Goal: Information Seeking & Learning: Compare options

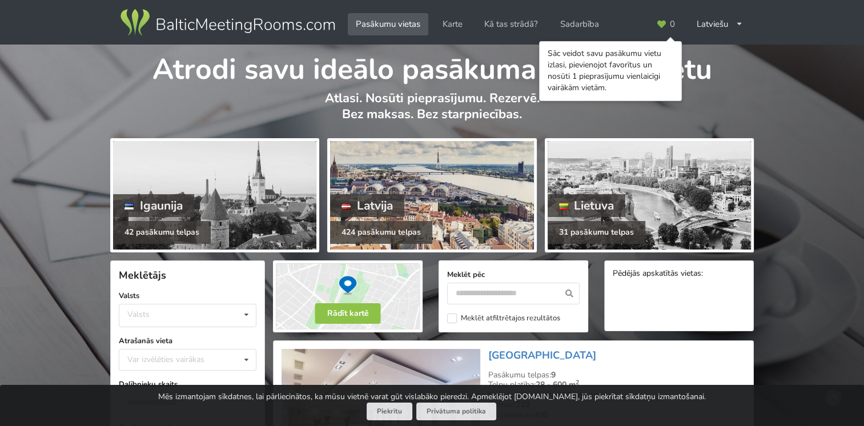
click at [390, 207] on div "Latvija" at bounding box center [367, 205] width 74 height 23
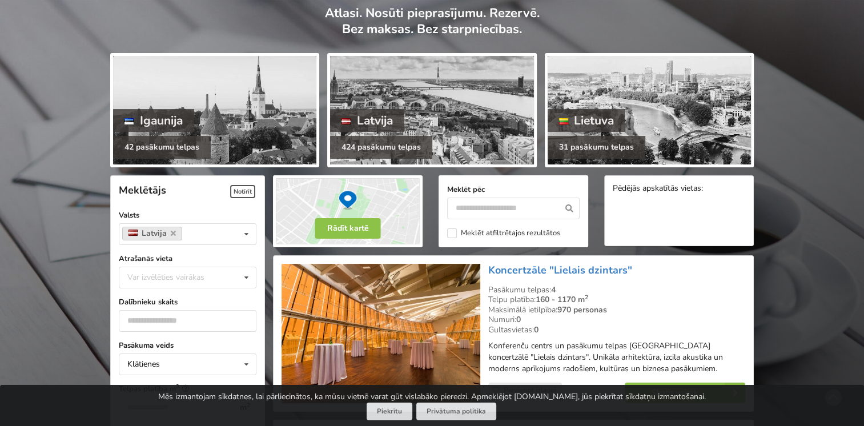
scroll to position [114, 0]
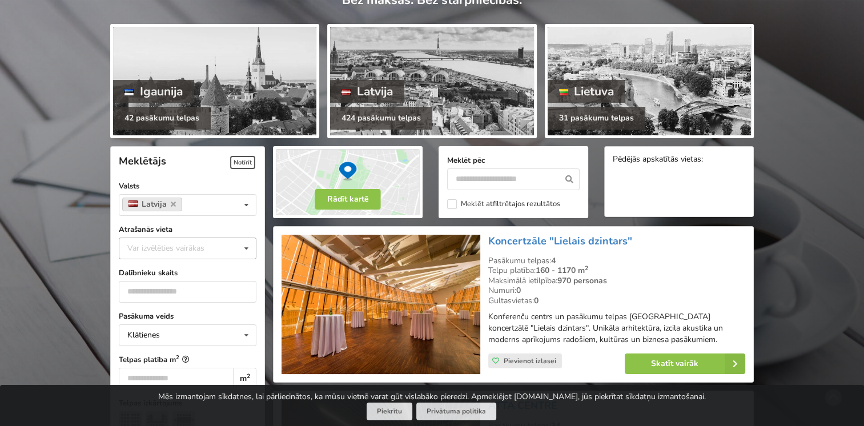
click at [171, 247] on div "Var izvēlēties vairākas" at bounding box center [177, 248] width 106 height 13
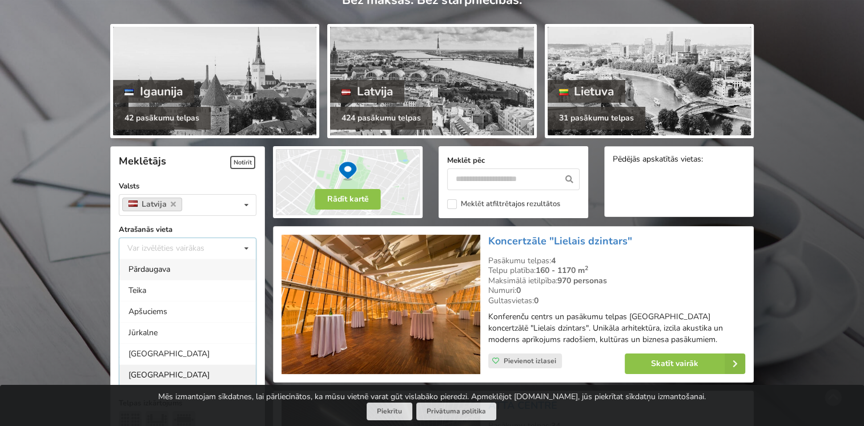
click at [149, 373] on div "[GEOGRAPHIC_DATA]" at bounding box center [187, 374] width 136 height 21
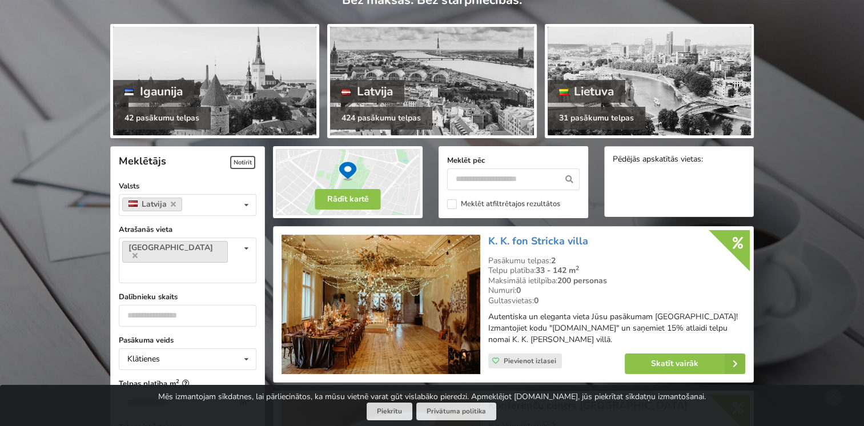
scroll to position [256, 0]
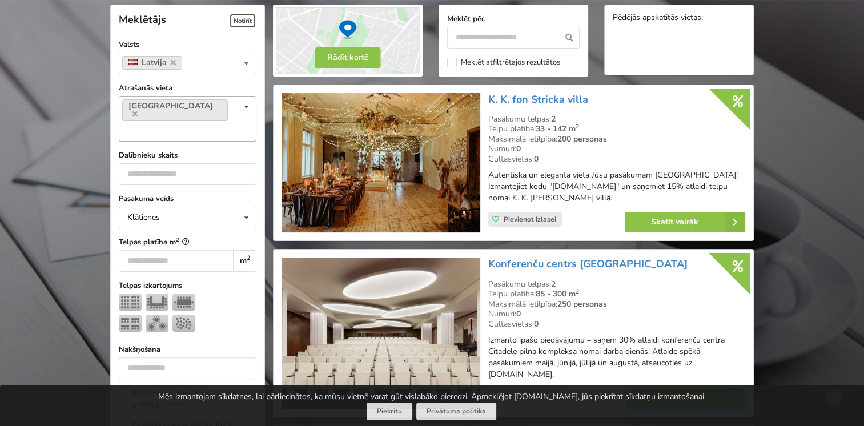
click at [141, 126] on input at bounding box center [132, 131] width 18 height 10
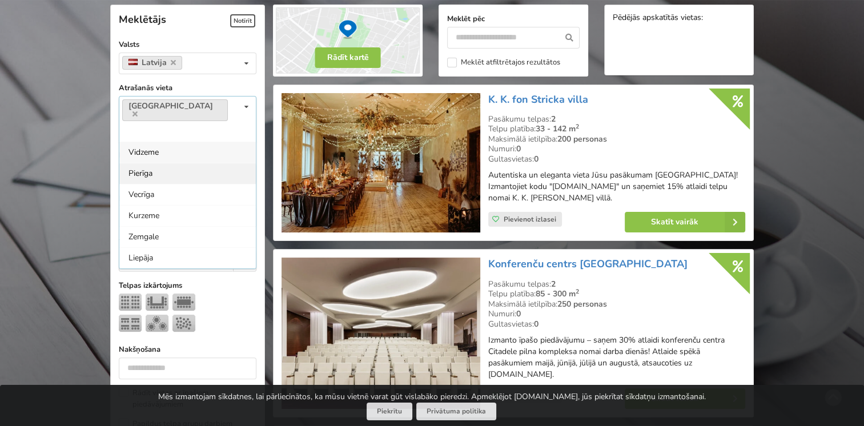
click at [158, 163] on div "Pierīga" at bounding box center [187, 173] width 136 height 21
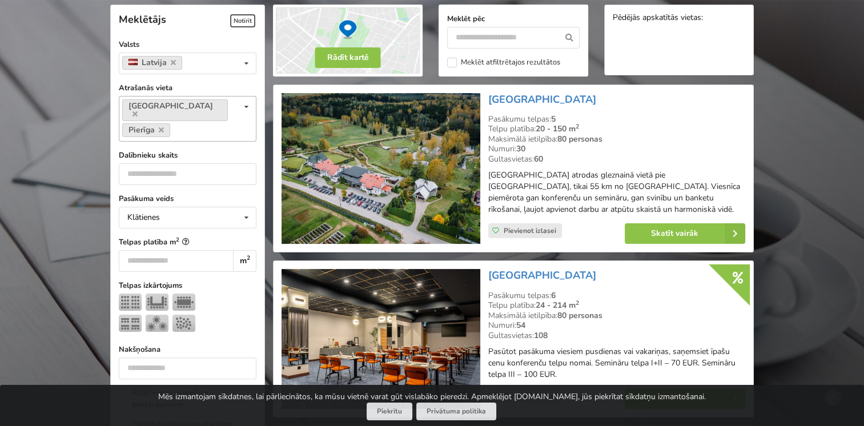
click at [244, 107] on icon at bounding box center [246, 106] width 17 height 21
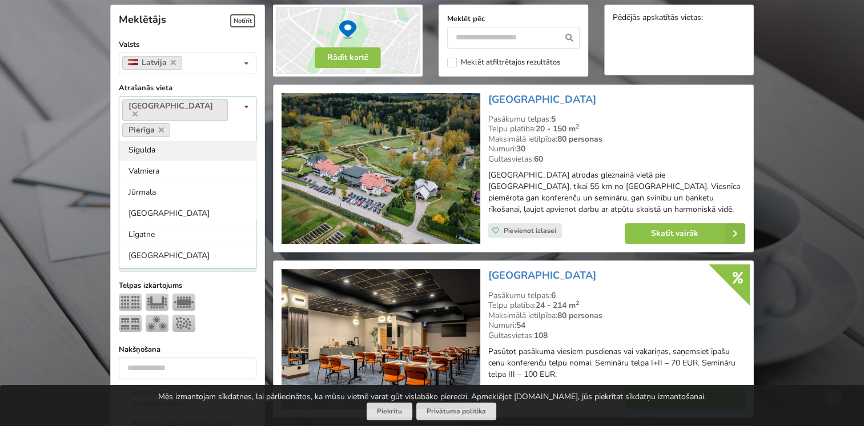
scroll to position [240, 0]
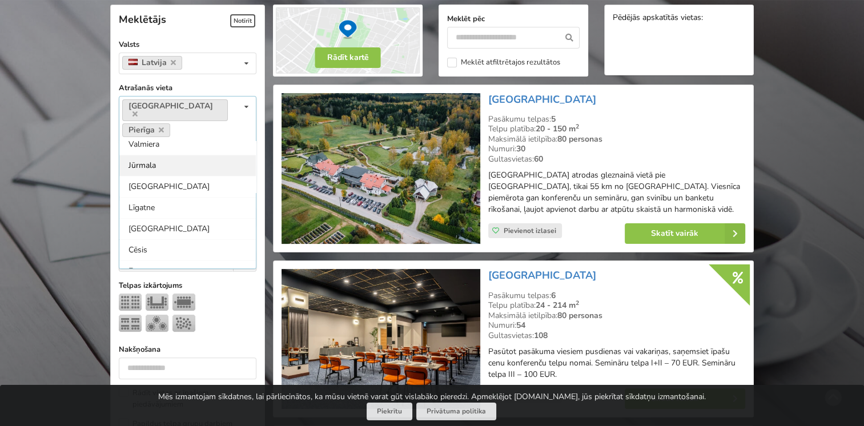
click at [148, 155] on div "Jūrmala" at bounding box center [187, 165] width 136 height 21
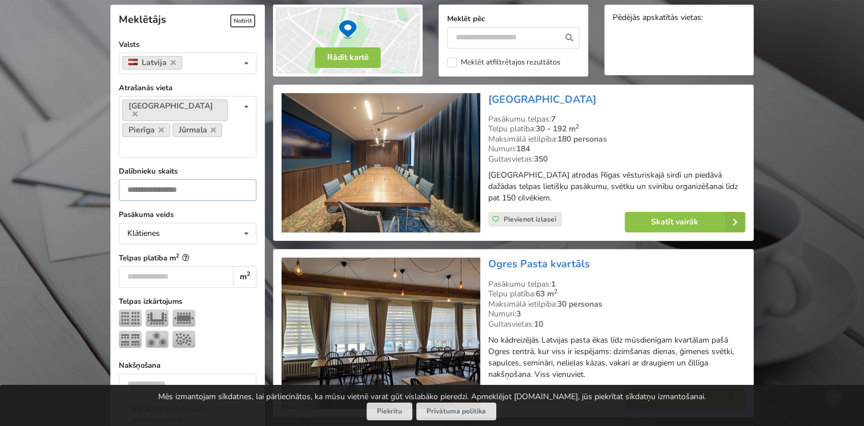
click at [211, 179] on input "number" at bounding box center [188, 190] width 138 height 22
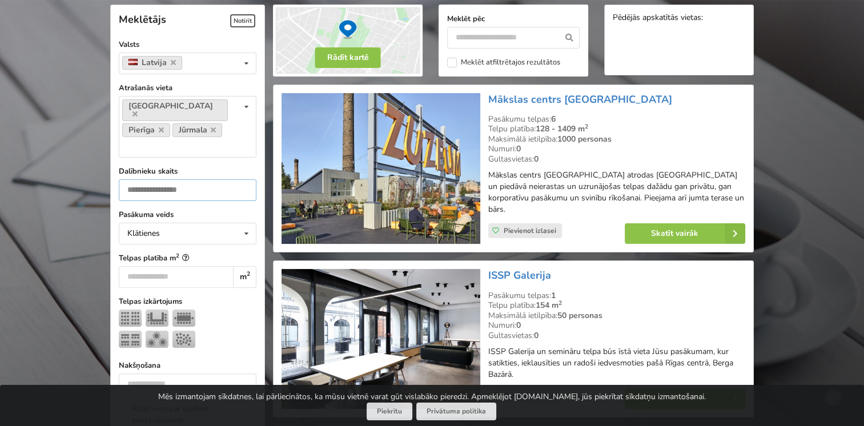
type input "**"
click at [220, 266] on input "number" at bounding box center [176, 277] width 114 height 22
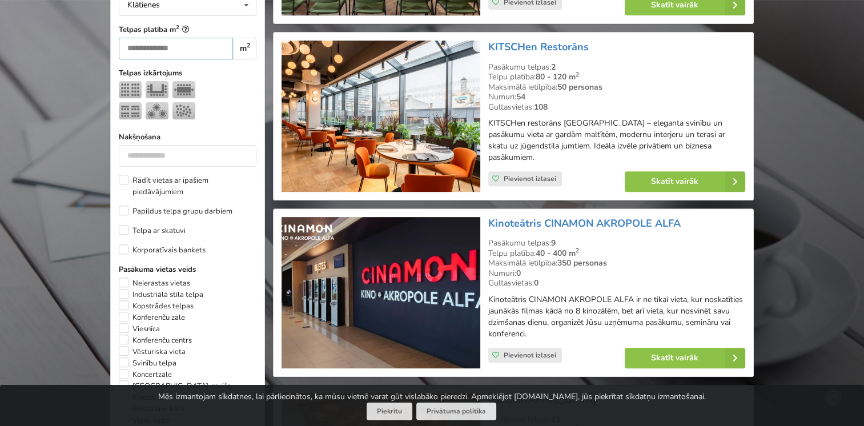
scroll to position [427, 0]
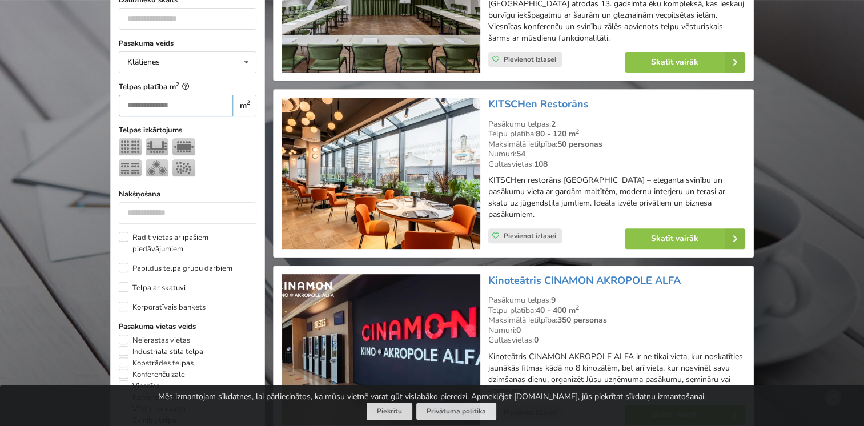
type input "***"
click at [441, 160] on img at bounding box center [380, 173] width 198 height 151
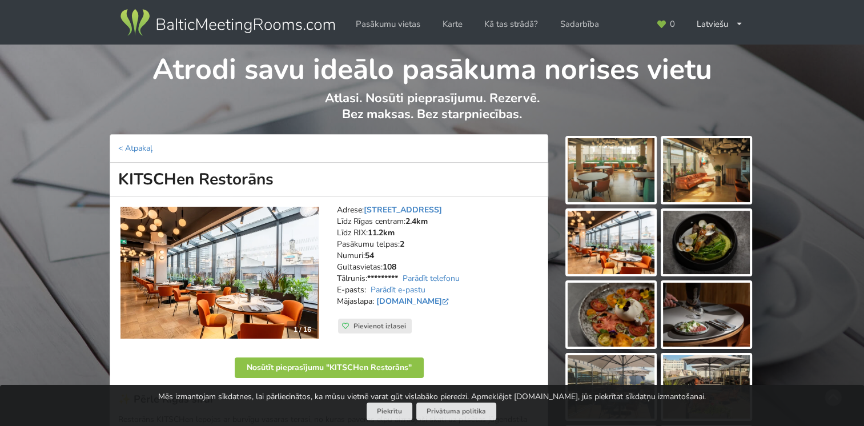
click at [630, 170] on img at bounding box center [611, 170] width 87 height 64
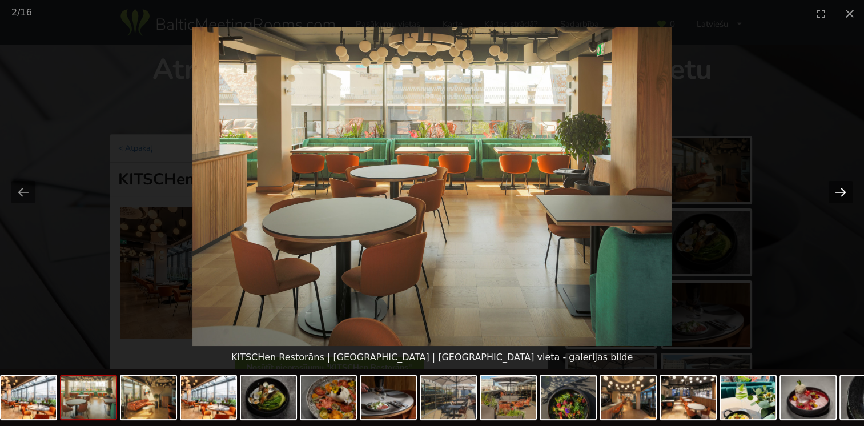
click at [829, 187] on button "Next slide" at bounding box center [840, 192] width 24 height 22
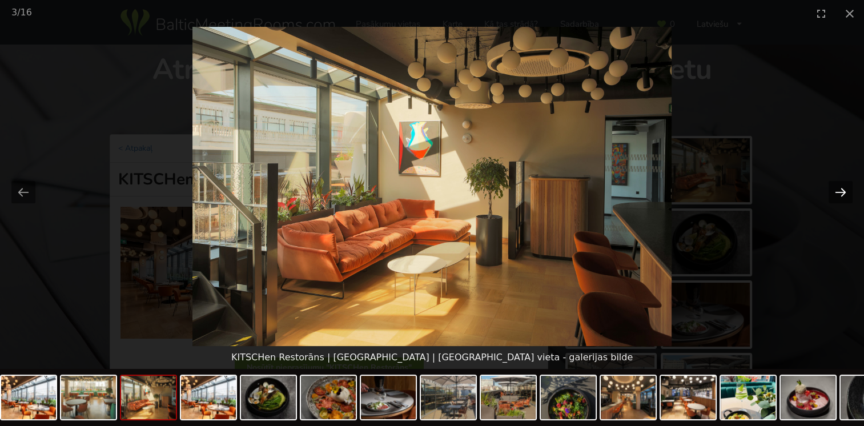
click at [829, 187] on button "Next slide" at bounding box center [840, 192] width 24 height 22
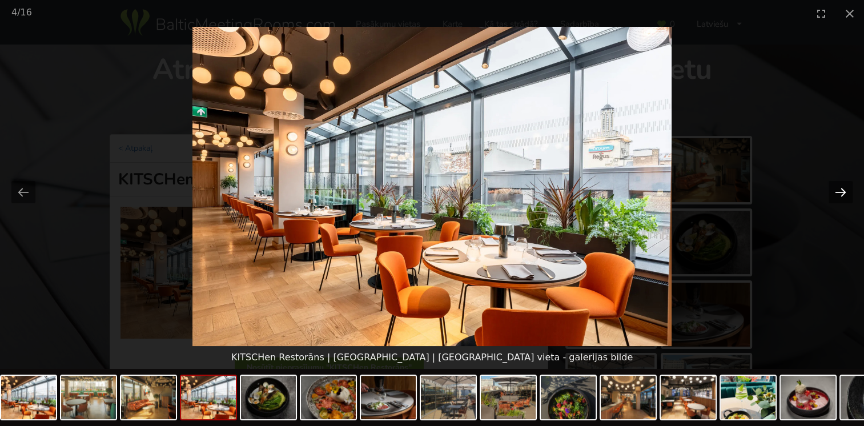
click at [829, 187] on button "Next slide" at bounding box center [840, 192] width 24 height 22
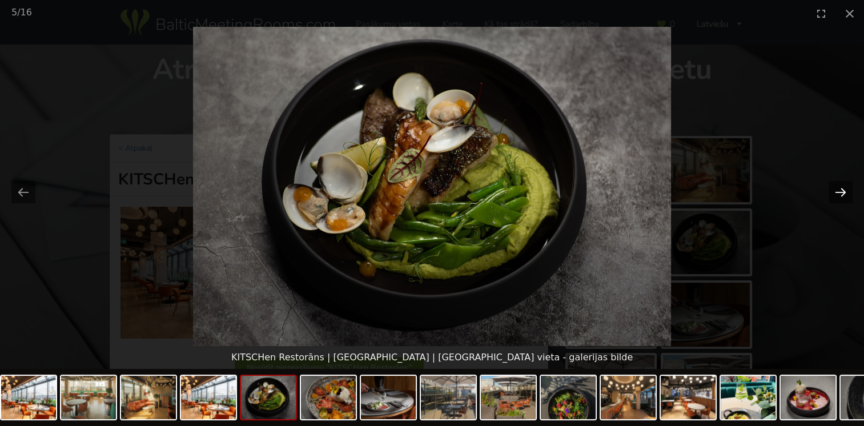
click at [829, 187] on button "Next slide" at bounding box center [840, 192] width 24 height 22
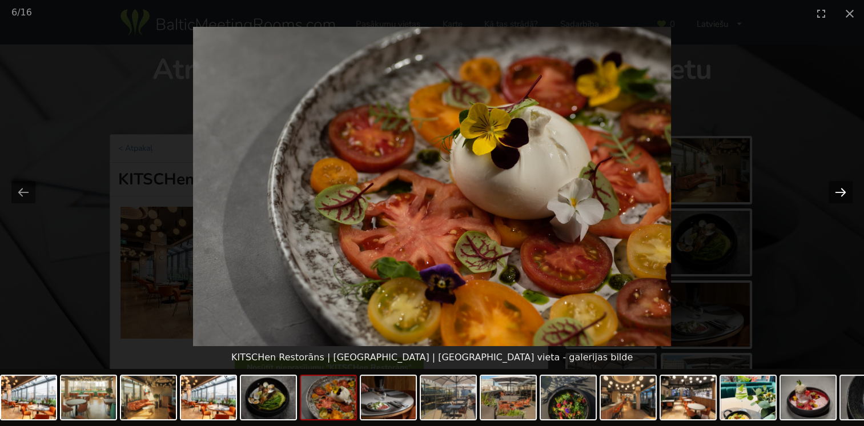
click at [829, 187] on button "Next slide" at bounding box center [840, 192] width 24 height 22
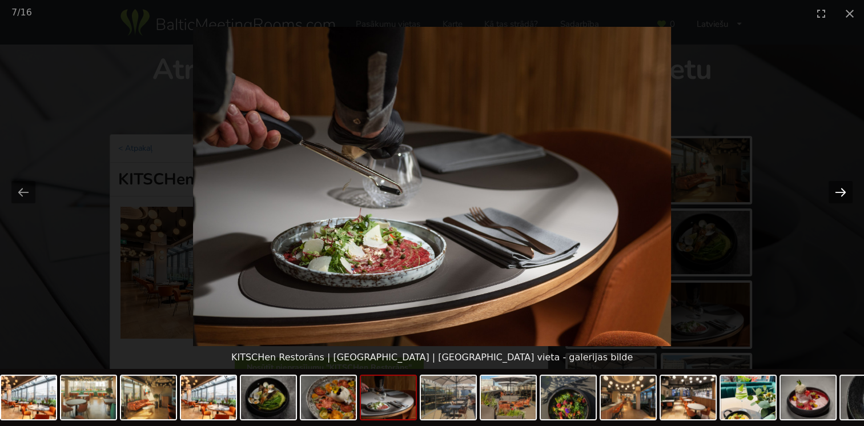
click at [829, 187] on button "Next slide" at bounding box center [840, 192] width 24 height 22
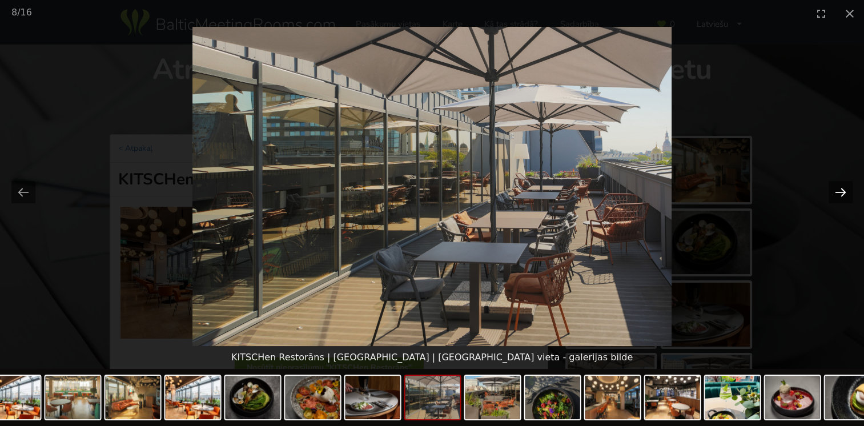
click at [829, 187] on button "Next slide" at bounding box center [840, 192] width 24 height 22
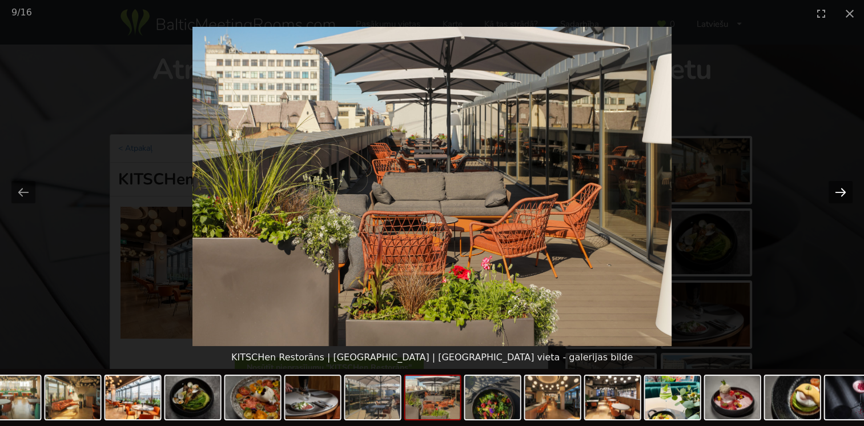
click at [829, 187] on button "Next slide" at bounding box center [840, 192] width 24 height 22
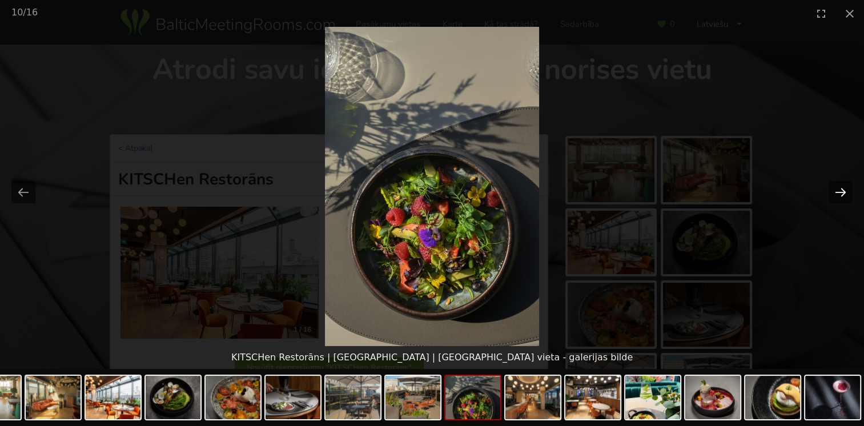
click at [829, 187] on button "Next slide" at bounding box center [840, 192] width 24 height 22
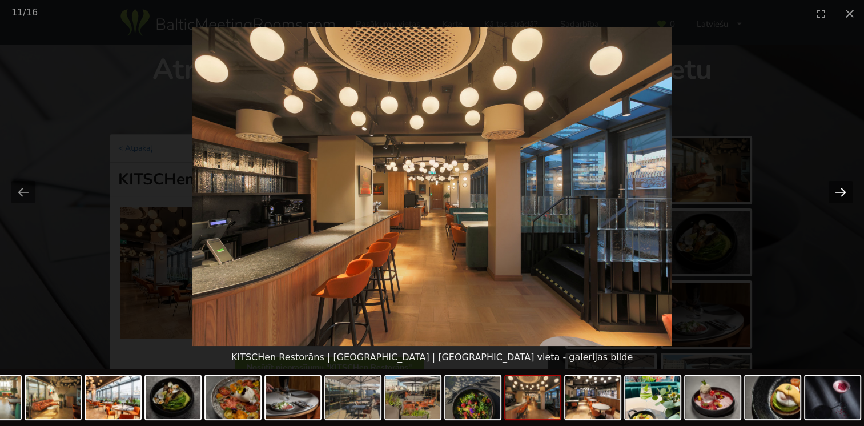
click at [829, 187] on button "Next slide" at bounding box center [840, 192] width 24 height 22
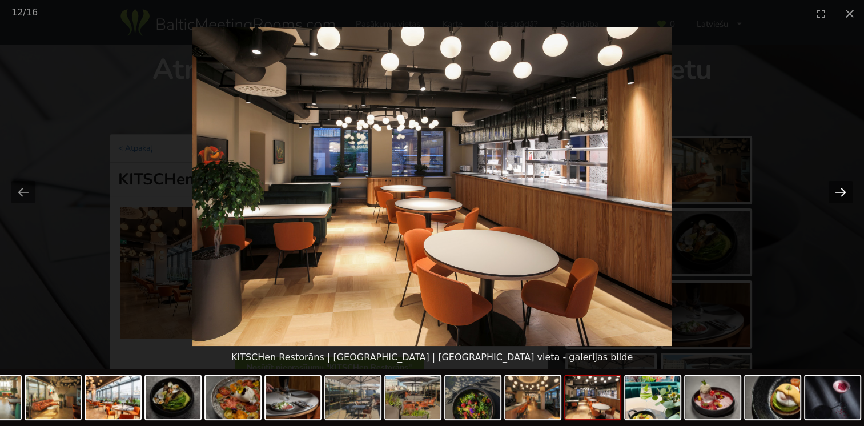
click at [829, 187] on button "Next slide" at bounding box center [840, 192] width 24 height 22
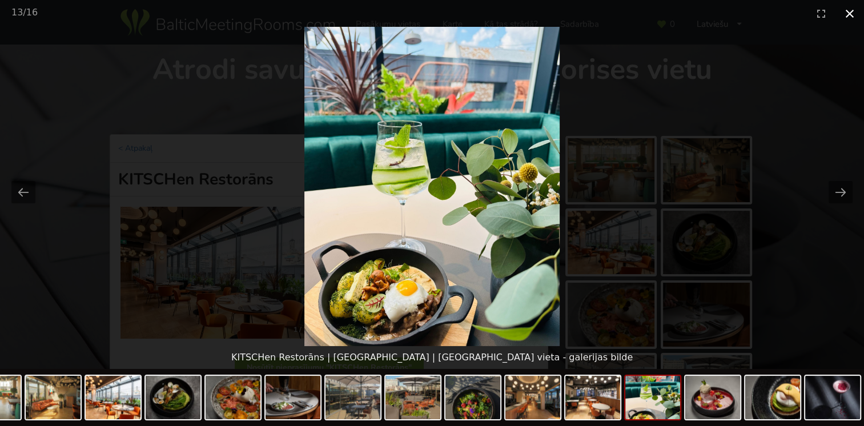
click at [848, 10] on button "Close gallery" at bounding box center [849, 13] width 29 height 27
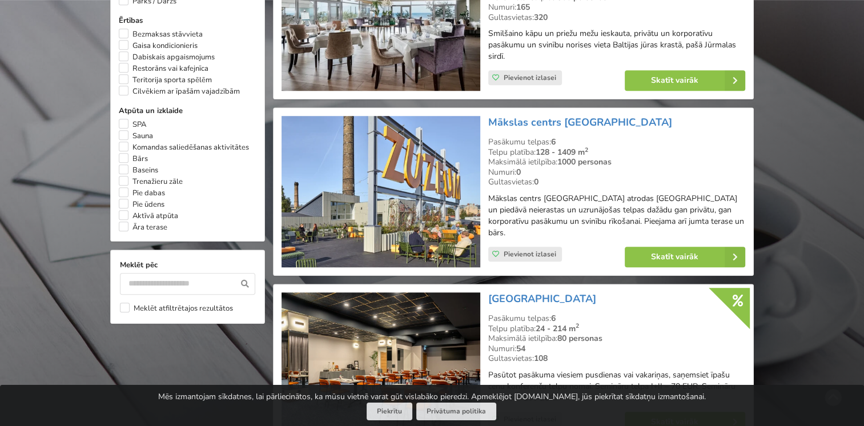
scroll to position [941, 0]
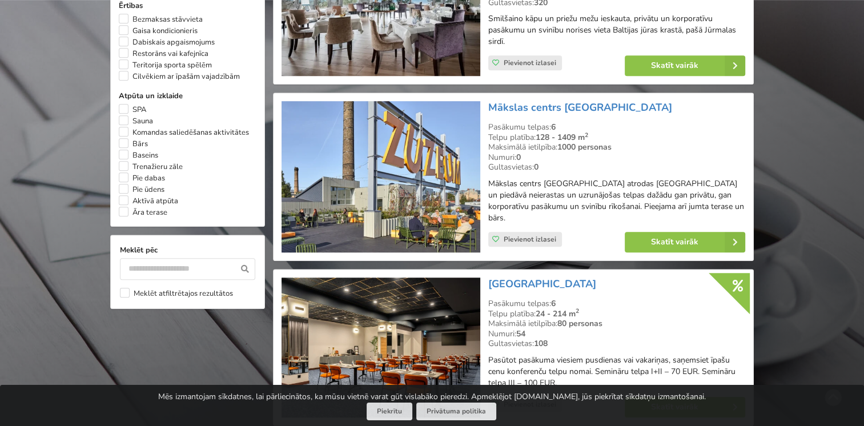
click at [401, 184] on img at bounding box center [380, 176] width 198 height 151
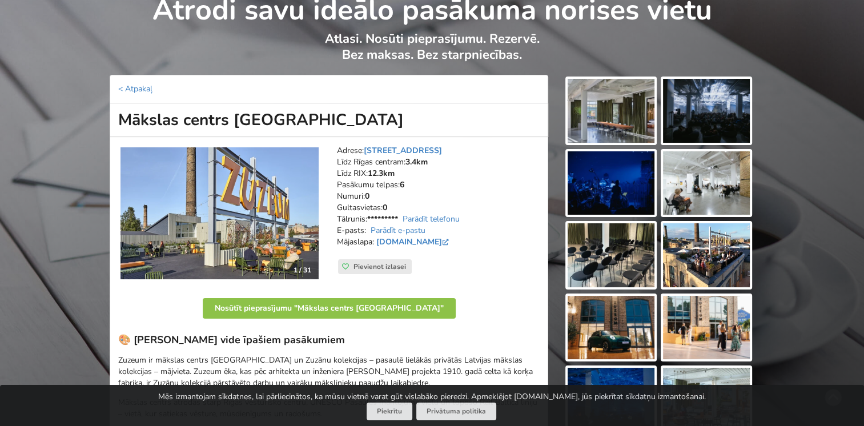
scroll to position [57, 0]
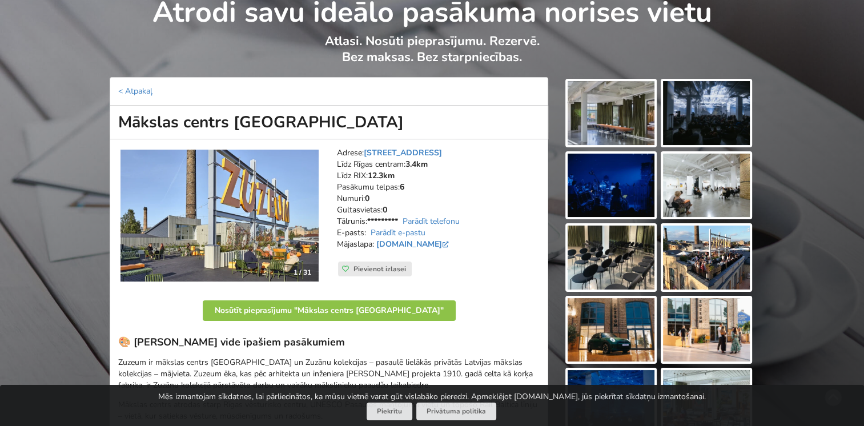
click at [619, 123] on img at bounding box center [611, 113] width 87 height 64
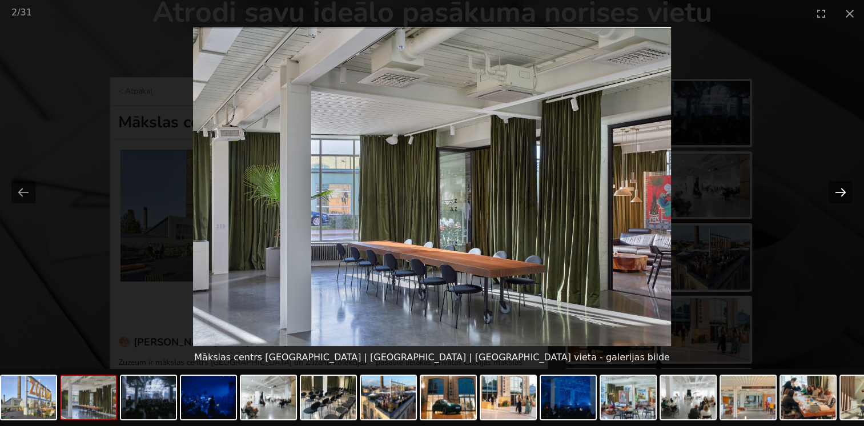
click at [843, 195] on button "Next slide" at bounding box center [840, 192] width 24 height 22
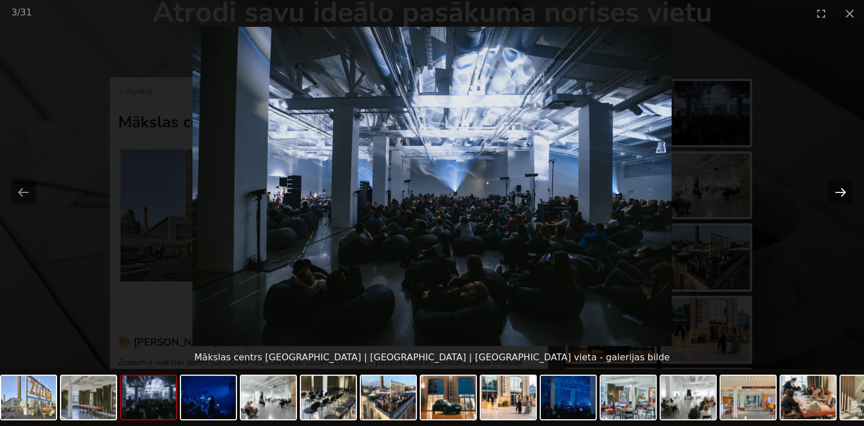
click at [843, 195] on button "Next slide" at bounding box center [840, 192] width 24 height 22
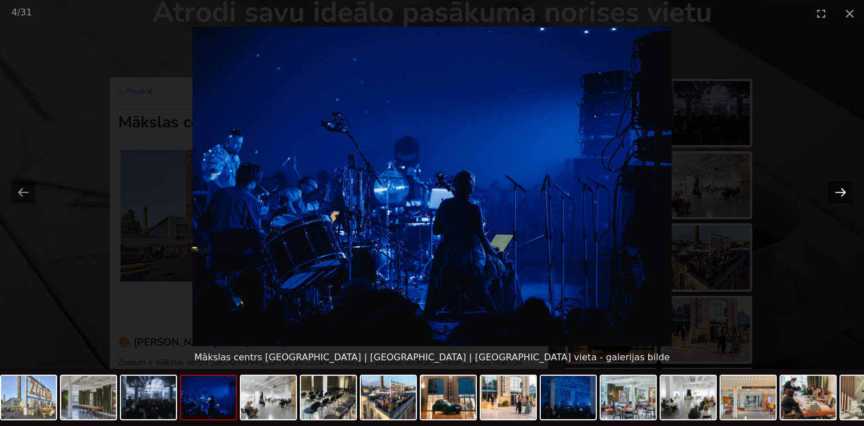
click at [843, 195] on button "Next slide" at bounding box center [840, 192] width 24 height 22
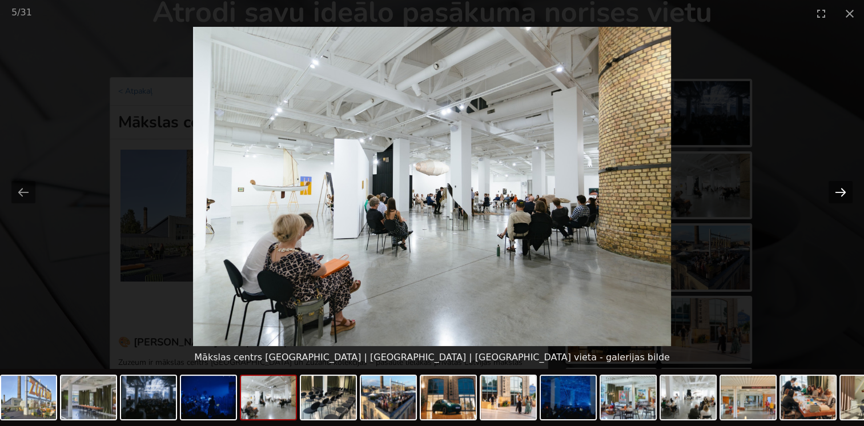
click at [843, 195] on button "Next slide" at bounding box center [840, 192] width 24 height 22
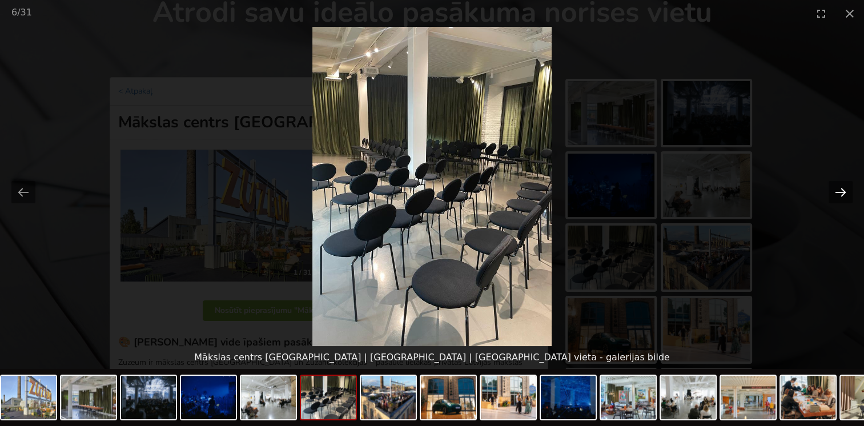
click at [843, 195] on button "Next slide" at bounding box center [840, 192] width 24 height 22
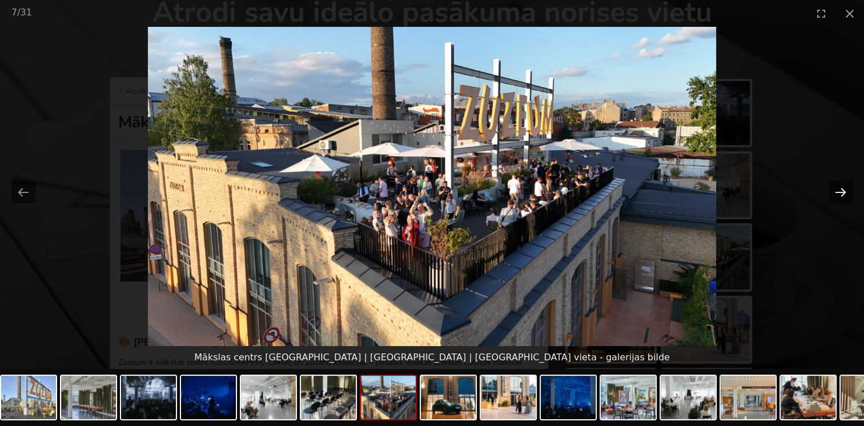
click at [843, 195] on button "Next slide" at bounding box center [840, 192] width 24 height 22
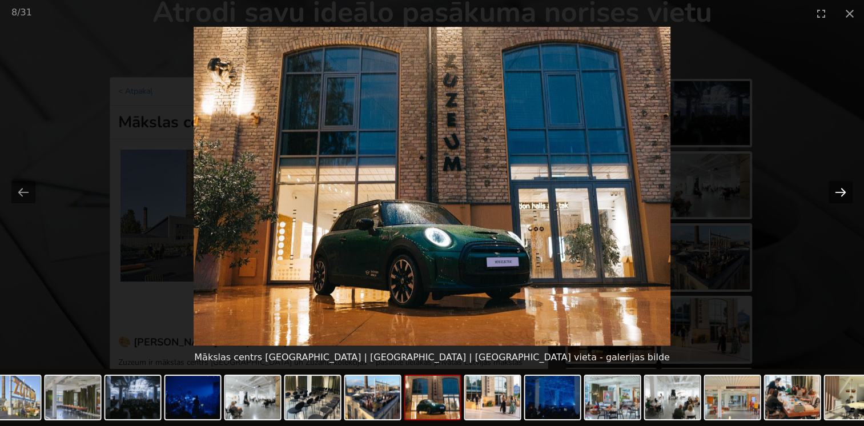
click at [843, 195] on button "Next slide" at bounding box center [840, 192] width 24 height 22
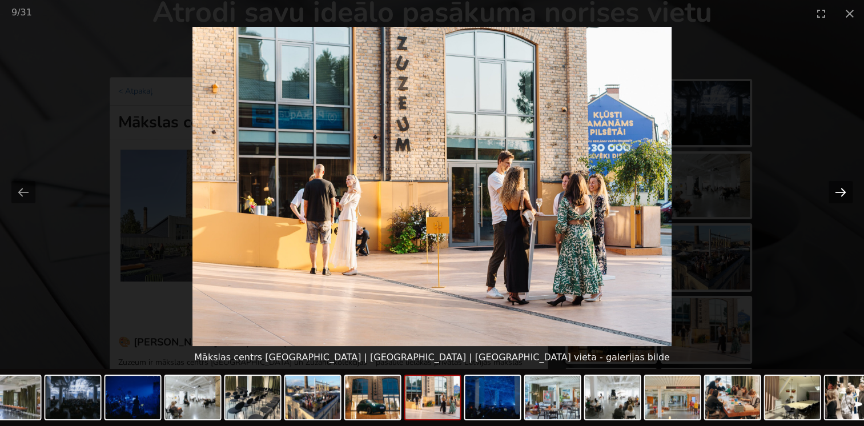
click at [843, 195] on button "Next slide" at bounding box center [840, 192] width 24 height 22
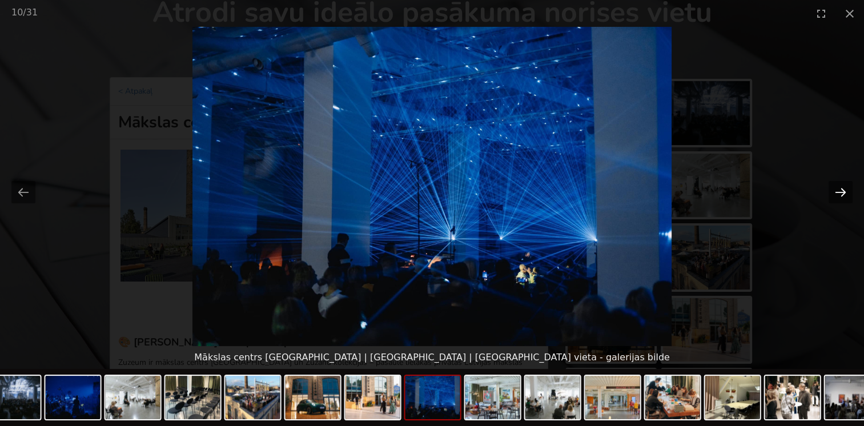
click at [843, 195] on button "Next slide" at bounding box center [840, 192] width 24 height 22
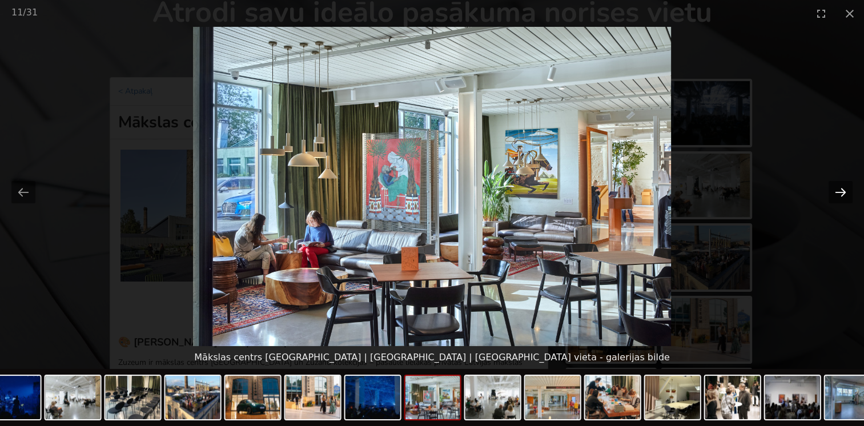
click at [843, 195] on button "Next slide" at bounding box center [840, 192] width 24 height 22
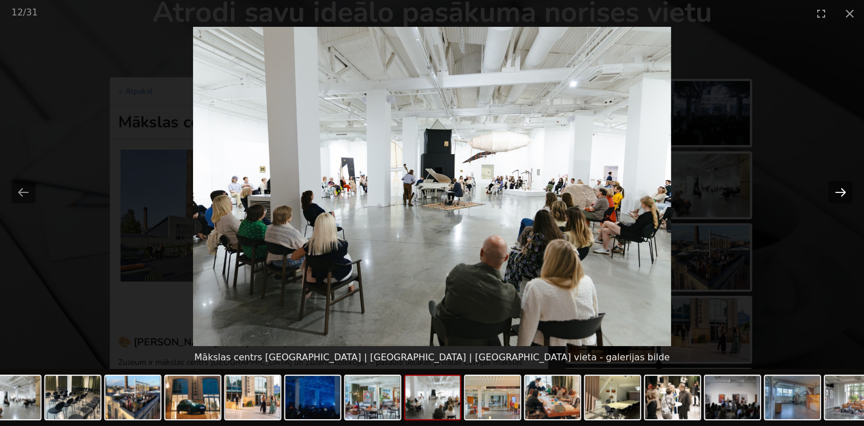
click at [843, 195] on button "Next slide" at bounding box center [840, 192] width 24 height 22
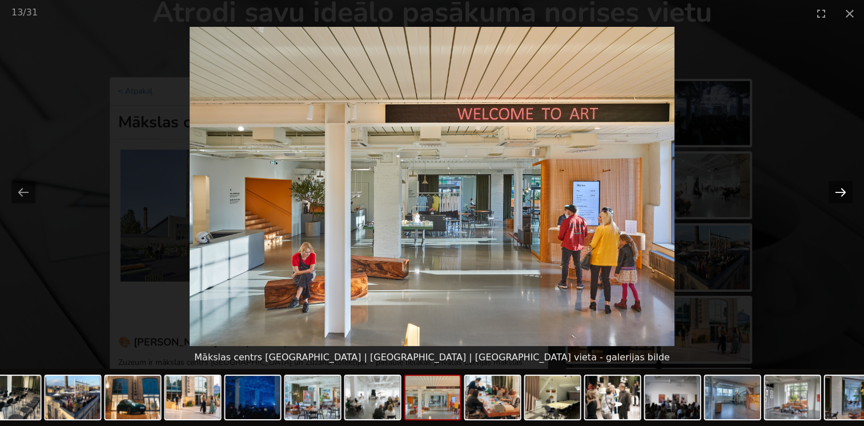
click at [843, 195] on button "Next slide" at bounding box center [840, 192] width 24 height 22
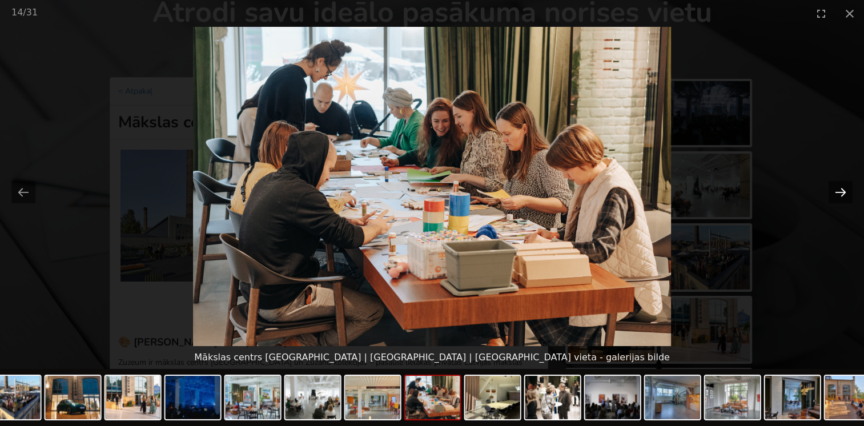
click at [843, 195] on button "Next slide" at bounding box center [840, 192] width 24 height 22
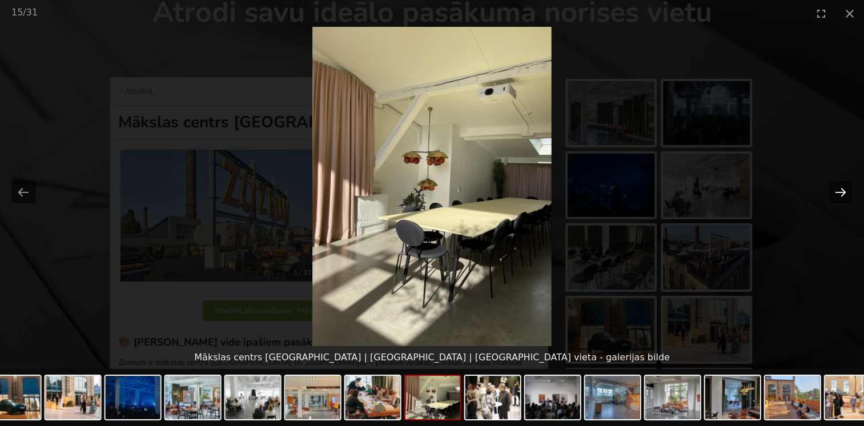
click at [843, 195] on button "Next slide" at bounding box center [840, 192] width 24 height 22
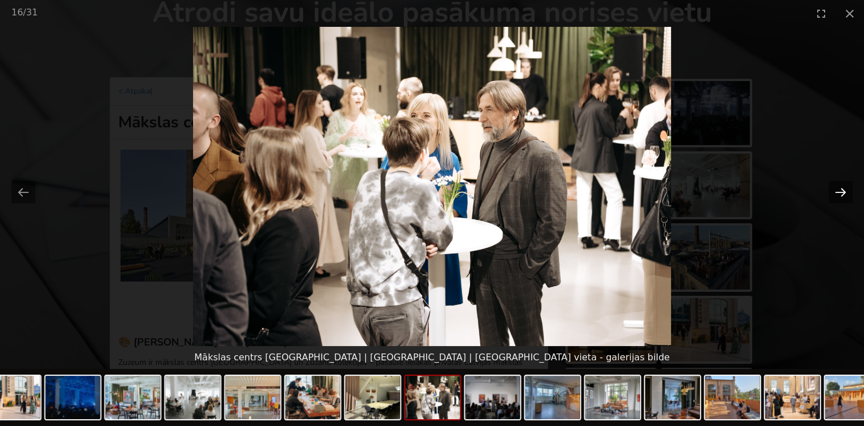
click at [843, 195] on button "Next slide" at bounding box center [840, 192] width 24 height 22
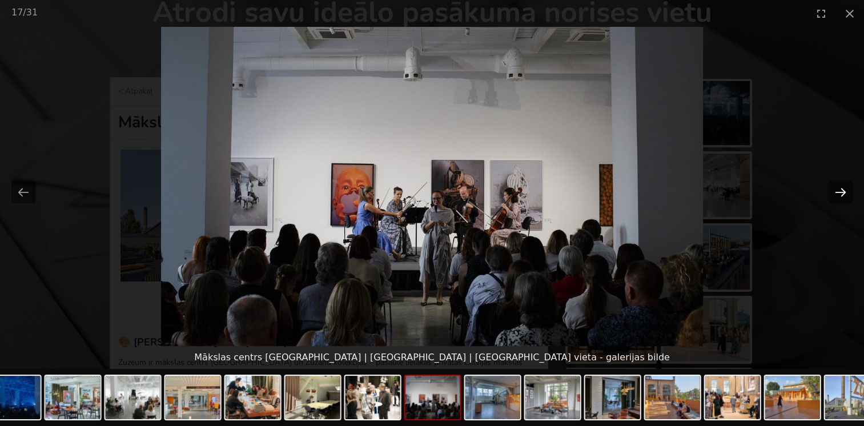
click at [843, 195] on button "Next slide" at bounding box center [840, 192] width 24 height 22
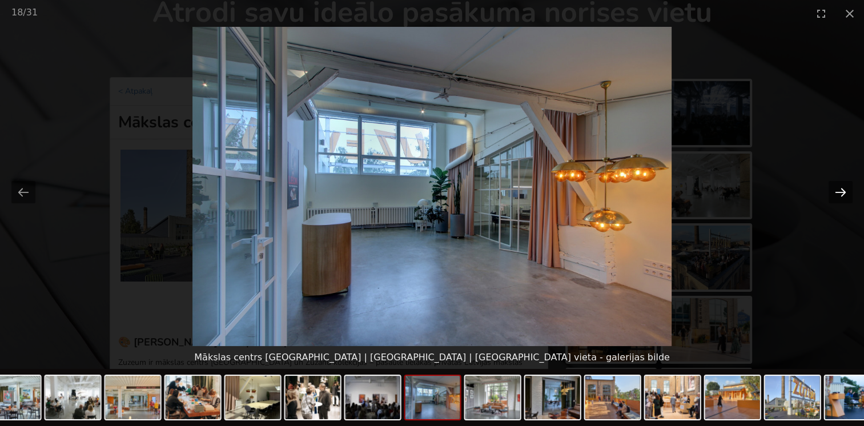
click at [843, 195] on button "Next slide" at bounding box center [840, 192] width 24 height 22
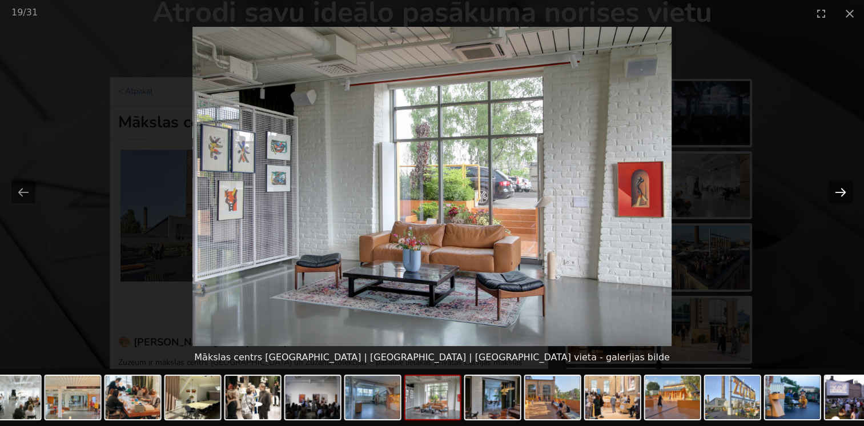
click at [843, 195] on button "Next slide" at bounding box center [840, 192] width 24 height 22
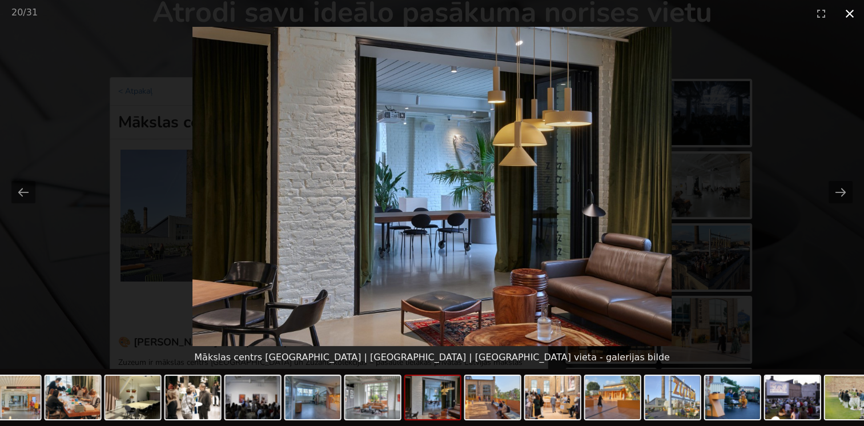
click at [846, 16] on button "Close gallery" at bounding box center [849, 13] width 29 height 27
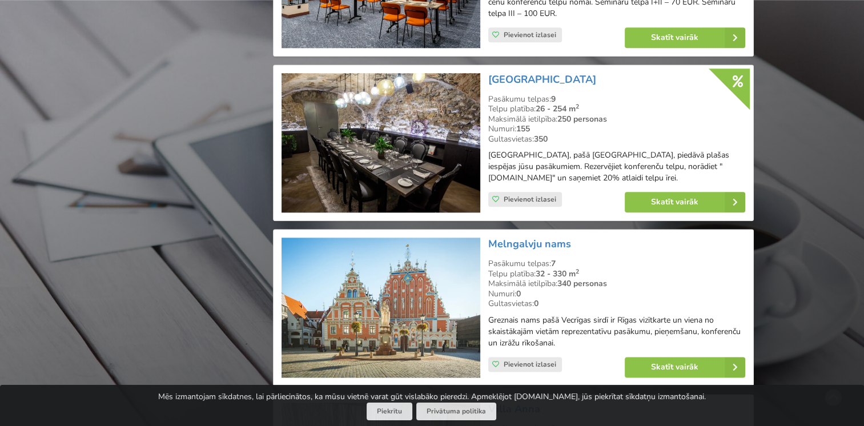
scroll to position [1341, 0]
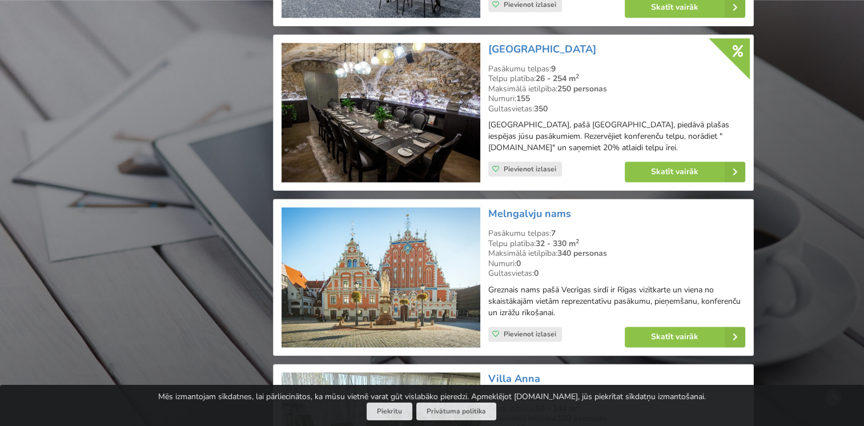
click at [423, 117] on img at bounding box center [380, 113] width 198 height 140
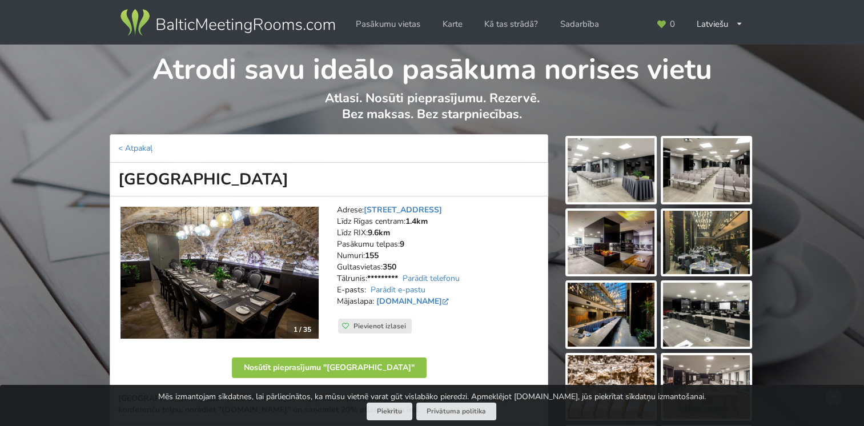
click at [621, 178] on img at bounding box center [611, 170] width 87 height 64
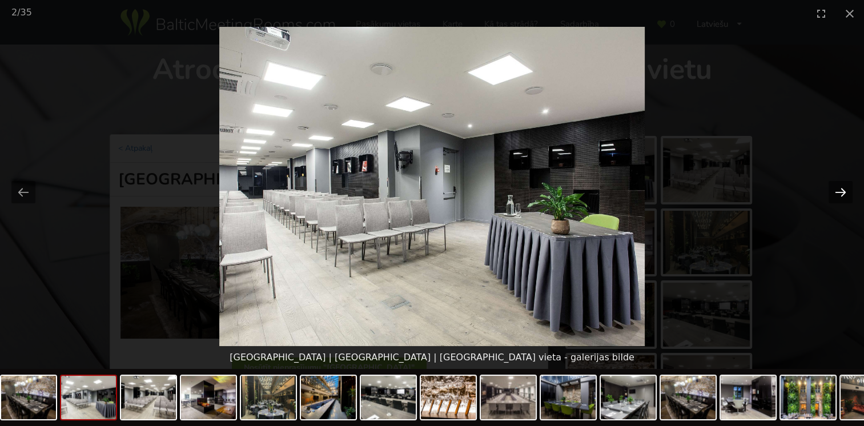
click at [835, 191] on button "Next slide" at bounding box center [840, 192] width 24 height 22
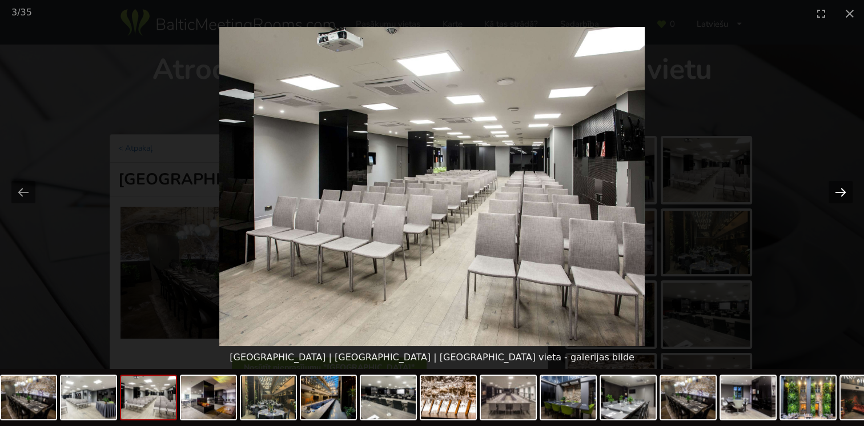
click at [835, 191] on button "Next slide" at bounding box center [840, 192] width 24 height 22
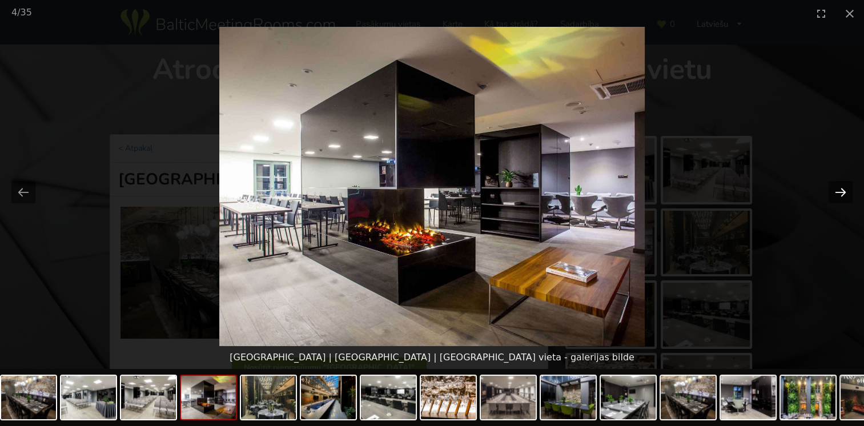
click at [835, 191] on button "Next slide" at bounding box center [840, 192] width 24 height 22
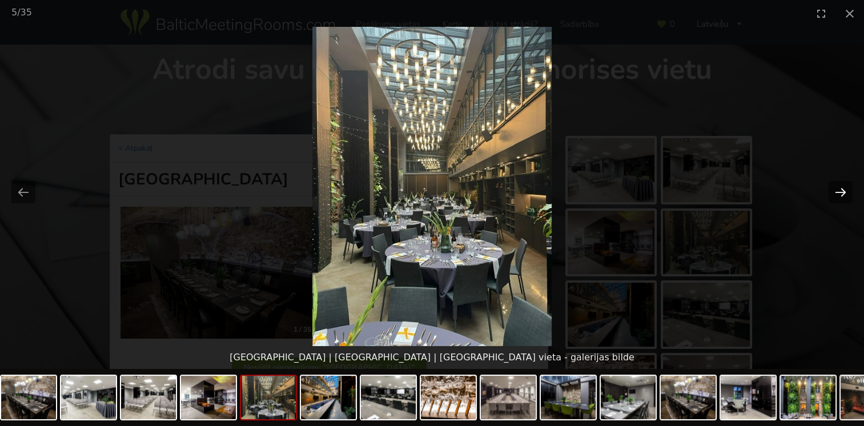
click at [835, 191] on button "Next slide" at bounding box center [840, 192] width 24 height 22
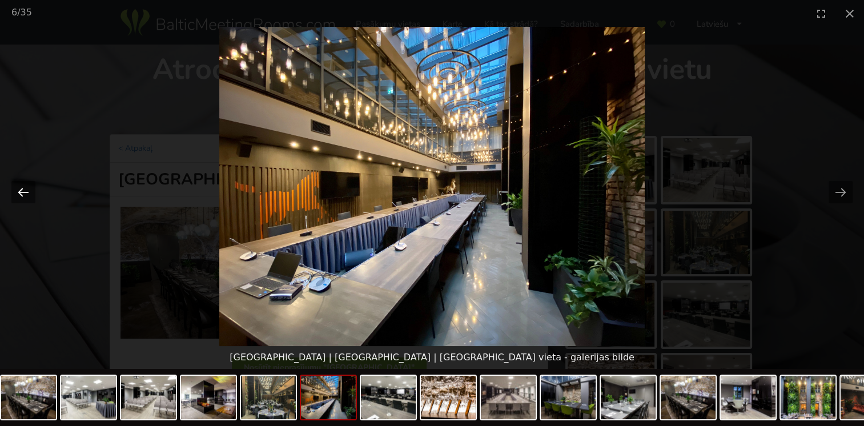
click at [21, 194] on button "Previous slide" at bounding box center [23, 192] width 24 height 22
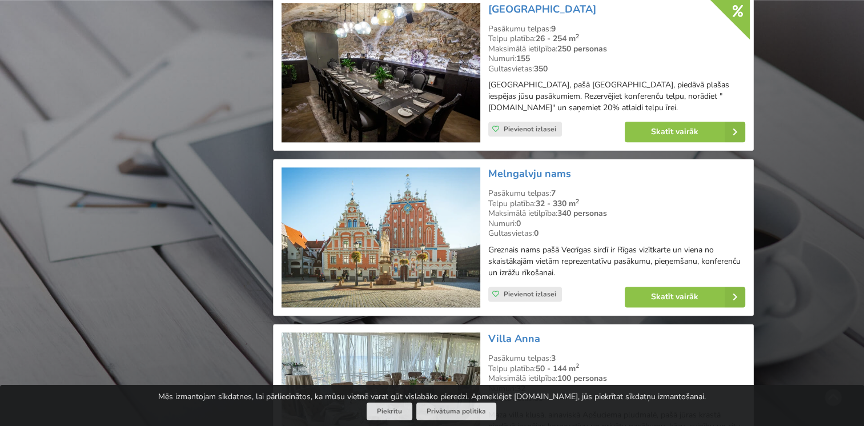
scroll to position [1398, 0]
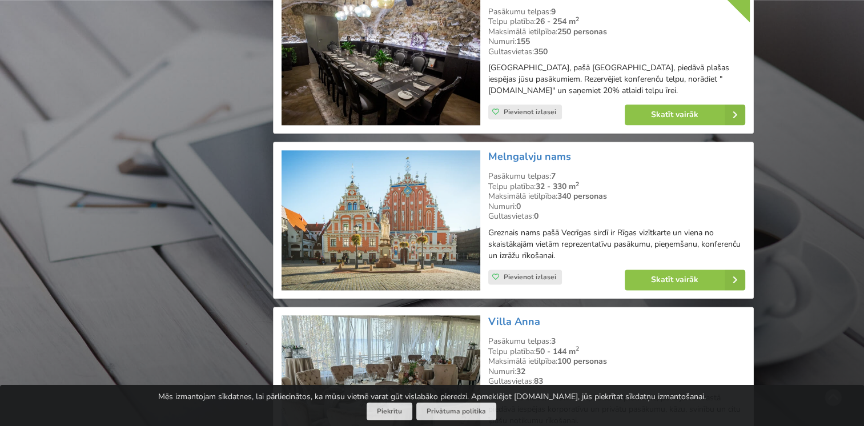
click at [408, 188] on img at bounding box center [380, 220] width 198 height 140
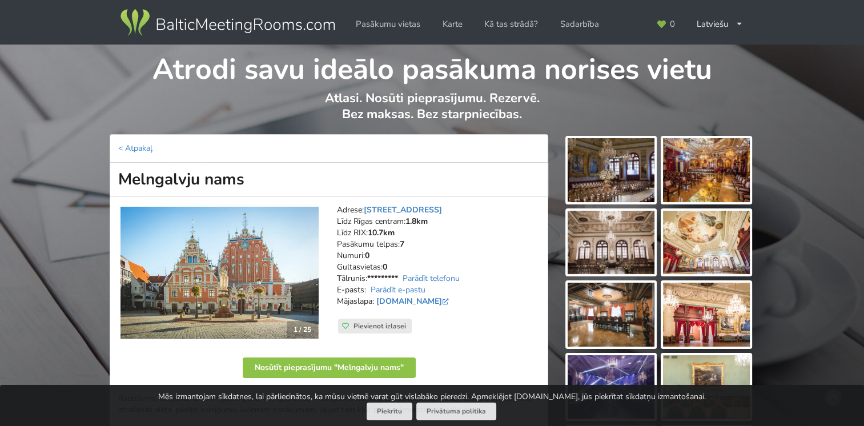
click at [630, 171] on img at bounding box center [611, 170] width 87 height 64
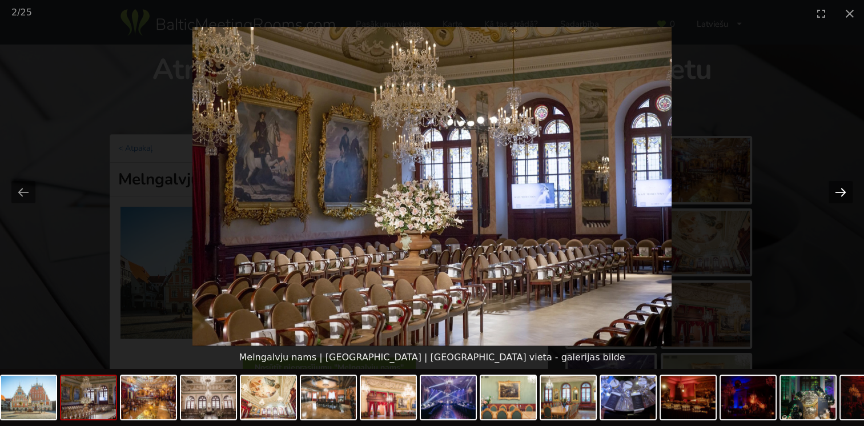
click at [838, 191] on button "Next slide" at bounding box center [840, 192] width 24 height 22
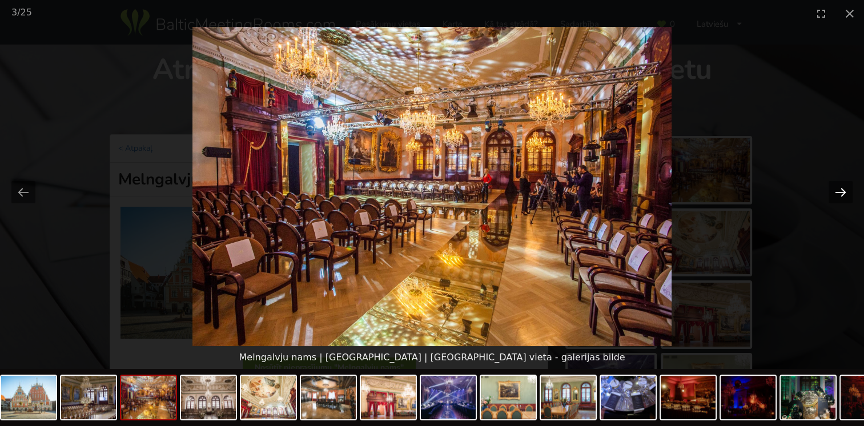
click at [838, 191] on button "Next slide" at bounding box center [840, 192] width 24 height 22
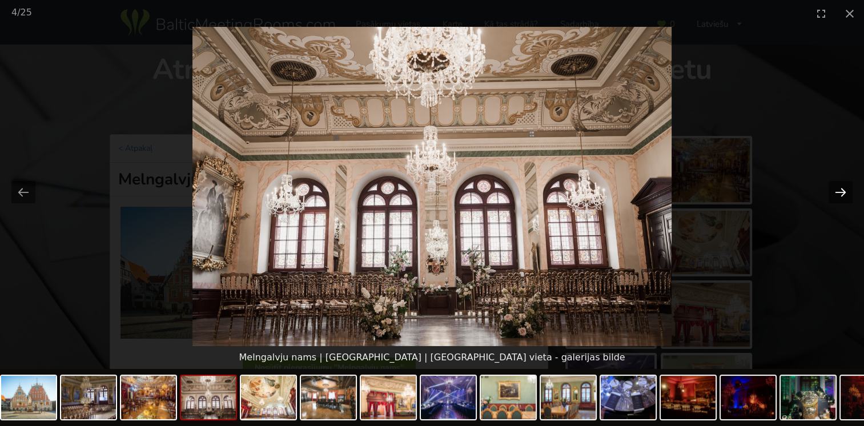
click at [838, 191] on button "Next slide" at bounding box center [840, 192] width 24 height 22
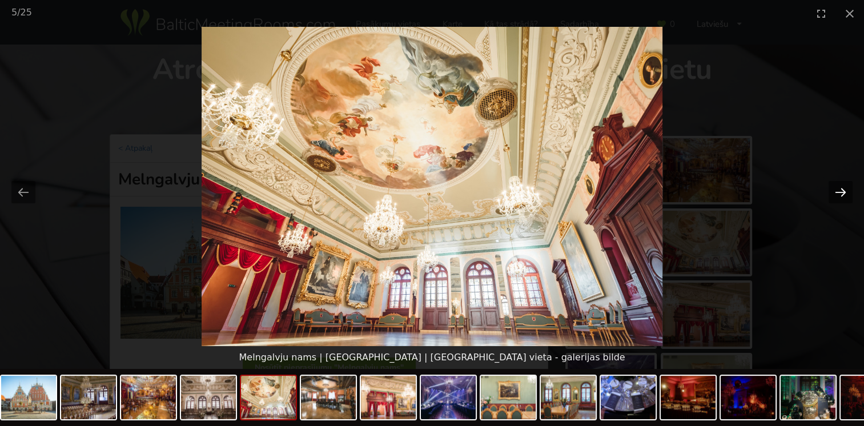
click at [838, 191] on button "Next slide" at bounding box center [840, 192] width 24 height 22
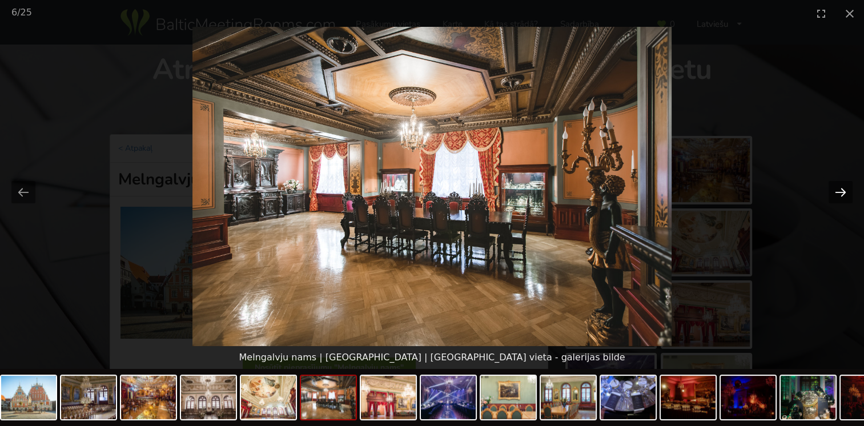
click at [838, 191] on button "Next slide" at bounding box center [840, 192] width 24 height 22
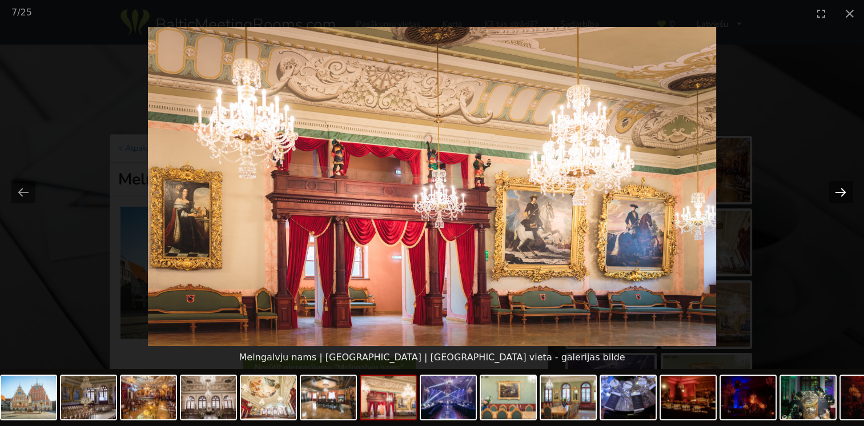
click at [838, 191] on button "Next slide" at bounding box center [840, 192] width 24 height 22
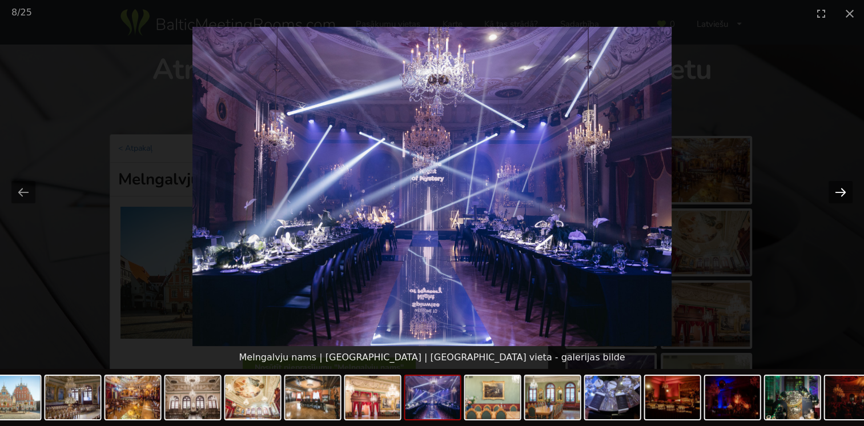
click at [838, 191] on button "Next slide" at bounding box center [840, 192] width 24 height 22
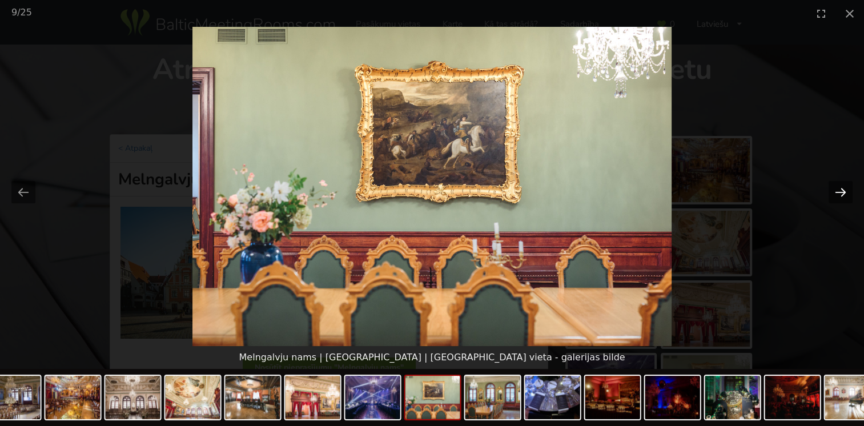
click at [838, 191] on button "Next slide" at bounding box center [840, 192] width 24 height 22
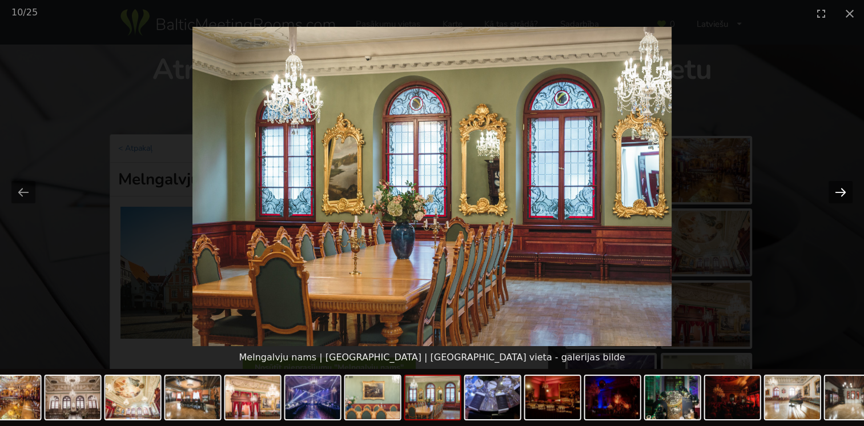
click at [838, 191] on button "Next slide" at bounding box center [840, 192] width 24 height 22
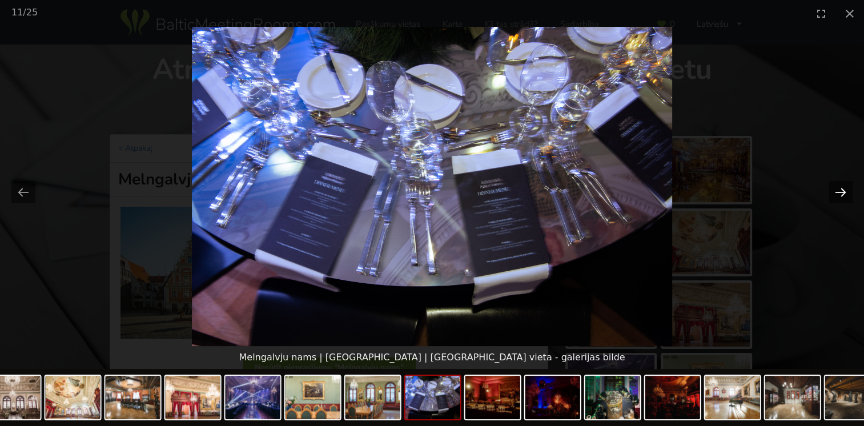
click at [838, 191] on button "Next slide" at bounding box center [840, 192] width 24 height 22
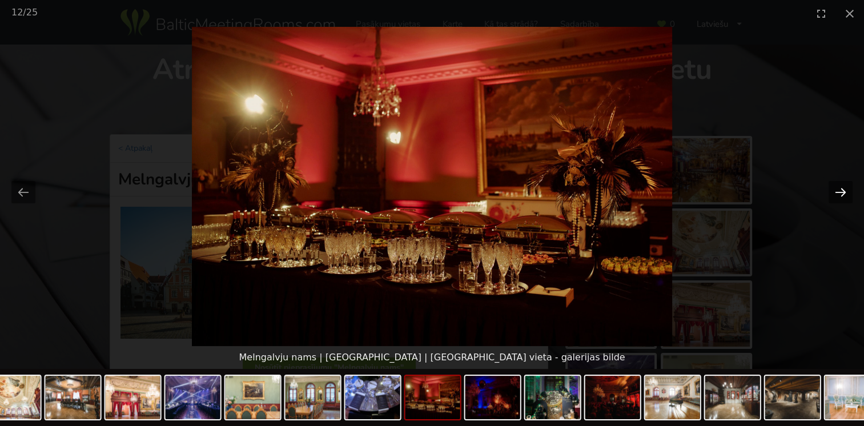
click at [838, 191] on button "Next slide" at bounding box center [840, 192] width 24 height 22
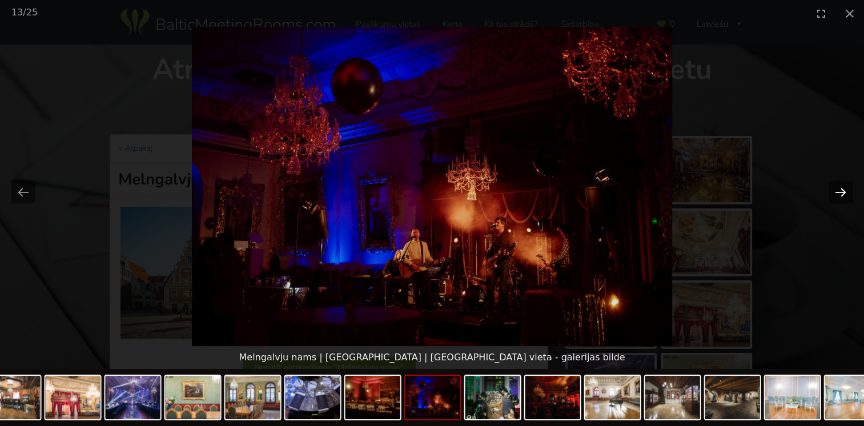
click at [838, 191] on button "Next slide" at bounding box center [840, 192] width 24 height 22
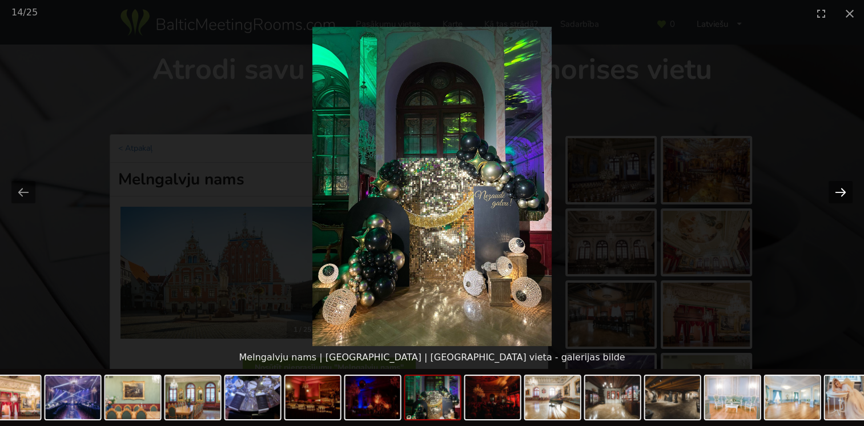
click at [838, 191] on button "Next slide" at bounding box center [840, 192] width 24 height 22
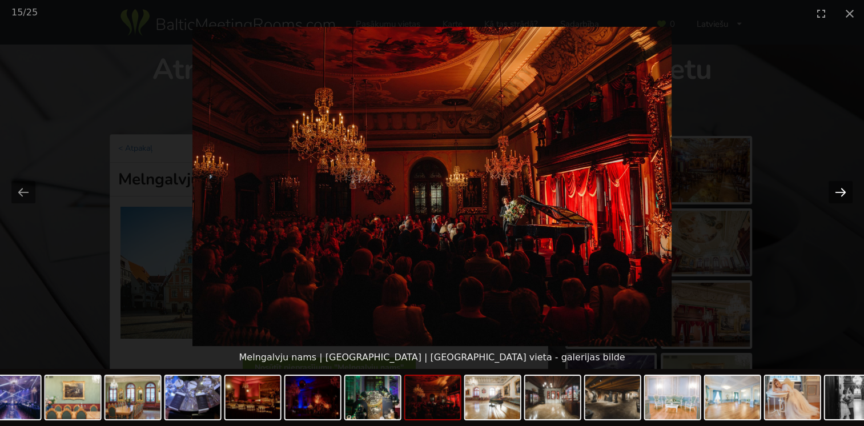
click at [838, 191] on button "Next slide" at bounding box center [840, 192] width 24 height 22
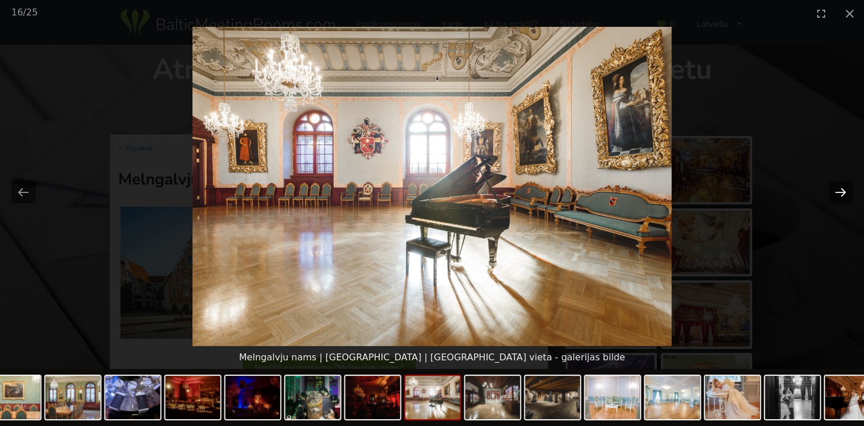
click at [838, 191] on button "Next slide" at bounding box center [840, 192] width 24 height 22
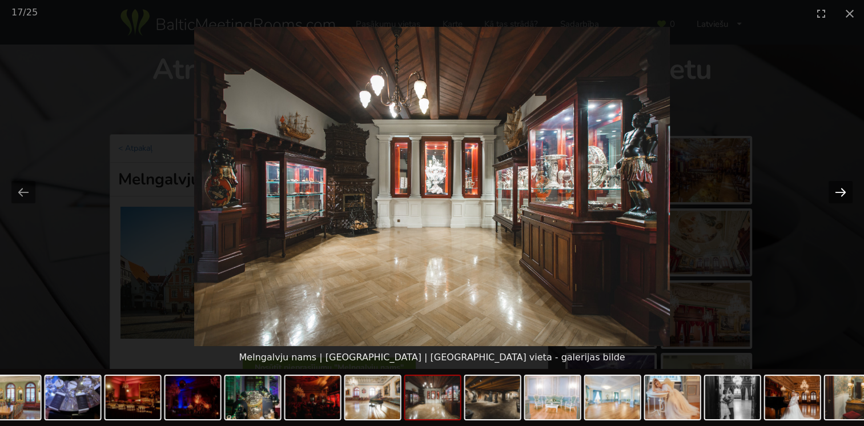
click at [838, 191] on button "Next slide" at bounding box center [840, 192] width 24 height 22
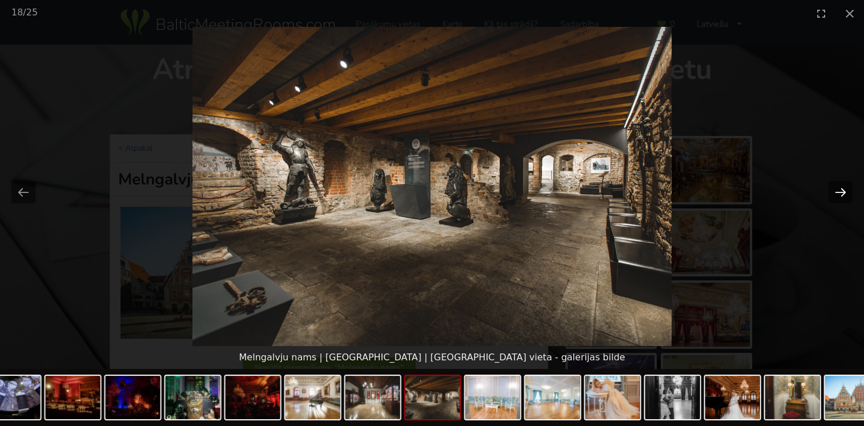
click at [838, 191] on button "Next slide" at bounding box center [840, 192] width 24 height 22
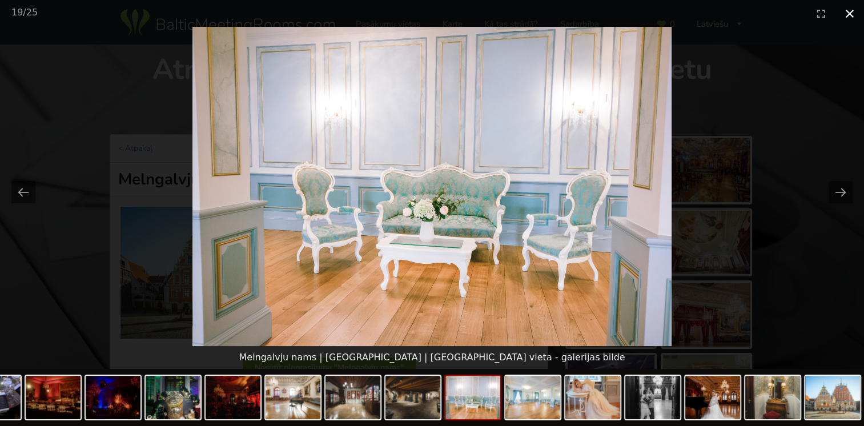
click at [850, 15] on button "Close gallery" at bounding box center [849, 13] width 29 height 27
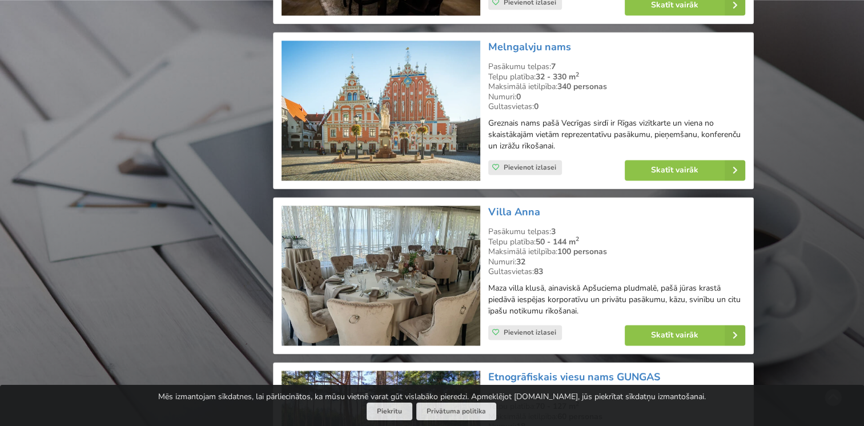
scroll to position [1626, 0]
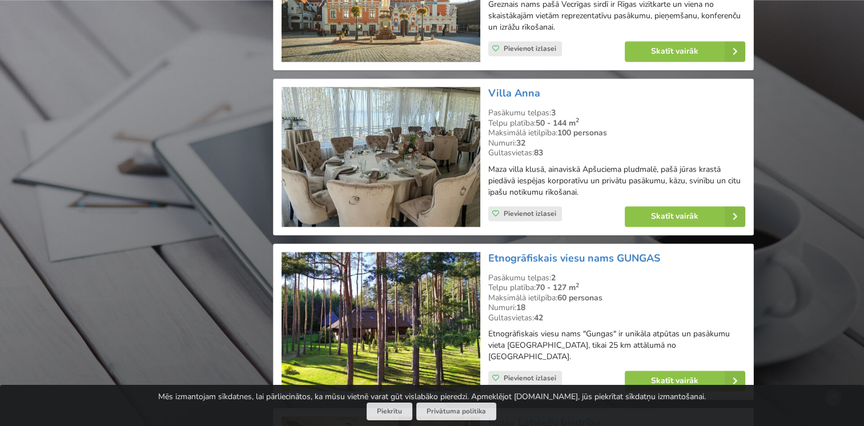
click at [448, 132] on img at bounding box center [380, 157] width 198 height 140
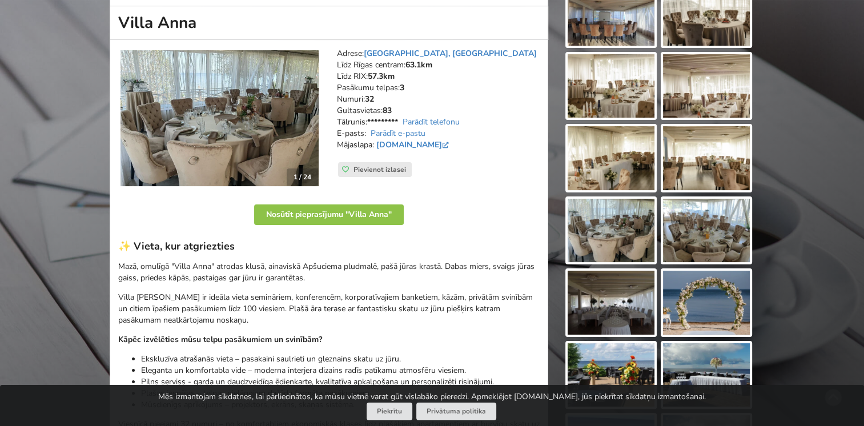
scroll to position [114, 0]
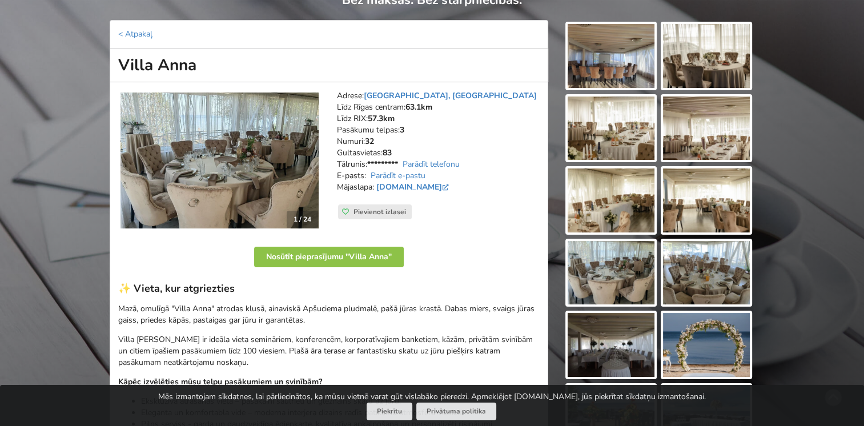
click at [600, 70] on img at bounding box center [611, 56] width 87 height 64
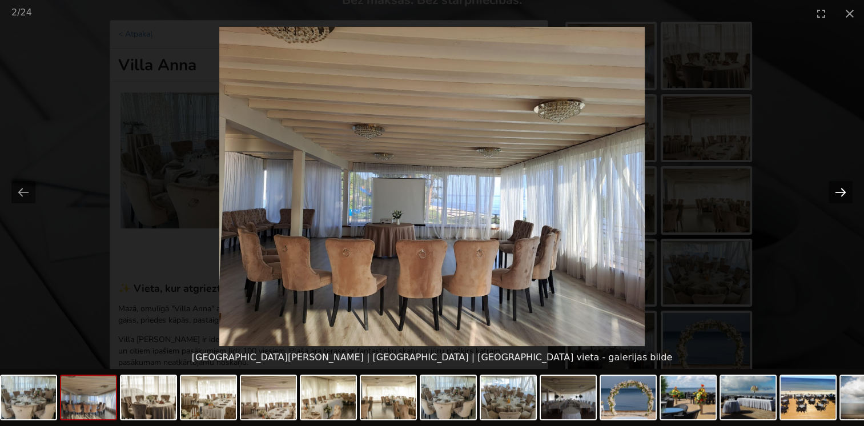
click at [837, 195] on button "Next slide" at bounding box center [840, 192] width 24 height 22
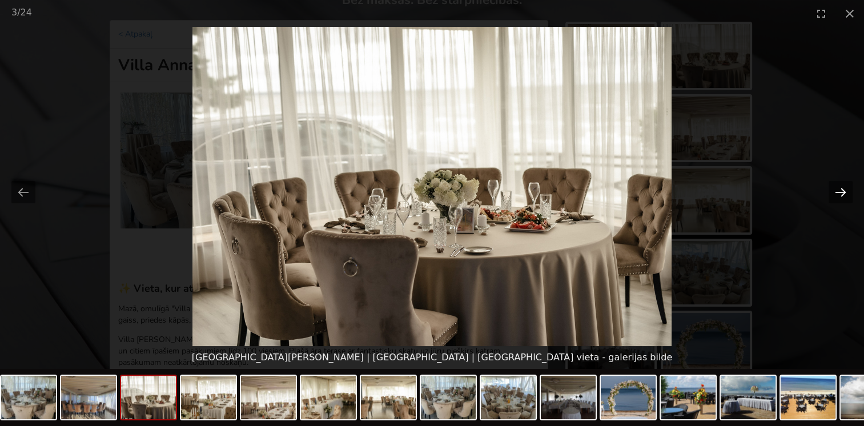
click at [837, 195] on button "Next slide" at bounding box center [840, 192] width 24 height 22
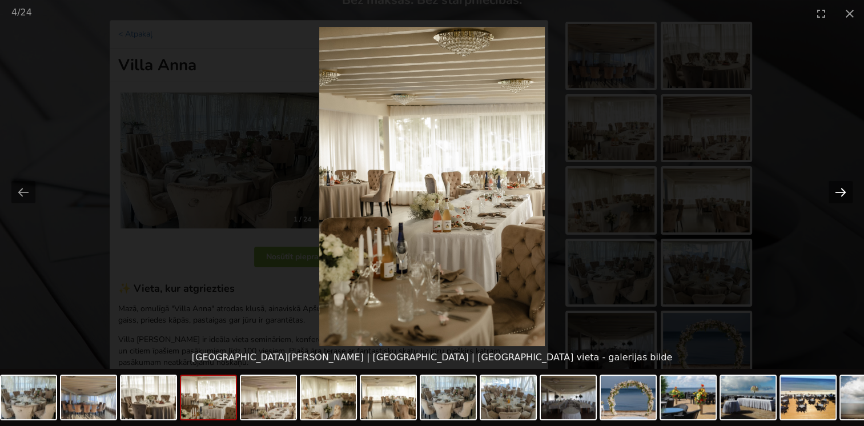
click at [837, 195] on button "Next slide" at bounding box center [840, 192] width 24 height 22
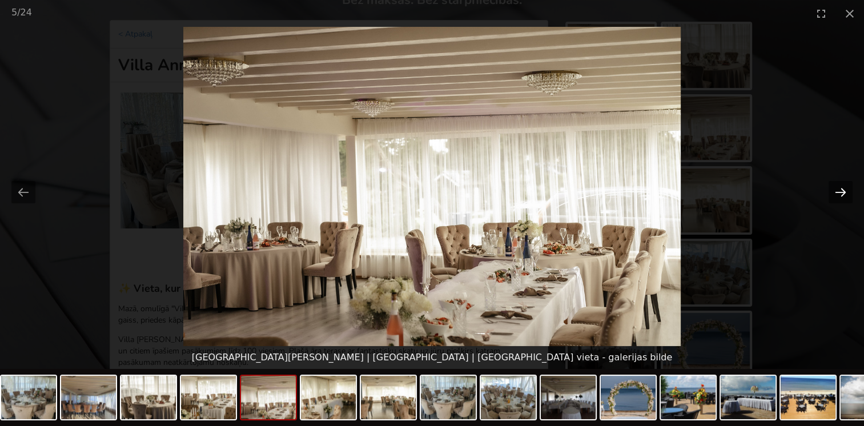
click at [837, 195] on button "Next slide" at bounding box center [840, 192] width 24 height 22
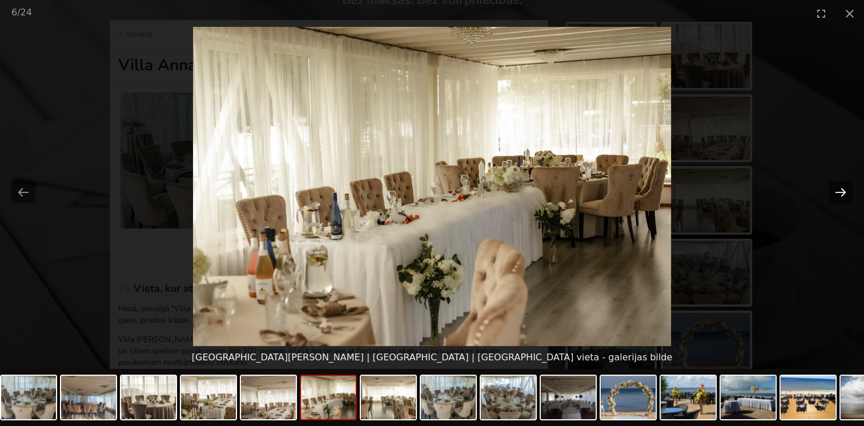
click at [837, 195] on button "Next slide" at bounding box center [840, 192] width 24 height 22
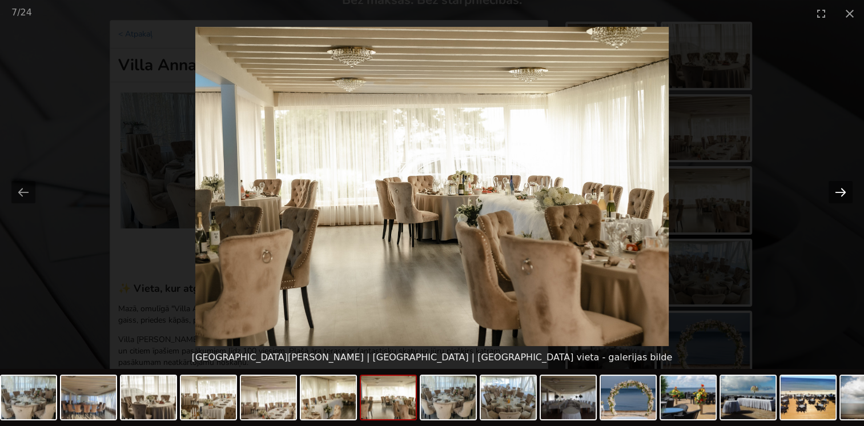
click at [831, 198] on button "Next slide" at bounding box center [840, 192] width 24 height 22
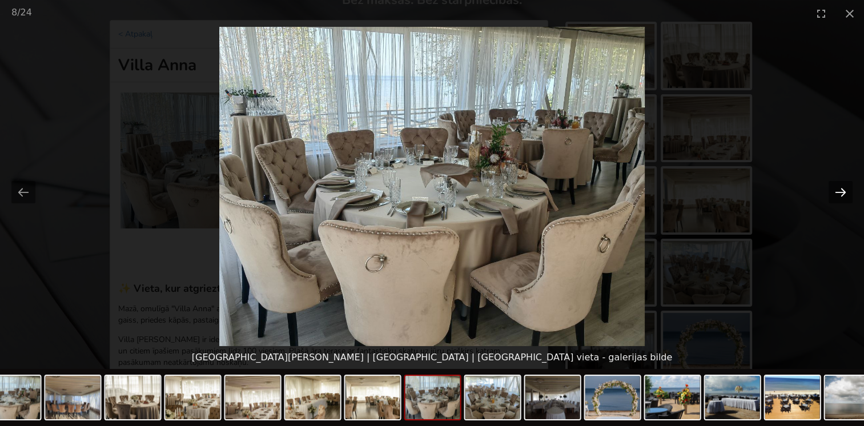
click at [831, 198] on button "Next slide" at bounding box center [840, 192] width 24 height 22
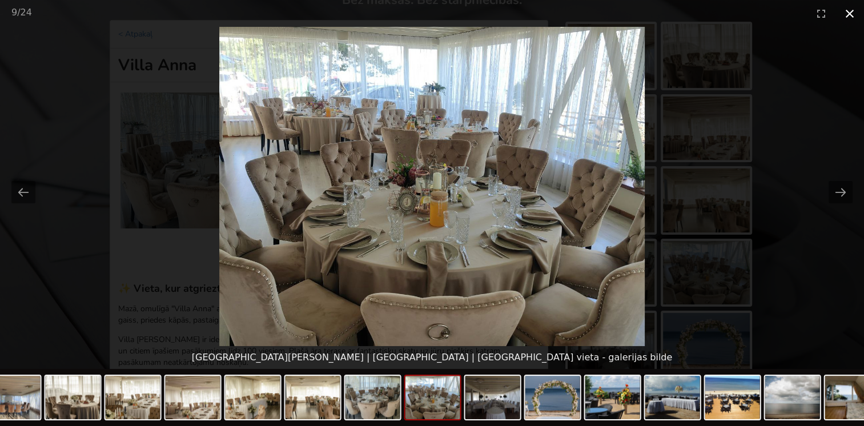
click at [852, 17] on button "Close gallery" at bounding box center [849, 13] width 29 height 27
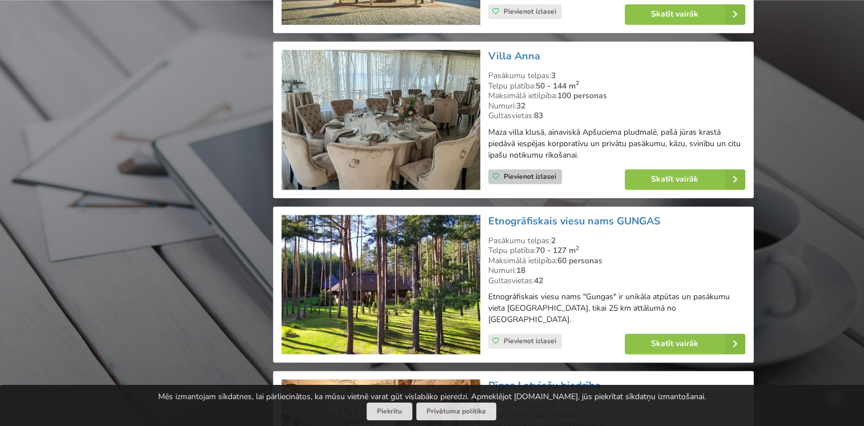
scroll to position [1683, 0]
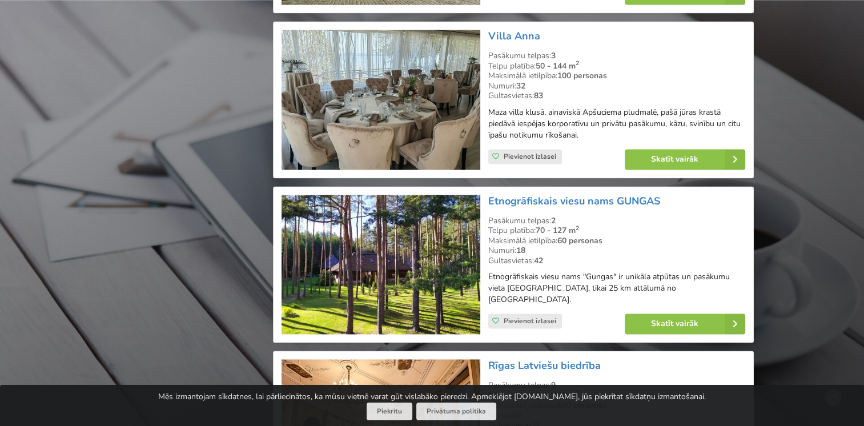
click at [391, 248] on img at bounding box center [380, 265] width 198 height 140
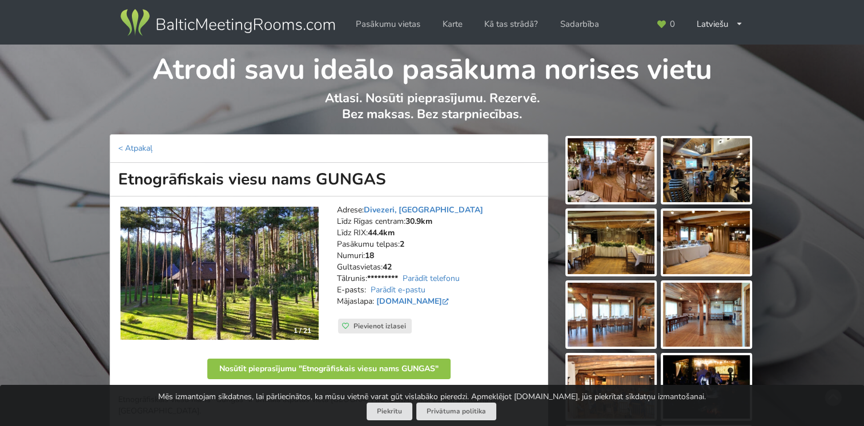
click at [631, 170] on img at bounding box center [611, 170] width 87 height 64
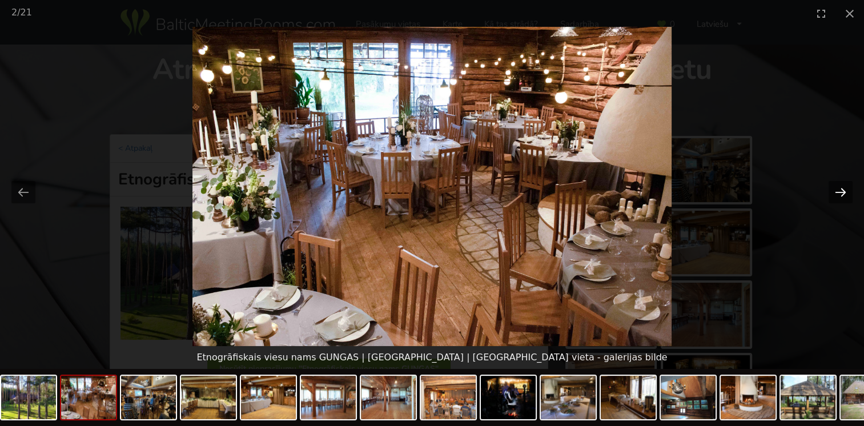
click at [843, 192] on button "Next slide" at bounding box center [840, 192] width 24 height 22
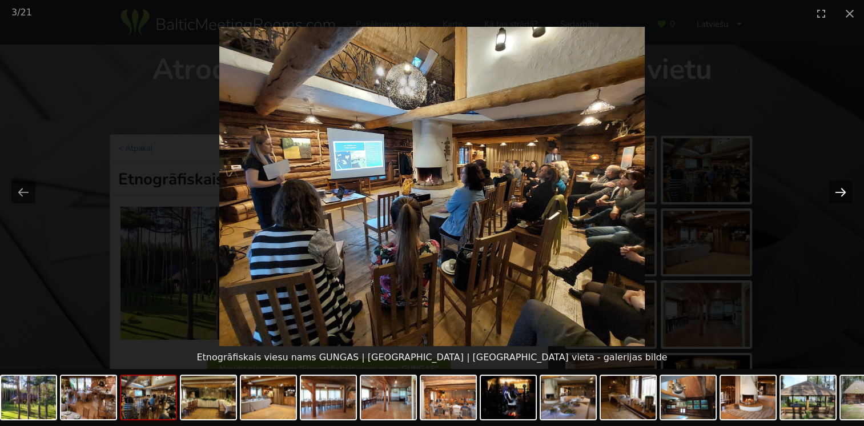
click at [843, 192] on button "Next slide" at bounding box center [840, 192] width 24 height 22
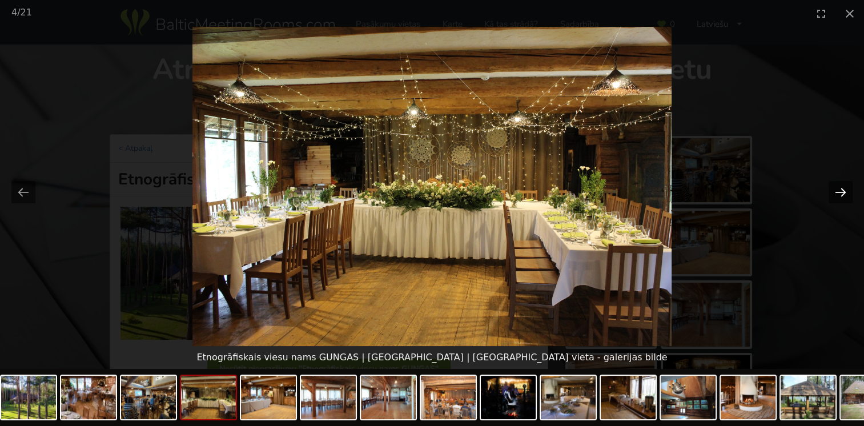
click at [843, 192] on button "Next slide" at bounding box center [840, 192] width 24 height 22
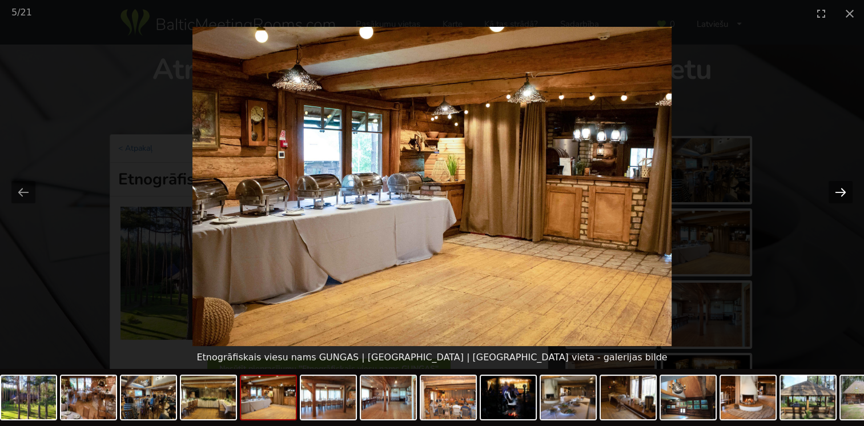
click at [843, 192] on button "Next slide" at bounding box center [840, 192] width 24 height 22
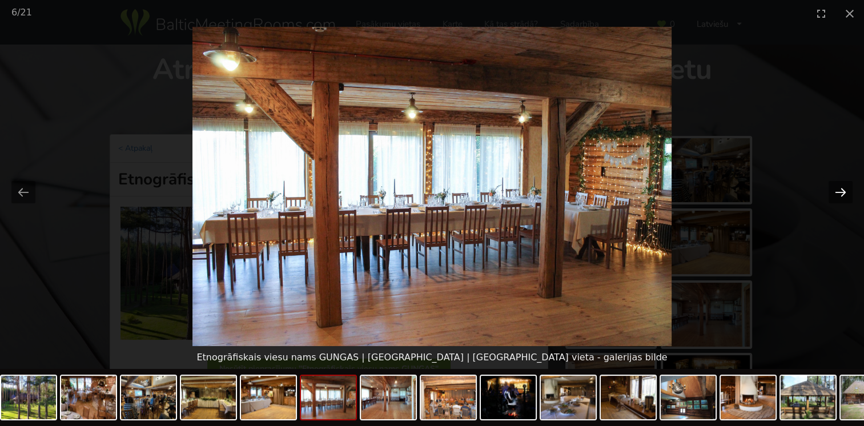
click at [843, 192] on button "Next slide" at bounding box center [840, 192] width 24 height 22
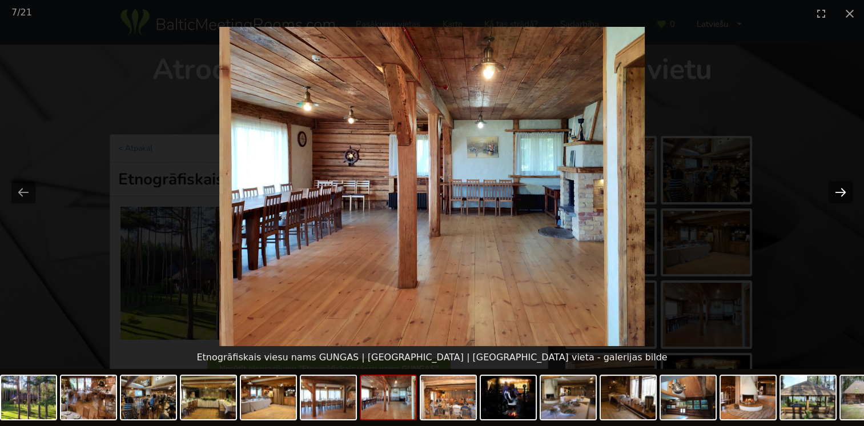
click at [843, 192] on button "Next slide" at bounding box center [840, 192] width 24 height 22
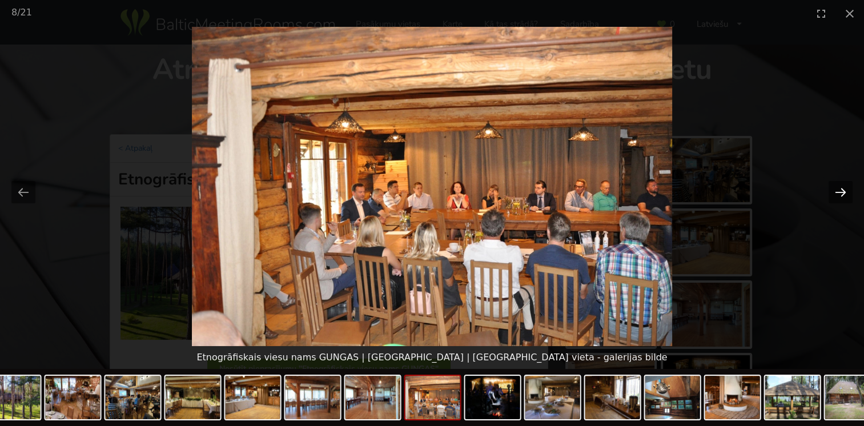
click at [843, 192] on button "Next slide" at bounding box center [840, 192] width 24 height 22
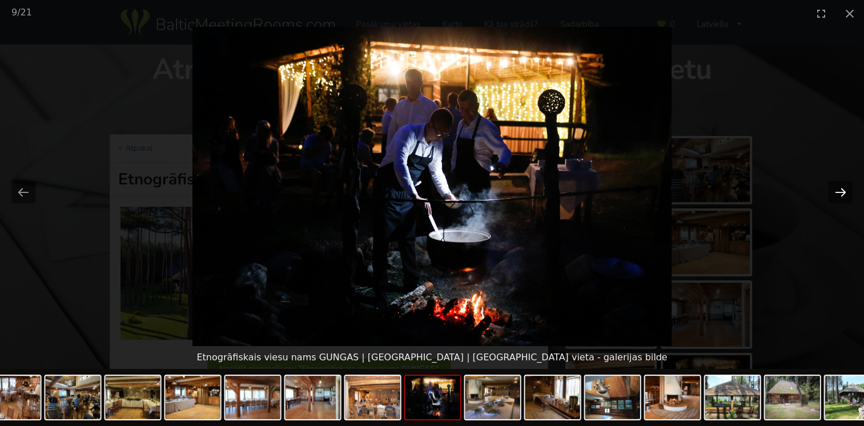
click at [843, 192] on button "Next slide" at bounding box center [840, 192] width 24 height 22
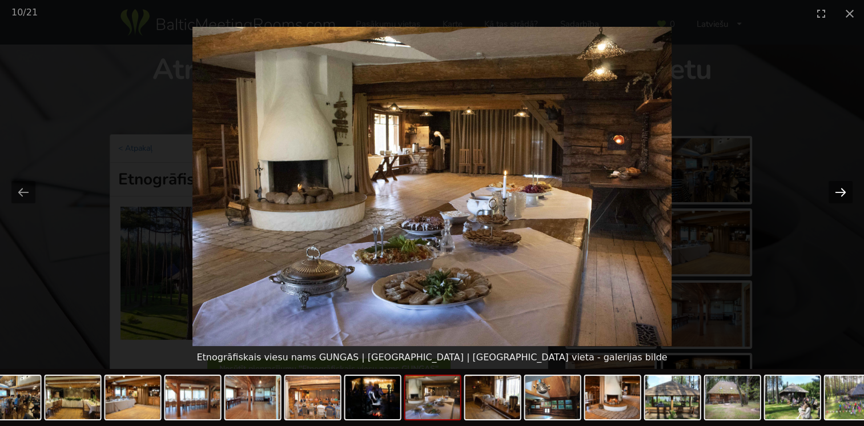
click at [843, 192] on button "Next slide" at bounding box center [840, 192] width 24 height 22
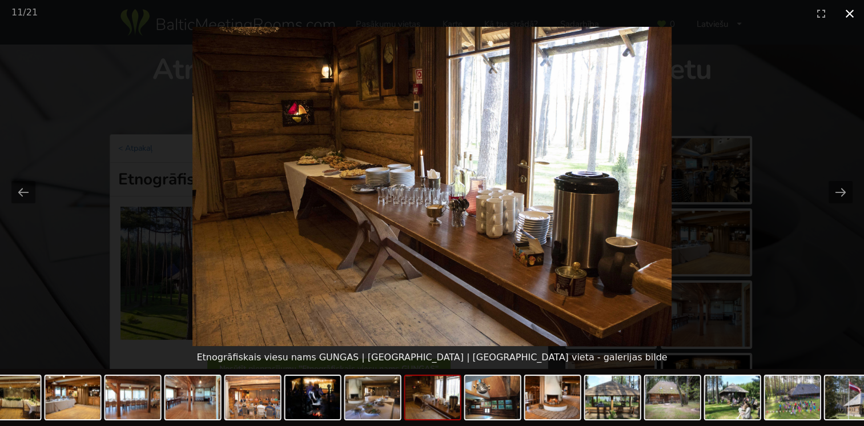
click at [851, 15] on button "Close gallery" at bounding box center [849, 13] width 29 height 27
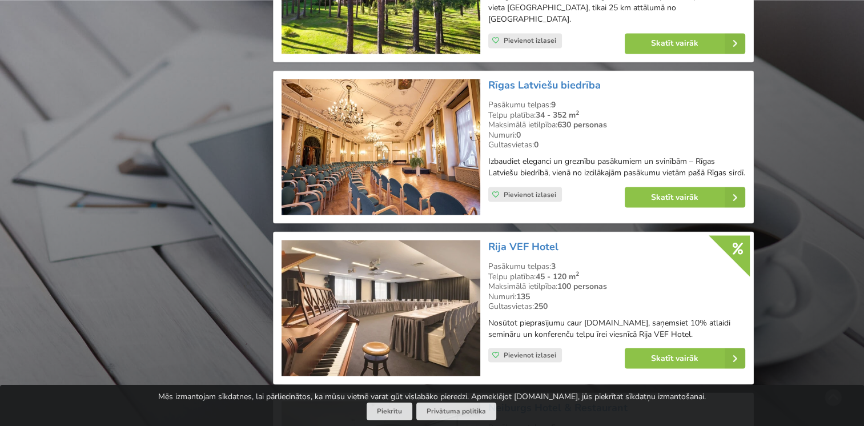
scroll to position [1969, 0]
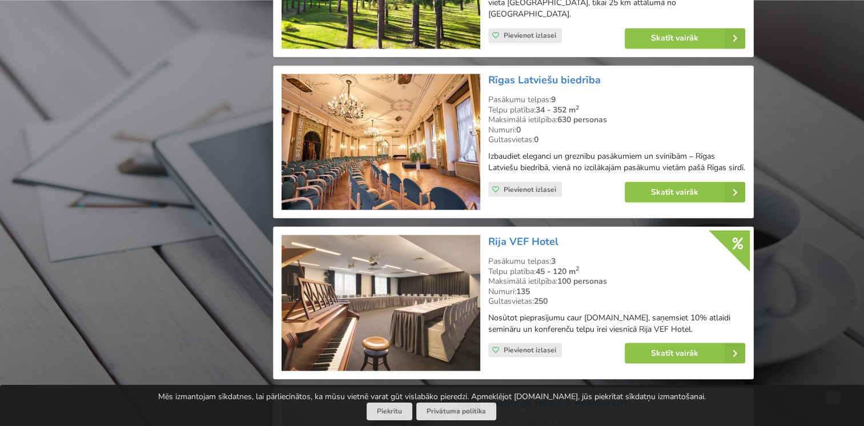
click at [364, 283] on img at bounding box center [380, 303] width 198 height 136
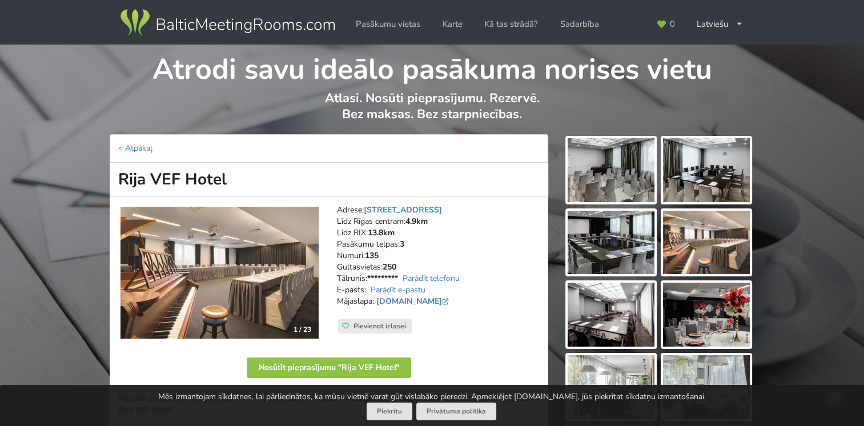
click at [606, 172] on img at bounding box center [611, 170] width 87 height 64
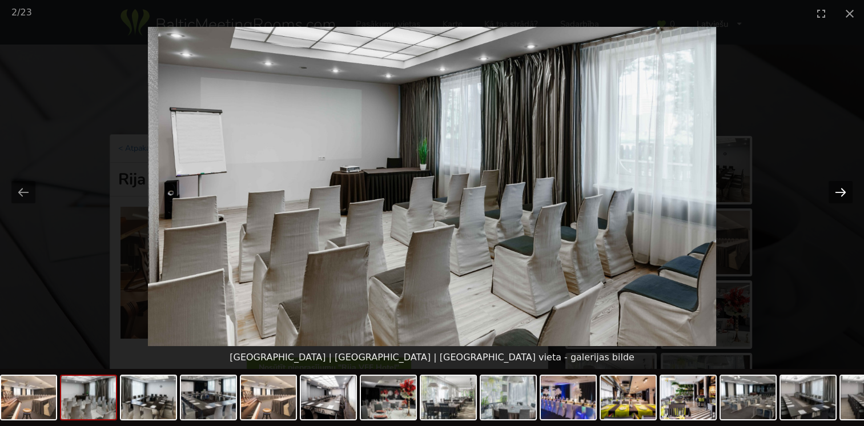
click at [835, 192] on button "Next slide" at bounding box center [840, 192] width 24 height 22
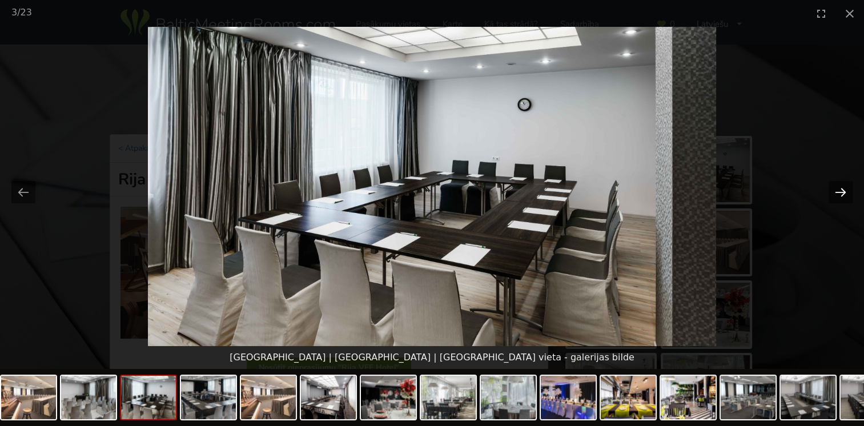
click at [835, 192] on button "Next slide" at bounding box center [840, 192] width 24 height 22
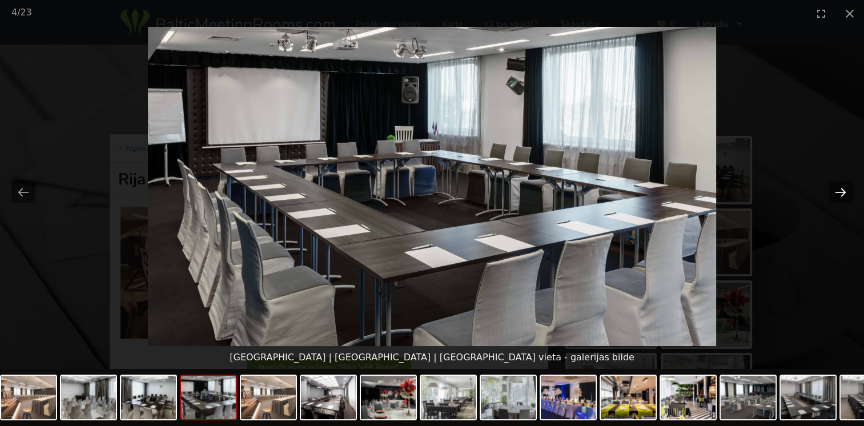
click at [835, 192] on button "Next slide" at bounding box center [840, 192] width 24 height 22
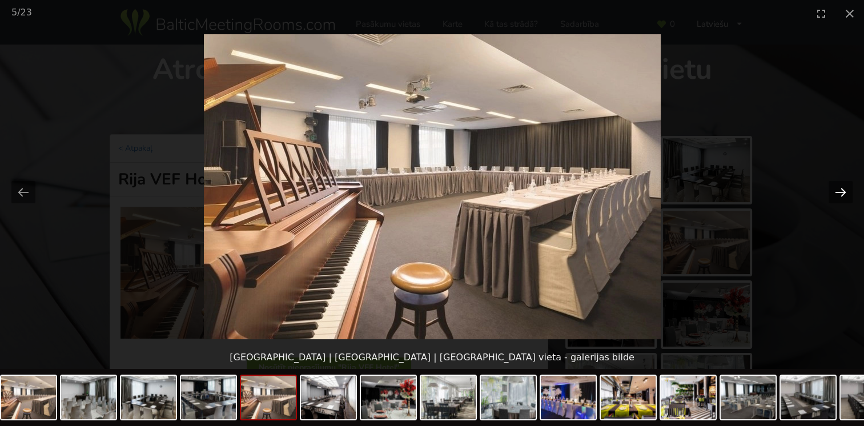
click at [835, 192] on button "Next slide" at bounding box center [840, 192] width 24 height 22
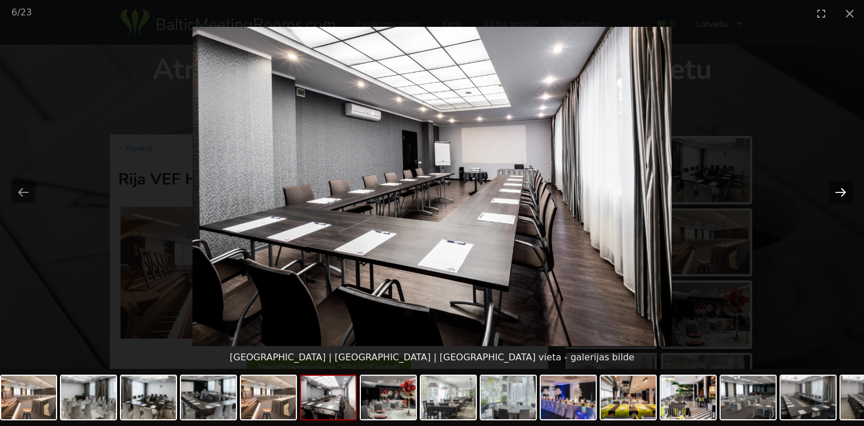
click at [835, 192] on button "Next slide" at bounding box center [840, 192] width 24 height 22
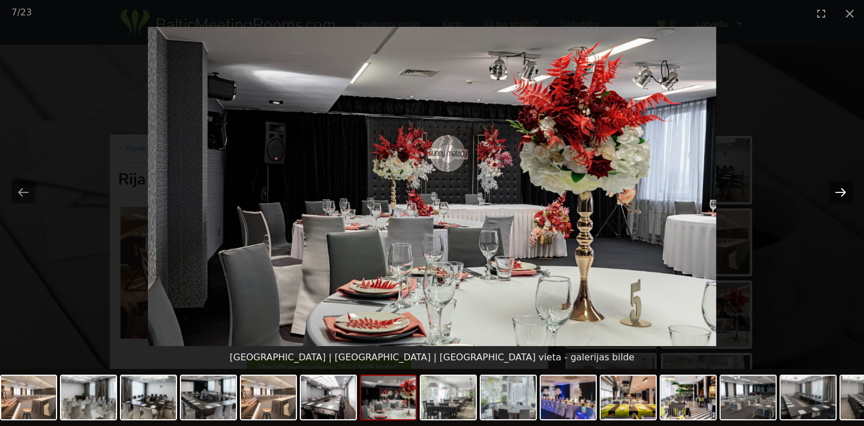
click at [835, 192] on button "Next slide" at bounding box center [840, 192] width 24 height 22
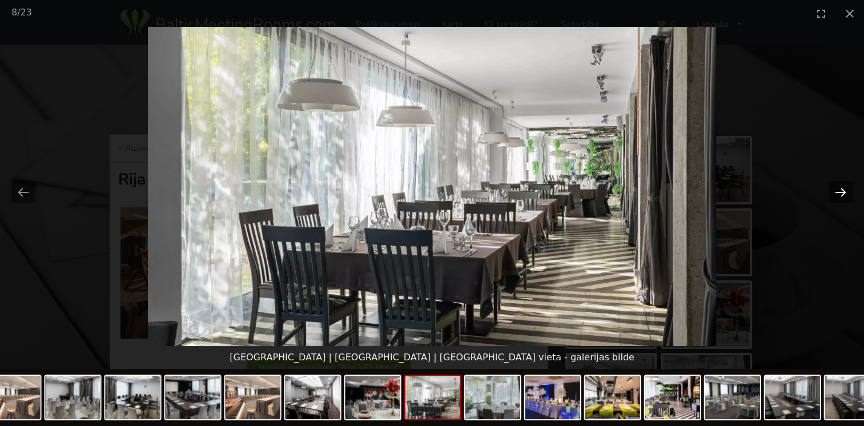
click at [835, 192] on button "Next slide" at bounding box center [840, 192] width 24 height 22
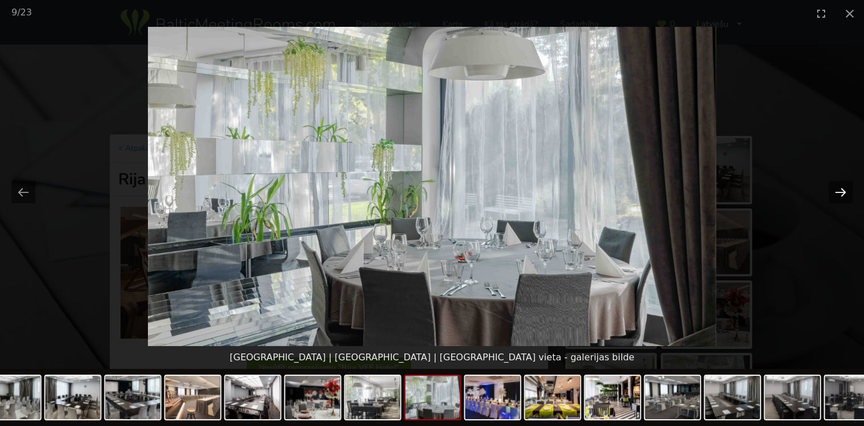
click at [835, 192] on button "Next slide" at bounding box center [840, 192] width 24 height 22
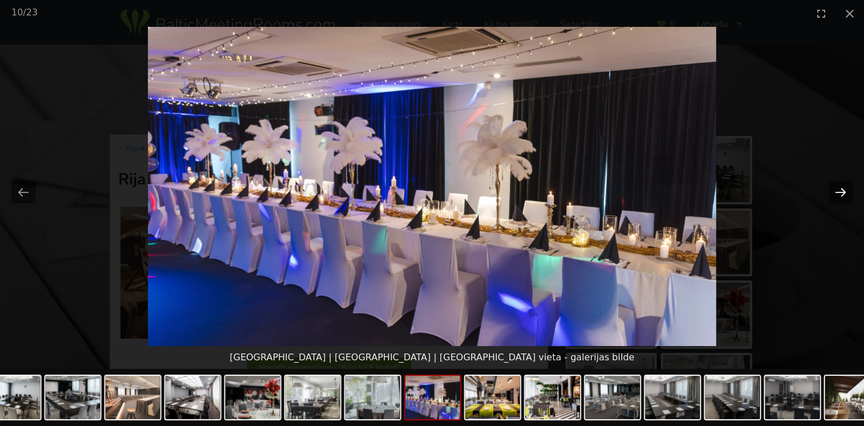
click at [839, 192] on button "Next slide" at bounding box center [840, 192] width 24 height 22
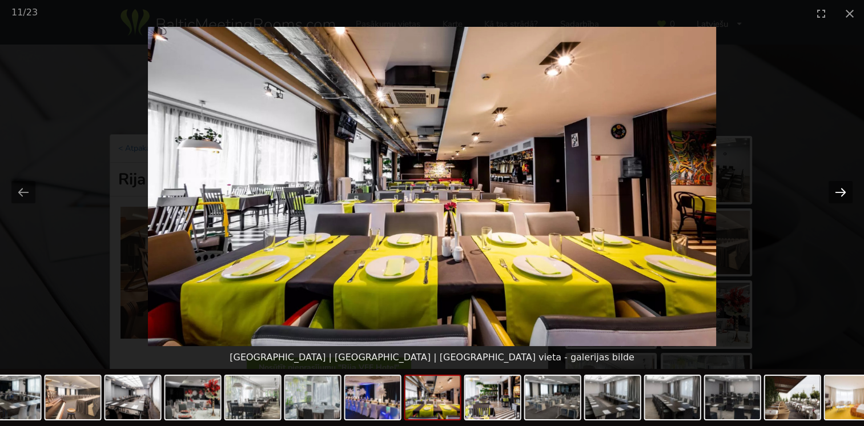
click at [839, 192] on button "Next slide" at bounding box center [840, 192] width 24 height 22
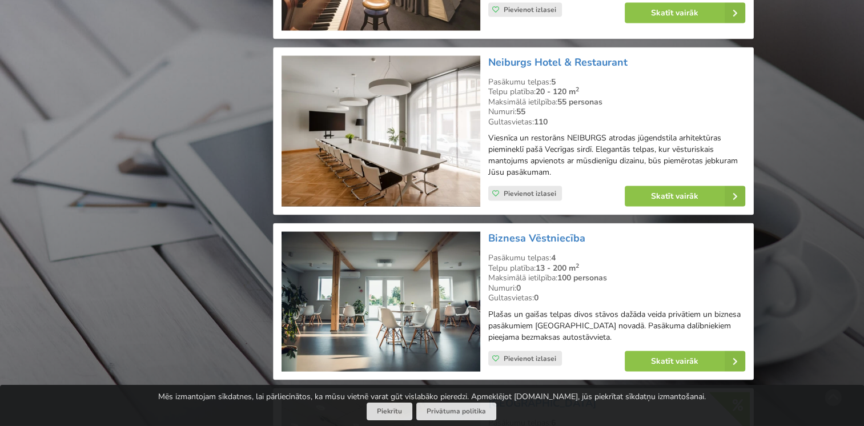
scroll to position [2368, 0]
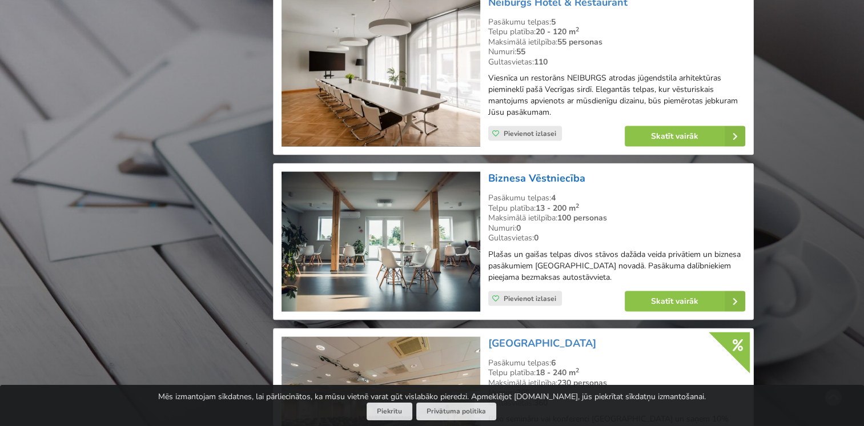
click at [532, 171] on link "Biznesa Vēstniecība" at bounding box center [536, 178] width 97 height 14
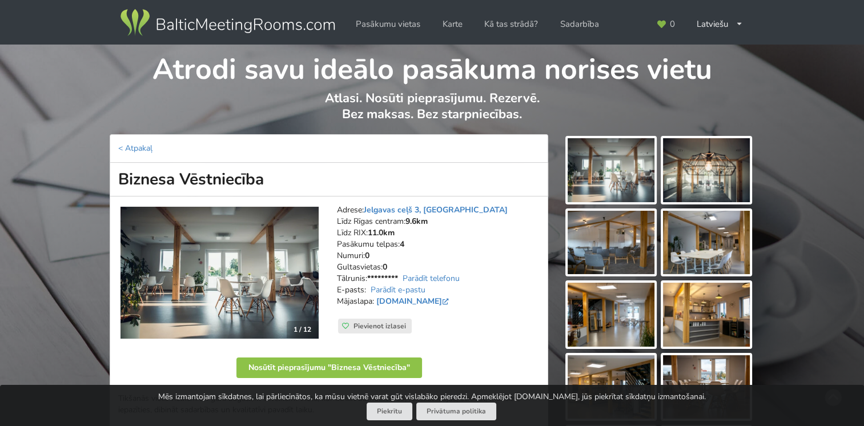
click at [588, 161] on img at bounding box center [611, 170] width 87 height 64
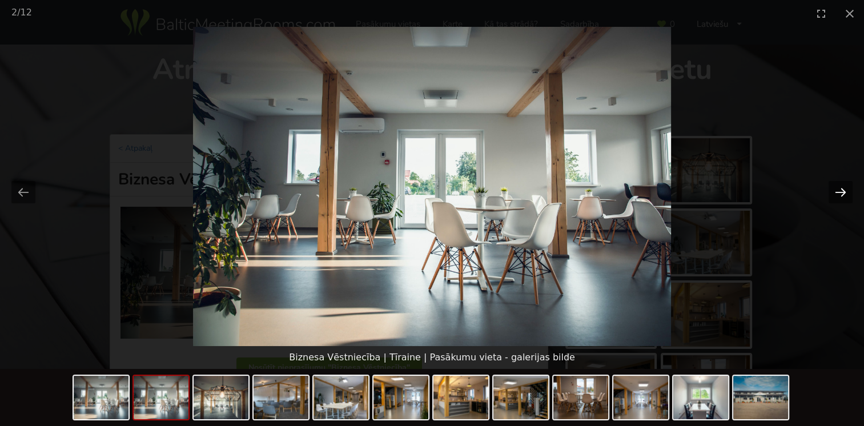
click at [846, 186] on button "Next slide" at bounding box center [840, 192] width 24 height 22
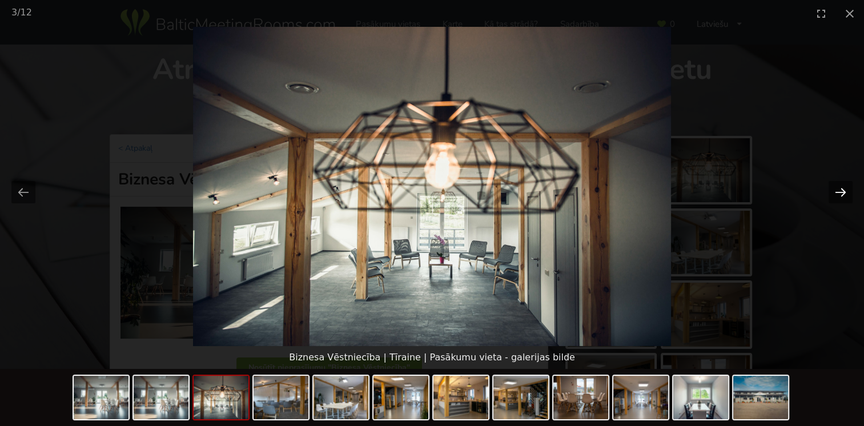
click at [846, 186] on button "Next slide" at bounding box center [840, 192] width 24 height 22
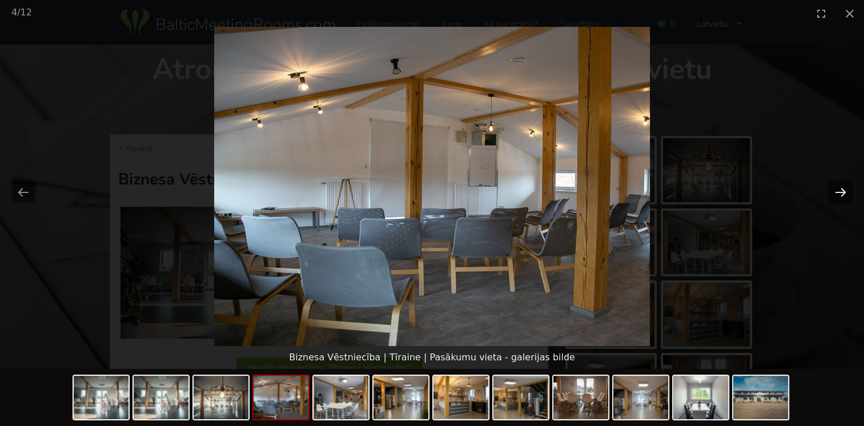
click at [846, 186] on button "Next slide" at bounding box center [840, 192] width 24 height 22
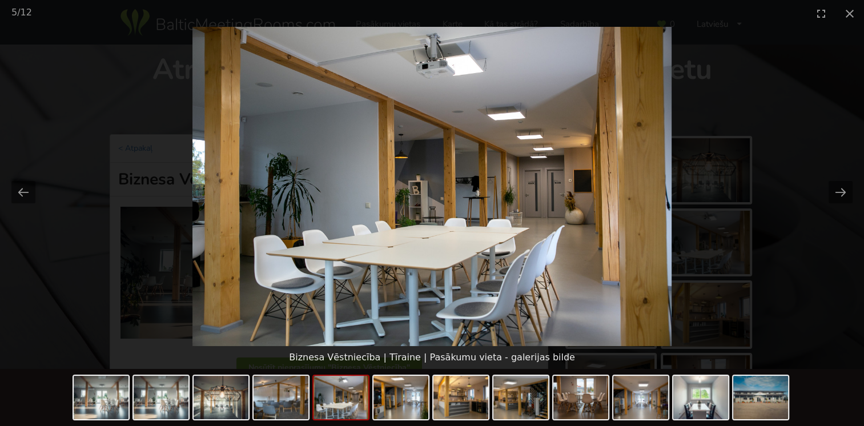
click at [35, 191] on picture at bounding box center [432, 186] width 864 height 319
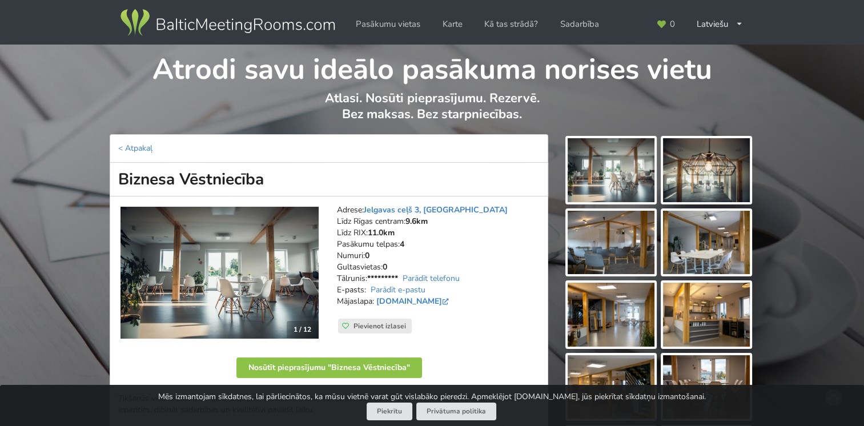
click at [702, 318] on img at bounding box center [706, 315] width 87 height 64
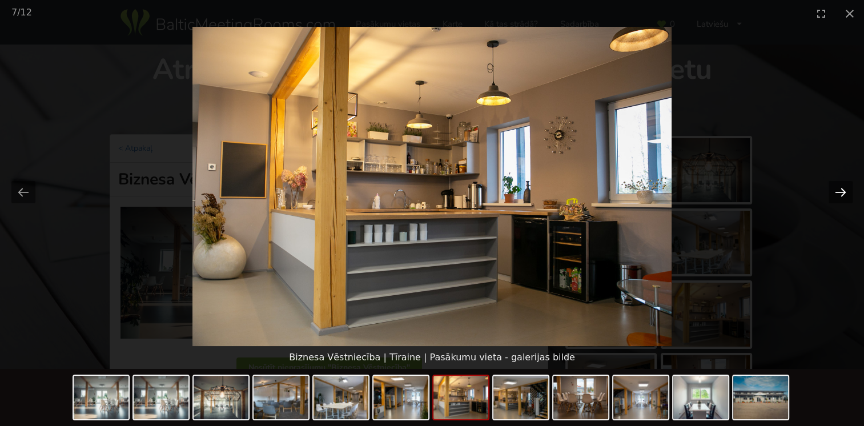
click at [834, 190] on button "Next slide" at bounding box center [840, 192] width 24 height 22
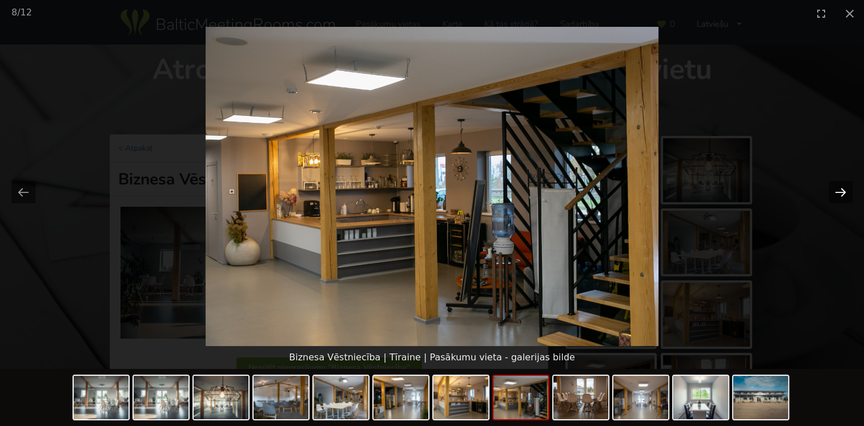
click at [834, 190] on button "Next slide" at bounding box center [840, 192] width 24 height 22
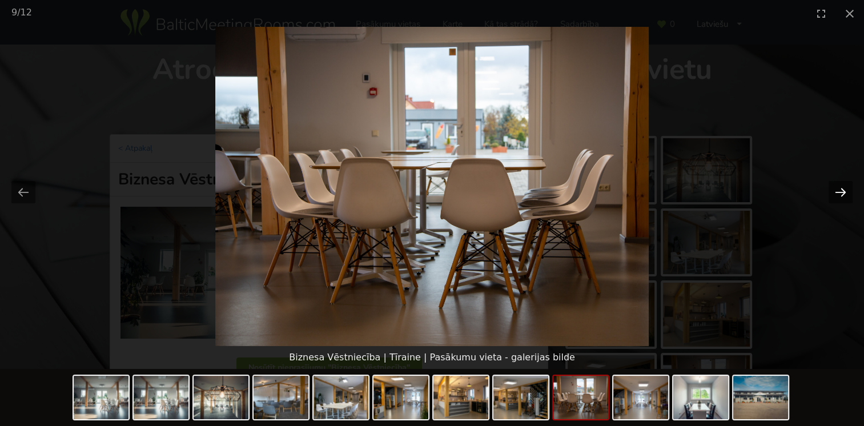
click at [834, 190] on button "Next slide" at bounding box center [840, 192] width 24 height 22
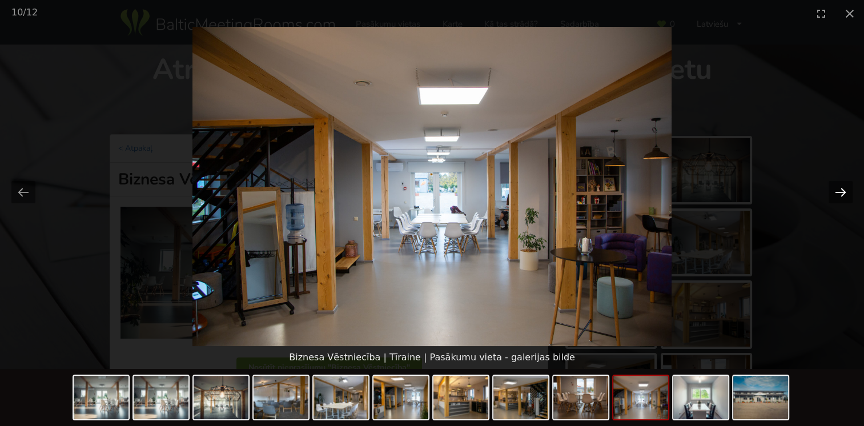
click at [834, 190] on button "Next slide" at bounding box center [840, 192] width 24 height 22
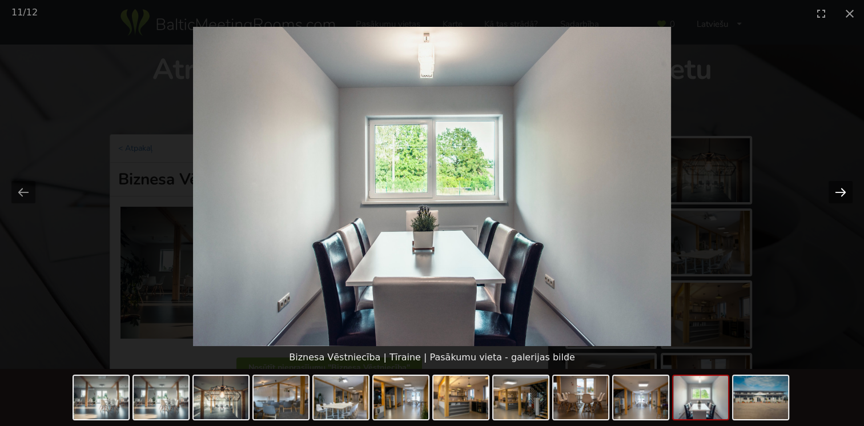
click at [834, 190] on button "Next slide" at bounding box center [840, 192] width 24 height 22
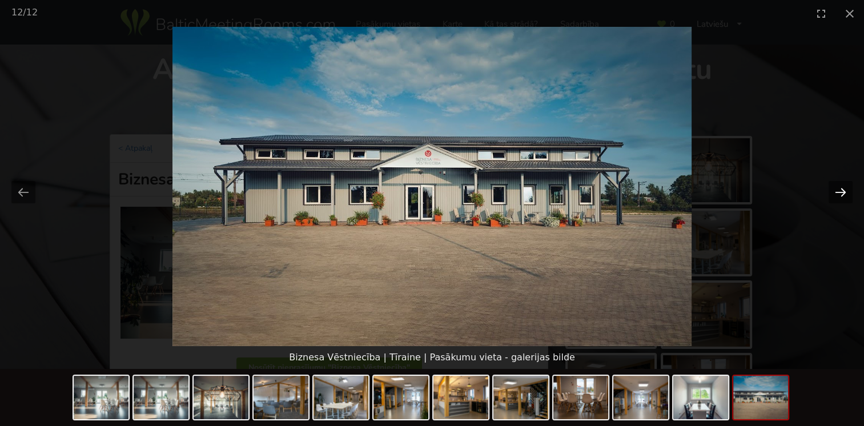
click at [834, 190] on button "Next slide" at bounding box center [840, 192] width 24 height 22
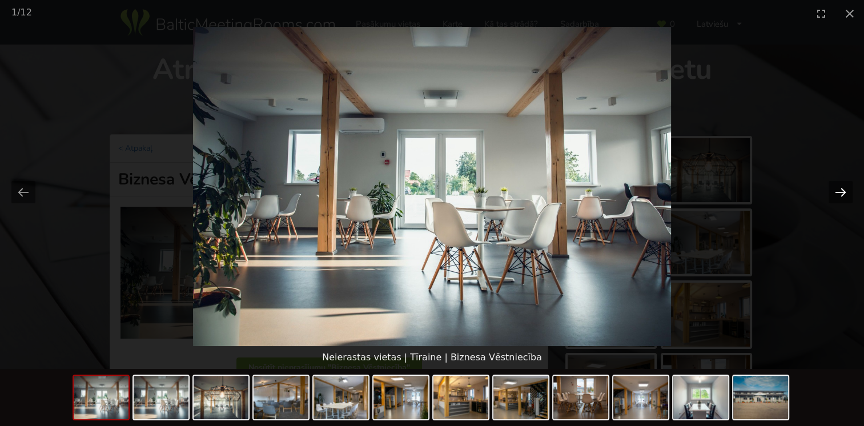
click at [834, 190] on button "Next slide" at bounding box center [840, 192] width 24 height 22
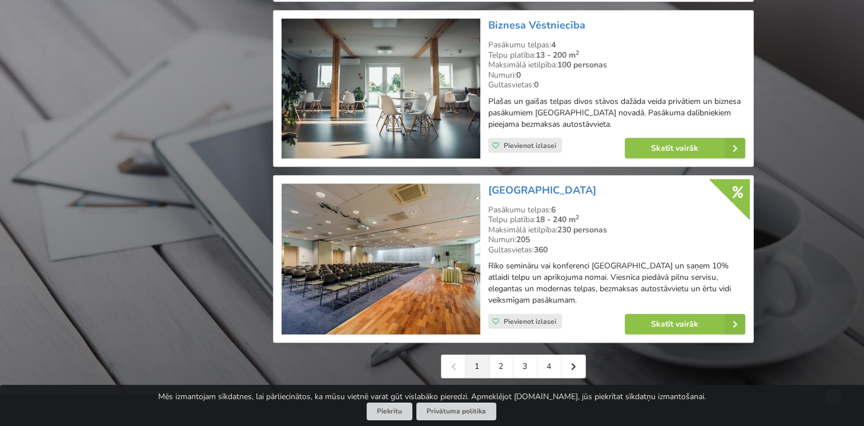
scroll to position [2539, 0]
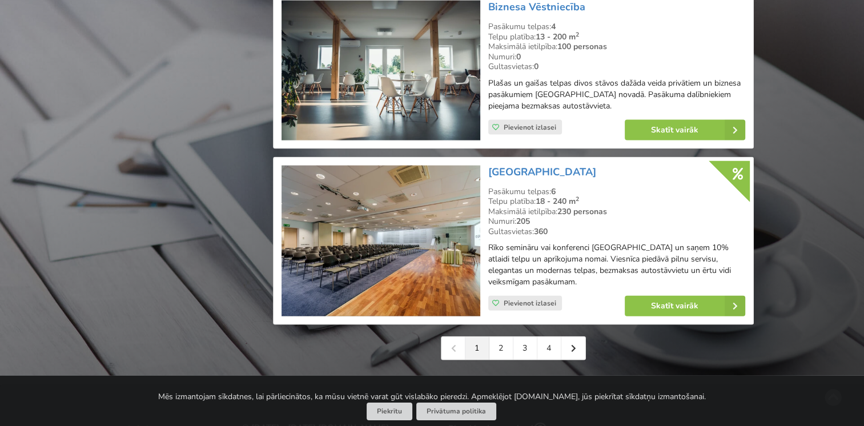
click at [399, 207] on img at bounding box center [380, 241] width 198 height 151
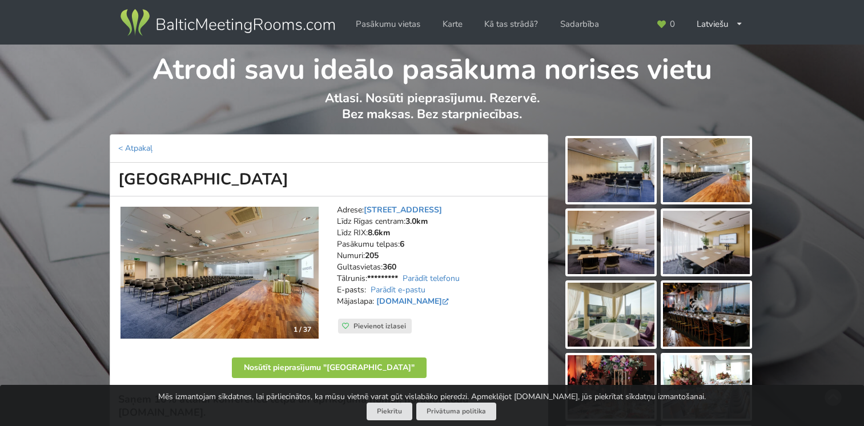
click at [642, 175] on img at bounding box center [611, 170] width 87 height 64
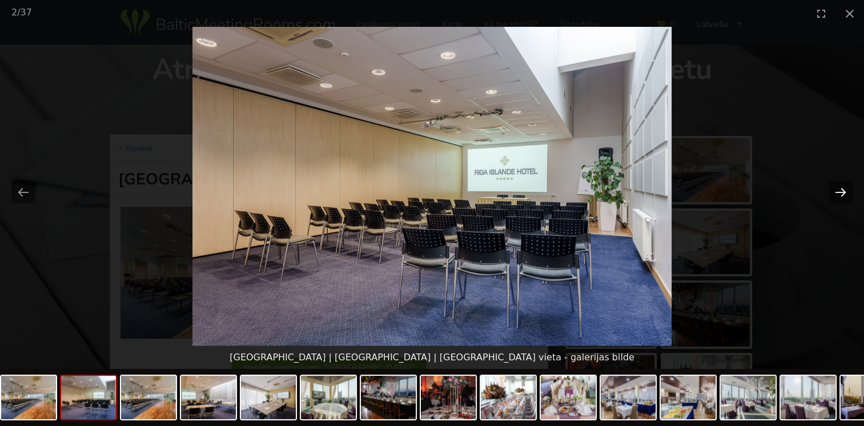
click at [836, 192] on button "Next slide" at bounding box center [840, 192] width 24 height 22
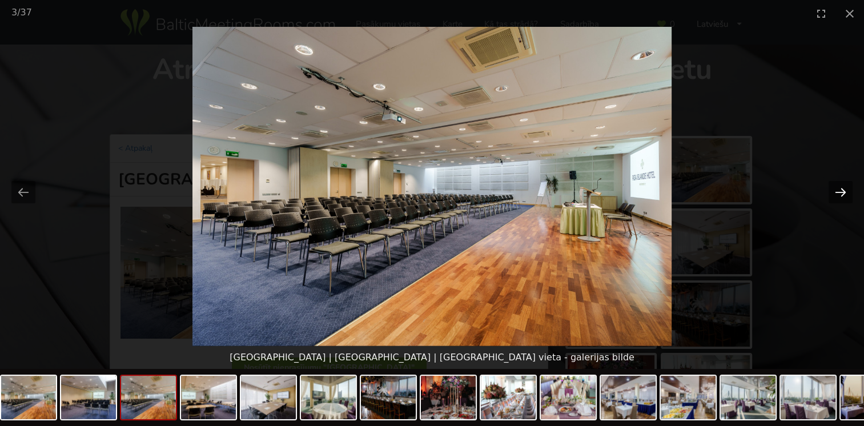
click at [836, 192] on button "Next slide" at bounding box center [840, 192] width 24 height 22
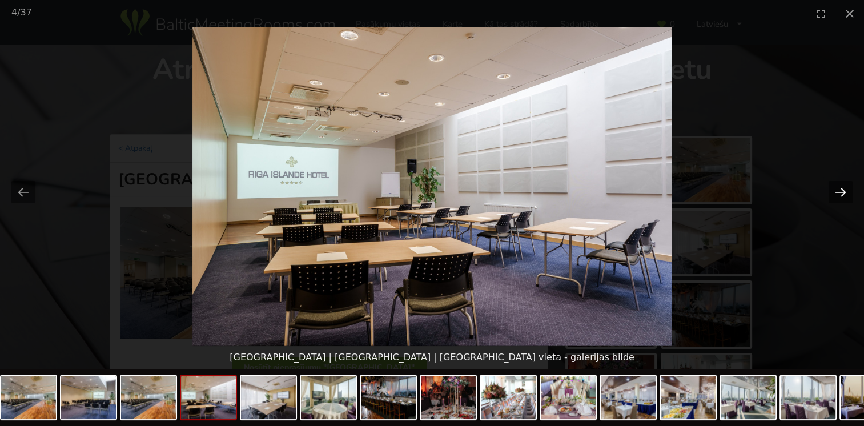
click at [836, 192] on button "Next slide" at bounding box center [840, 192] width 24 height 22
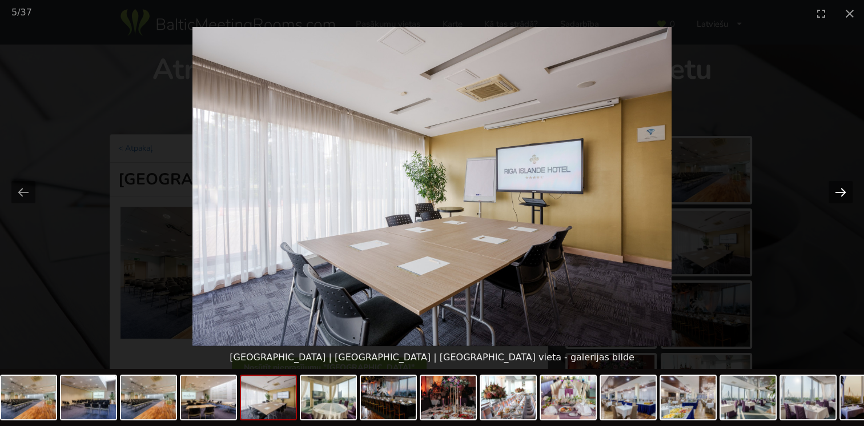
click at [836, 192] on button "Next slide" at bounding box center [840, 192] width 24 height 22
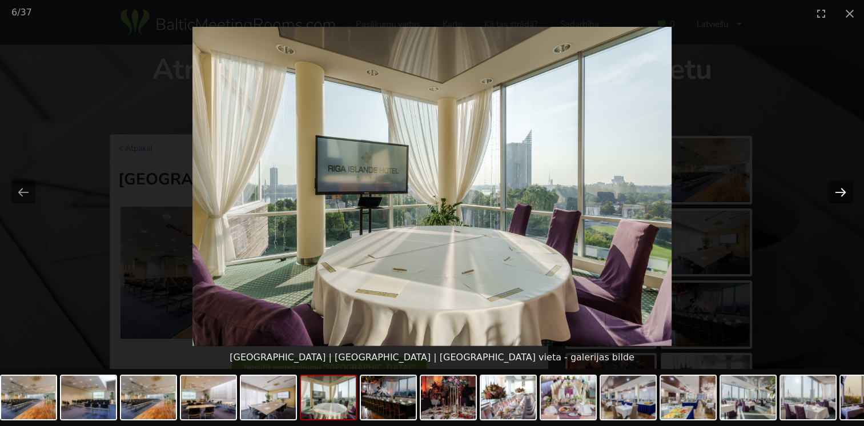
click at [836, 192] on button "Next slide" at bounding box center [840, 192] width 24 height 22
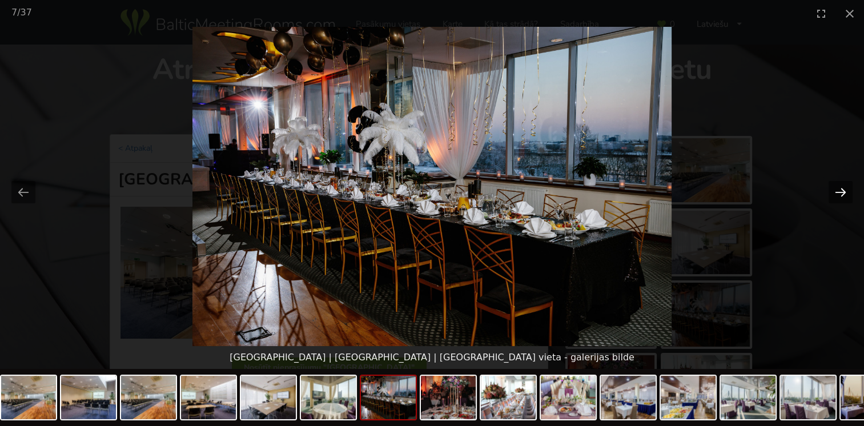
click at [836, 192] on button "Next slide" at bounding box center [840, 192] width 24 height 22
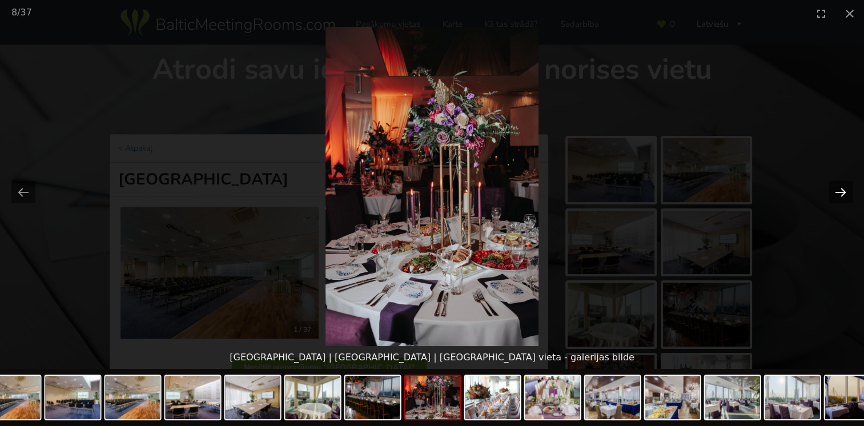
click at [836, 192] on button "Next slide" at bounding box center [840, 192] width 24 height 22
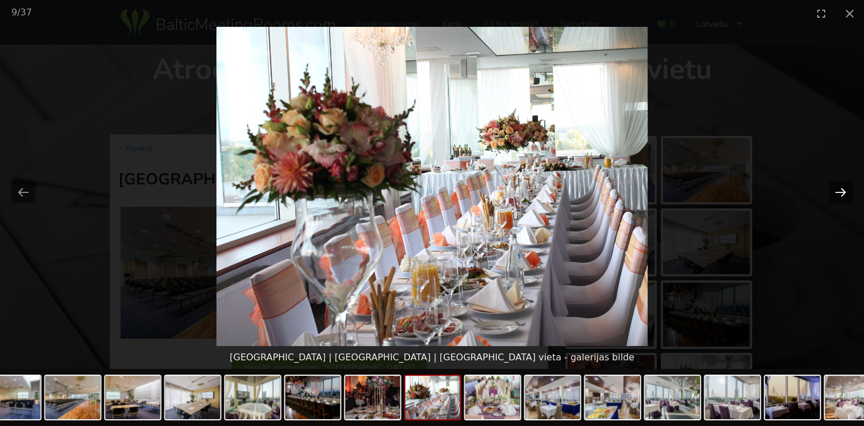
click at [836, 192] on button "Next slide" at bounding box center [840, 192] width 24 height 22
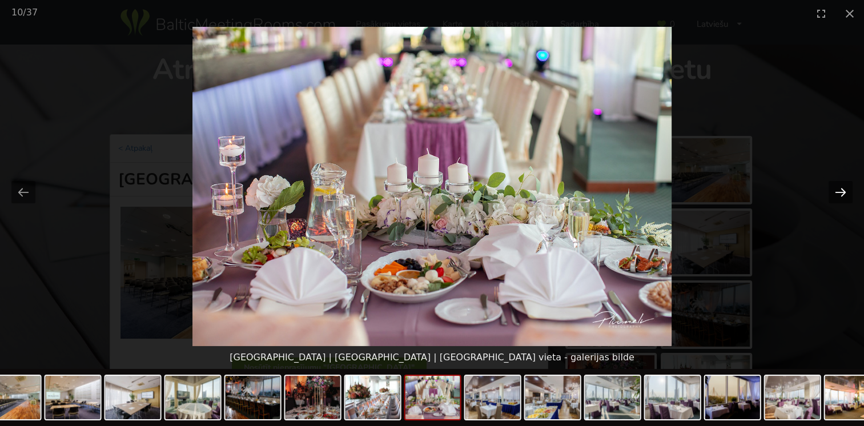
click at [836, 192] on button "Next slide" at bounding box center [840, 192] width 24 height 22
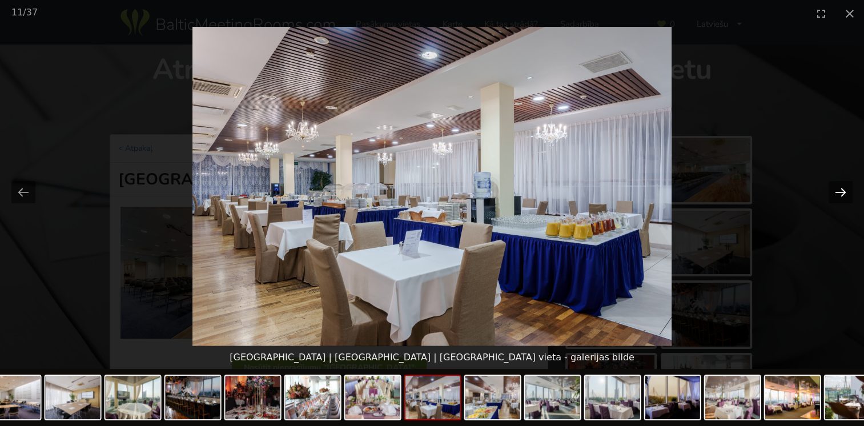
click at [836, 192] on button "Next slide" at bounding box center [840, 192] width 24 height 22
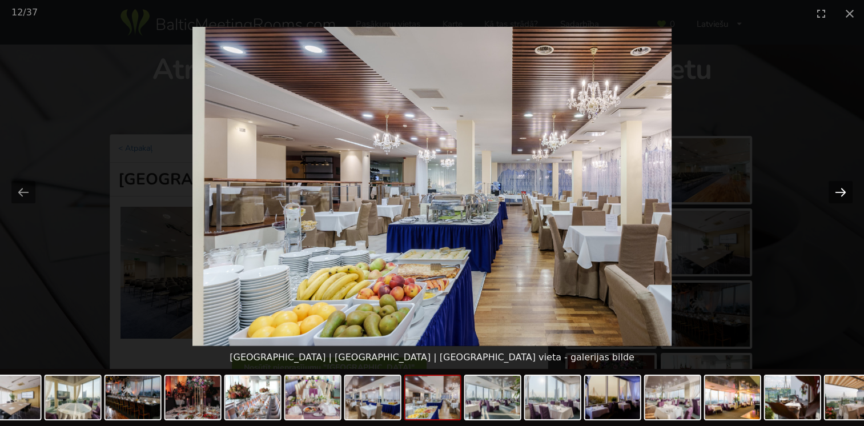
click at [836, 192] on button "Next slide" at bounding box center [840, 192] width 24 height 22
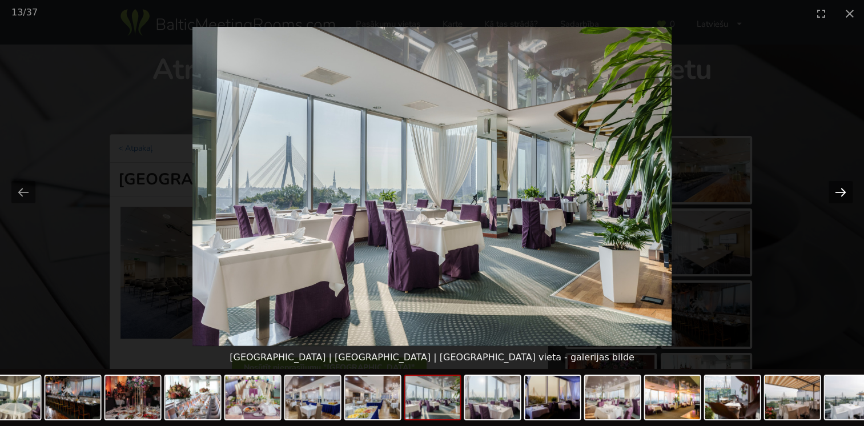
click at [839, 193] on button "Next slide" at bounding box center [840, 192] width 24 height 22
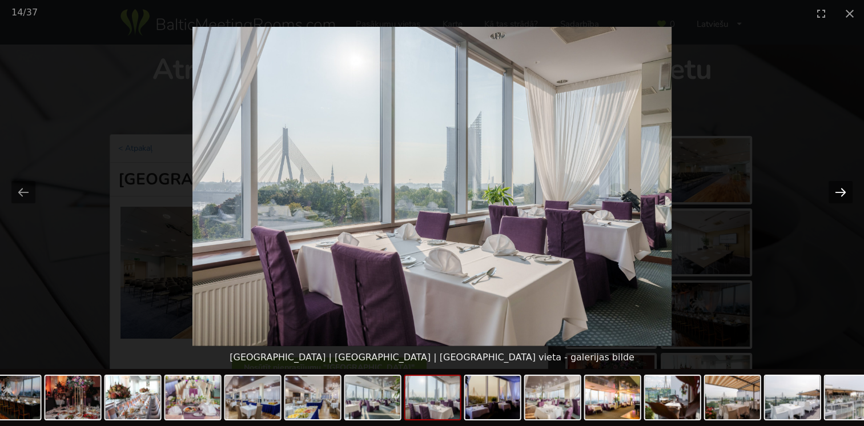
click at [839, 193] on button "Next slide" at bounding box center [840, 192] width 24 height 22
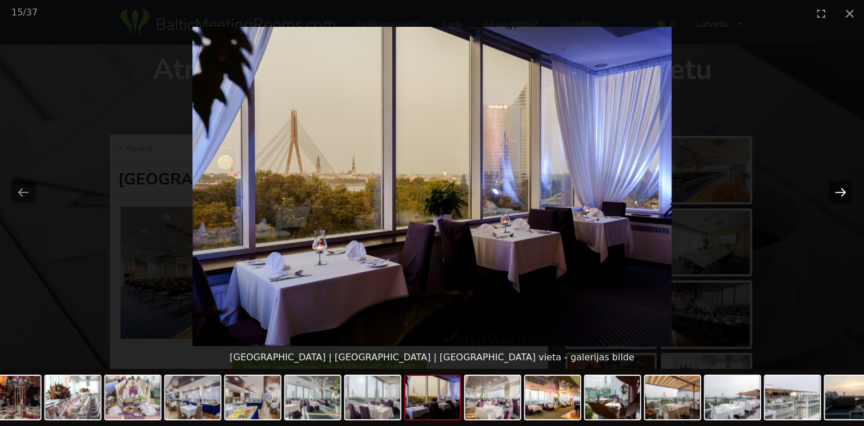
click at [839, 193] on button "Next slide" at bounding box center [840, 192] width 24 height 22
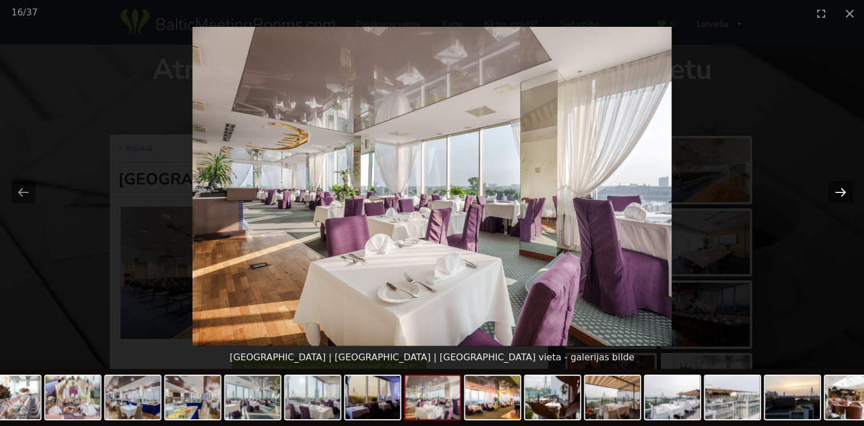
click at [839, 193] on button "Next slide" at bounding box center [840, 192] width 24 height 22
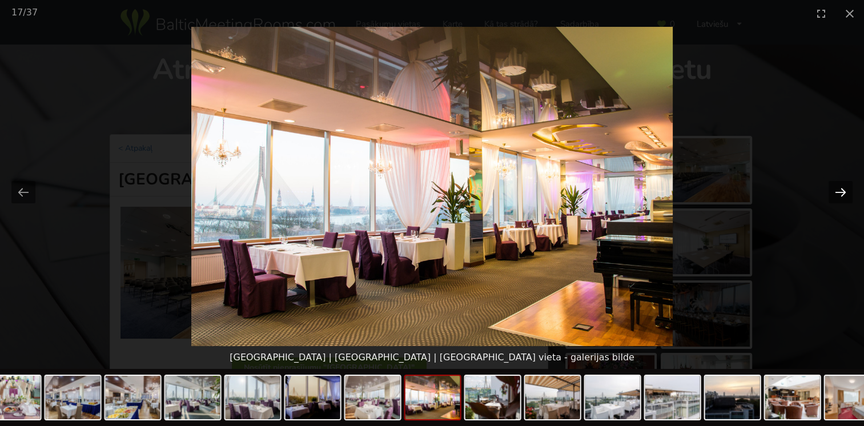
click at [839, 193] on button "Next slide" at bounding box center [840, 192] width 24 height 22
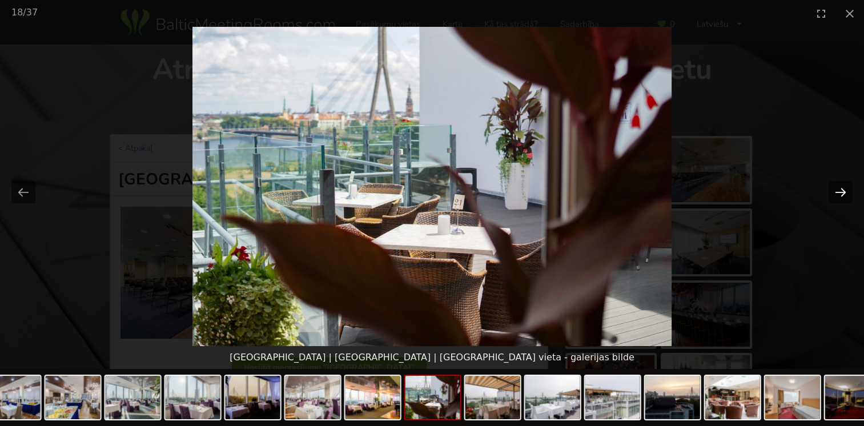
click at [839, 193] on button "Next slide" at bounding box center [840, 192] width 24 height 22
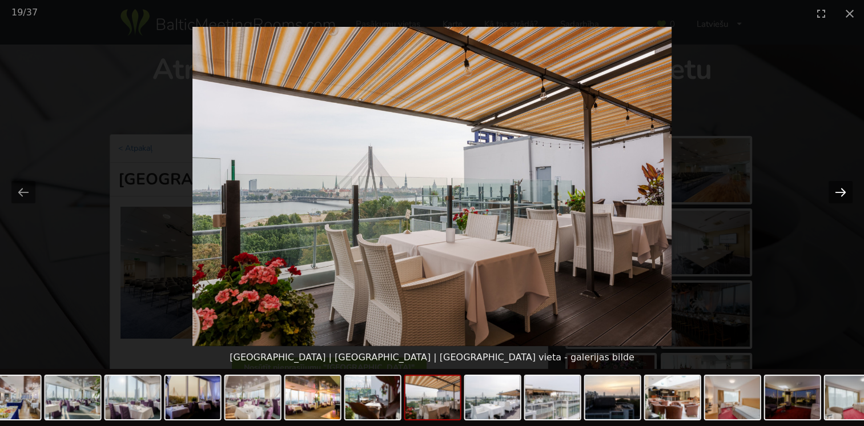
click at [839, 193] on button "Next slide" at bounding box center [840, 192] width 24 height 22
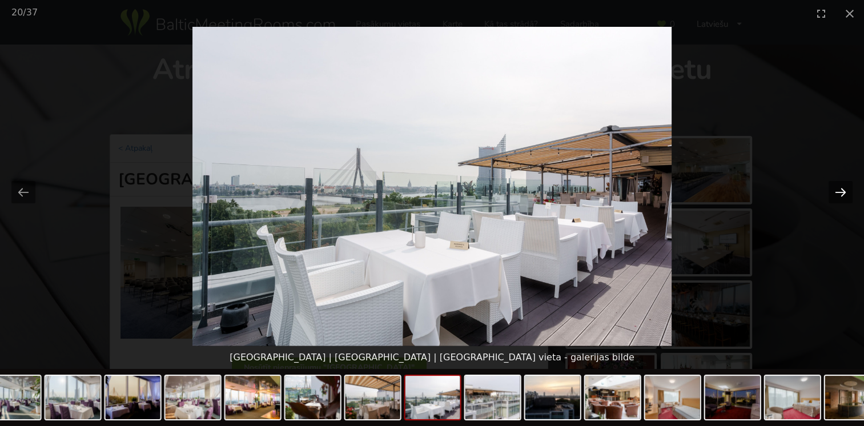
click at [839, 193] on button "Next slide" at bounding box center [840, 192] width 24 height 22
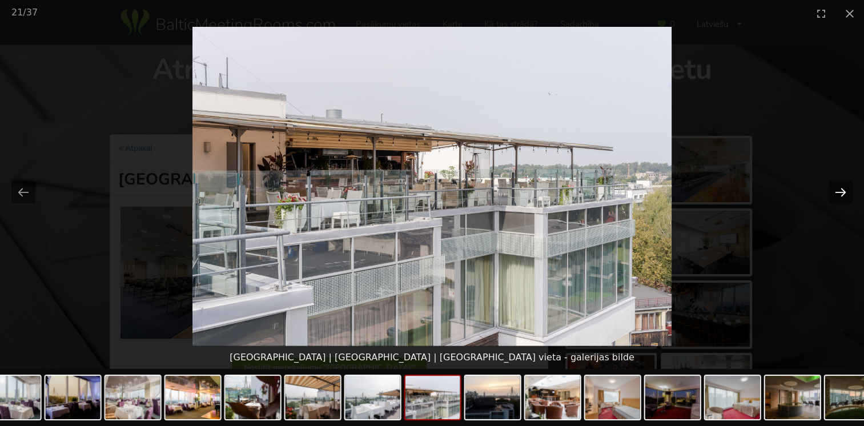
click at [839, 193] on button "Next slide" at bounding box center [840, 192] width 24 height 22
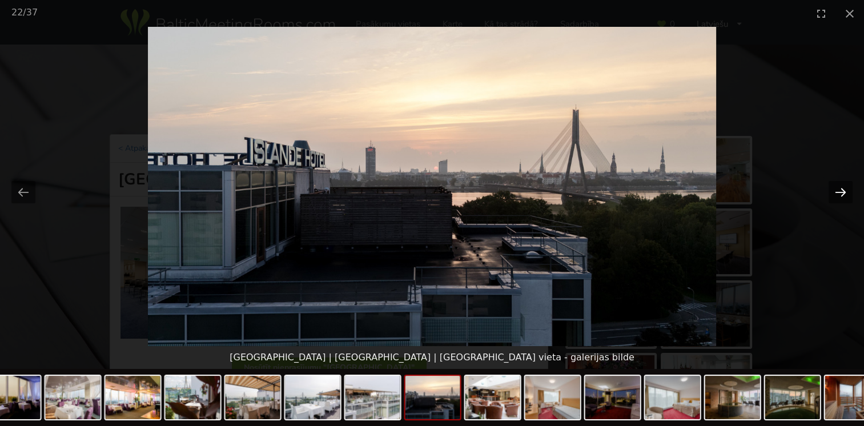
click at [839, 193] on button "Next slide" at bounding box center [840, 192] width 24 height 22
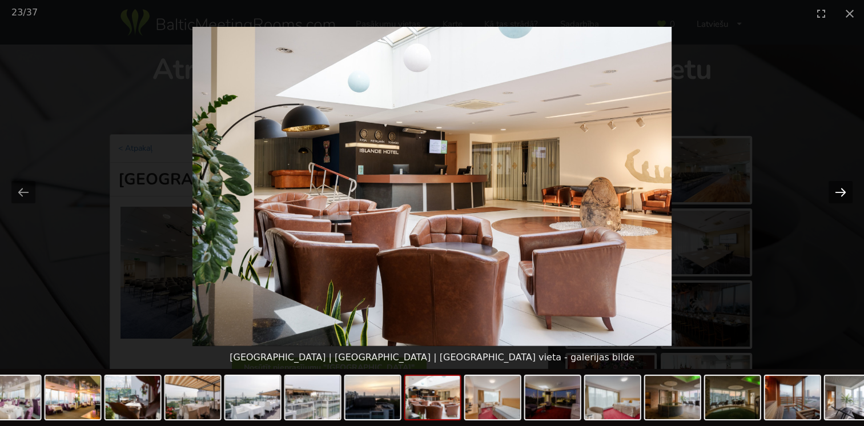
click at [839, 193] on button "Next slide" at bounding box center [840, 192] width 24 height 22
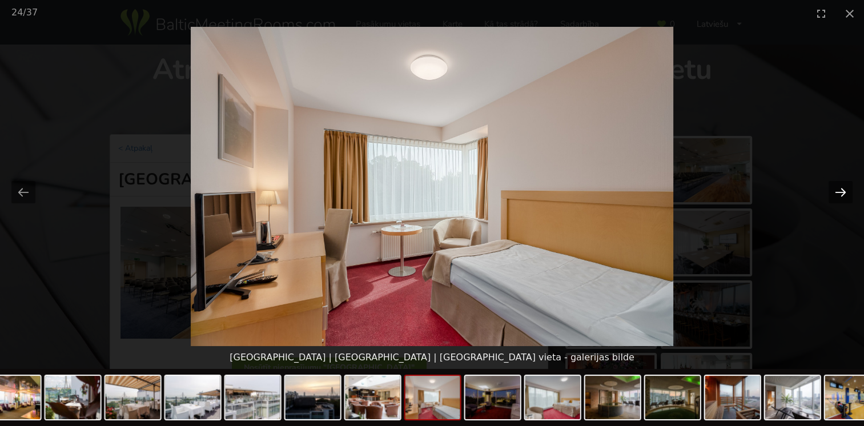
click at [839, 193] on button "Next slide" at bounding box center [840, 192] width 24 height 22
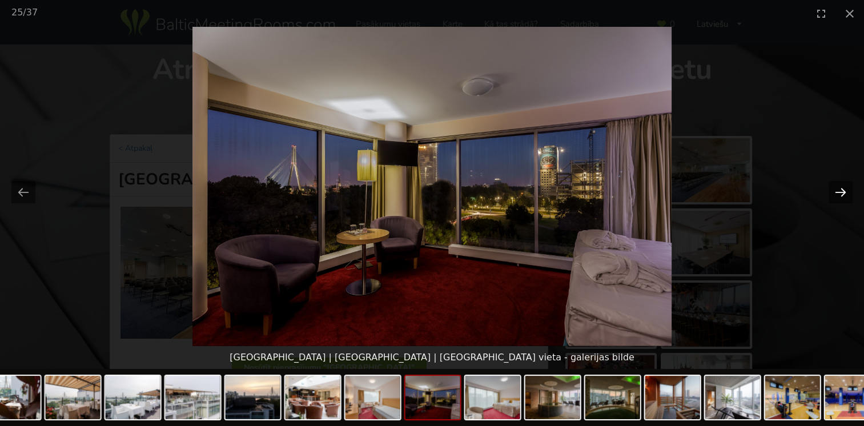
click at [839, 193] on button "Next slide" at bounding box center [840, 192] width 24 height 22
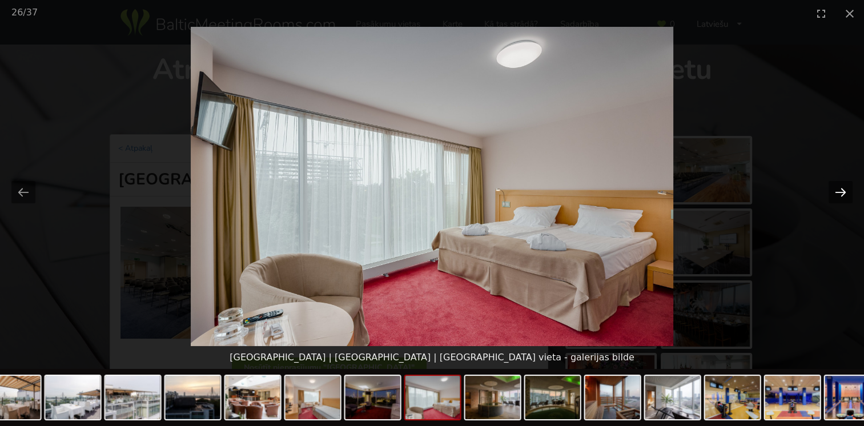
click at [839, 193] on button "Next slide" at bounding box center [840, 192] width 24 height 22
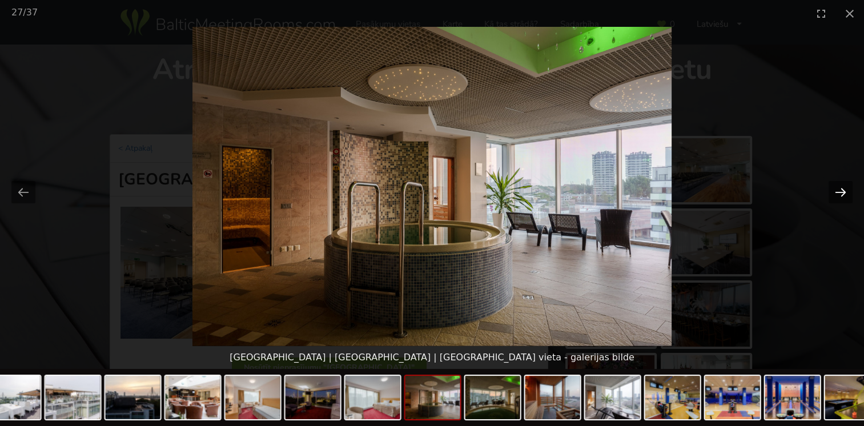
click at [839, 193] on button "Next slide" at bounding box center [840, 192] width 24 height 22
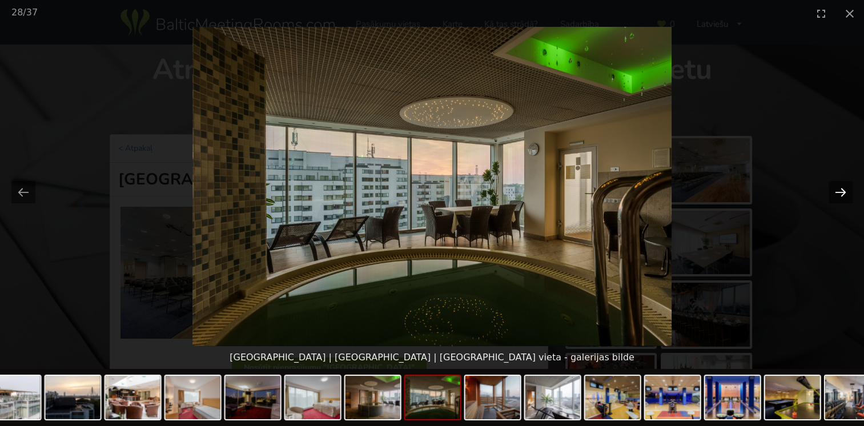
click at [839, 193] on button "Next slide" at bounding box center [840, 192] width 24 height 22
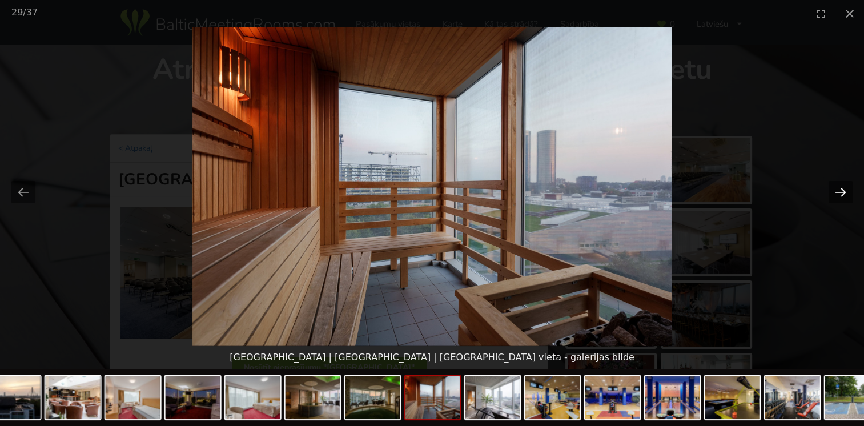
click at [839, 193] on button "Next slide" at bounding box center [840, 192] width 24 height 22
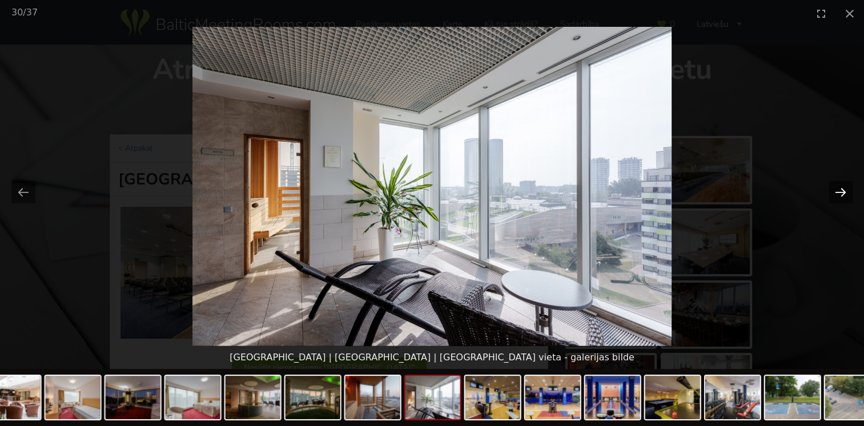
click at [839, 193] on button "Next slide" at bounding box center [840, 192] width 24 height 22
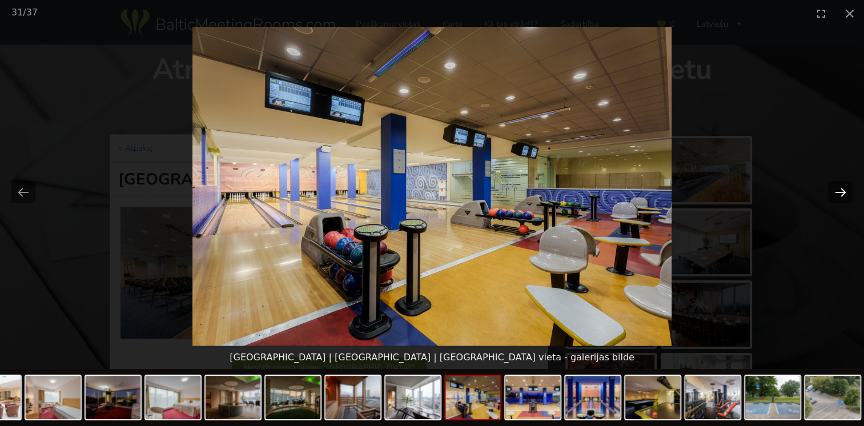
click at [839, 193] on button "Next slide" at bounding box center [840, 192] width 24 height 22
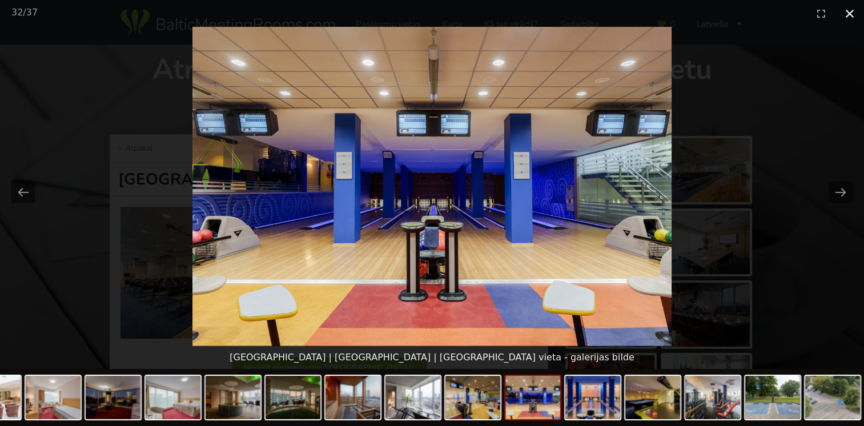
click at [851, 14] on button "Close gallery" at bounding box center [849, 13] width 29 height 27
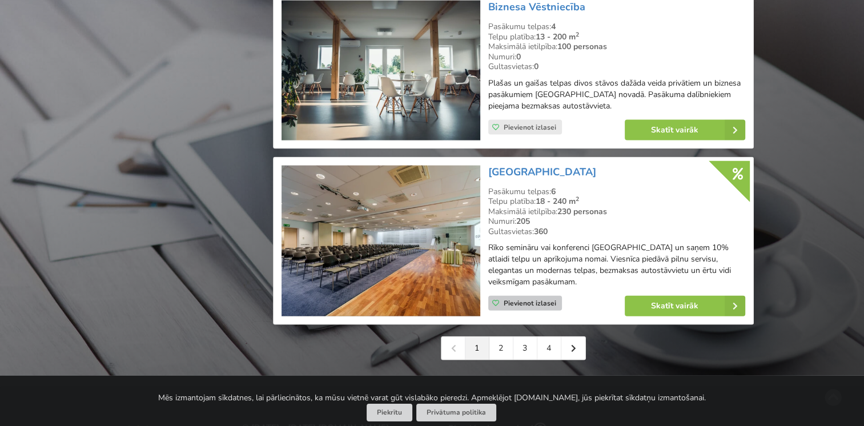
scroll to position [2539, 0]
click at [500, 337] on link "2" at bounding box center [501, 348] width 24 height 23
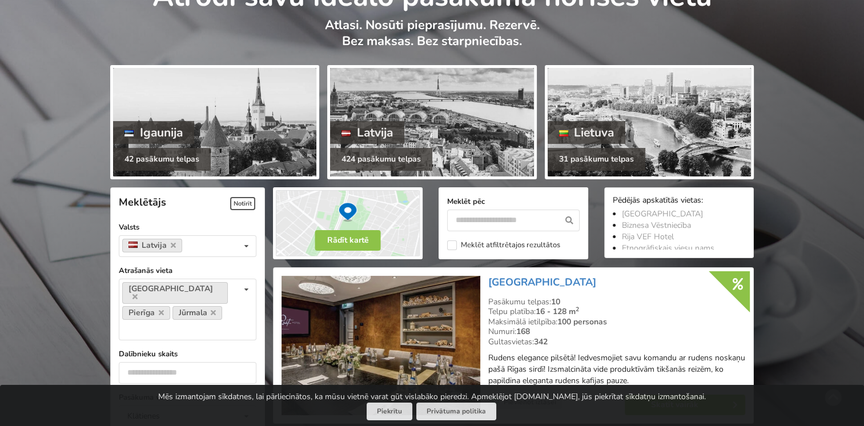
scroll to position [171, 0]
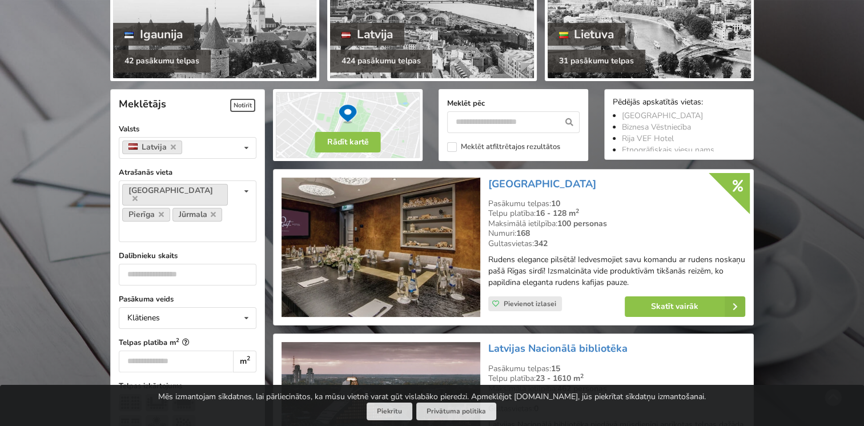
click at [360, 234] on img at bounding box center [380, 248] width 198 height 140
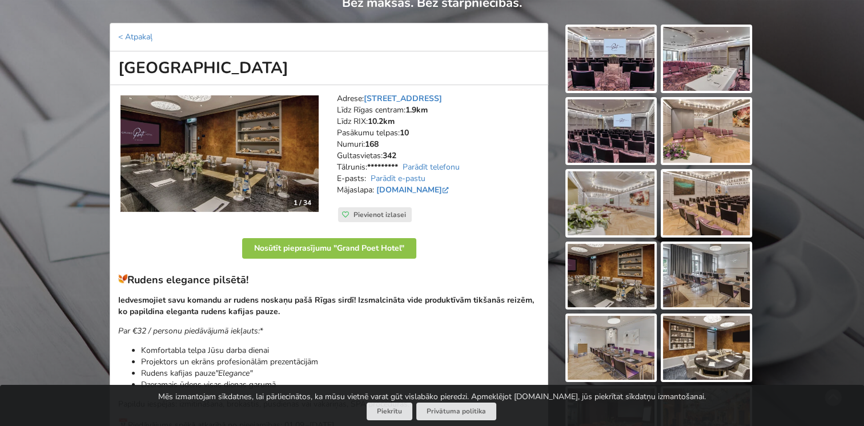
scroll to position [114, 0]
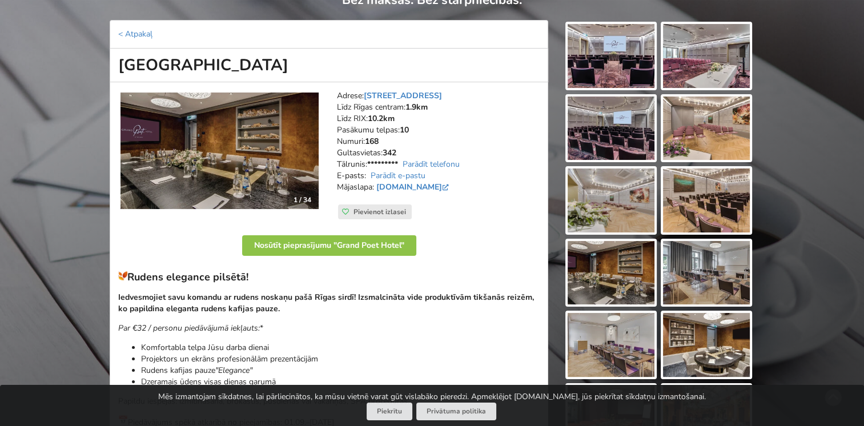
click at [621, 70] on img at bounding box center [611, 56] width 87 height 64
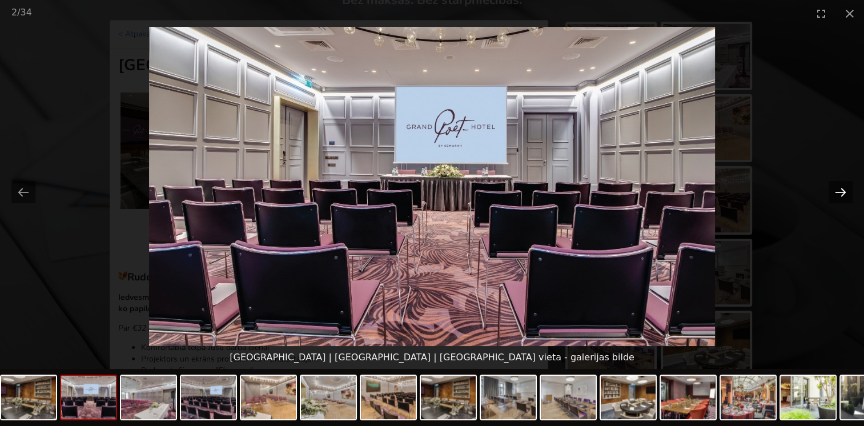
click at [839, 189] on button "Next slide" at bounding box center [840, 192] width 24 height 22
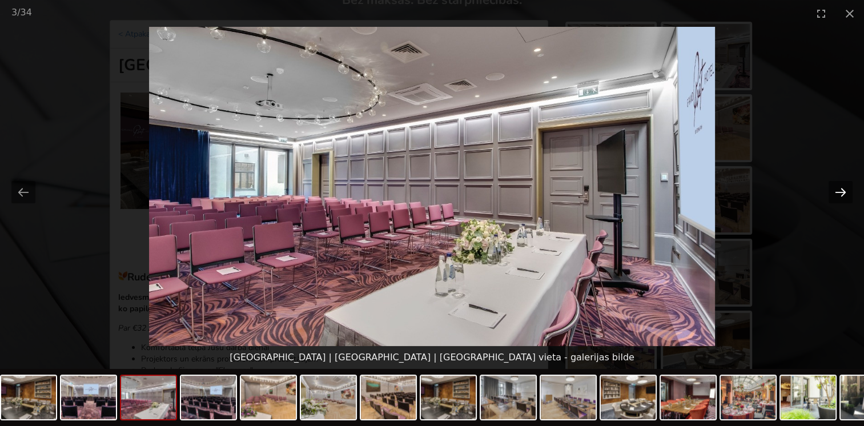
click at [839, 189] on button "Next slide" at bounding box center [840, 192] width 24 height 22
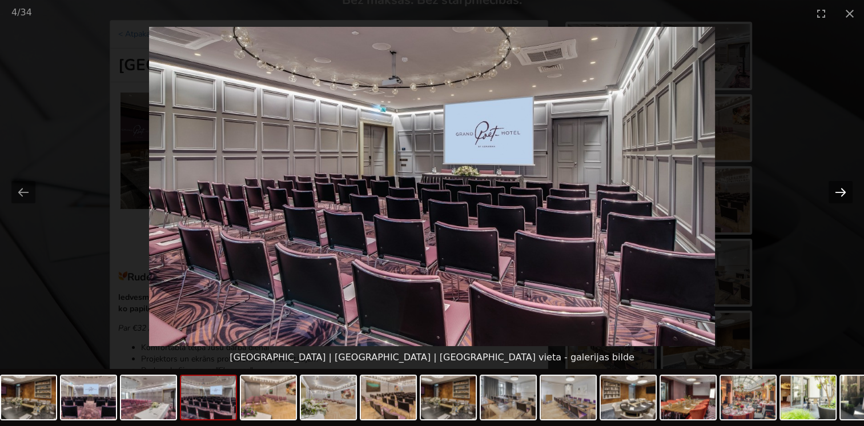
click at [839, 189] on button "Next slide" at bounding box center [840, 192] width 24 height 22
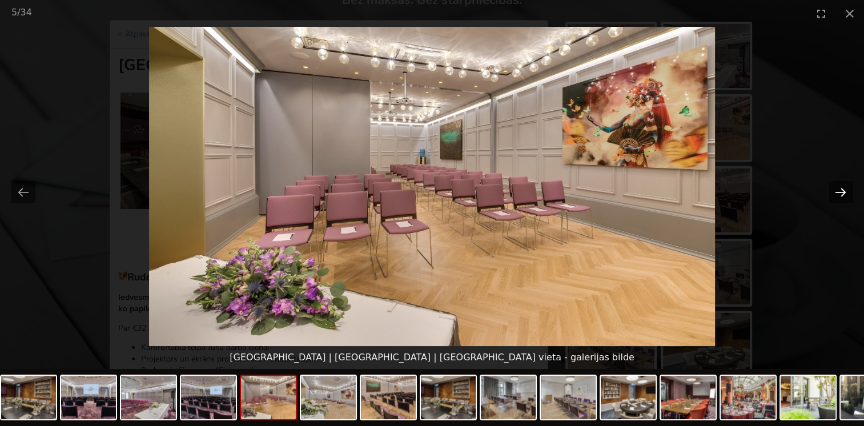
click at [839, 189] on button "Next slide" at bounding box center [840, 192] width 24 height 22
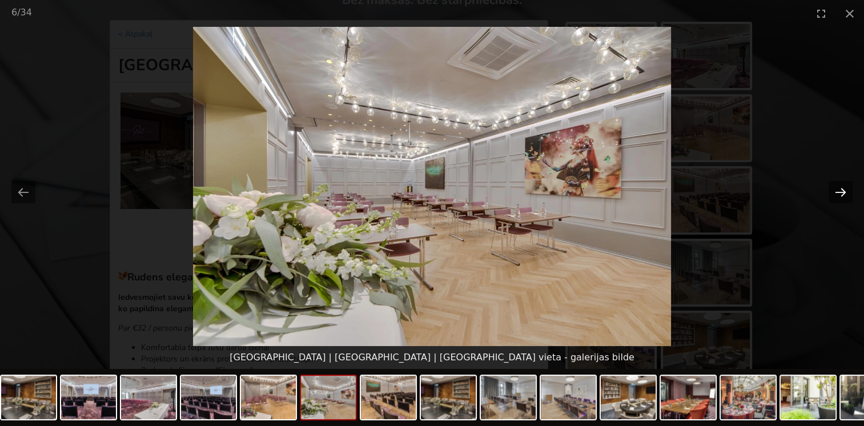
click at [839, 189] on button "Next slide" at bounding box center [840, 192] width 24 height 22
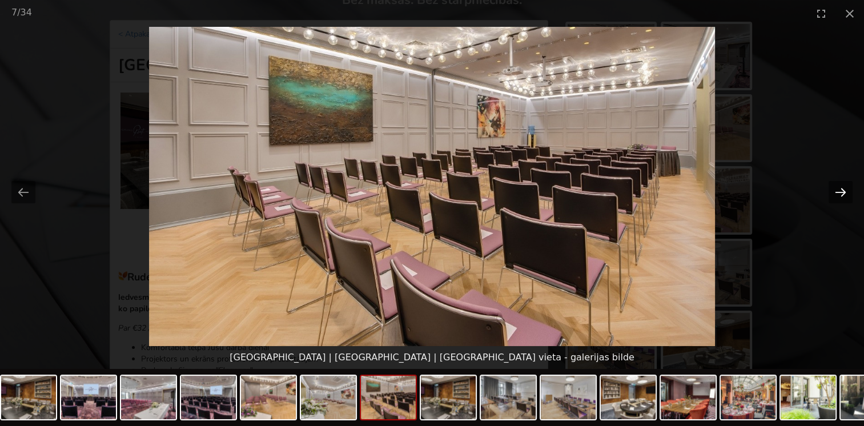
click at [839, 189] on button "Next slide" at bounding box center [840, 192] width 24 height 22
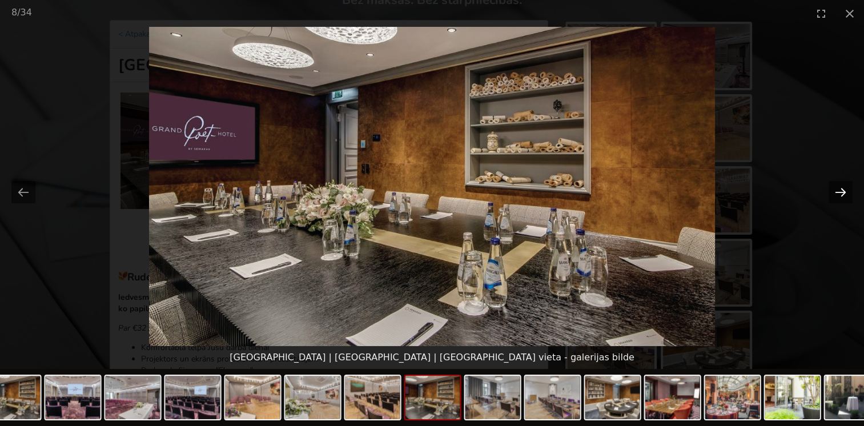
click at [839, 189] on button "Next slide" at bounding box center [840, 192] width 24 height 22
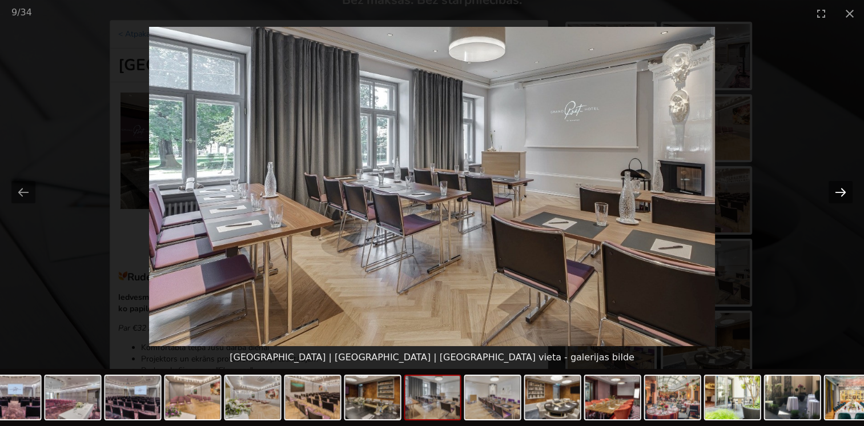
click at [839, 189] on button "Next slide" at bounding box center [840, 192] width 24 height 22
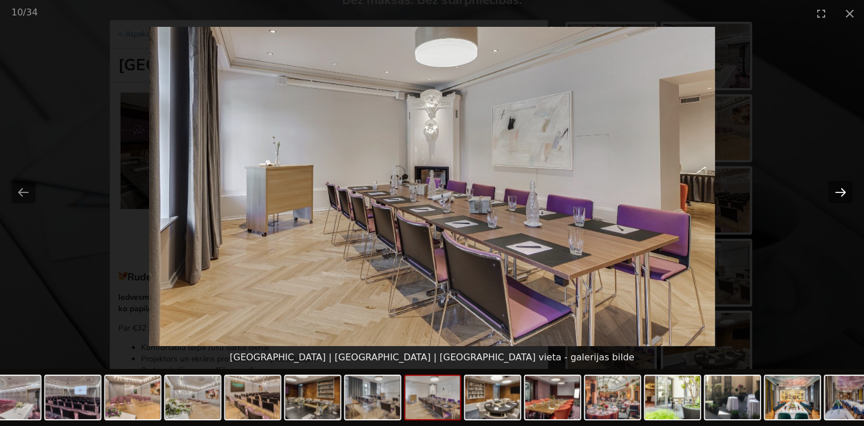
click at [839, 189] on button "Next slide" at bounding box center [840, 192] width 24 height 22
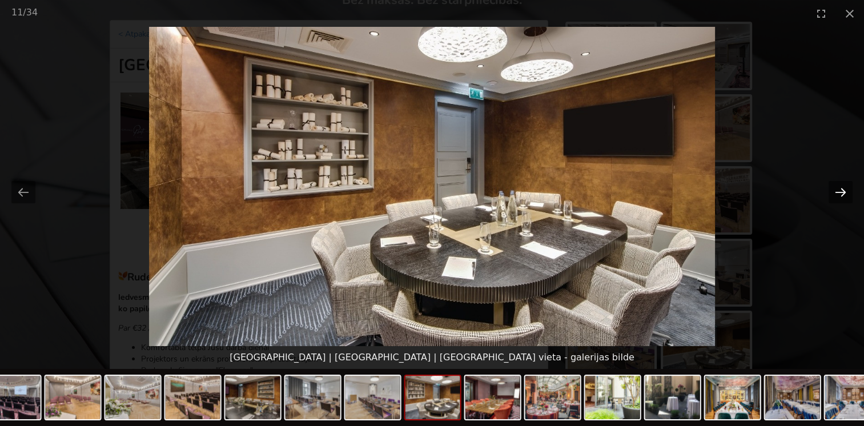
click at [839, 189] on button "Next slide" at bounding box center [840, 192] width 24 height 22
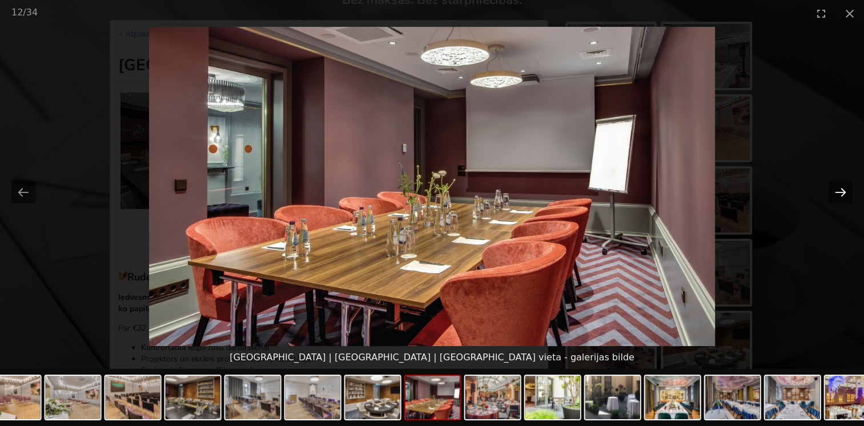
click at [839, 189] on button "Next slide" at bounding box center [840, 192] width 24 height 22
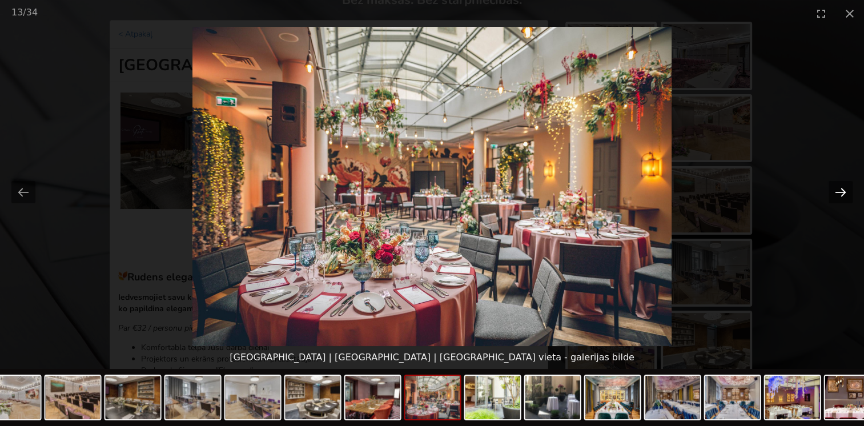
click at [839, 189] on button "Next slide" at bounding box center [840, 192] width 24 height 22
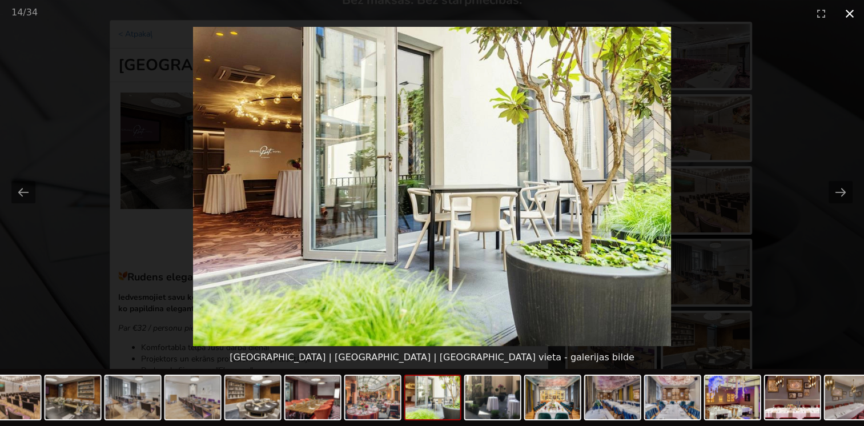
click at [842, 15] on button "Close gallery" at bounding box center [849, 13] width 29 height 27
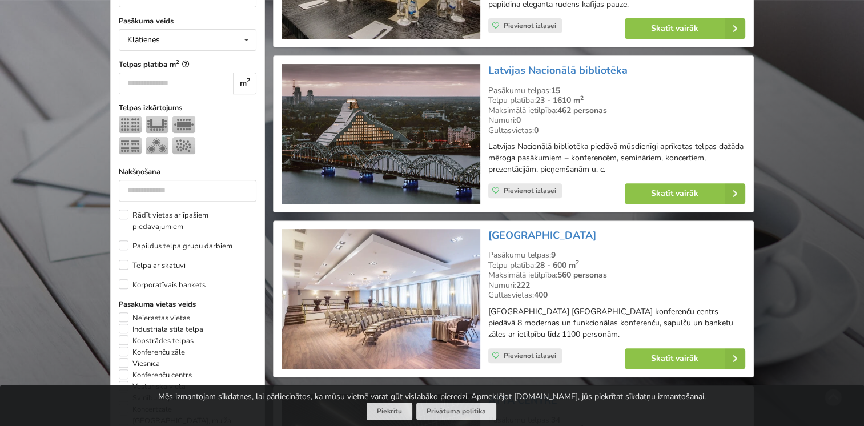
scroll to position [457, 0]
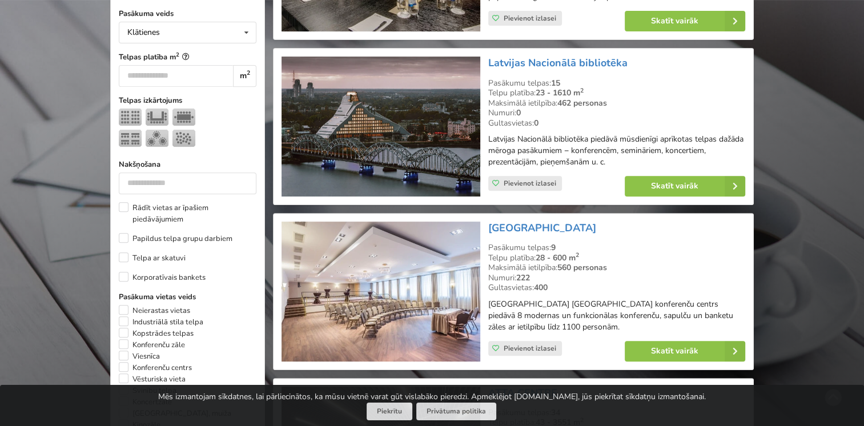
click at [427, 135] on img at bounding box center [380, 127] width 198 height 140
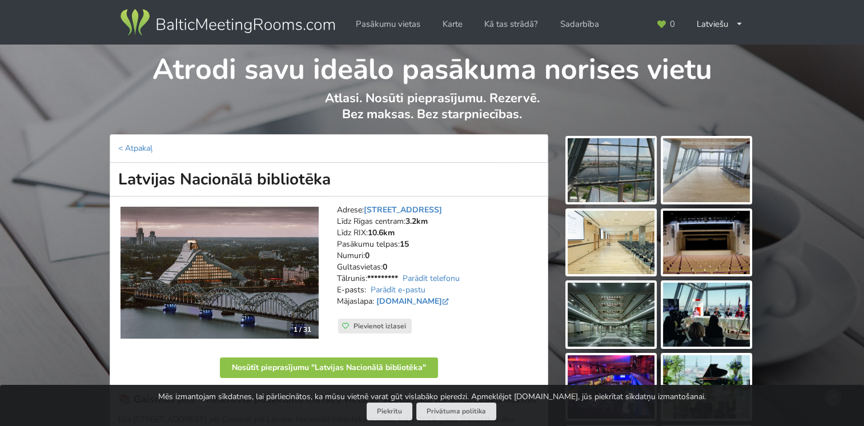
click at [630, 170] on img at bounding box center [611, 170] width 87 height 64
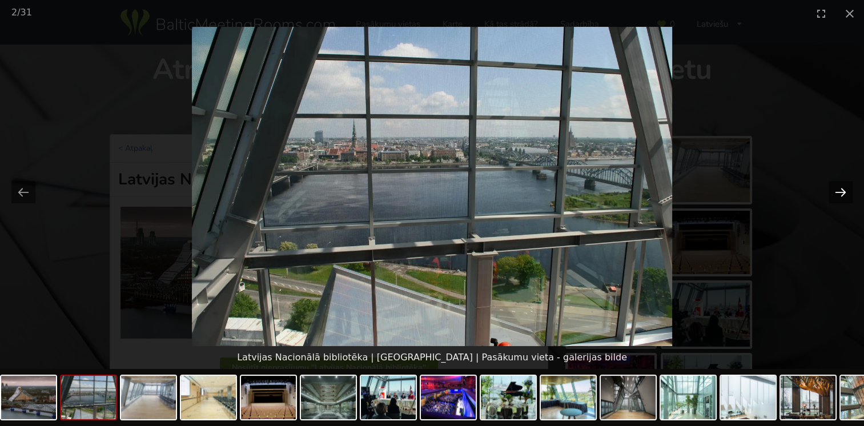
click at [836, 190] on button "Next slide" at bounding box center [840, 192] width 24 height 22
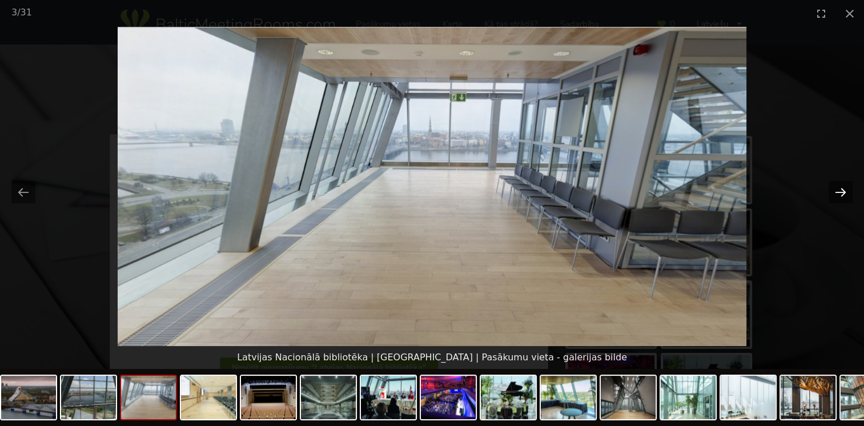
click at [836, 190] on button "Next slide" at bounding box center [840, 192] width 24 height 22
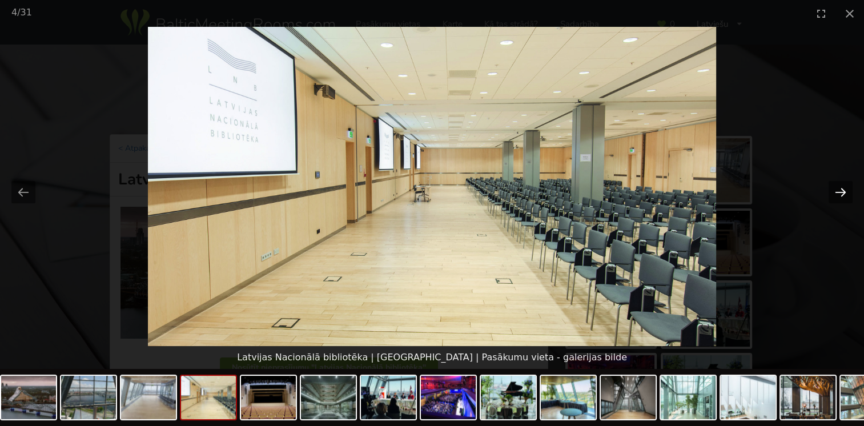
click at [836, 190] on button "Next slide" at bounding box center [840, 192] width 24 height 22
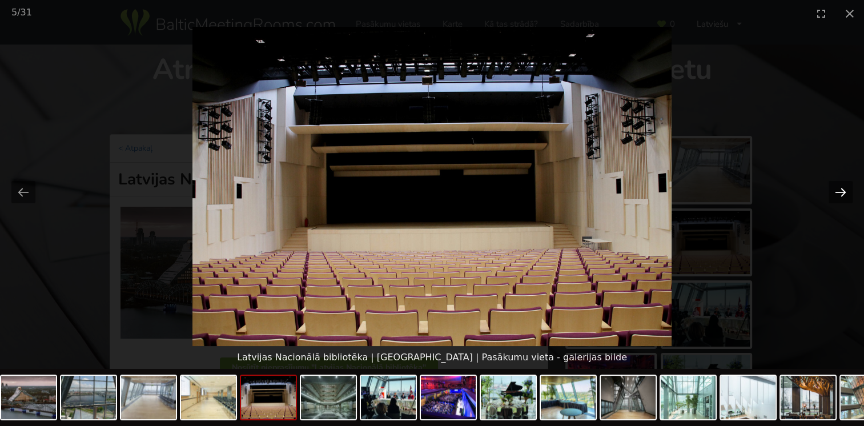
click at [836, 190] on button "Next slide" at bounding box center [840, 192] width 24 height 22
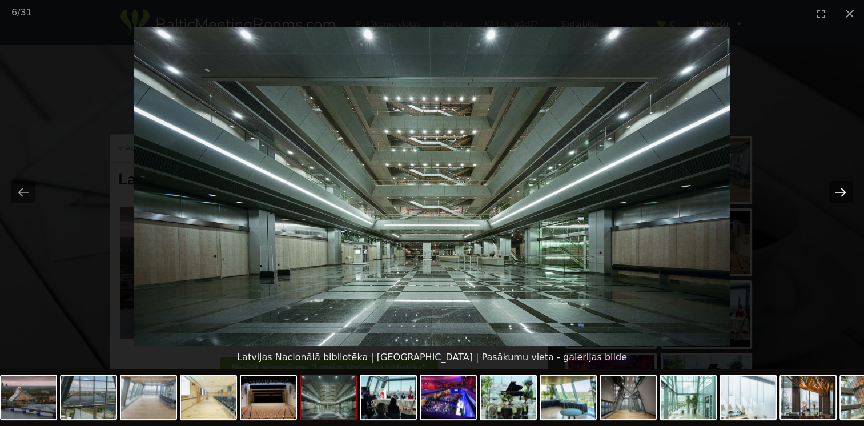
click at [836, 190] on button "Next slide" at bounding box center [840, 192] width 24 height 22
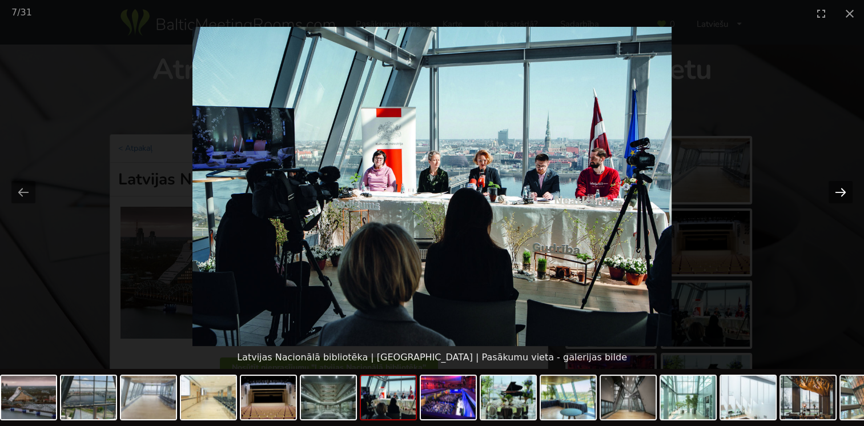
click at [836, 190] on button "Next slide" at bounding box center [840, 192] width 24 height 22
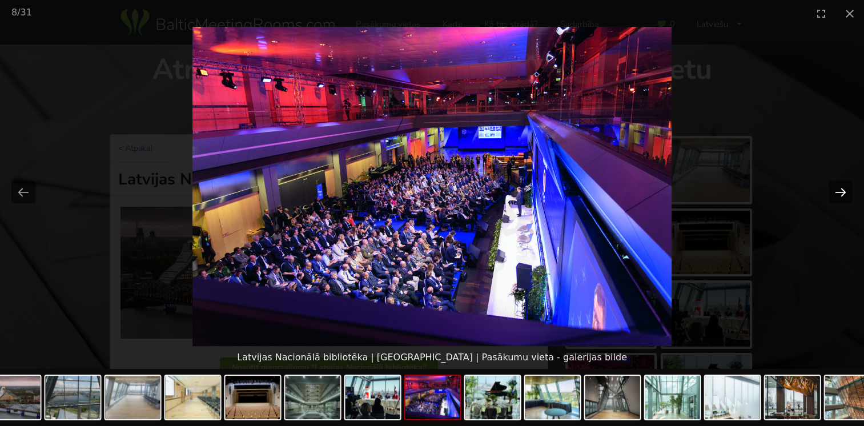
click at [836, 190] on button "Next slide" at bounding box center [840, 192] width 24 height 22
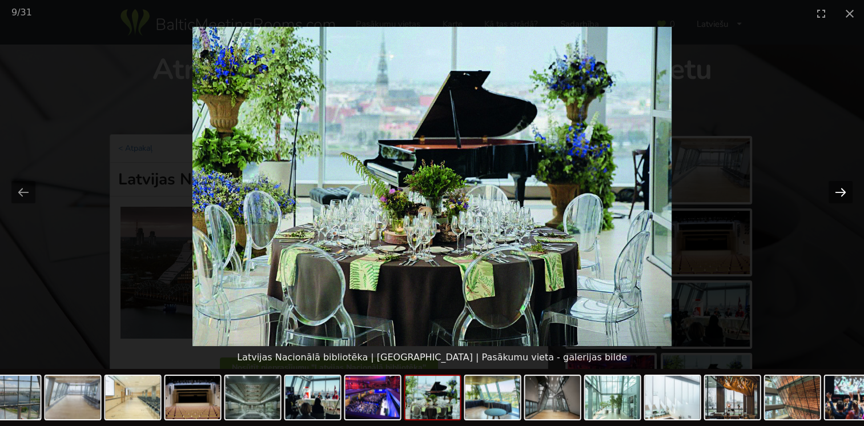
click at [836, 190] on button "Next slide" at bounding box center [840, 192] width 24 height 22
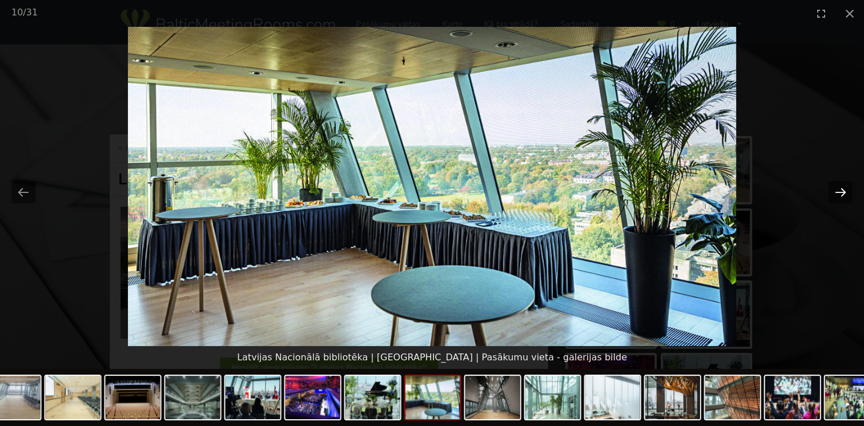
click at [836, 190] on button "Next slide" at bounding box center [840, 192] width 24 height 22
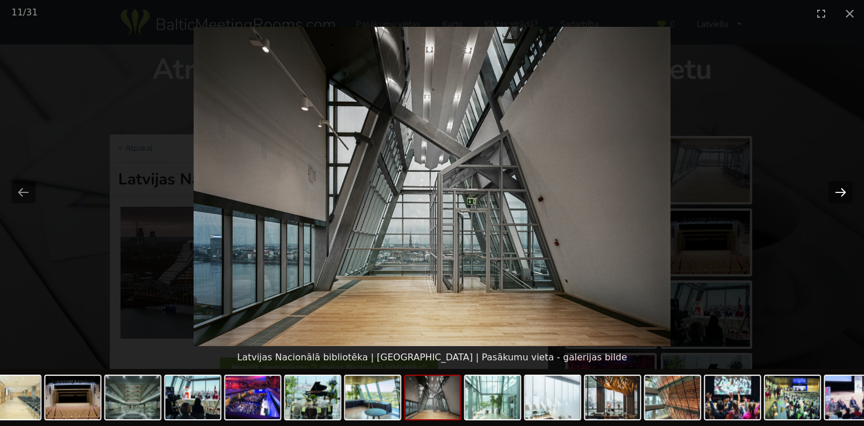
click at [836, 190] on button "Next slide" at bounding box center [840, 192] width 24 height 22
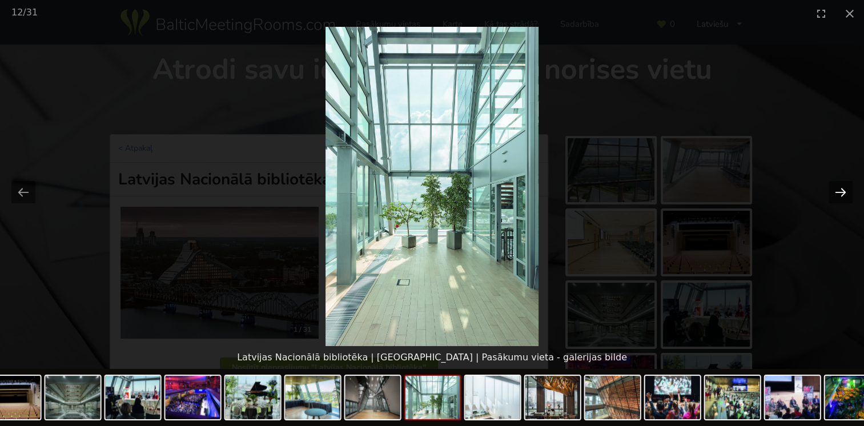
click at [836, 190] on button "Next slide" at bounding box center [840, 192] width 24 height 22
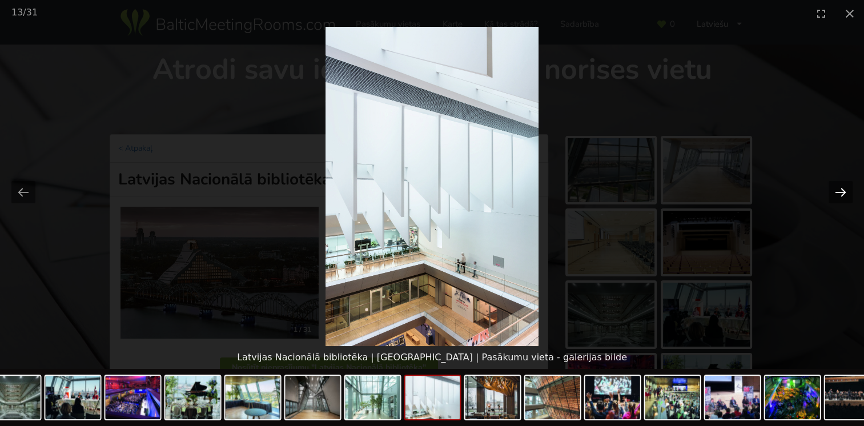
click at [836, 190] on button "Next slide" at bounding box center [840, 192] width 24 height 22
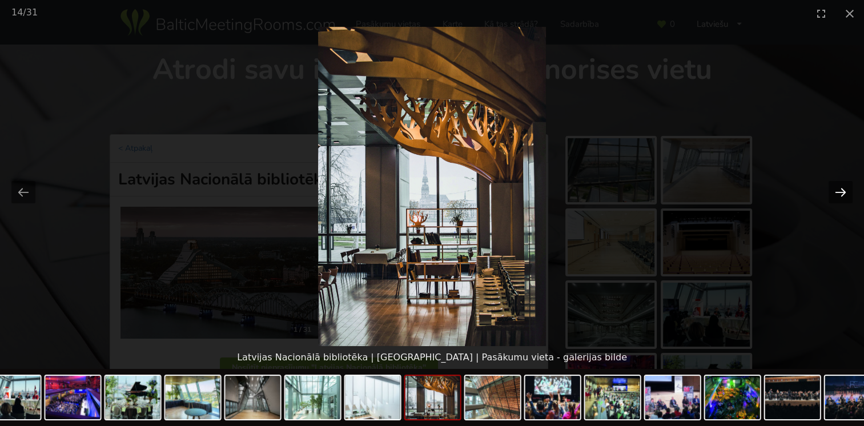
click at [836, 190] on button "Next slide" at bounding box center [840, 192] width 24 height 22
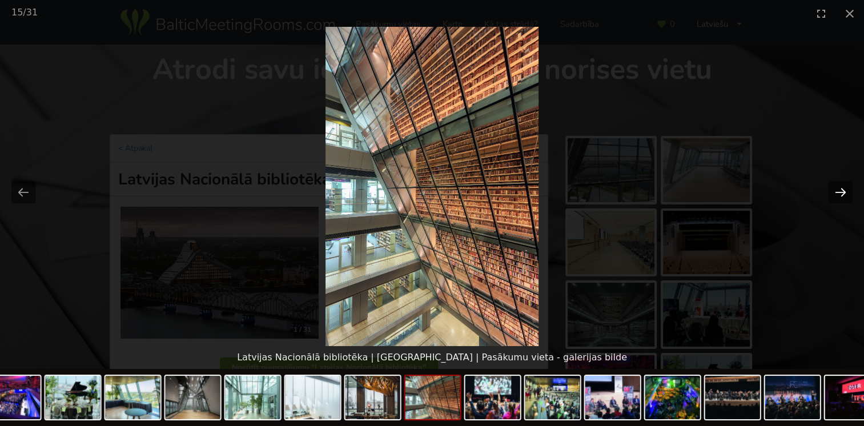
click at [836, 190] on button "Next slide" at bounding box center [840, 192] width 24 height 22
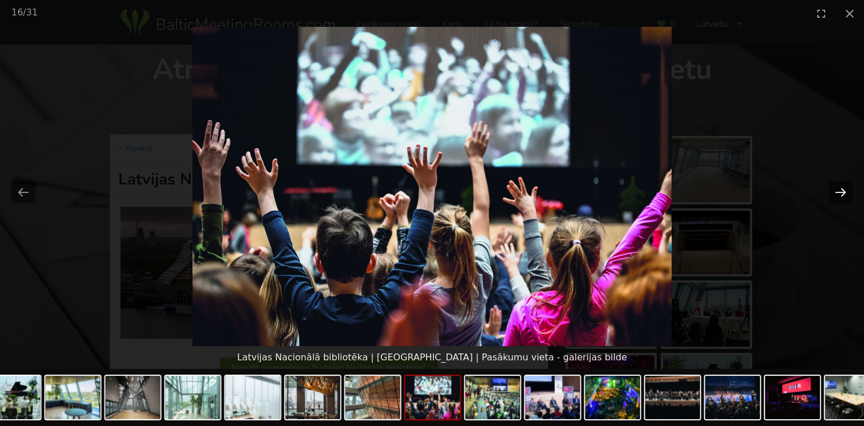
click at [836, 190] on button "Next slide" at bounding box center [840, 192] width 24 height 22
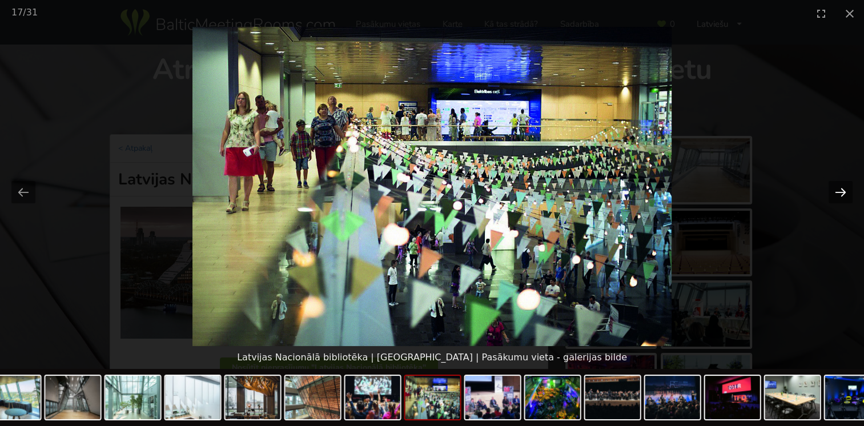
click at [836, 190] on button "Next slide" at bounding box center [840, 192] width 24 height 22
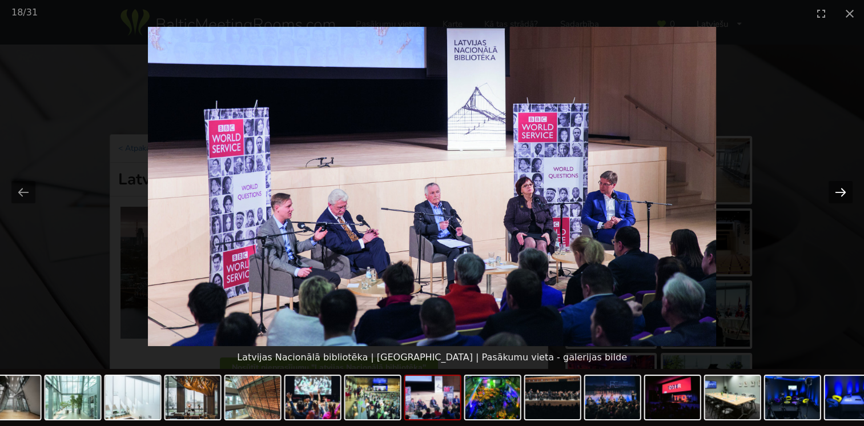
click at [839, 186] on button "Next slide" at bounding box center [840, 192] width 24 height 22
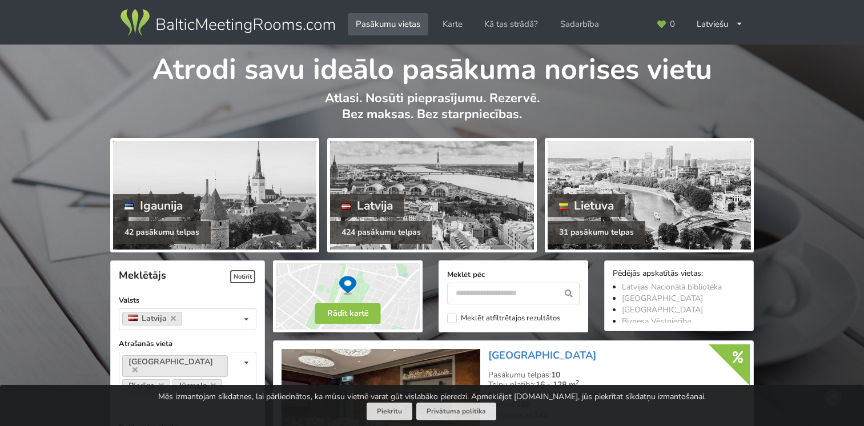
scroll to position [457, 0]
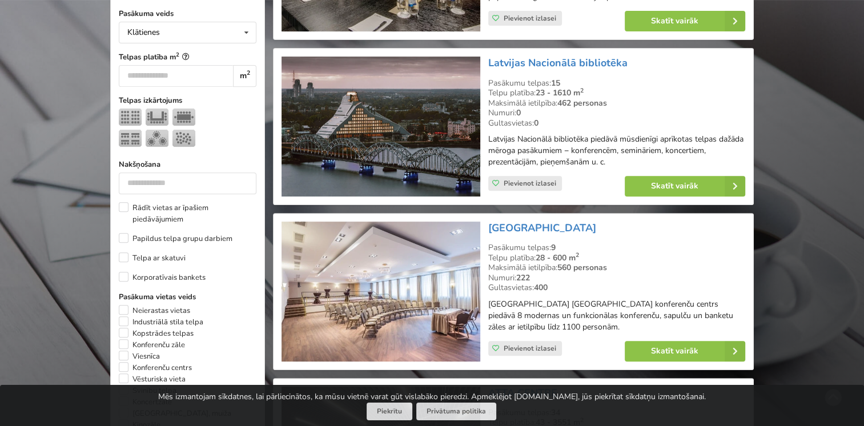
click at [392, 296] on img at bounding box center [380, 292] width 198 height 140
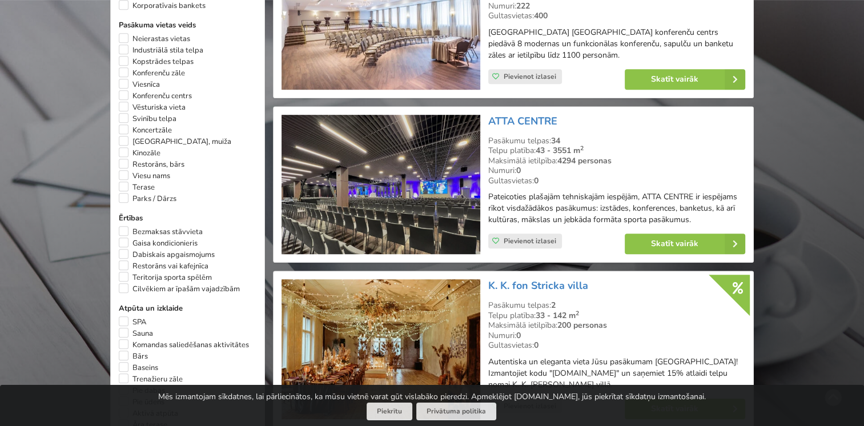
scroll to position [799, 0]
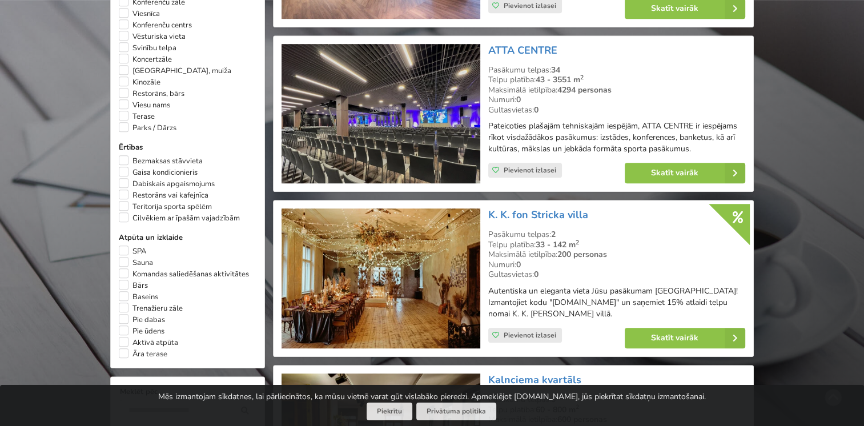
click at [393, 147] on img at bounding box center [380, 114] width 198 height 140
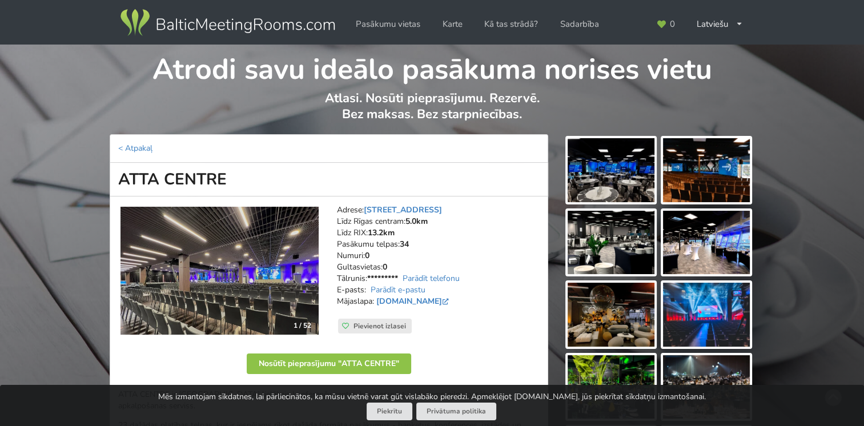
click at [623, 166] on img at bounding box center [611, 170] width 87 height 64
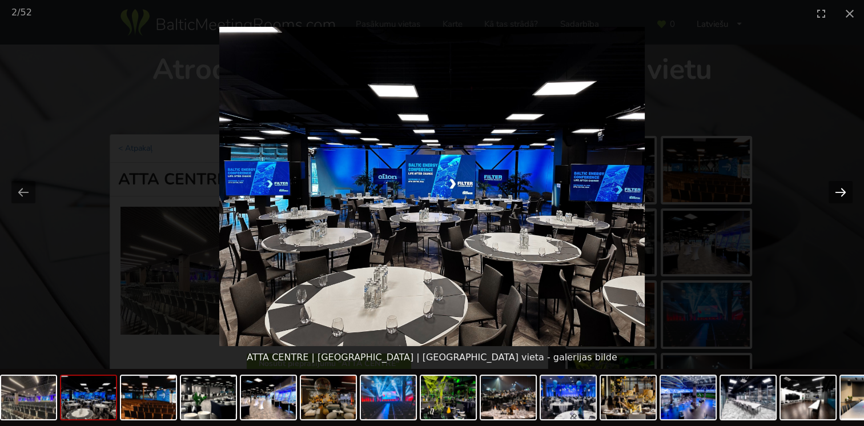
click at [843, 191] on button "Next slide" at bounding box center [840, 192] width 24 height 22
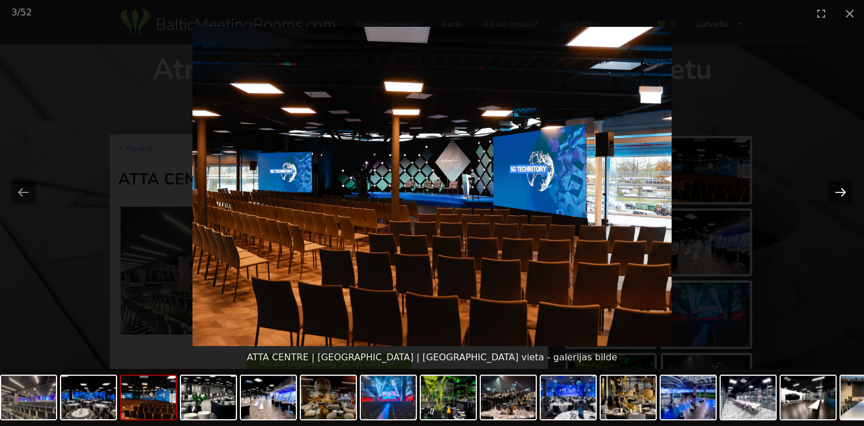
click at [843, 191] on button "Next slide" at bounding box center [840, 192] width 24 height 22
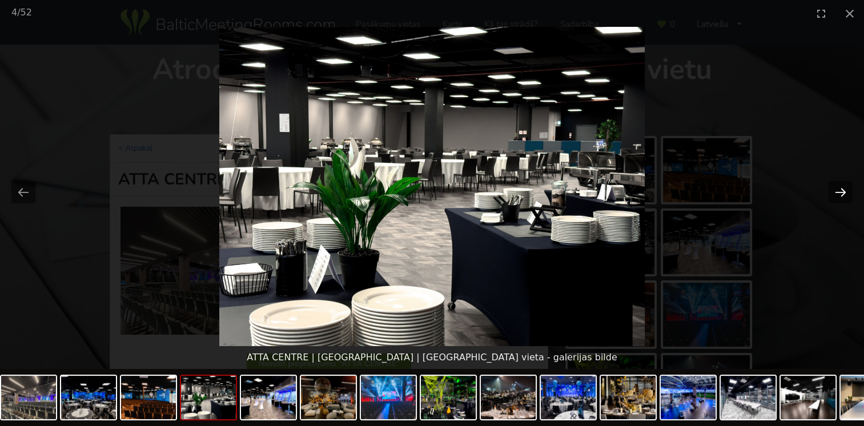
click at [843, 191] on button "Next slide" at bounding box center [840, 192] width 24 height 22
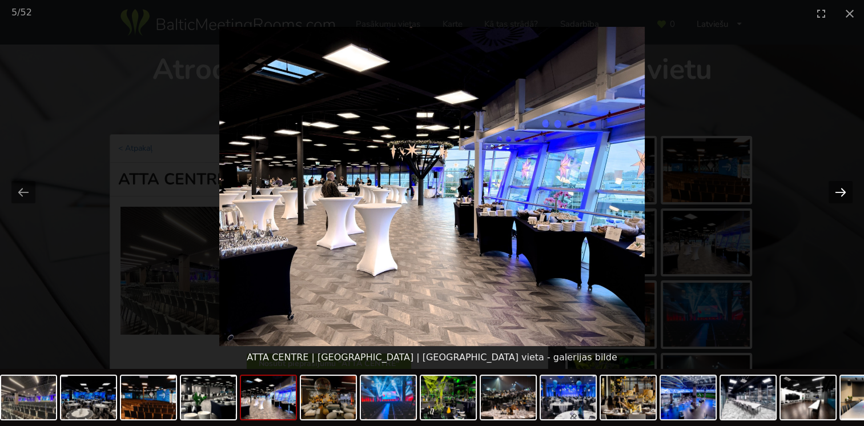
click at [843, 191] on button "Next slide" at bounding box center [840, 192] width 24 height 22
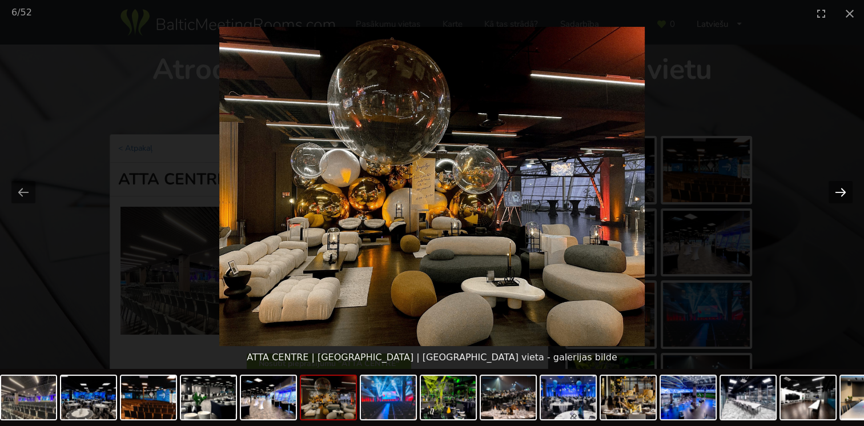
click at [843, 191] on button "Next slide" at bounding box center [840, 192] width 24 height 22
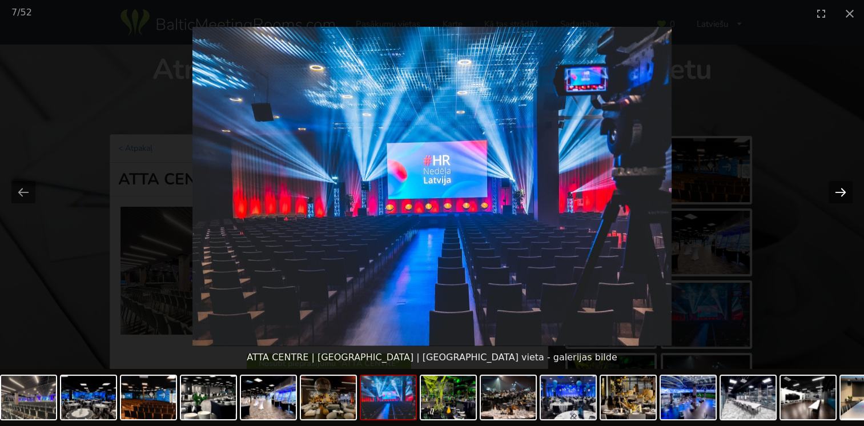
click at [843, 191] on button "Next slide" at bounding box center [840, 192] width 24 height 22
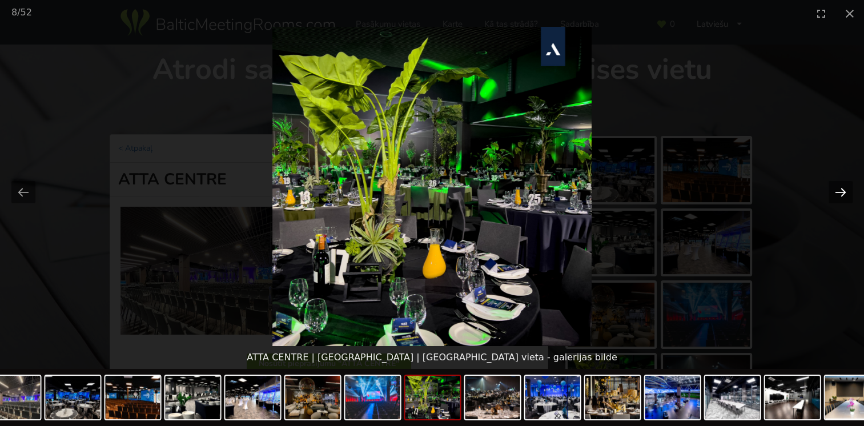
click at [843, 191] on button "Next slide" at bounding box center [840, 192] width 24 height 22
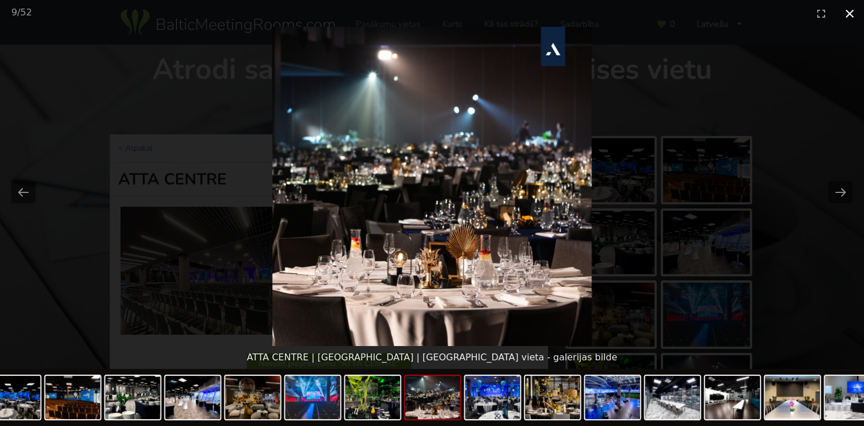
click at [850, 10] on button "Close gallery" at bounding box center [849, 13] width 29 height 27
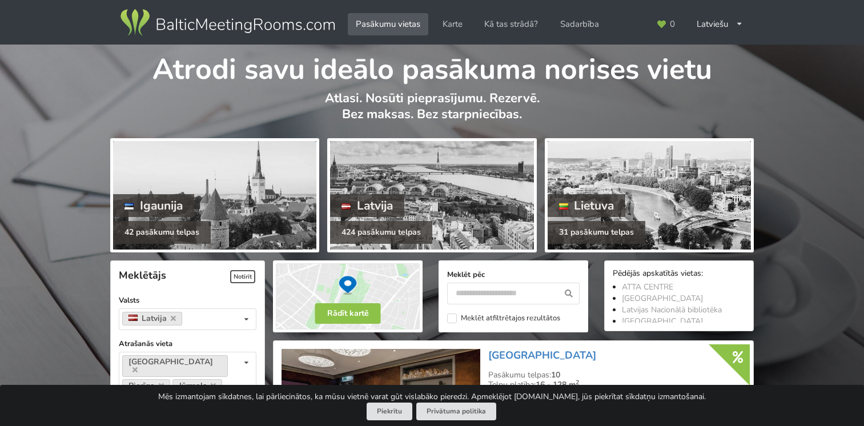
scroll to position [799, 0]
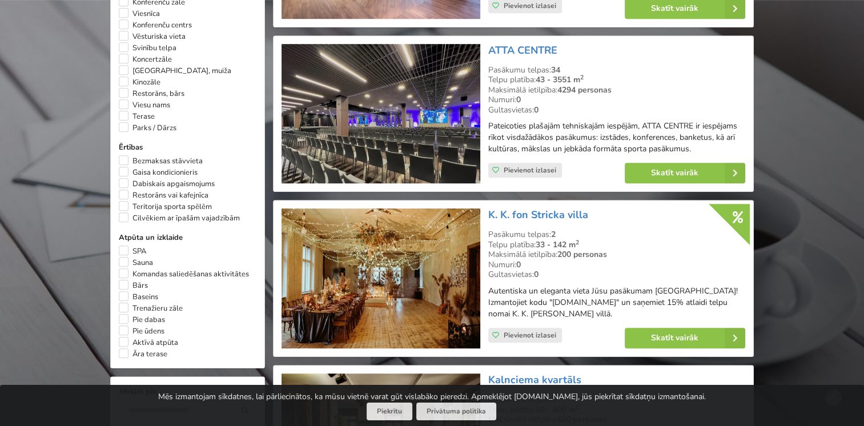
click at [445, 268] on img at bounding box center [380, 278] width 198 height 140
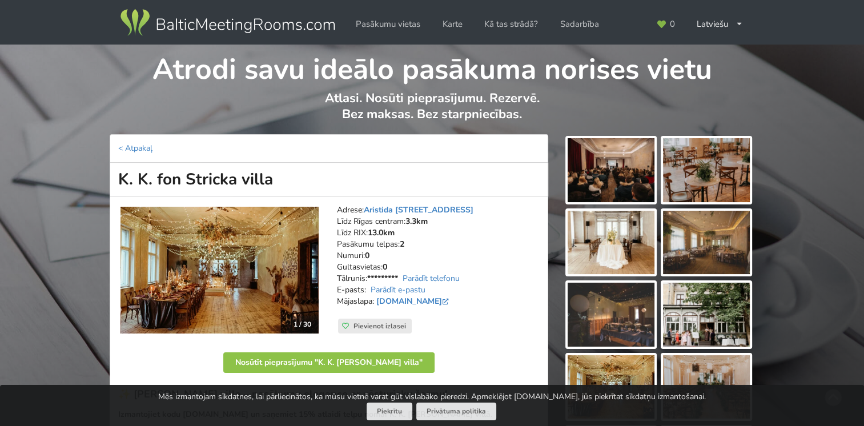
click at [603, 163] on img at bounding box center [611, 170] width 87 height 64
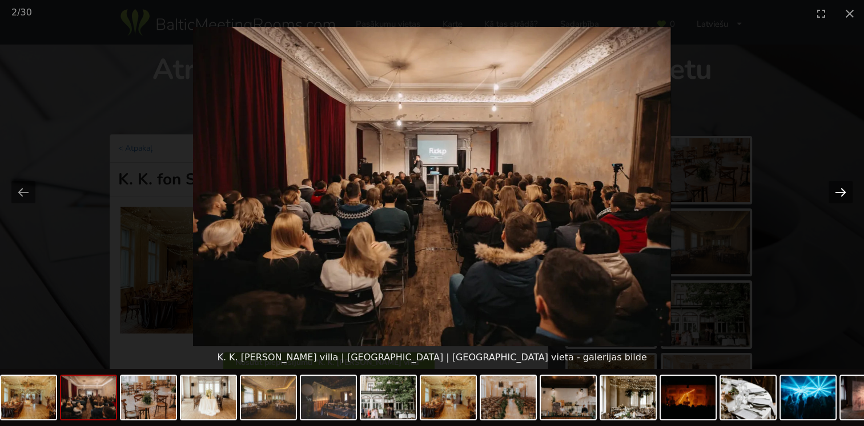
click at [838, 195] on button "Next slide" at bounding box center [840, 192] width 24 height 22
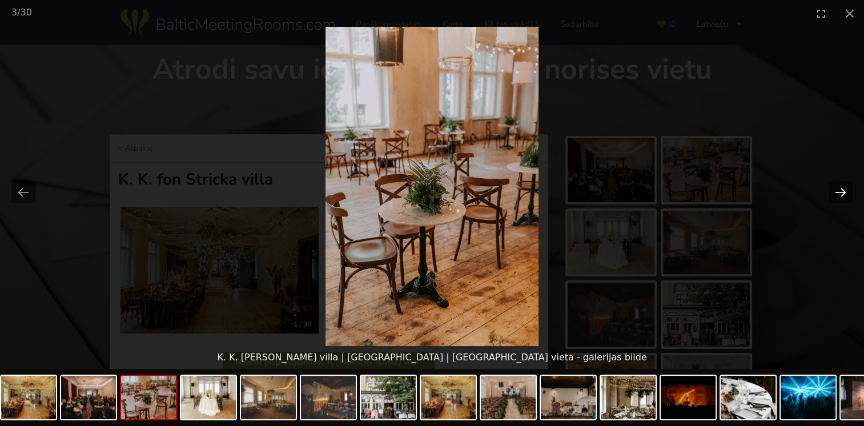
click at [834, 190] on button "Next slide" at bounding box center [840, 192] width 24 height 22
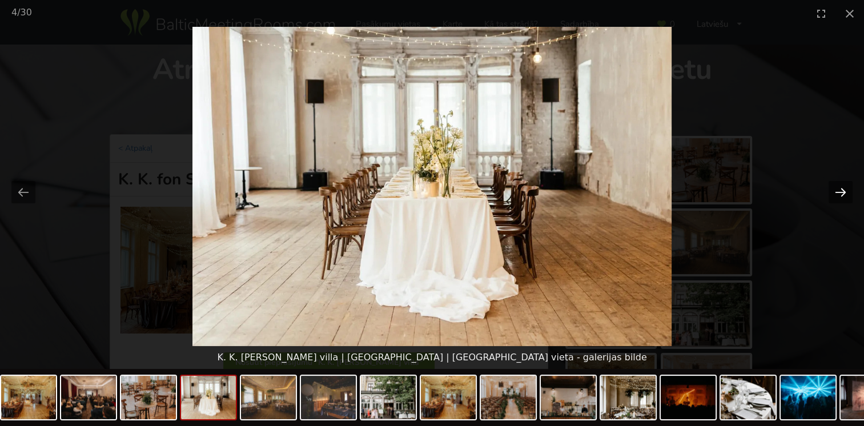
click at [834, 190] on button "Next slide" at bounding box center [840, 192] width 24 height 22
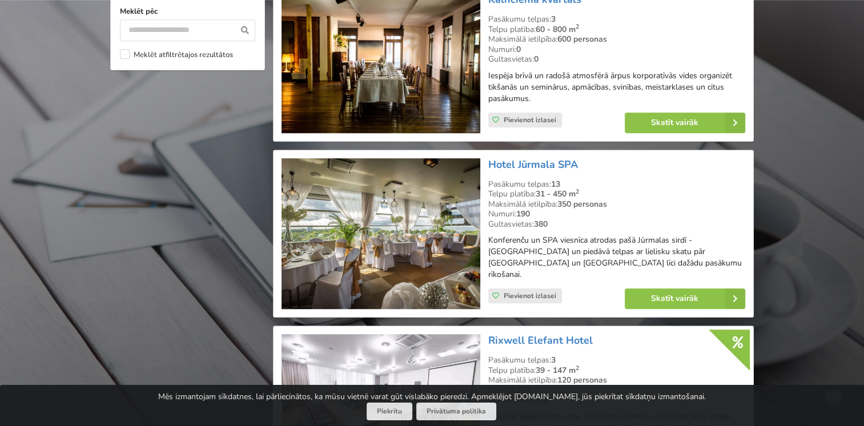
scroll to position [1199, 0]
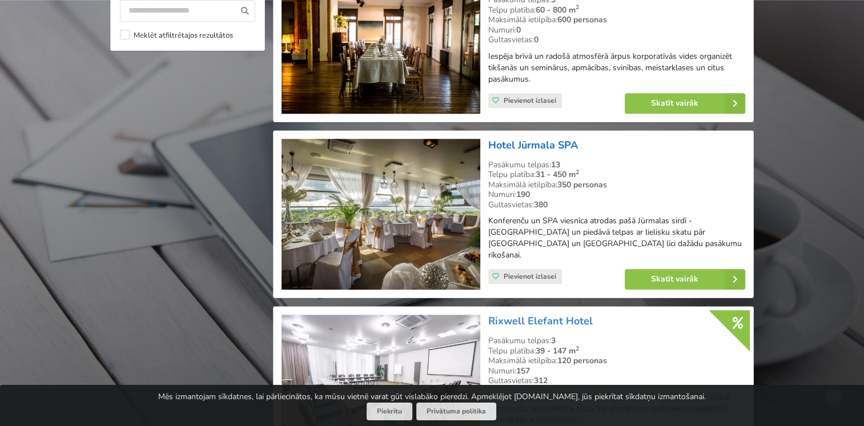
click at [546, 146] on link "Hotel Jūrmala SPA" at bounding box center [533, 145] width 90 height 14
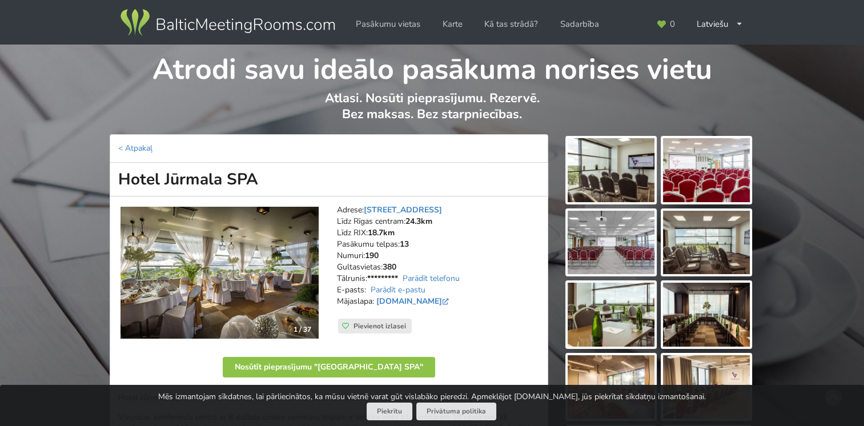
click at [261, 261] on img at bounding box center [219, 273] width 198 height 132
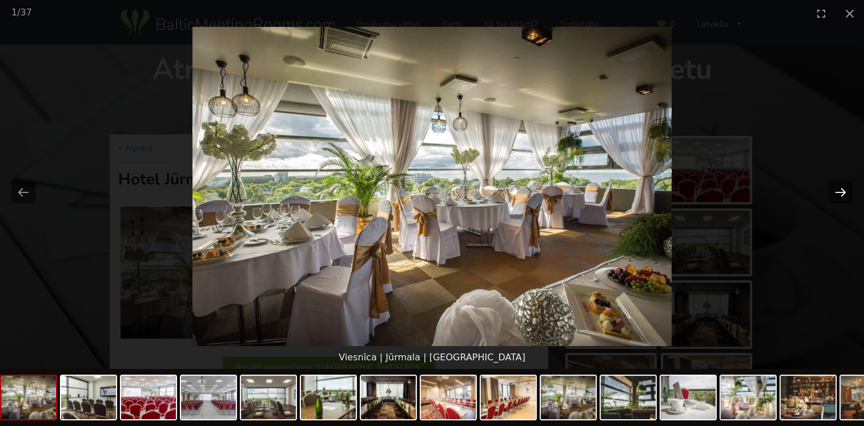
click at [841, 194] on button "Next slide" at bounding box center [840, 192] width 24 height 22
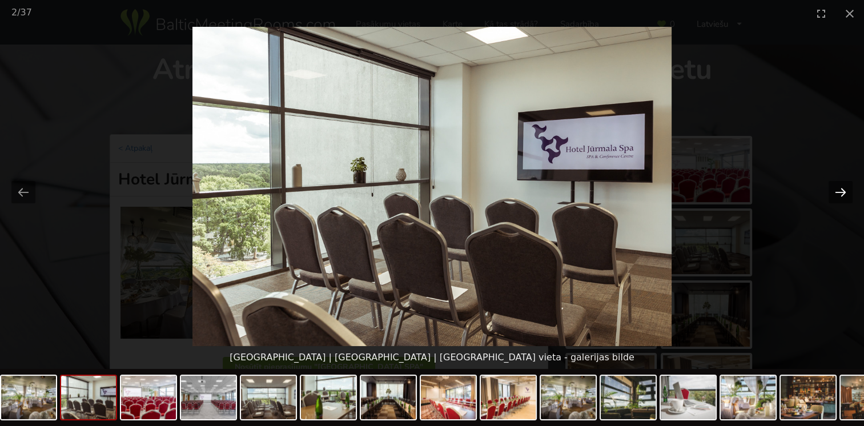
click at [841, 194] on button "Next slide" at bounding box center [840, 192] width 24 height 22
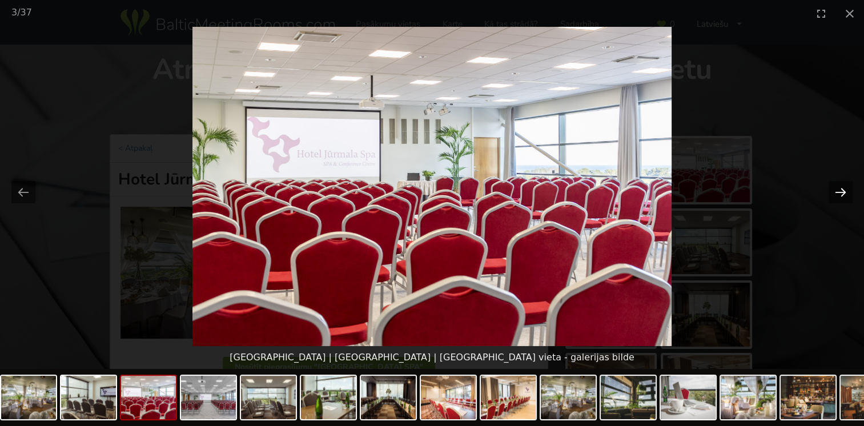
click at [841, 194] on button "Next slide" at bounding box center [840, 192] width 24 height 22
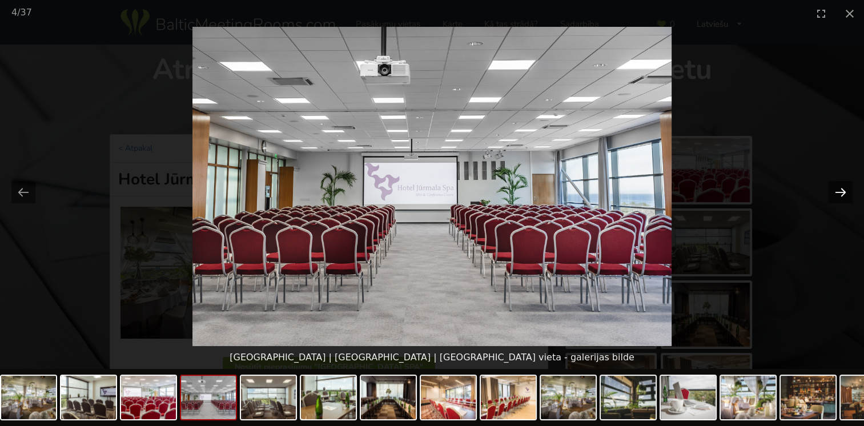
click at [841, 194] on button "Next slide" at bounding box center [840, 192] width 24 height 22
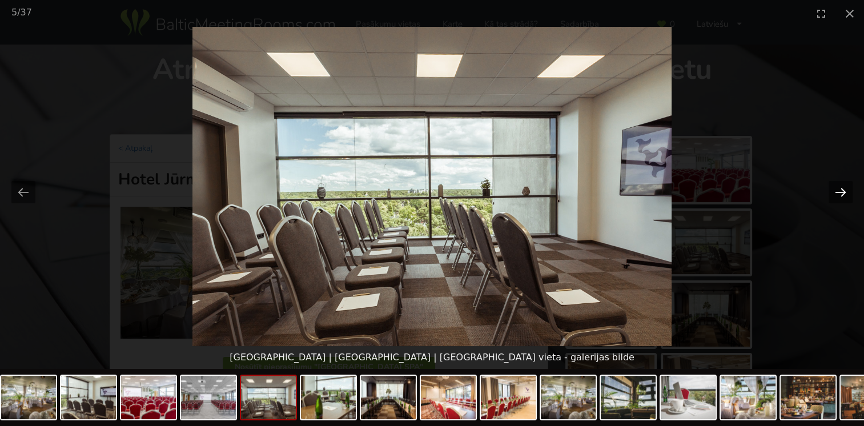
click at [841, 194] on button "Next slide" at bounding box center [840, 192] width 24 height 22
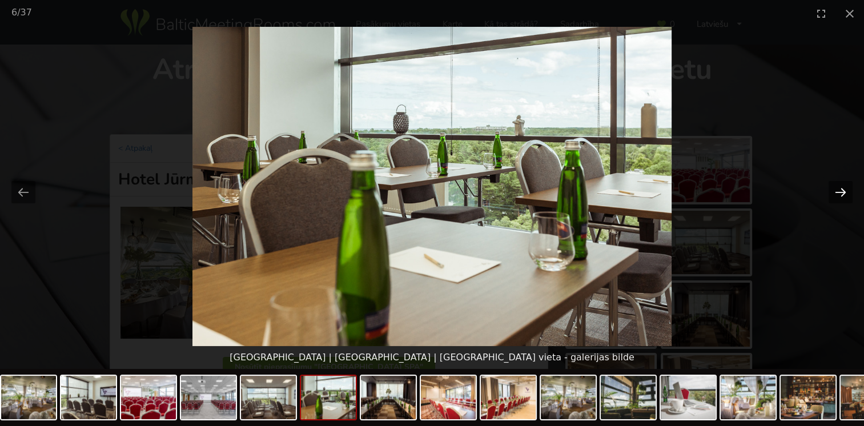
click at [841, 194] on button "Next slide" at bounding box center [840, 192] width 24 height 22
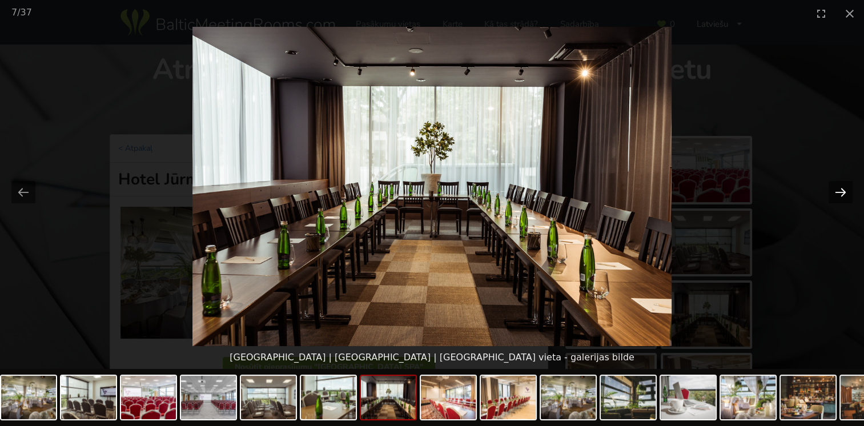
click at [841, 194] on button "Next slide" at bounding box center [840, 192] width 24 height 22
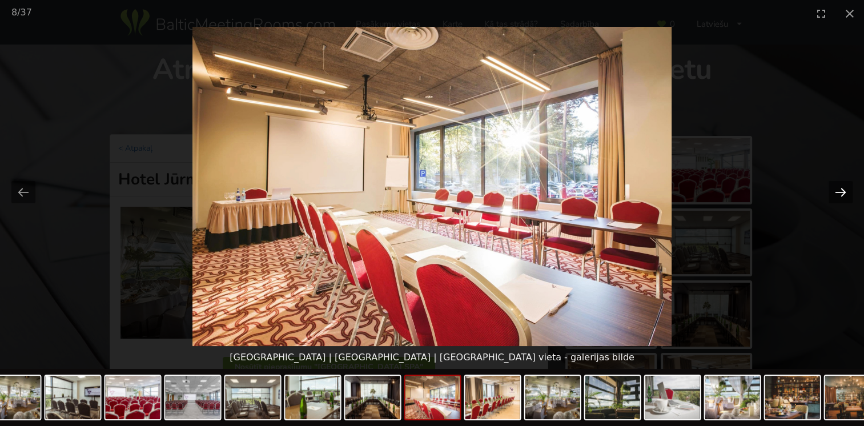
click at [841, 194] on button "Next slide" at bounding box center [840, 192] width 24 height 22
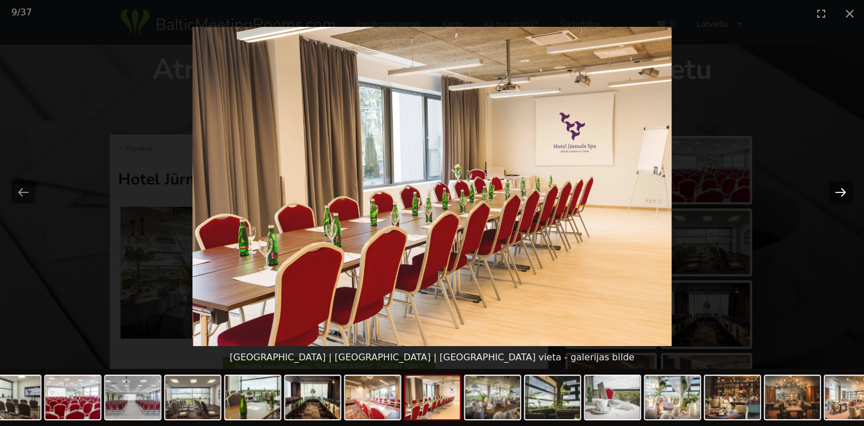
click at [841, 194] on button "Next slide" at bounding box center [840, 192] width 24 height 22
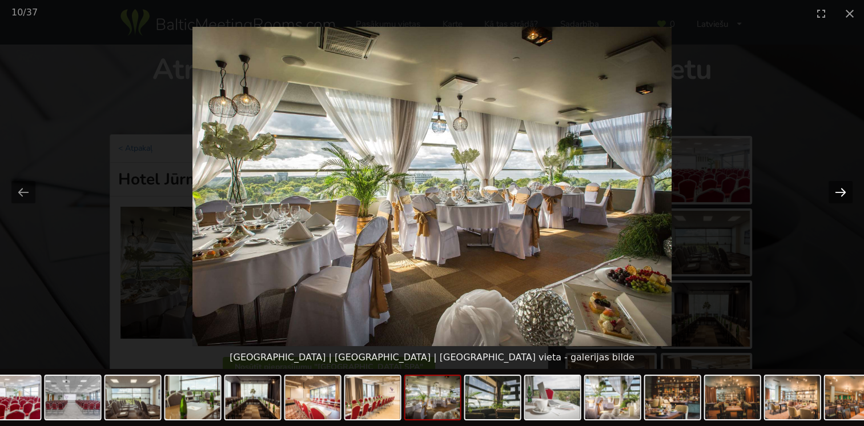
click at [841, 194] on button "Next slide" at bounding box center [840, 192] width 24 height 22
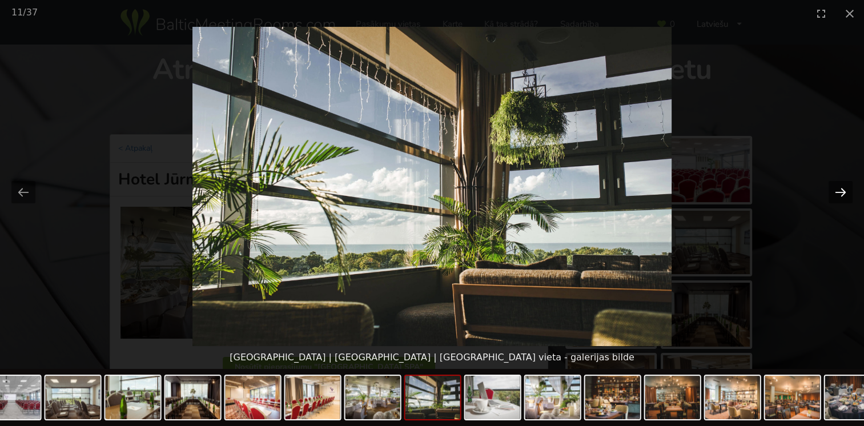
click at [841, 194] on button "Next slide" at bounding box center [840, 192] width 24 height 22
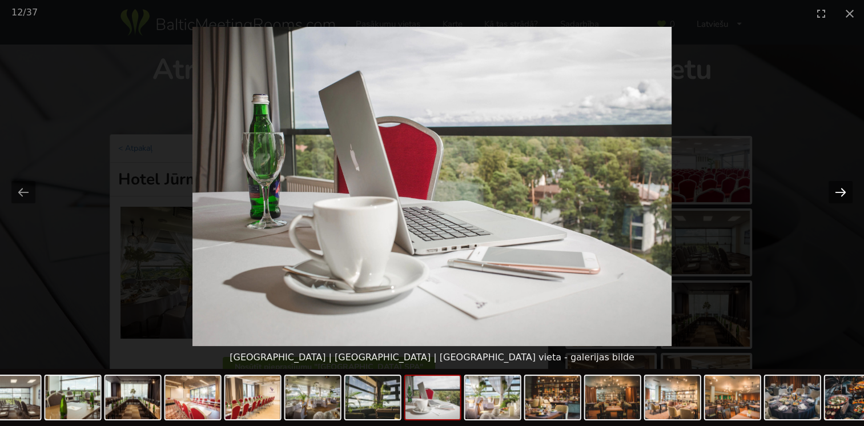
click at [841, 194] on button "Next slide" at bounding box center [840, 192] width 24 height 22
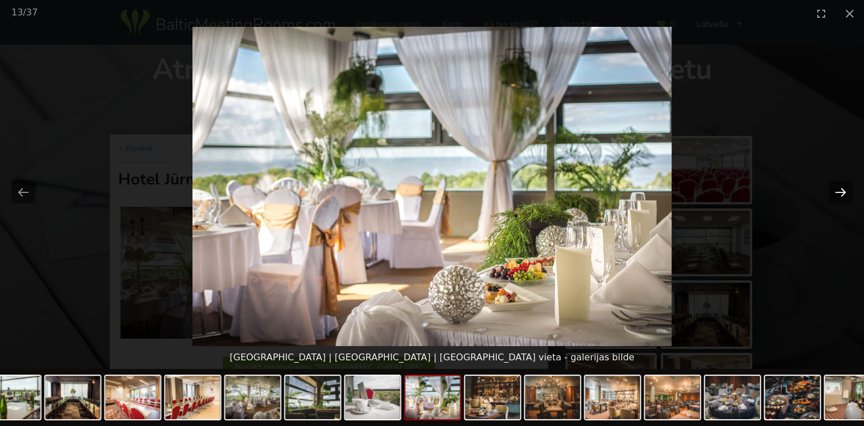
click at [841, 194] on button "Next slide" at bounding box center [840, 192] width 24 height 22
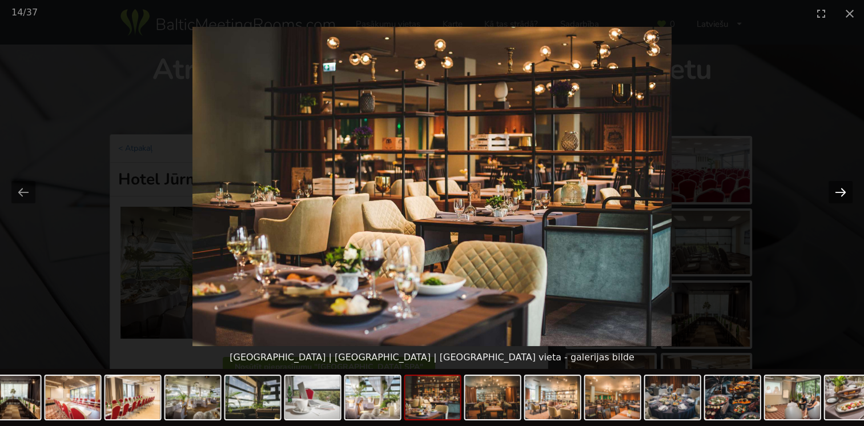
click at [841, 194] on button "Next slide" at bounding box center [840, 192] width 24 height 22
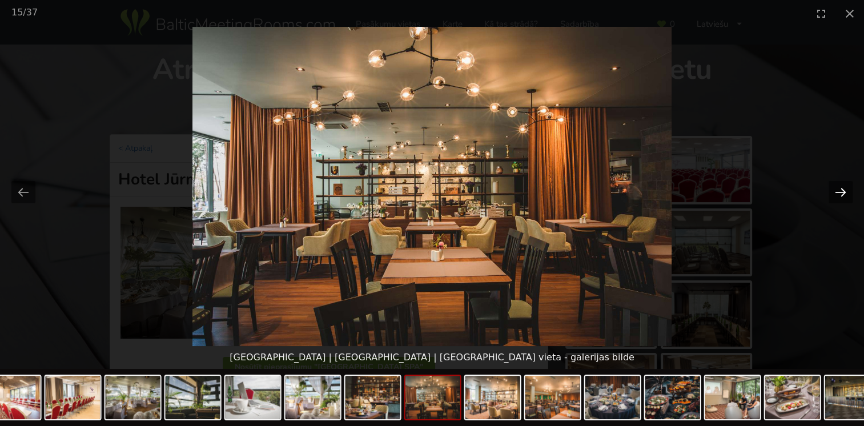
click at [841, 194] on button "Next slide" at bounding box center [840, 192] width 24 height 22
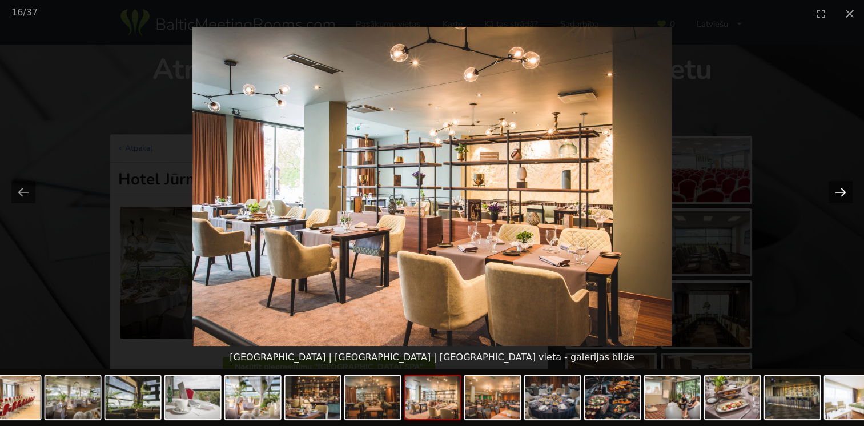
click at [841, 194] on button "Next slide" at bounding box center [840, 192] width 24 height 22
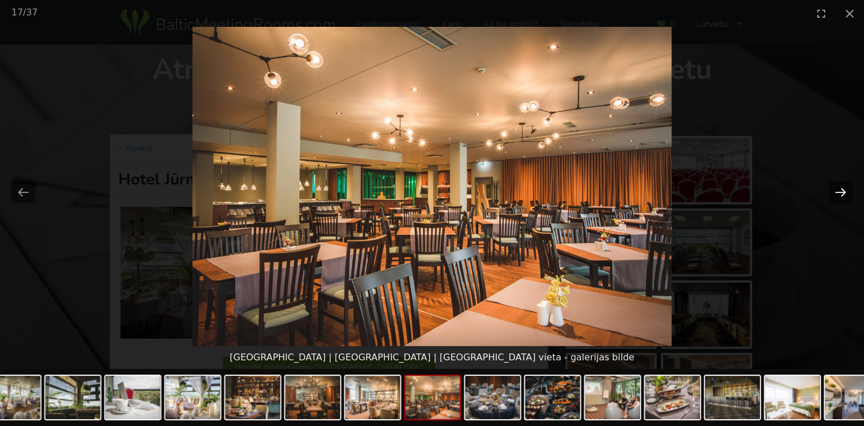
click at [841, 194] on button "Next slide" at bounding box center [840, 192] width 24 height 22
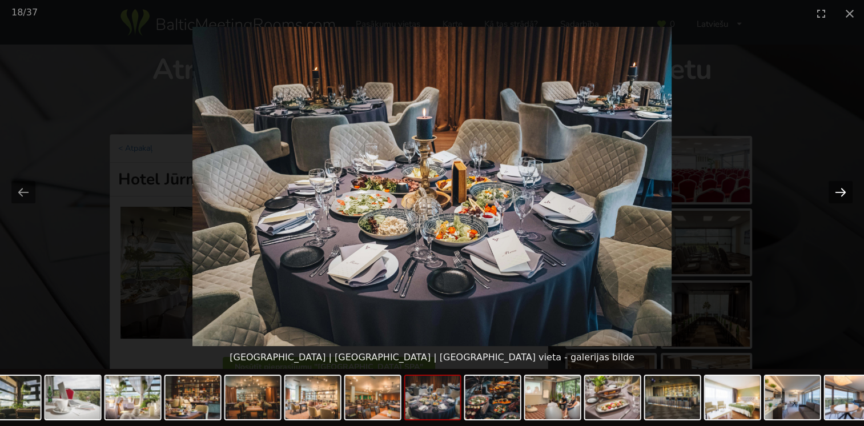
click at [841, 194] on button "Next slide" at bounding box center [840, 192] width 24 height 22
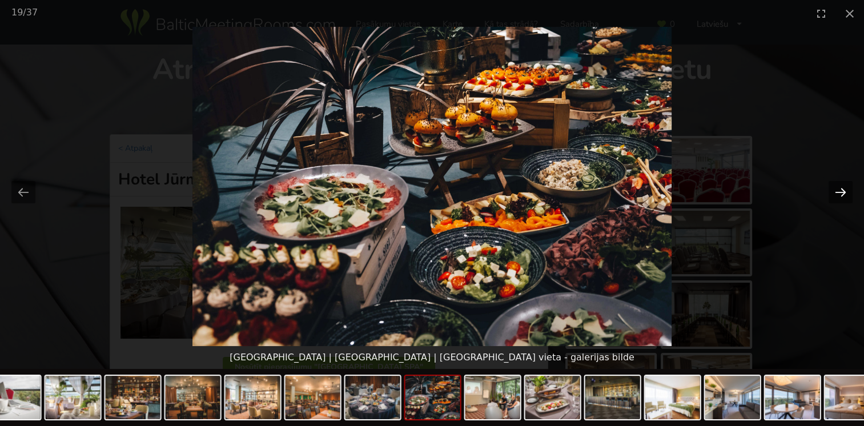
click at [841, 194] on button "Next slide" at bounding box center [840, 192] width 24 height 22
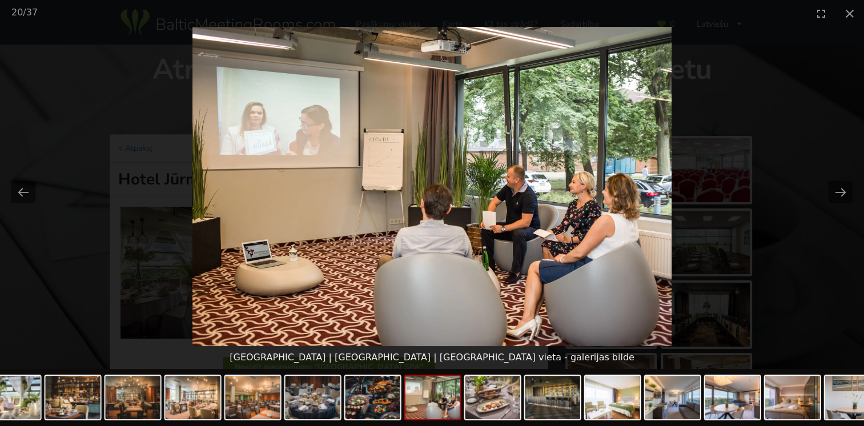
click at [821, 196] on picture at bounding box center [432, 186] width 864 height 319
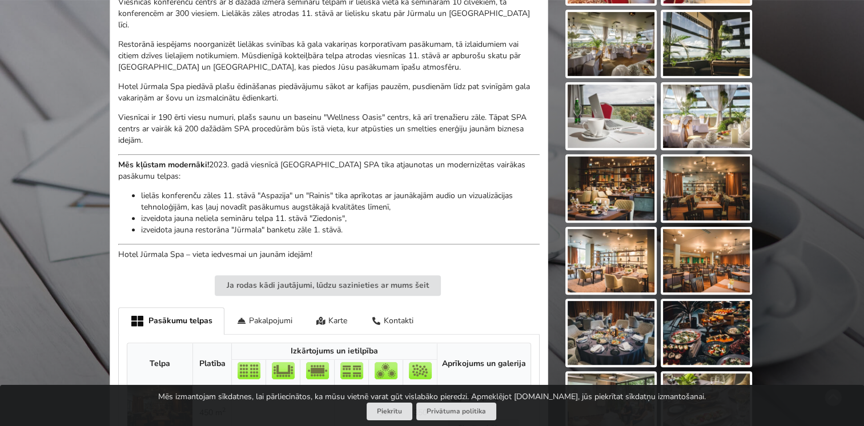
scroll to position [571, 0]
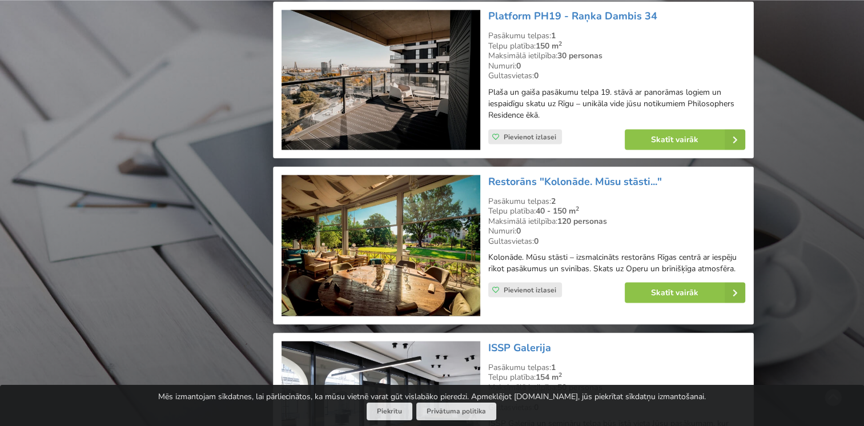
scroll to position [2055, 0]
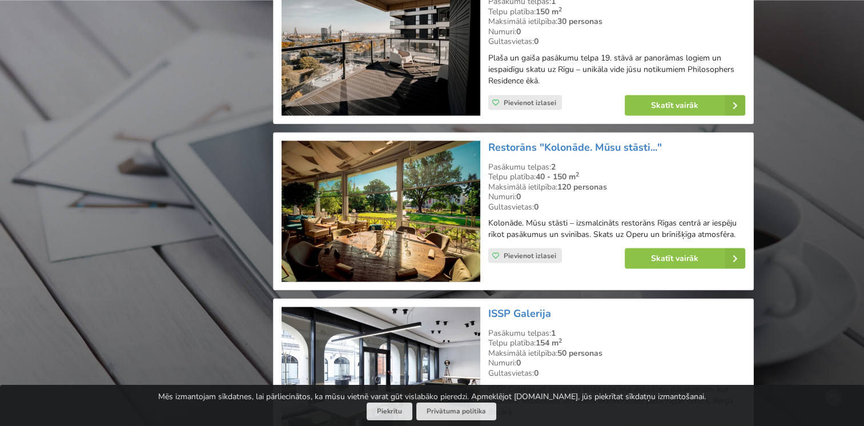
click at [438, 205] on img at bounding box center [380, 210] width 198 height 141
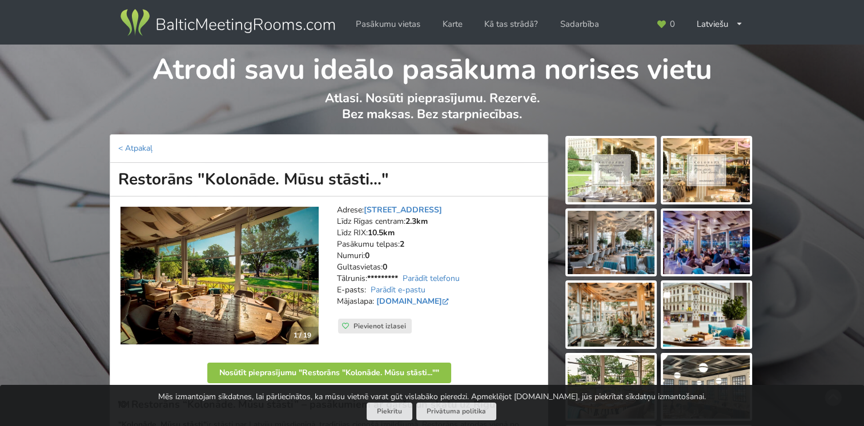
click at [633, 165] on img at bounding box center [611, 170] width 87 height 64
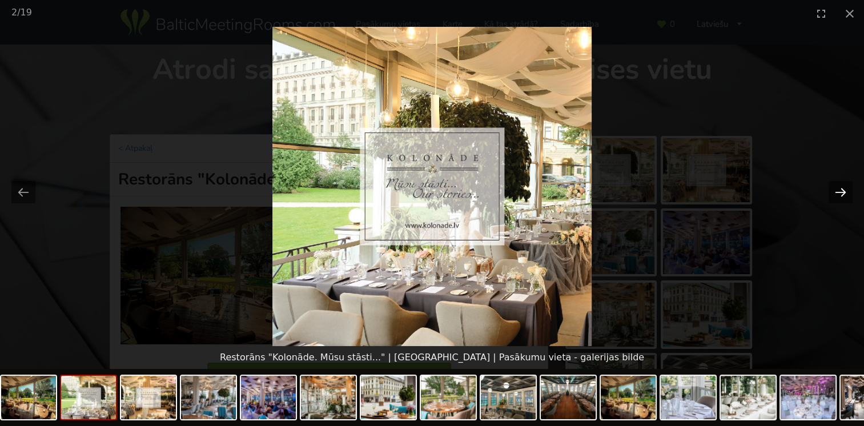
click at [841, 189] on button "Next slide" at bounding box center [840, 192] width 24 height 22
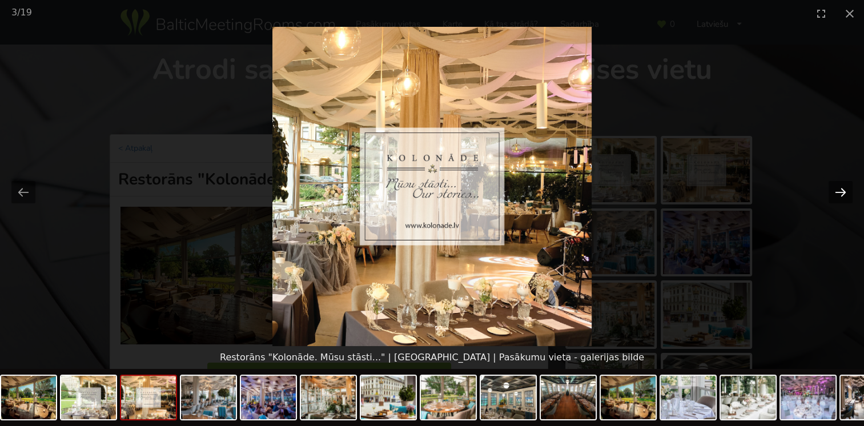
click at [841, 189] on button "Next slide" at bounding box center [840, 192] width 24 height 22
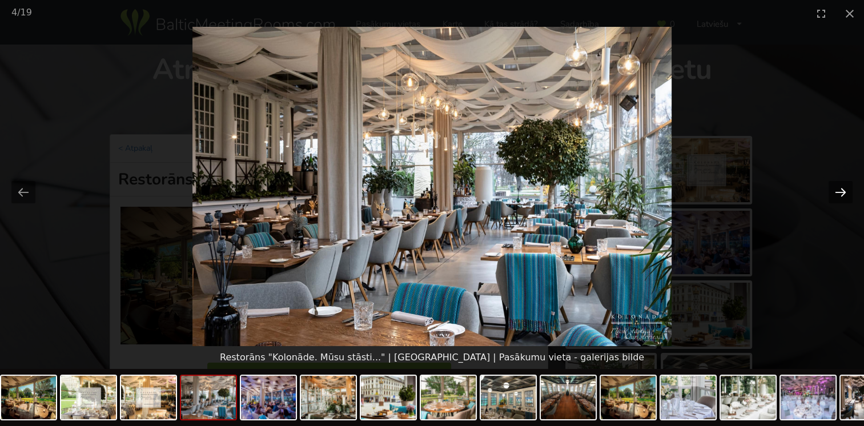
click at [841, 189] on button "Next slide" at bounding box center [840, 192] width 24 height 22
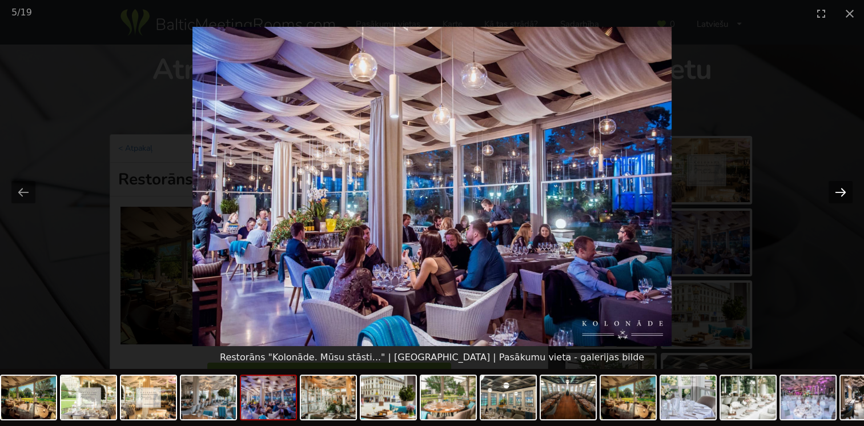
click at [841, 189] on button "Next slide" at bounding box center [840, 192] width 24 height 22
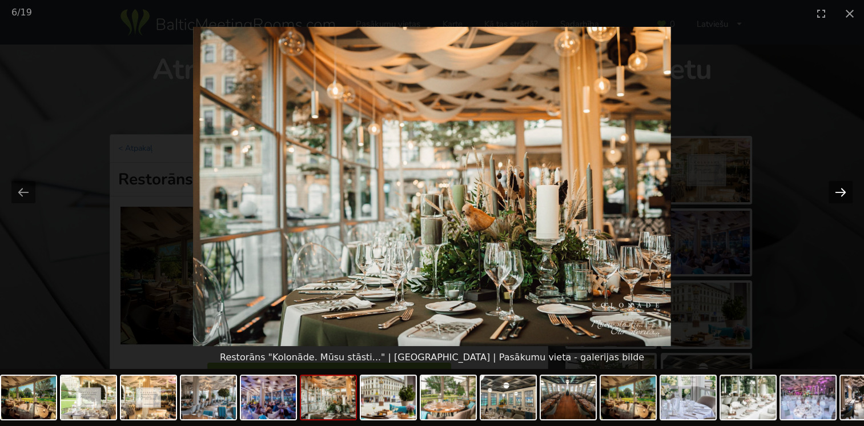
click at [841, 189] on button "Next slide" at bounding box center [840, 192] width 24 height 22
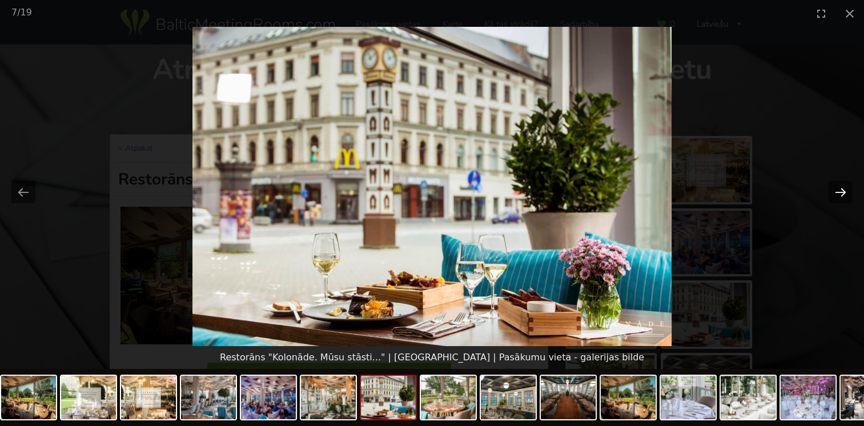
click at [841, 189] on button "Next slide" at bounding box center [840, 192] width 24 height 22
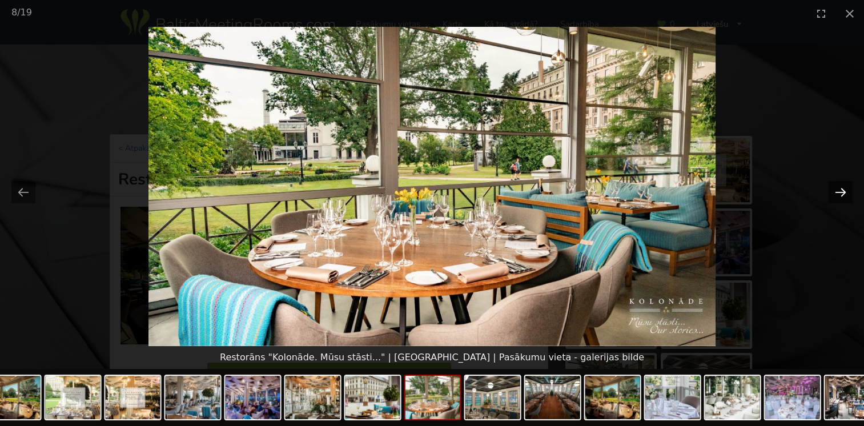
click at [841, 189] on button "Next slide" at bounding box center [840, 192] width 24 height 22
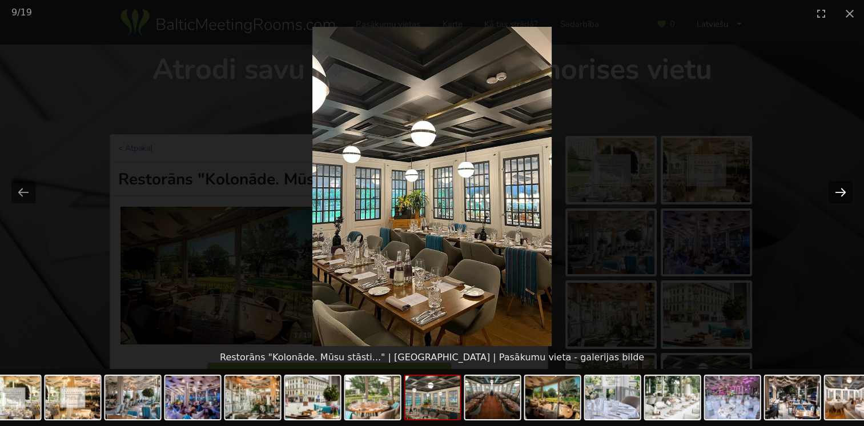
click at [841, 189] on button "Next slide" at bounding box center [840, 192] width 24 height 22
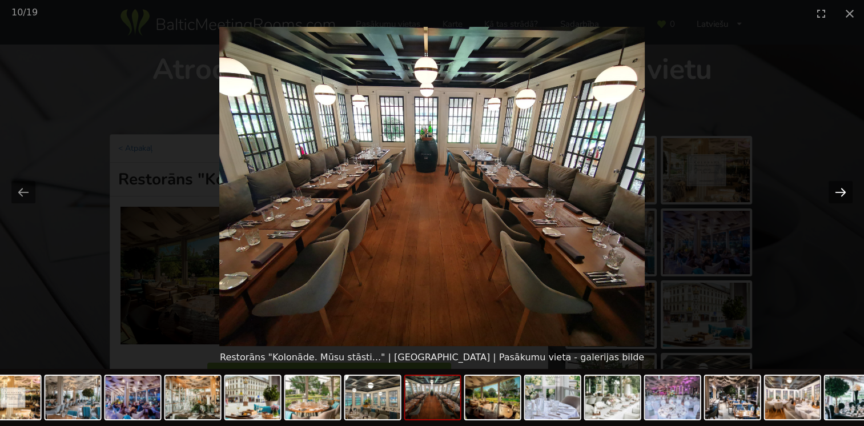
click at [841, 189] on button "Next slide" at bounding box center [840, 192] width 24 height 22
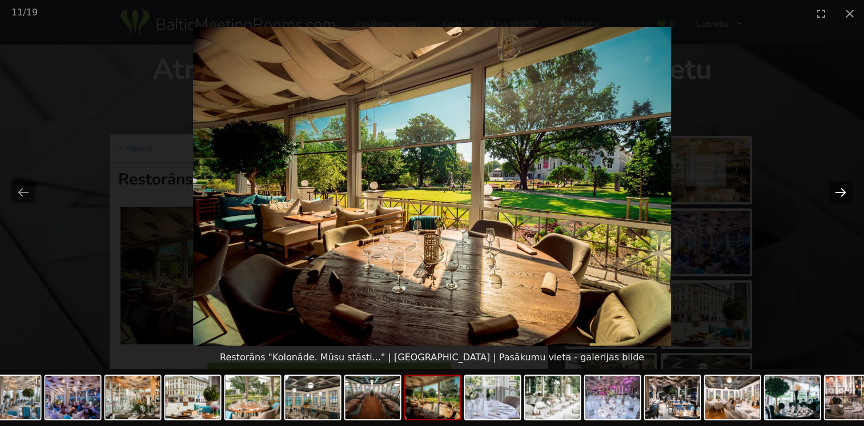
click at [841, 189] on button "Next slide" at bounding box center [840, 192] width 24 height 22
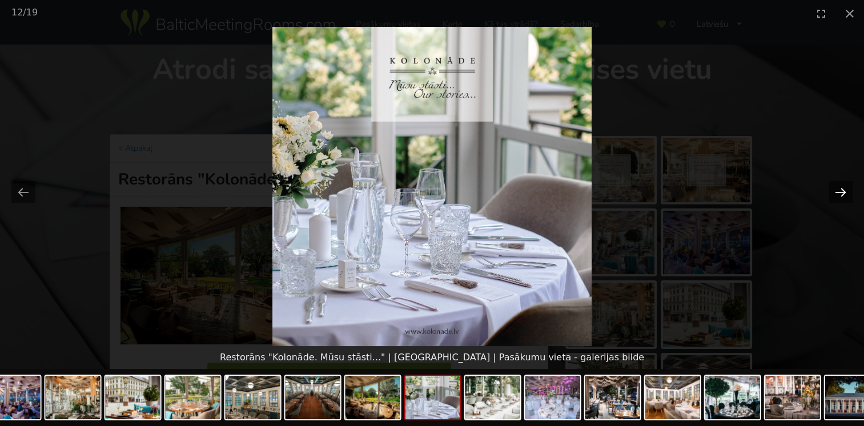
click at [841, 189] on button "Next slide" at bounding box center [840, 192] width 24 height 22
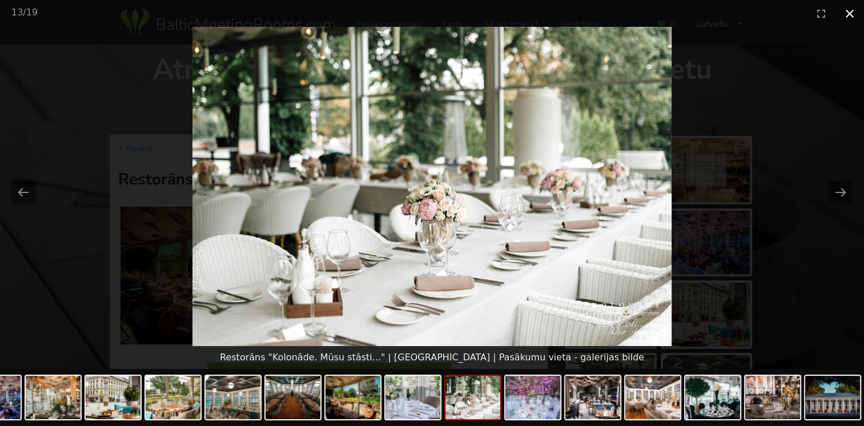
click at [846, 17] on button "Close gallery" at bounding box center [849, 13] width 29 height 27
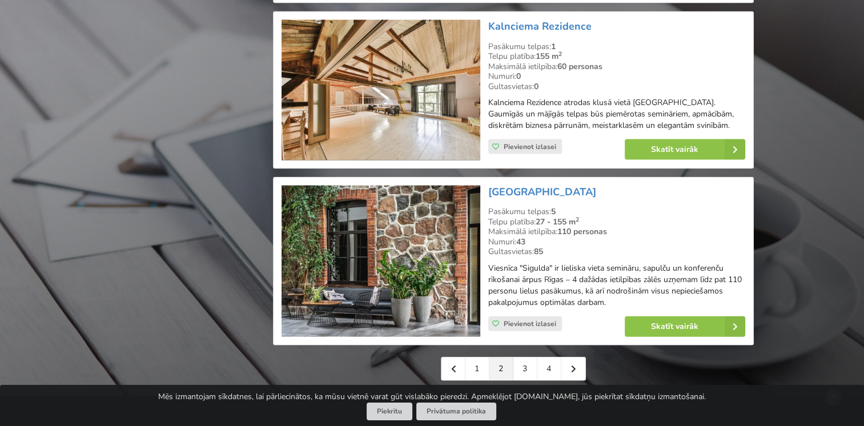
scroll to position [2512, 0]
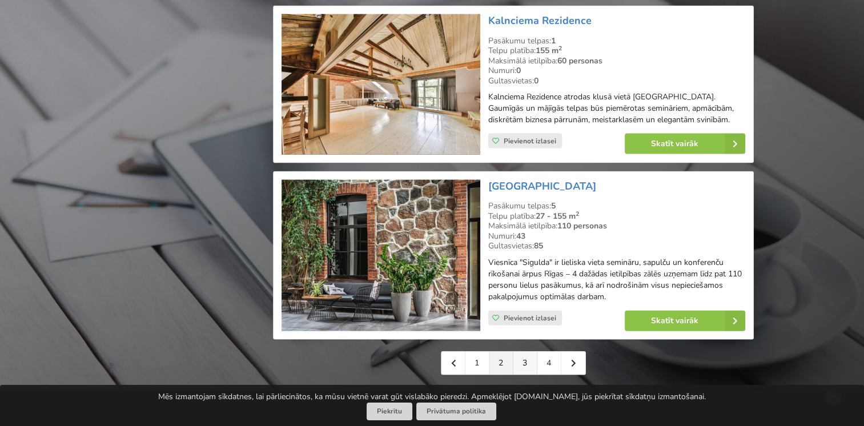
click at [529, 352] on link "3" at bounding box center [525, 363] width 24 height 23
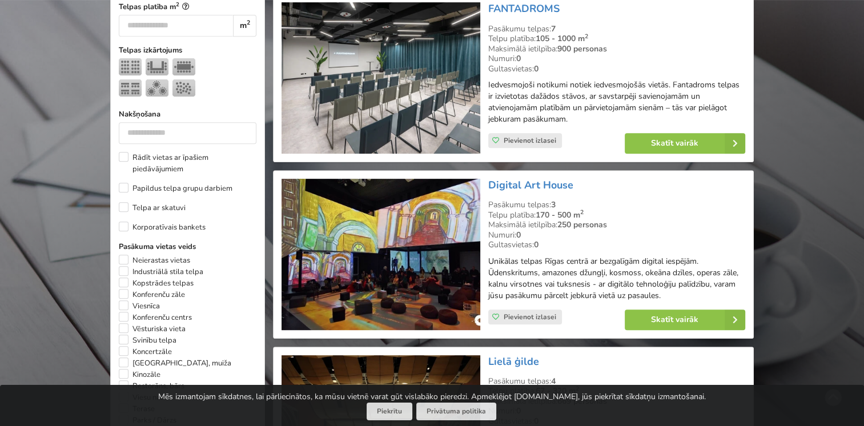
scroll to position [514, 0]
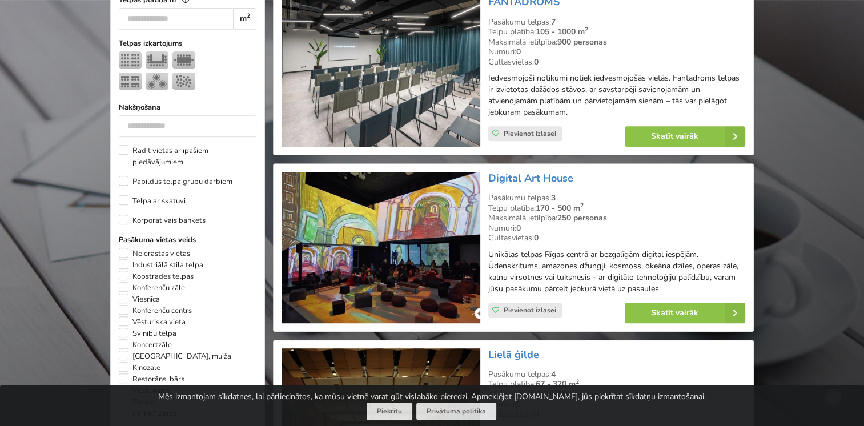
click at [442, 242] on img at bounding box center [380, 247] width 198 height 151
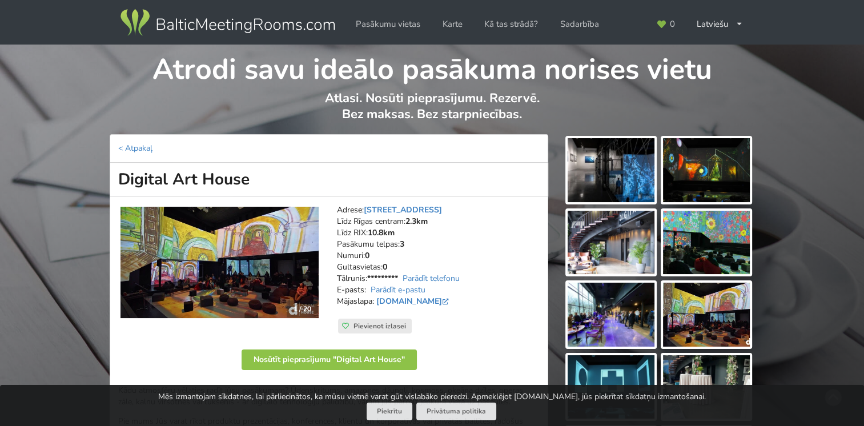
click at [602, 168] on img at bounding box center [611, 170] width 87 height 64
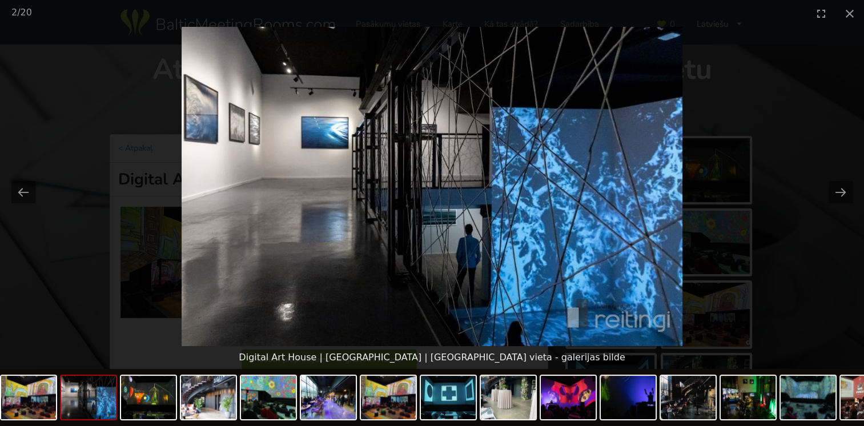
click at [821, 184] on picture at bounding box center [432, 186] width 864 height 319
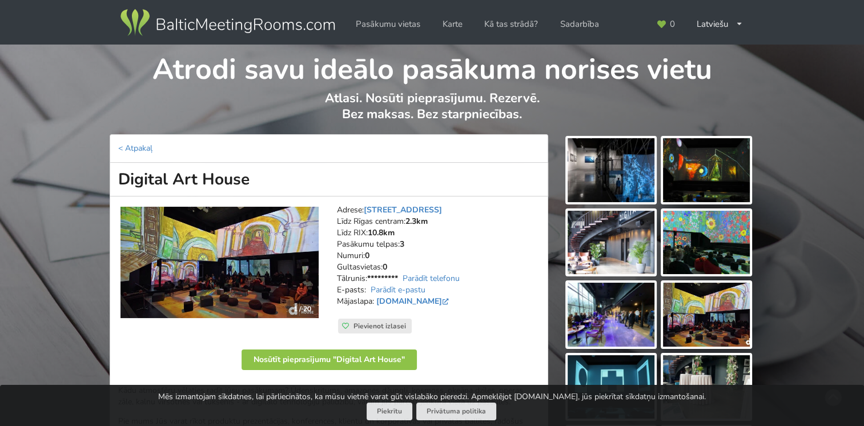
click at [713, 193] on img at bounding box center [706, 170] width 87 height 64
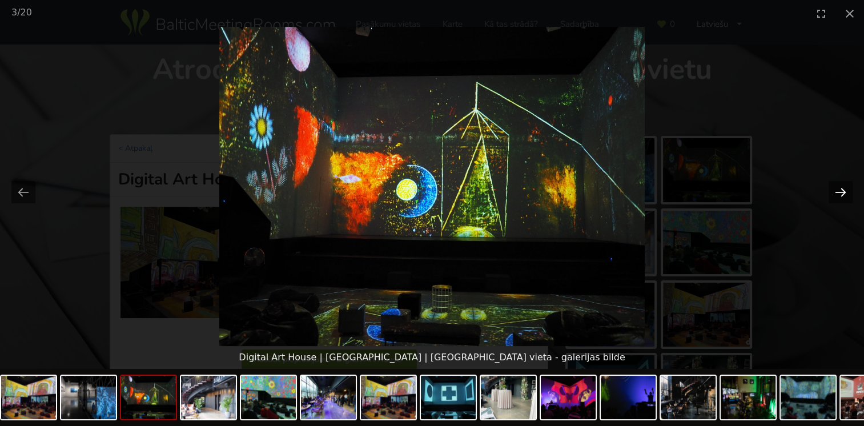
click at [841, 191] on button "Next slide" at bounding box center [840, 192] width 24 height 22
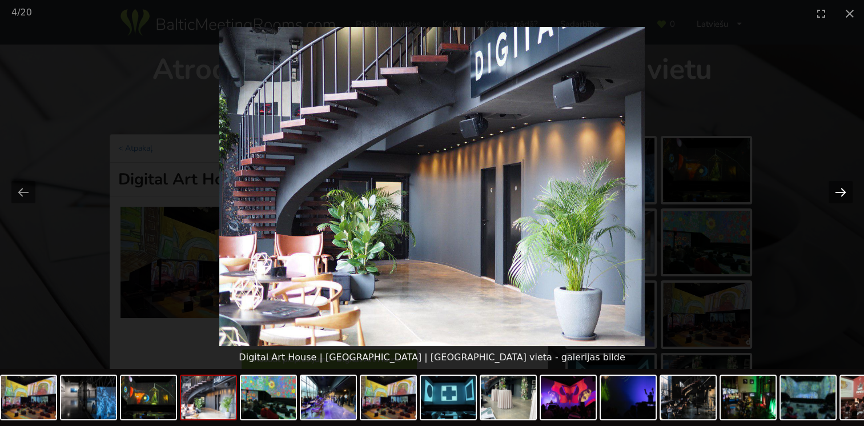
click at [839, 191] on button "Next slide" at bounding box center [840, 192] width 24 height 22
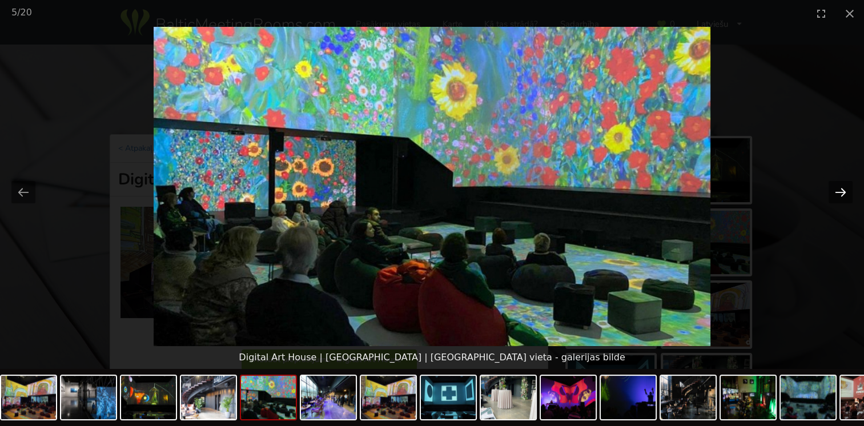
click at [839, 191] on button "Next slide" at bounding box center [840, 192] width 24 height 22
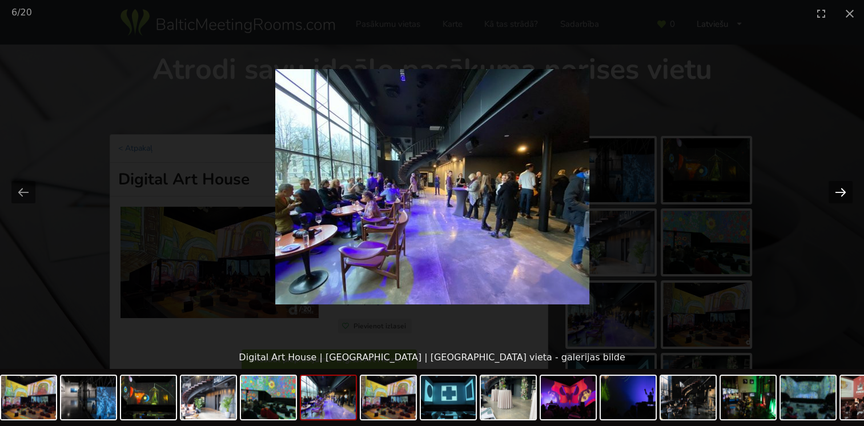
click at [839, 191] on button "Next slide" at bounding box center [840, 192] width 24 height 22
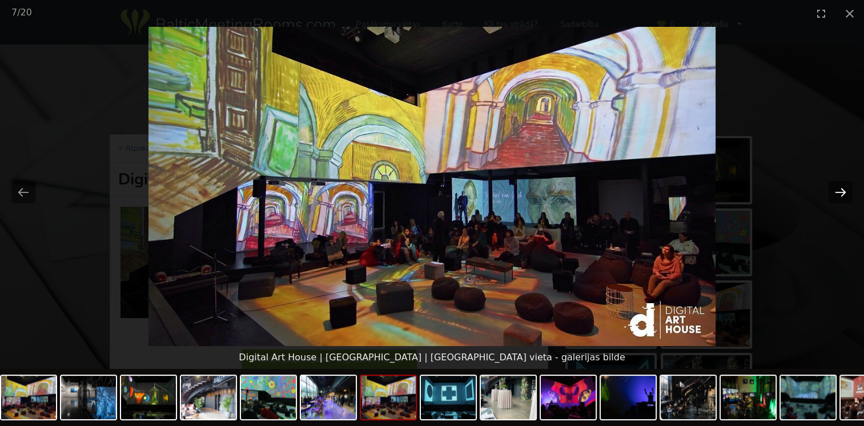
click at [839, 191] on button "Next slide" at bounding box center [840, 192] width 24 height 22
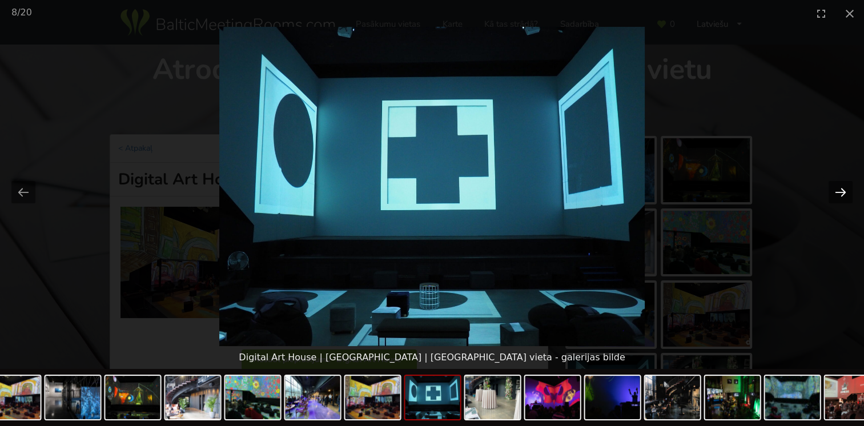
click at [839, 191] on button "Next slide" at bounding box center [840, 192] width 24 height 22
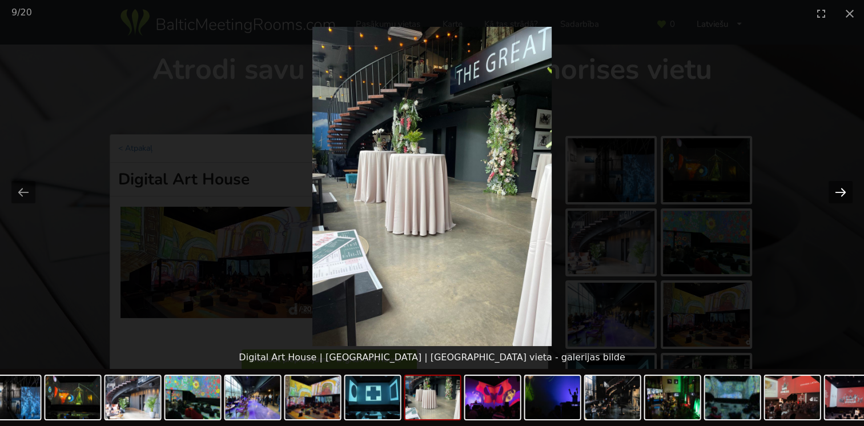
click at [839, 191] on button "Next slide" at bounding box center [840, 192] width 24 height 22
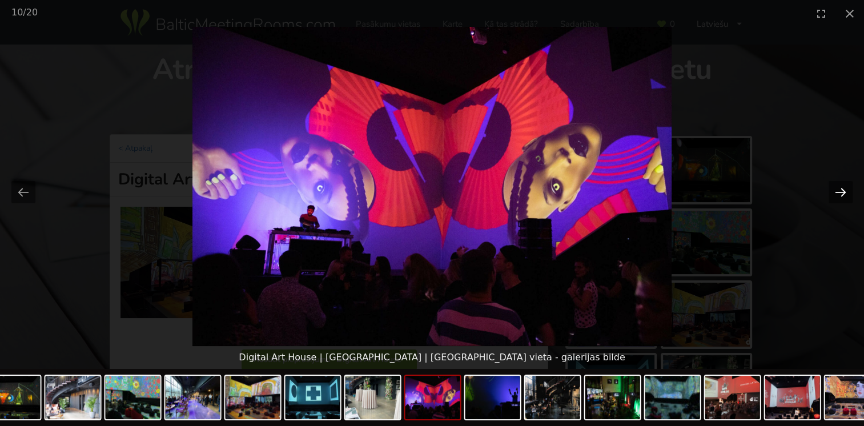
click at [839, 191] on button "Next slide" at bounding box center [840, 192] width 24 height 22
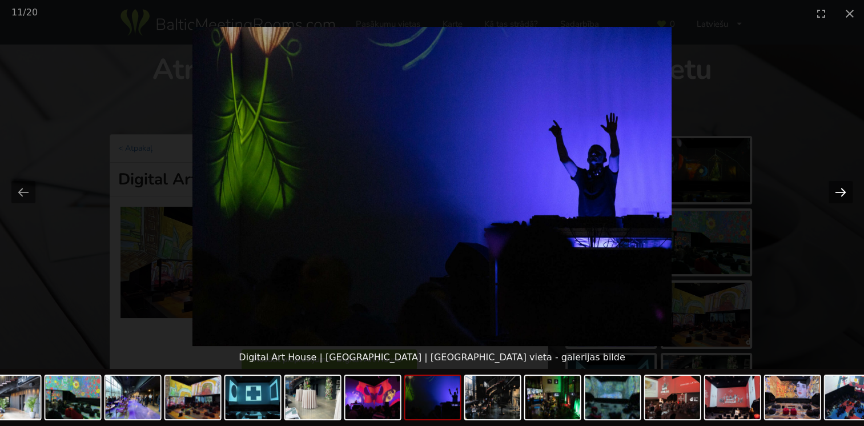
click at [839, 191] on button "Next slide" at bounding box center [840, 192] width 24 height 22
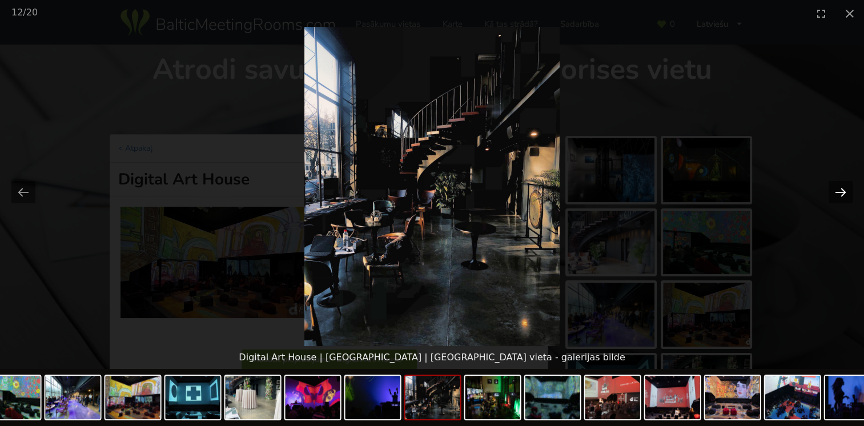
click at [839, 191] on button "Next slide" at bounding box center [840, 192] width 24 height 22
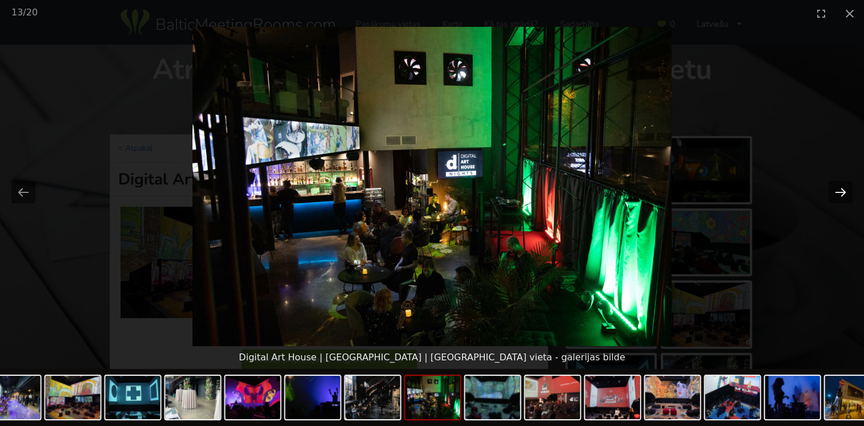
click at [839, 191] on button "Next slide" at bounding box center [840, 192] width 24 height 22
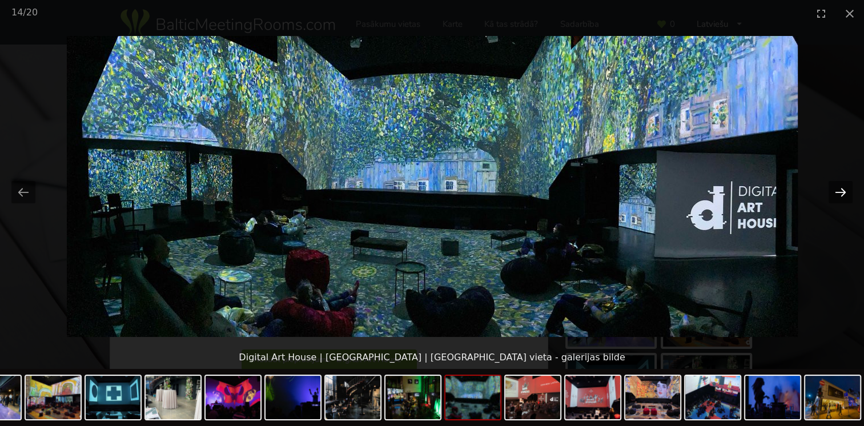
click at [839, 191] on button "Next slide" at bounding box center [840, 192] width 24 height 22
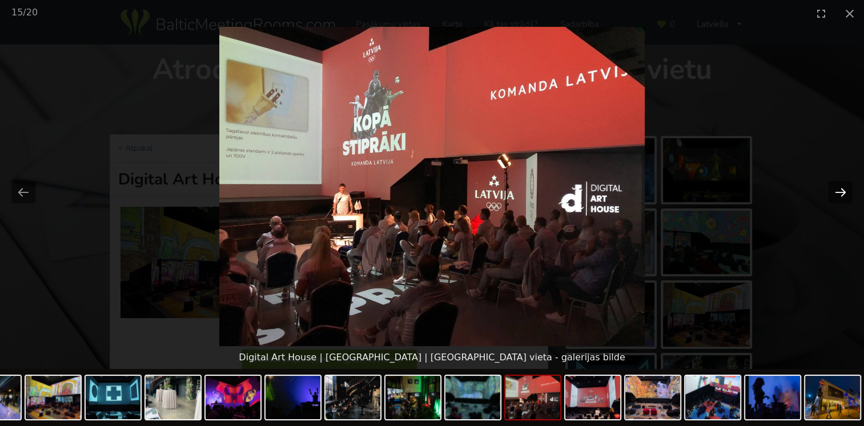
click at [839, 191] on button "Next slide" at bounding box center [840, 192] width 24 height 22
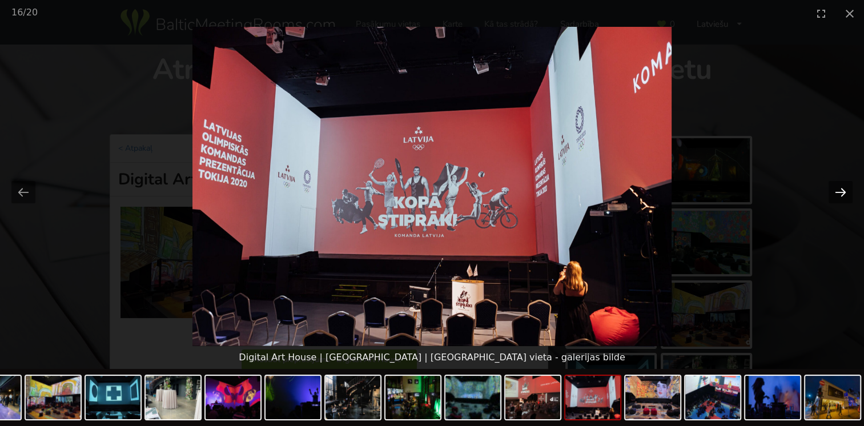
click at [839, 191] on button "Next slide" at bounding box center [840, 192] width 24 height 22
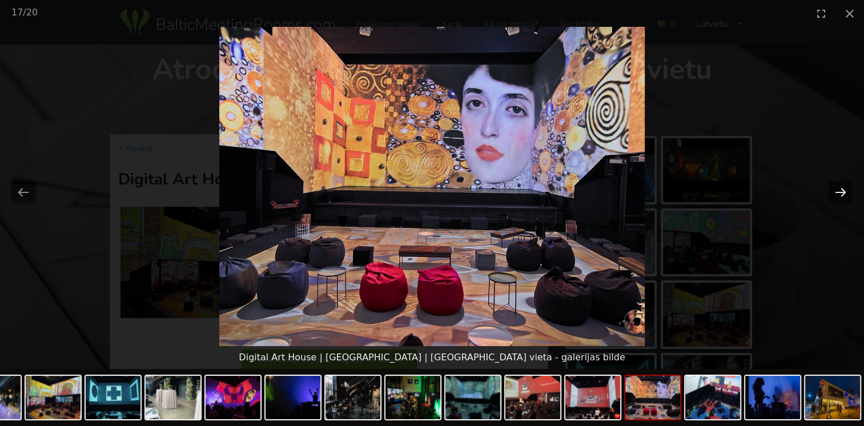
click at [839, 191] on button "Next slide" at bounding box center [840, 192] width 24 height 22
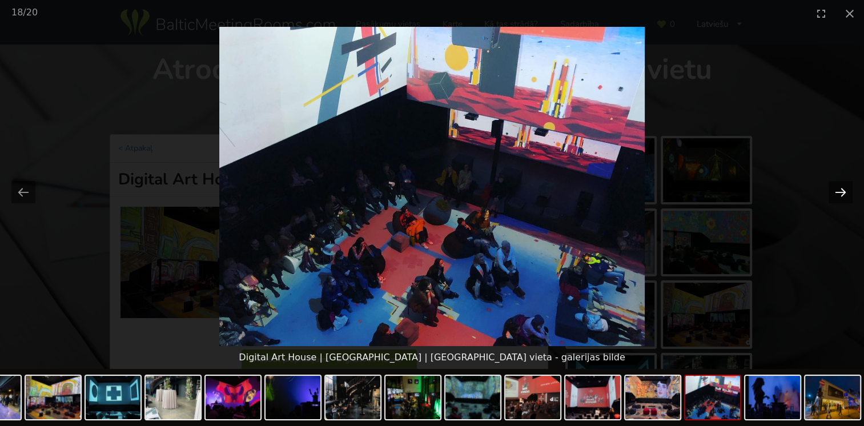
click at [839, 191] on button "Next slide" at bounding box center [840, 192] width 24 height 22
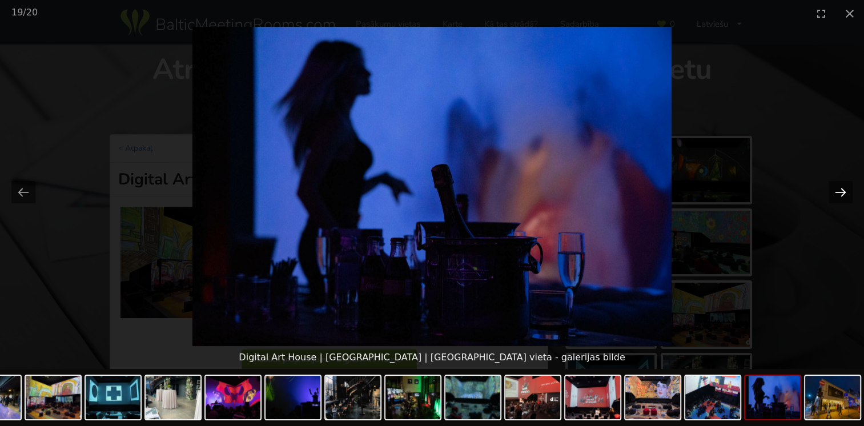
click at [839, 191] on button "Next slide" at bounding box center [840, 192] width 24 height 22
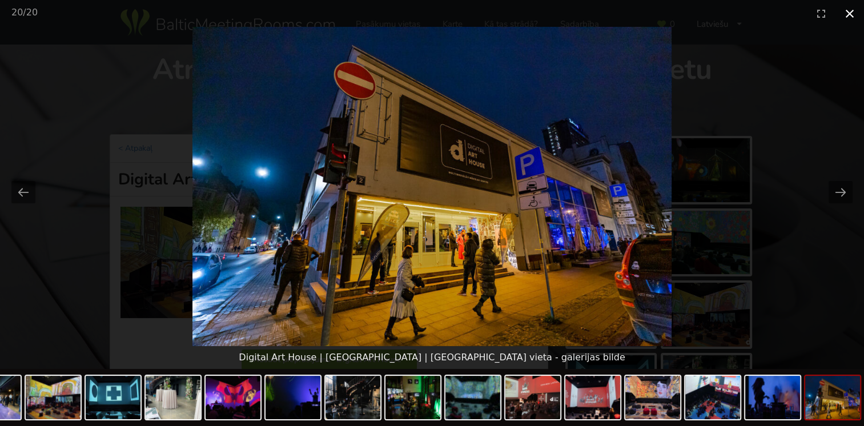
click at [845, 11] on button "Close gallery" at bounding box center [849, 13] width 29 height 27
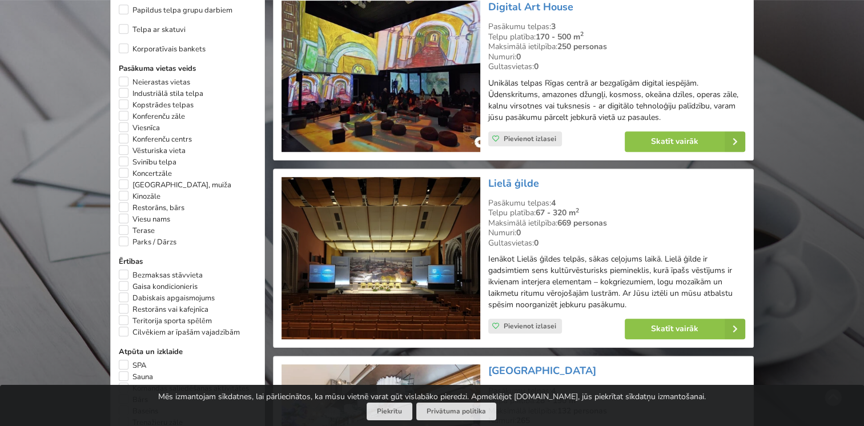
scroll to position [913, 0]
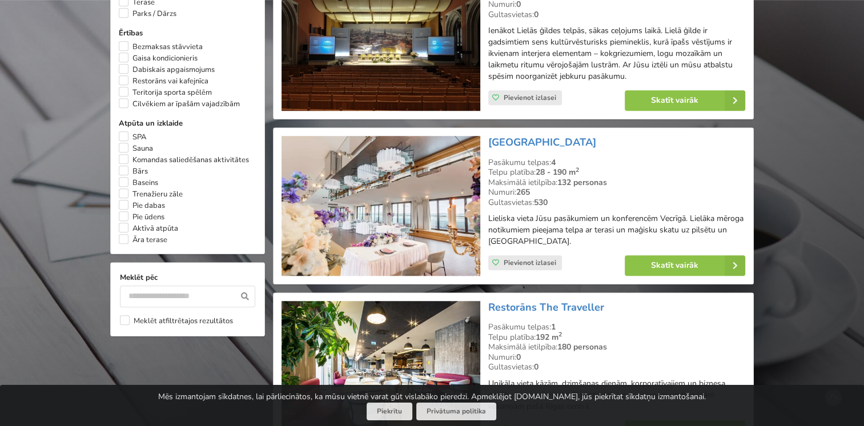
click at [380, 216] on img at bounding box center [380, 206] width 198 height 140
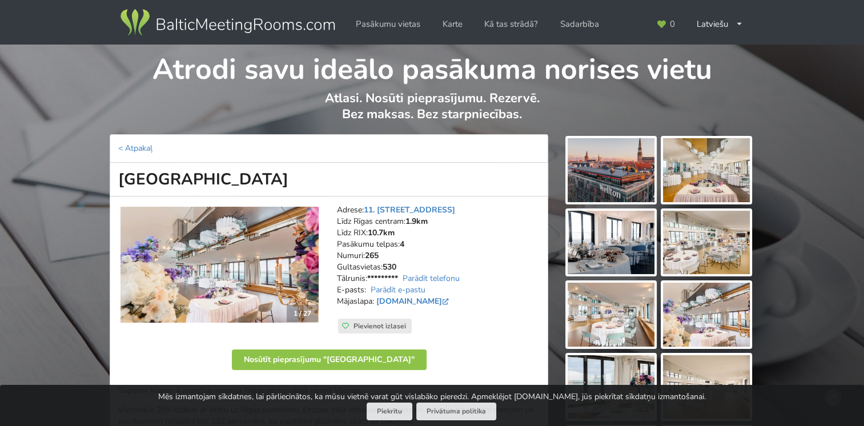
click at [623, 175] on img at bounding box center [611, 170] width 87 height 64
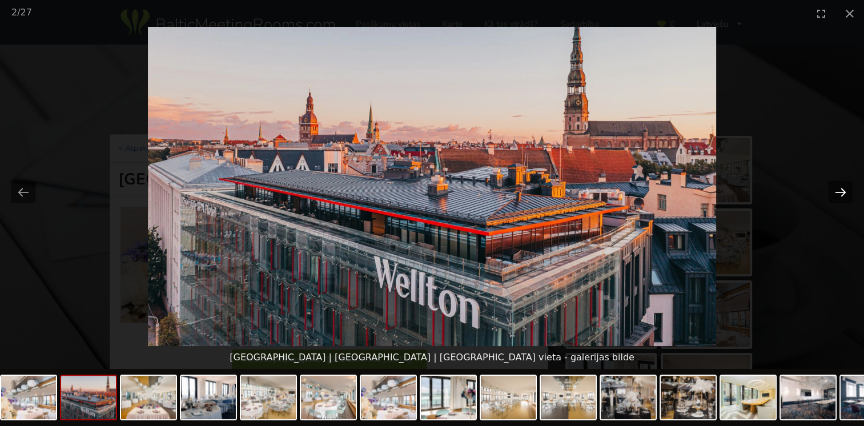
click at [840, 193] on button "Next slide" at bounding box center [840, 192] width 24 height 22
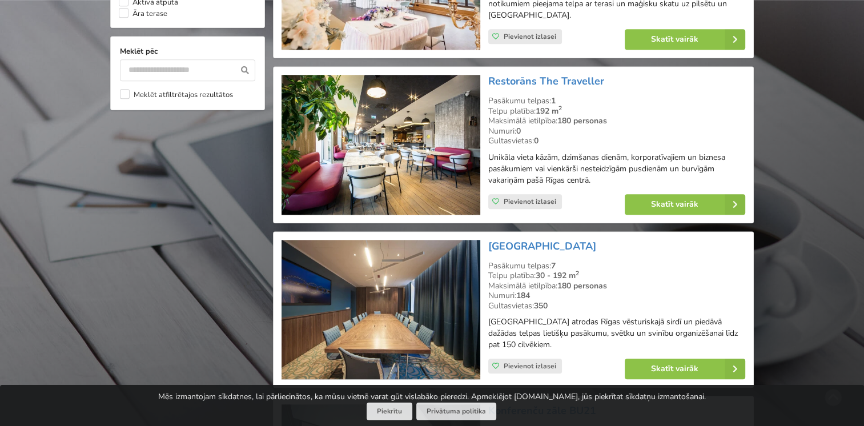
scroll to position [1142, 0]
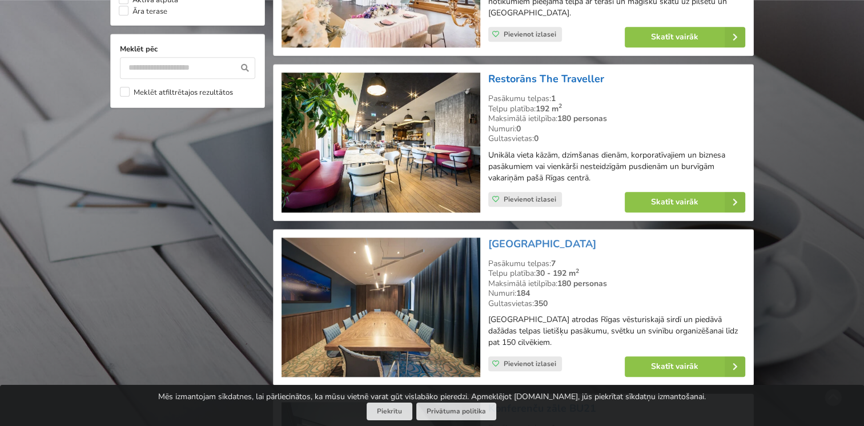
click at [544, 73] on link "Restorāns The Traveller" at bounding box center [546, 79] width 116 height 14
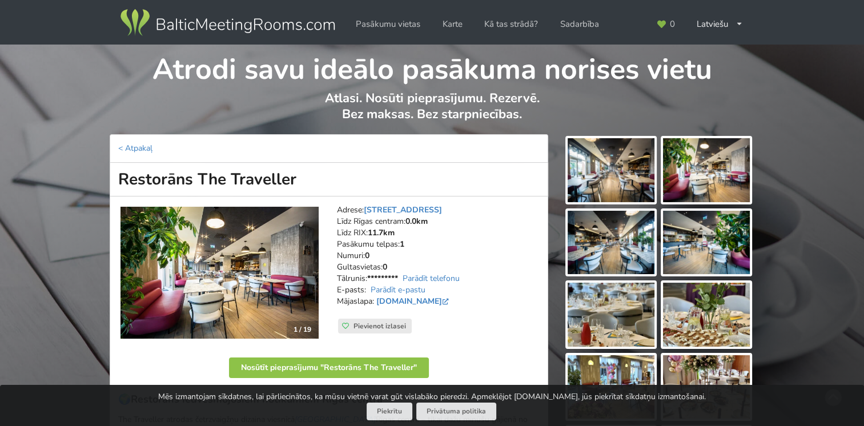
click at [613, 176] on img at bounding box center [611, 170] width 87 height 64
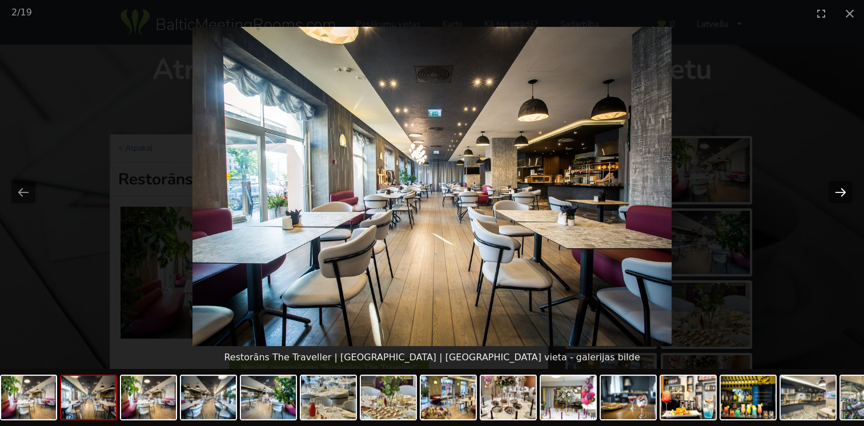
click at [839, 200] on button "Next slide" at bounding box center [840, 192] width 24 height 22
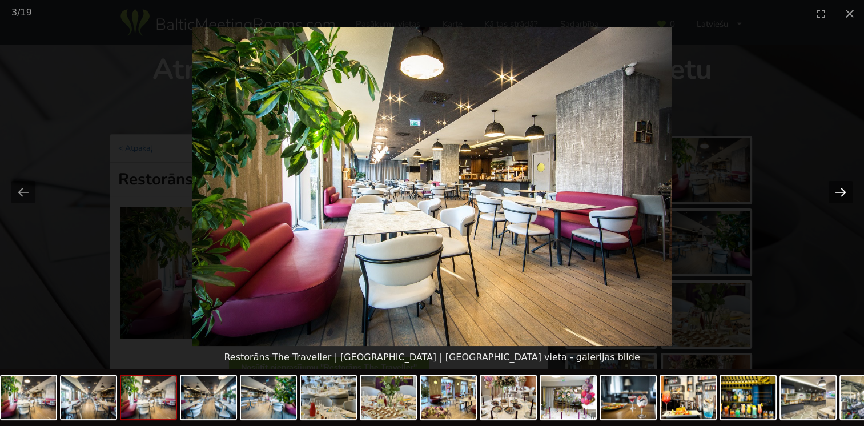
click at [839, 200] on button "Next slide" at bounding box center [840, 192] width 24 height 22
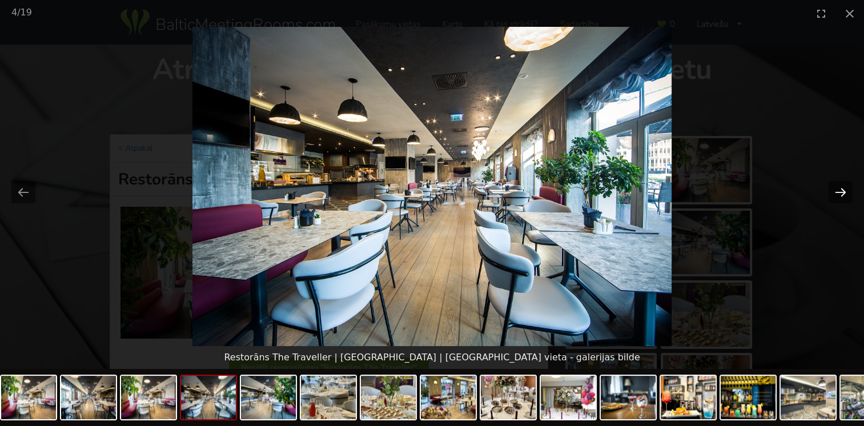
click at [839, 200] on button "Next slide" at bounding box center [840, 192] width 24 height 22
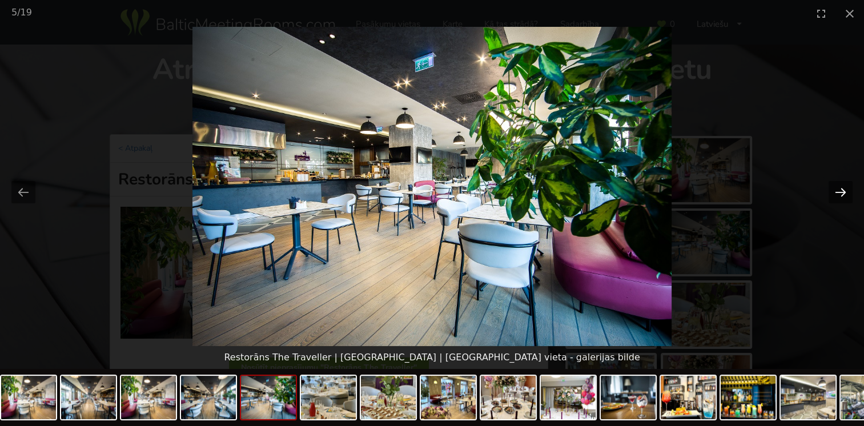
click at [839, 200] on button "Next slide" at bounding box center [840, 192] width 24 height 22
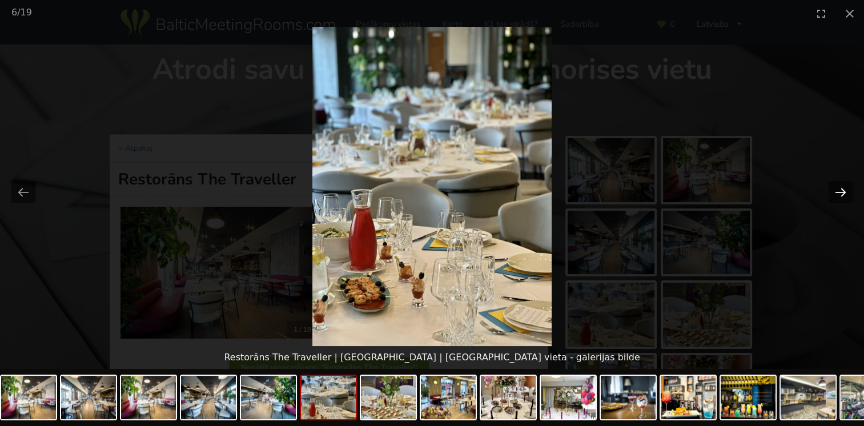
click at [839, 200] on button "Next slide" at bounding box center [840, 192] width 24 height 22
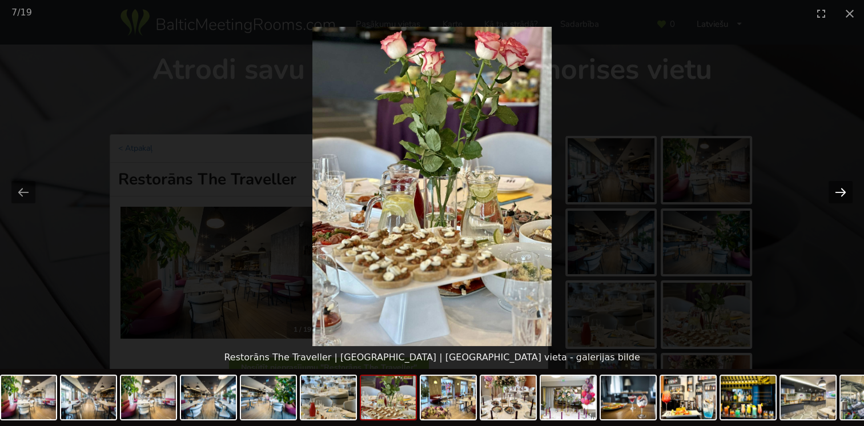
click at [839, 200] on button "Next slide" at bounding box center [840, 192] width 24 height 22
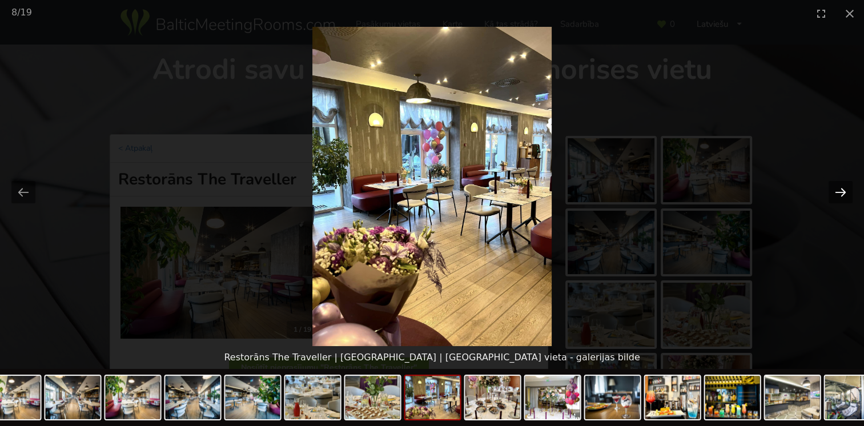
click at [839, 200] on button "Next slide" at bounding box center [840, 192] width 24 height 22
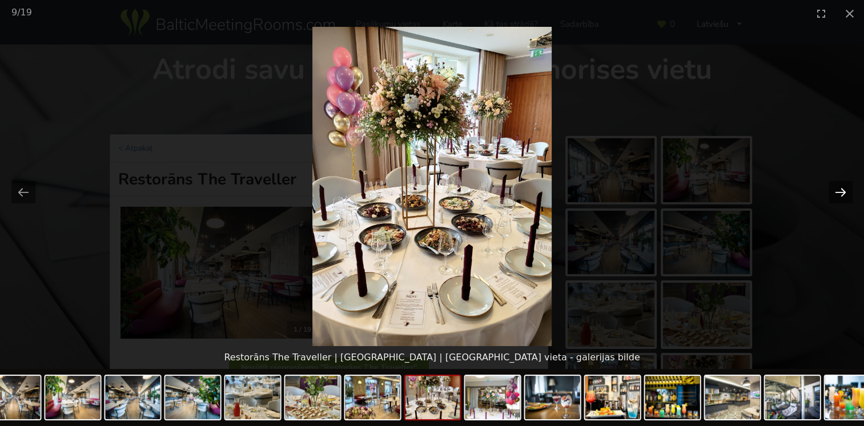
click at [839, 200] on button "Next slide" at bounding box center [840, 192] width 24 height 22
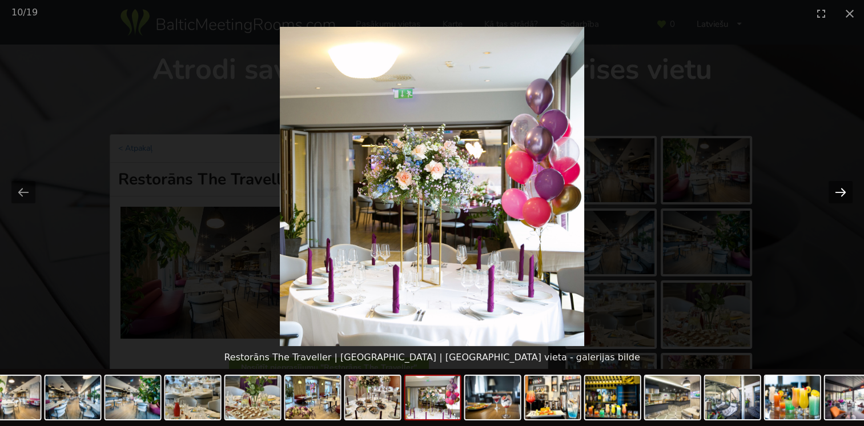
click at [839, 200] on button "Next slide" at bounding box center [840, 192] width 24 height 22
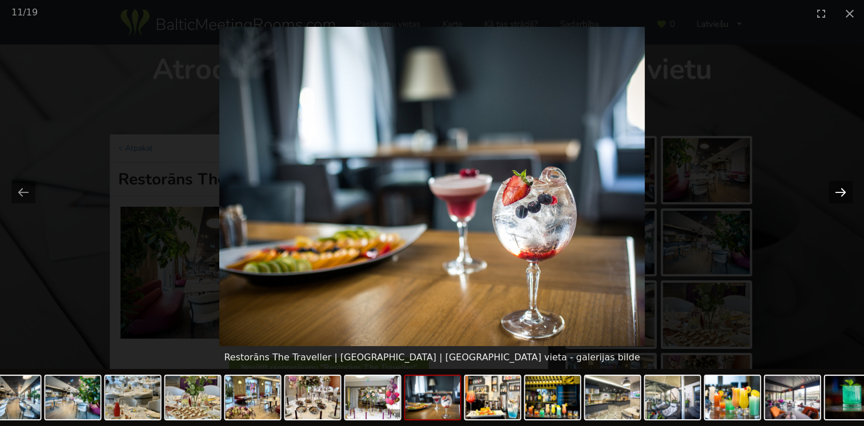
click at [839, 200] on button "Next slide" at bounding box center [840, 192] width 24 height 22
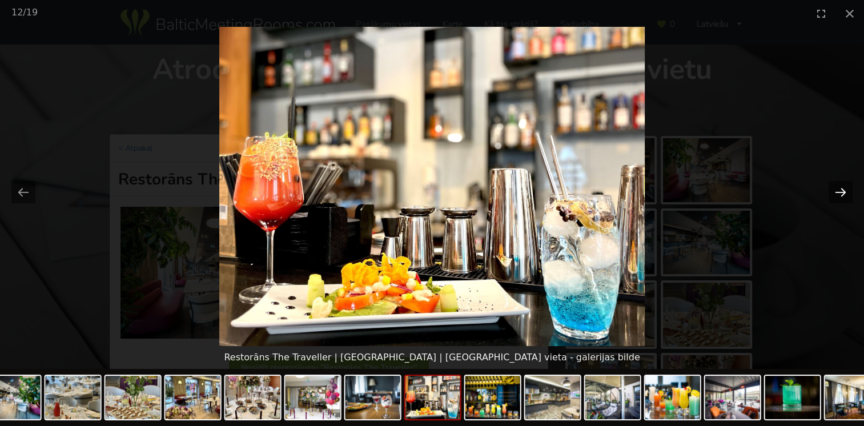
click at [839, 200] on button "Next slide" at bounding box center [840, 192] width 24 height 22
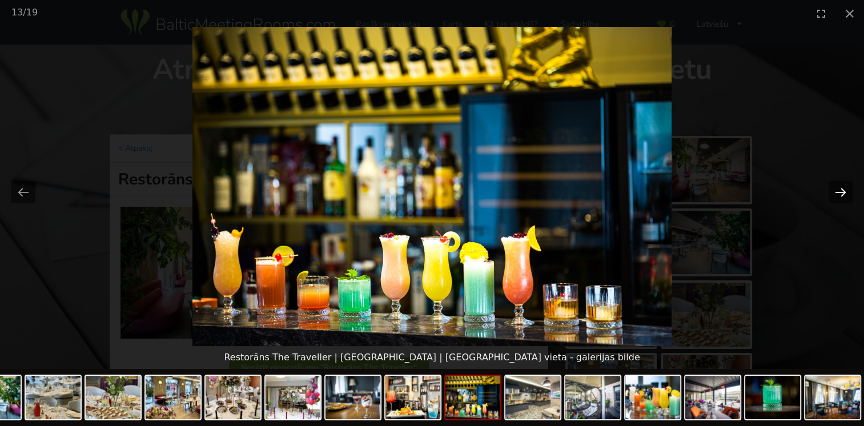
click at [839, 200] on button "Next slide" at bounding box center [840, 192] width 24 height 22
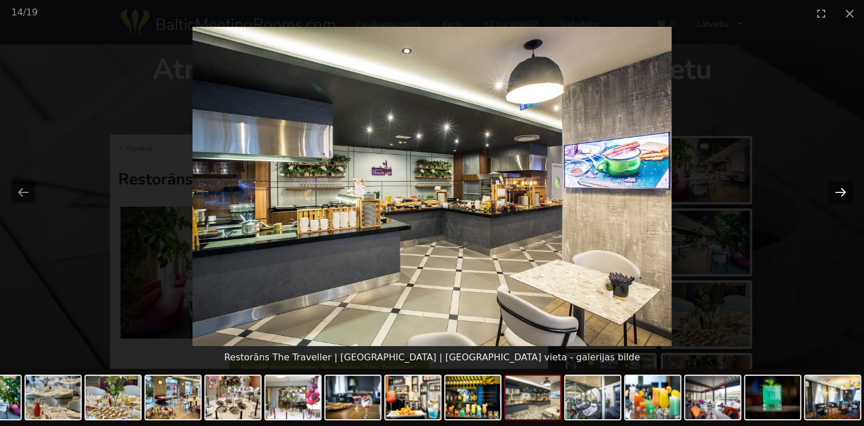
click at [839, 200] on button "Next slide" at bounding box center [840, 192] width 24 height 22
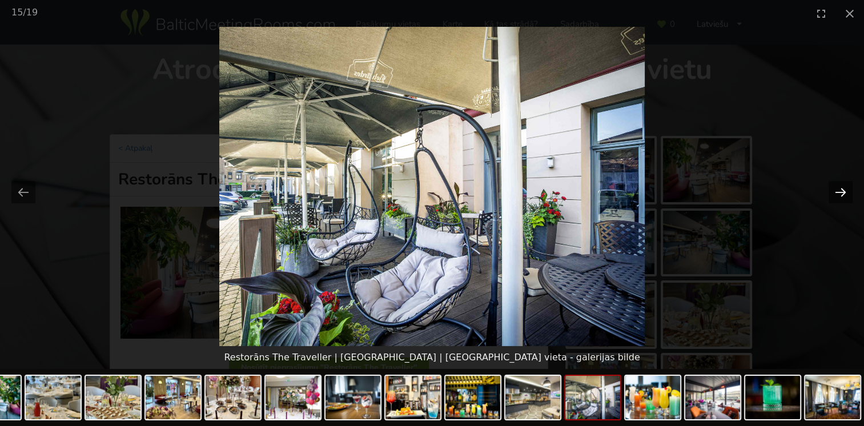
click at [839, 200] on button "Next slide" at bounding box center [840, 192] width 24 height 22
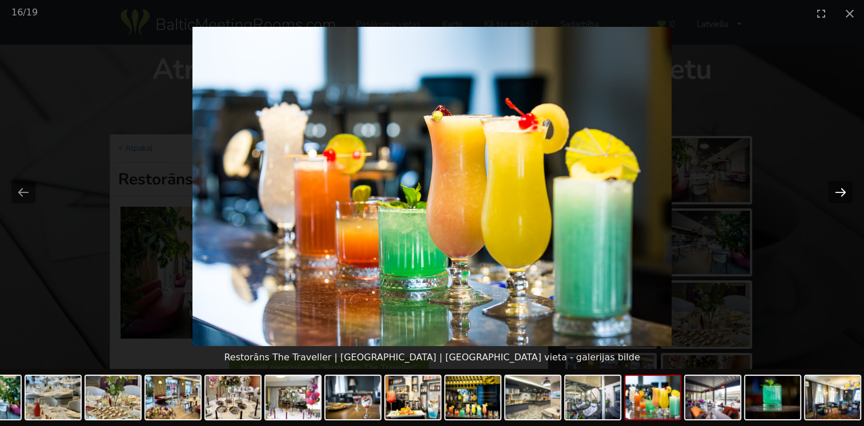
click at [839, 200] on button "Next slide" at bounding box center [840, 192] width 24 height 22
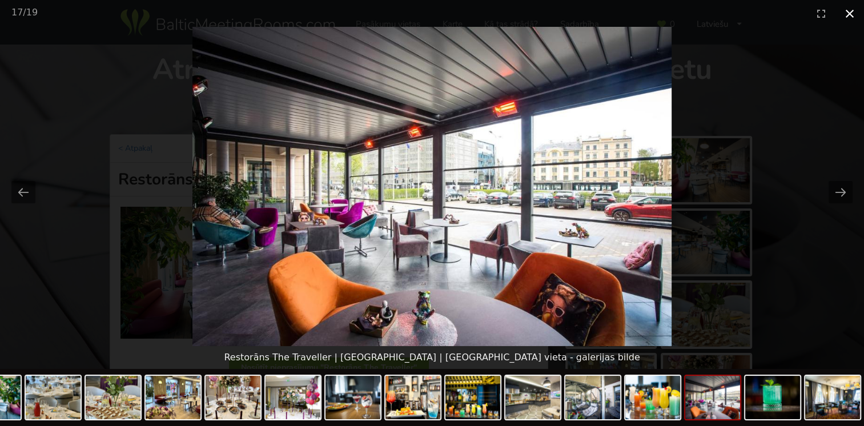
click at [851, 13] on button "Close gallery" at bounding box center [849, 13] width 29 height 27
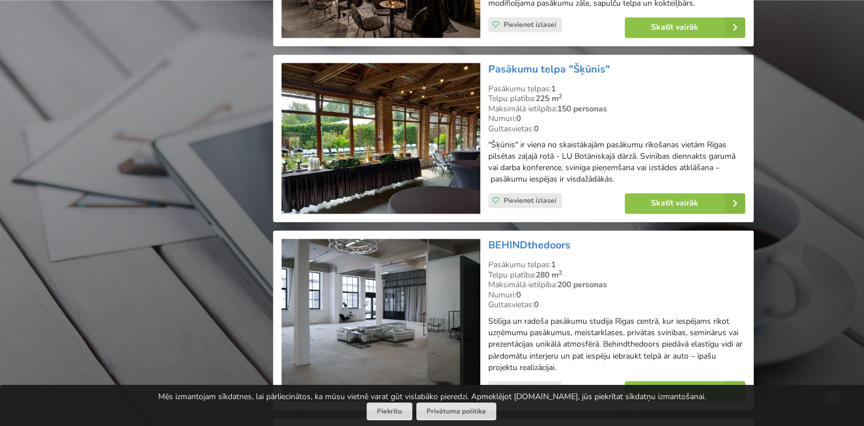
scroll to position [1827, 0]
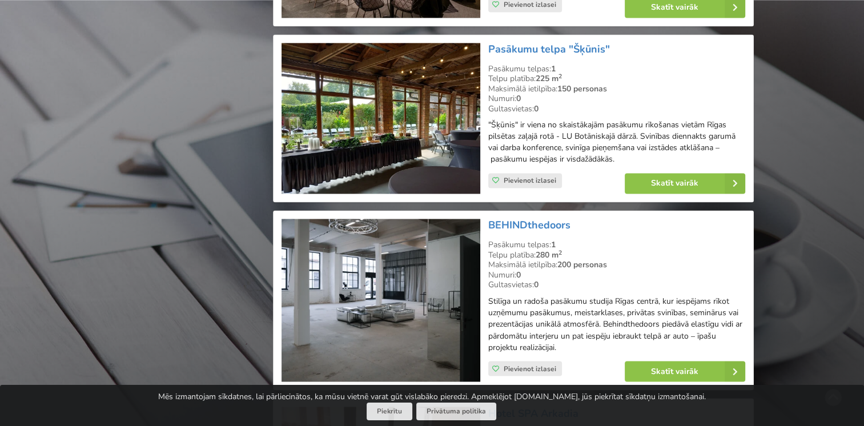
click at [446, 117] on img at bounding box center [380, 118] width 198 height 151
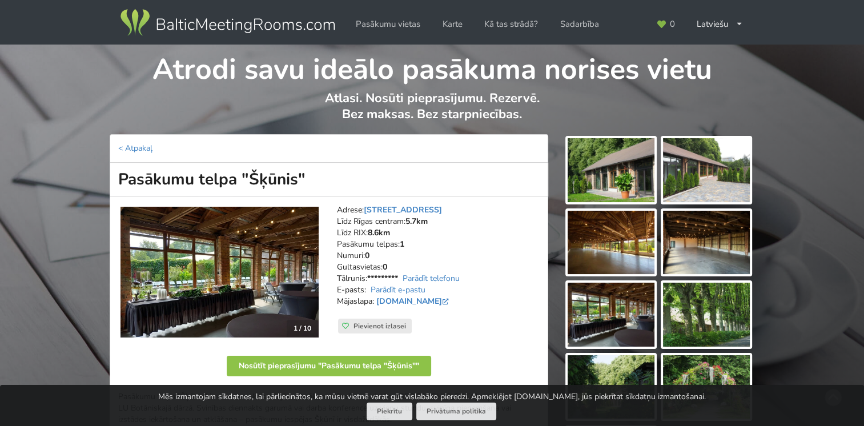
click at [610, 172] on img at bounding box center [611, 170] width 87 height 64
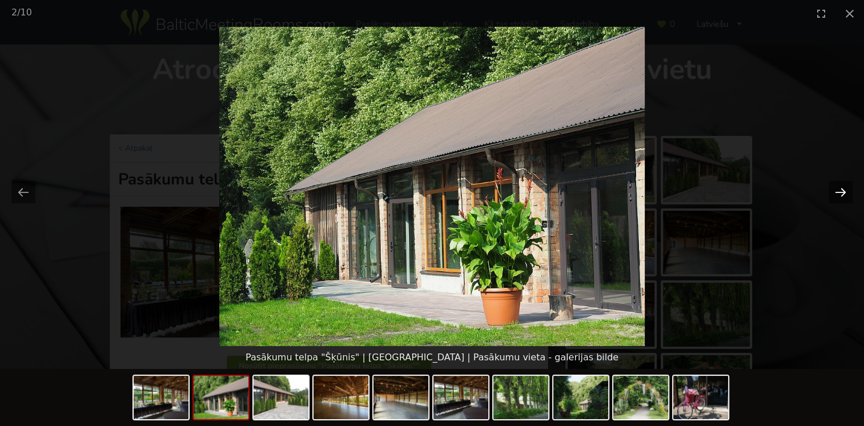
click at [840, 195] on button "Next slide" at bounding box center [840, 192] width 24 height 22
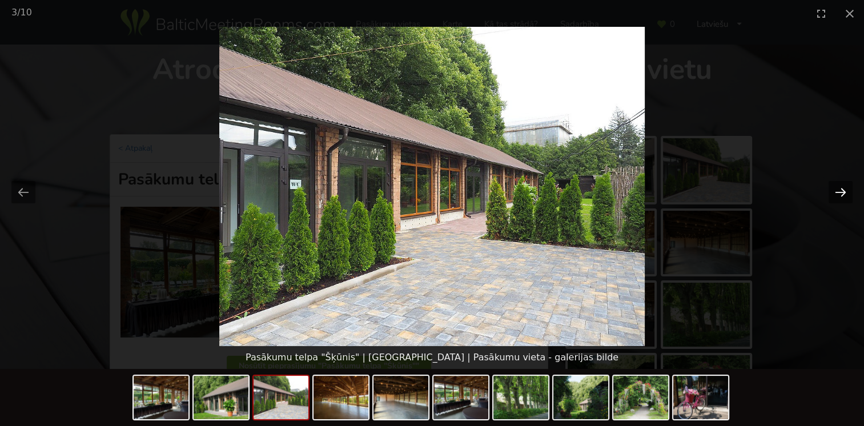
click at [840, 195] on button "Next slide" at bounding box center [840, 192] width 24 height 22
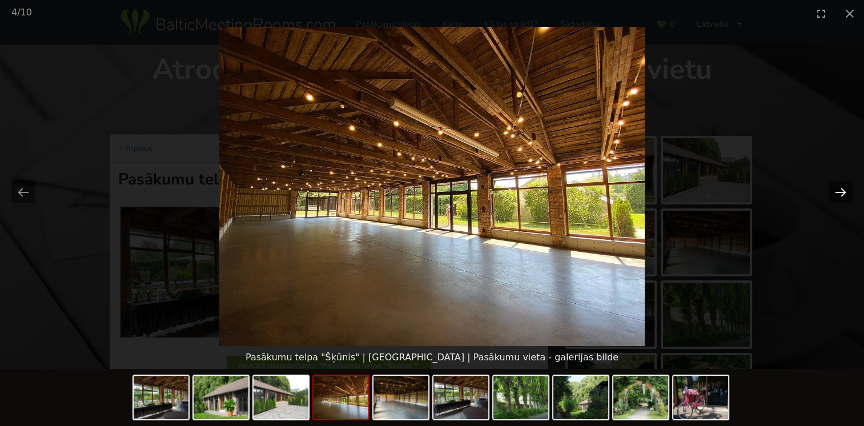
click at [840, 195] on button "Next slide" at bounding box center [840, 192] width 24 height 22
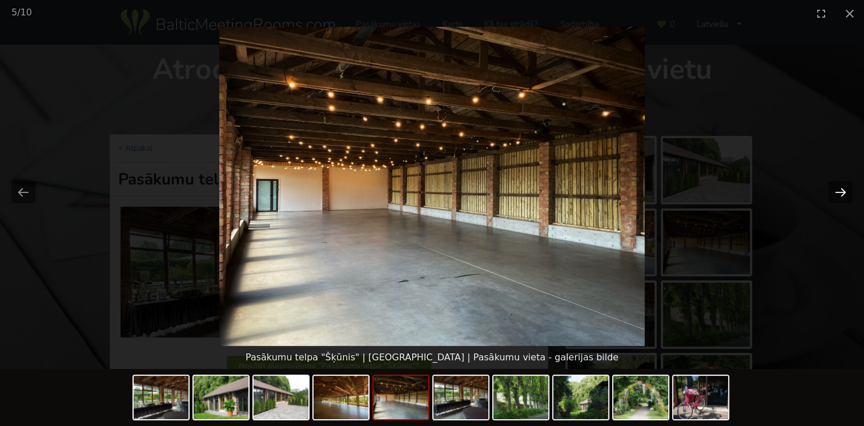
click at [840, 195] on button "Next slide" at bounding box center [840, 192] width 24 height 22
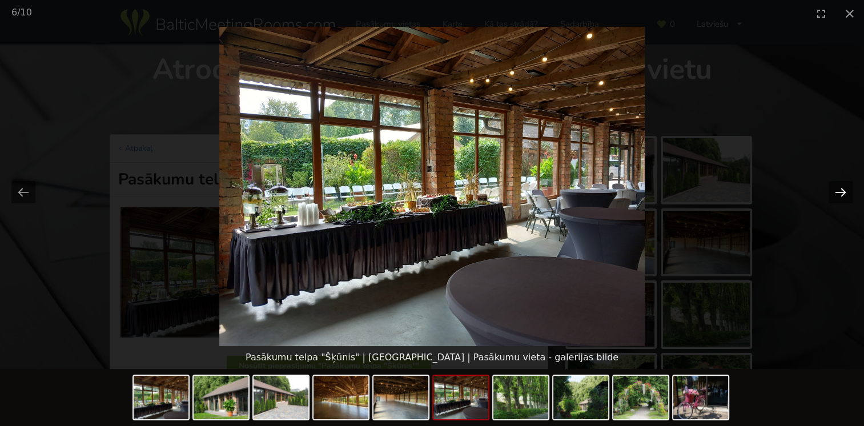
click at [840, 195] on button "Next slide" at bounding box center [840, 192] width 24 height 22
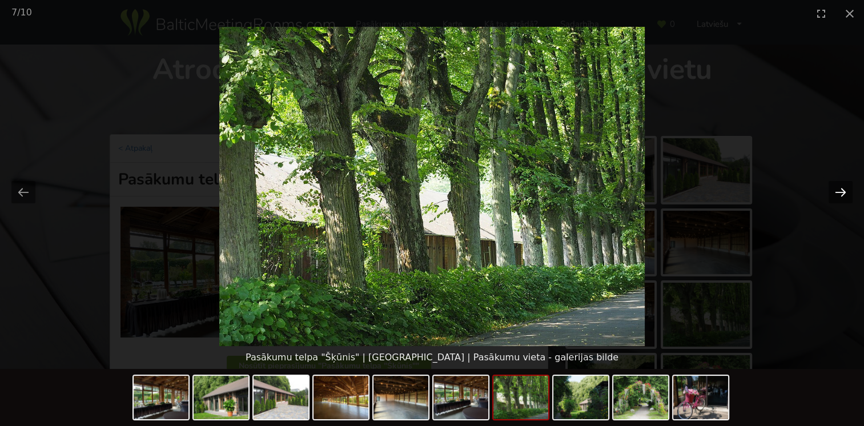
click at [840, 195] on button "Next slide" at bounding box center [840, 192] width 24 height 22
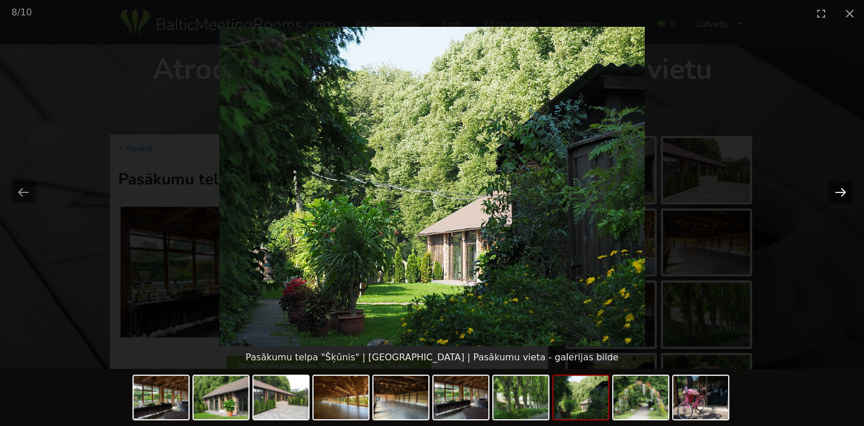
click at [840, 195] on button "Next slide" at bounding box center [840, 192] width 24 height 22
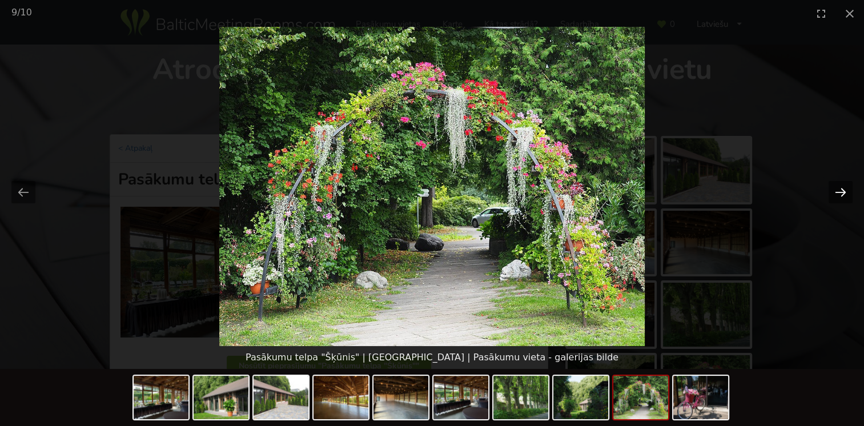
click at [840, 195] on button "Next slide" at bounding box center [840, 192] width 24 height 22
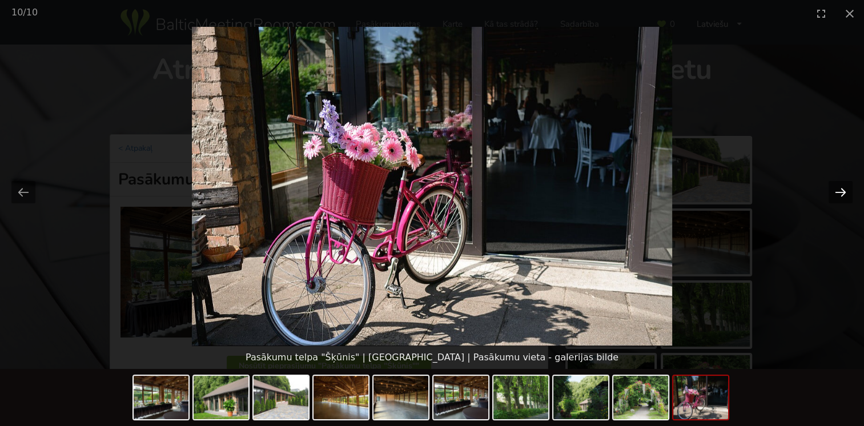
click at [840, 195] on button "Next slide" at bounding box center [840, 192] width 24 height 22
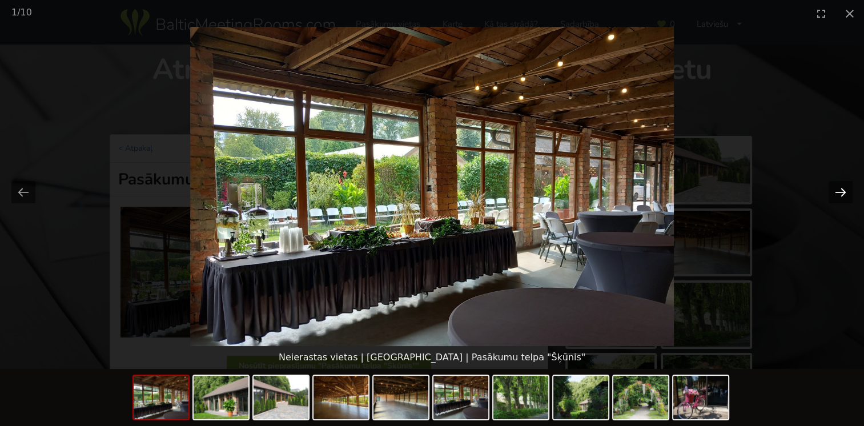
click at [840, 195] on button "Next slide" at bounding box center [840, 192] width 24 height 22
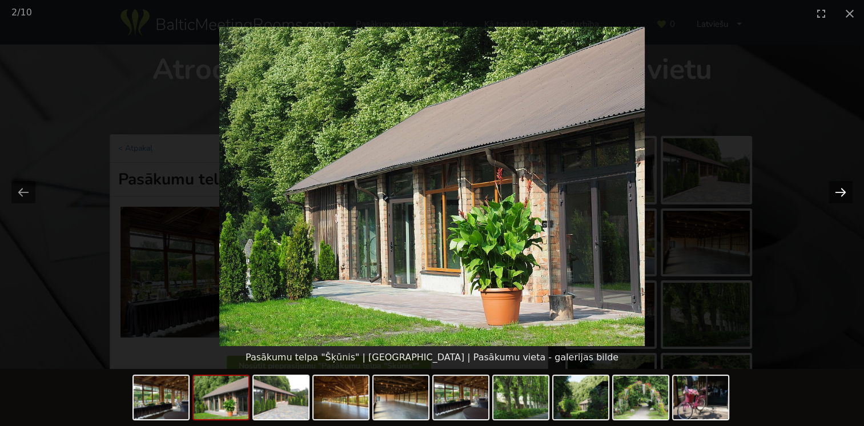
click at [840, 195] on button "Next slide" at bounding box center [840, 192] width 24 height 22
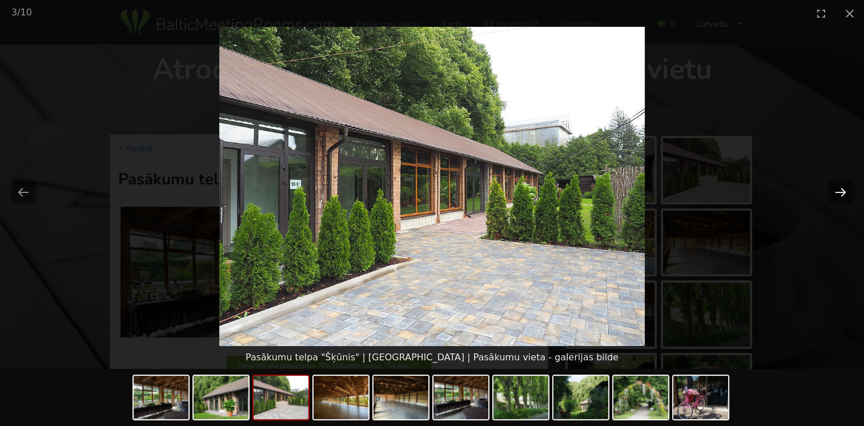
click at [840, 195] on button "Next slide" at bounding box center [840, 192] width 24 height 22
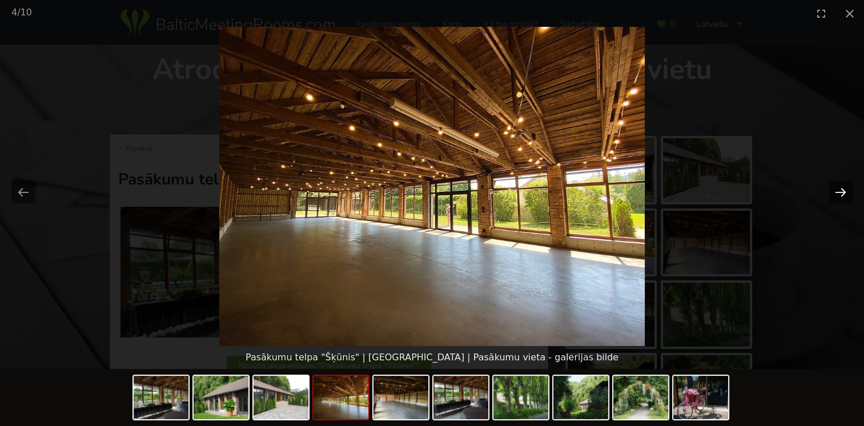
click at [840, 195] on button "Next slide" at bounding box center [840, 192] width 24 height 22
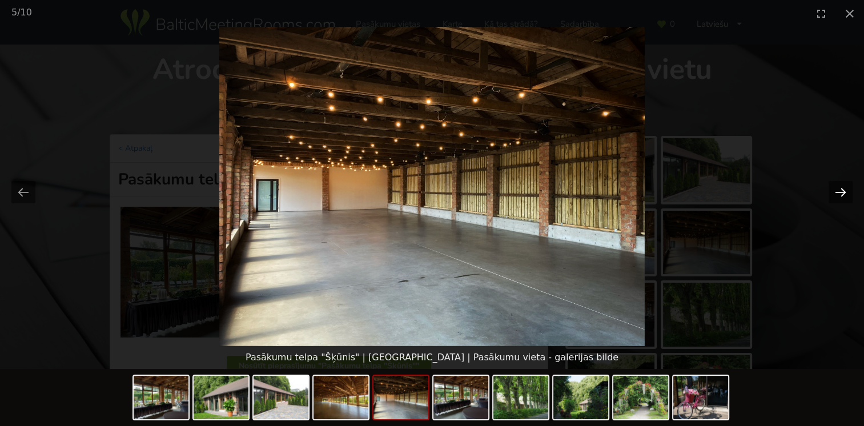
click at [840, 195] on button "Next slide" at bounding box center [840, 192] width 24 height 22
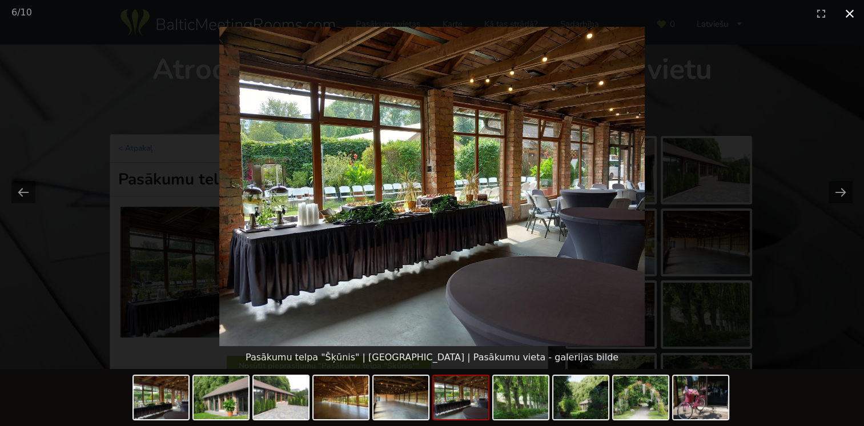
click at [856, 16] on button "Close gallery" at bounding box center [849, 13] width 29 height 27
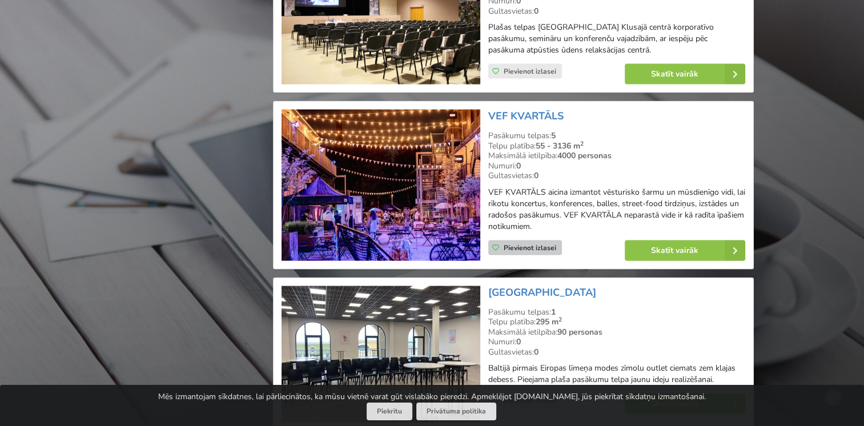
scroll to position [2455, 0]
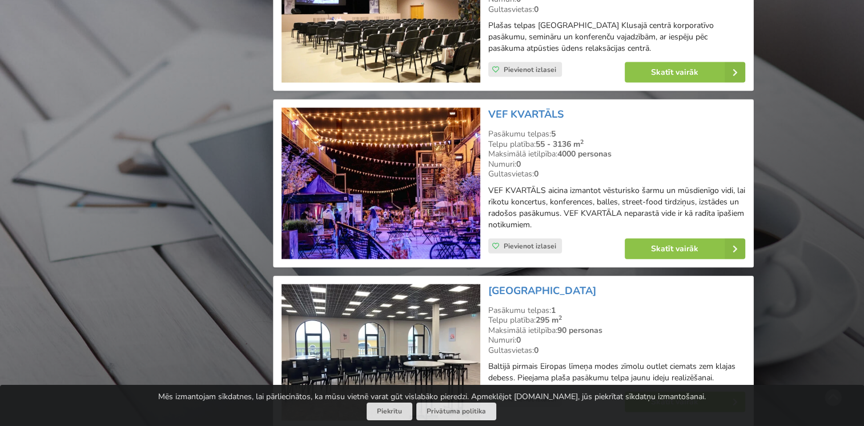
click at [421, 180] on img at bounding box center [380, 183] width 198 height 151
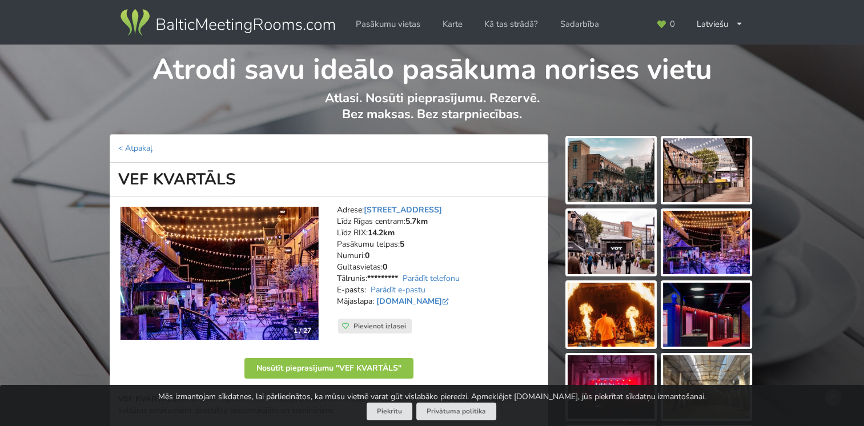
click at [636, 162] on img at bounding box center [611, 170] width 87 height 64
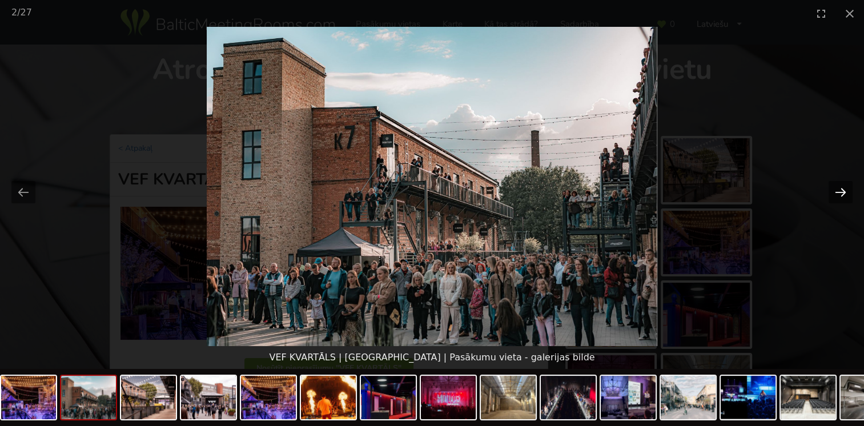
click at [841, 192] on button "Next slide" at bounding box center [840, 192] width 24 height 22
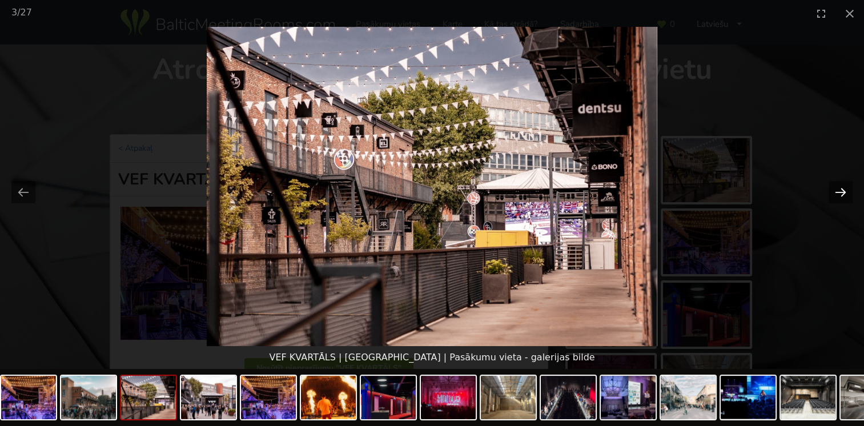
click at [841, 192] on button "Next slide" at bounding box center [840, 192] width 24 height 22
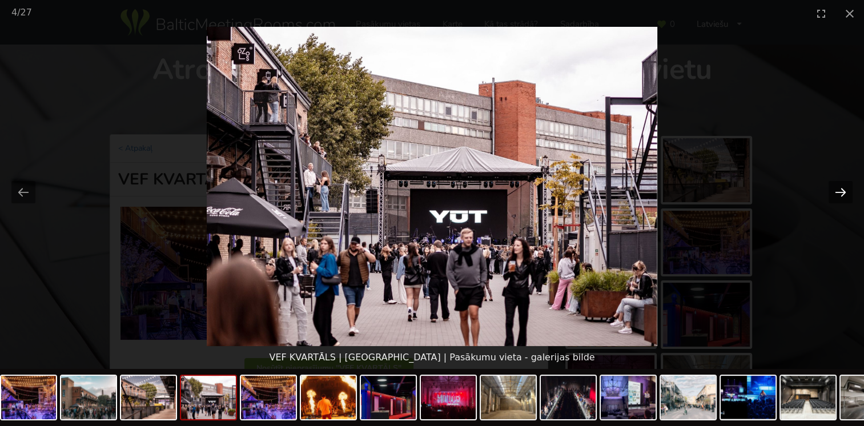
click at [841, 192] on button "Next slide" at bounding box center [840, 192] width 24 height 22
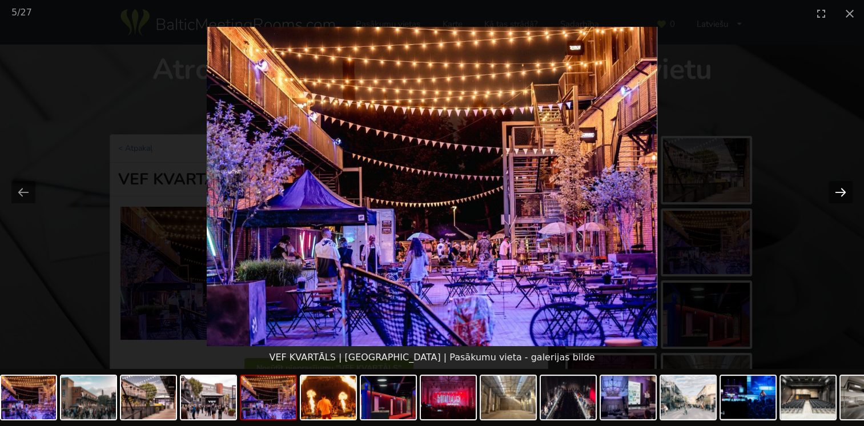
click at [841, 192] on button "Next slide" at bounding box center [840, 192] width 24 height 22
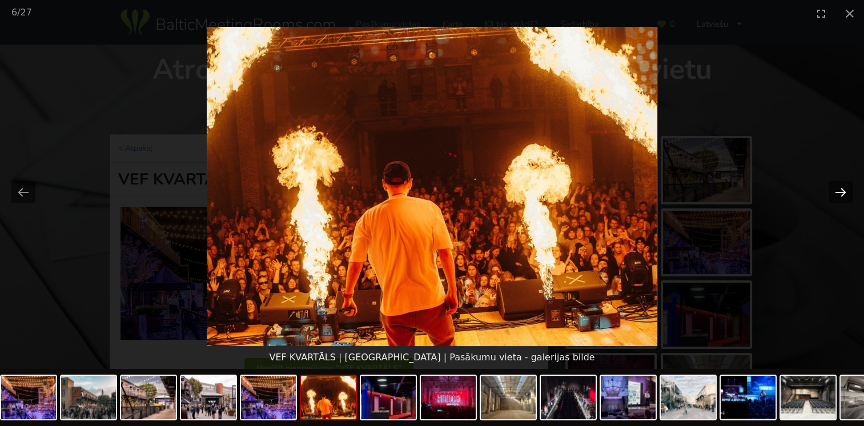
click at [841, 192] on button "Next slide" at bounding box center [840, 192] width 24 height 22
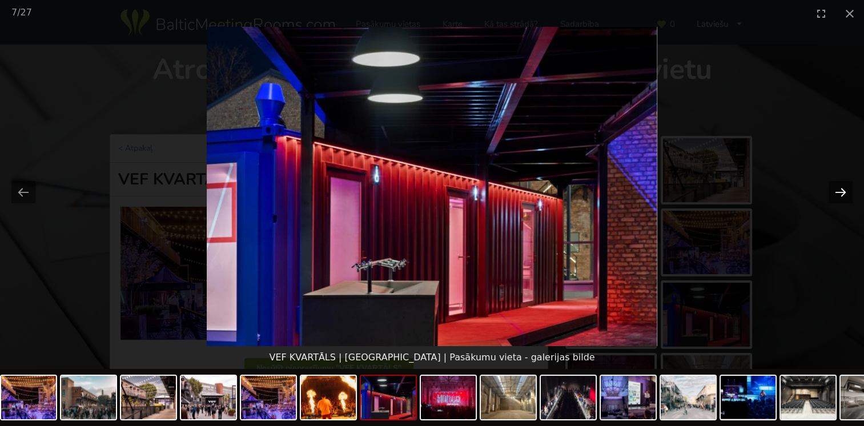
click at [841, 192] on button "Next slide" at bounding box center [840, 192] width 24 height 22
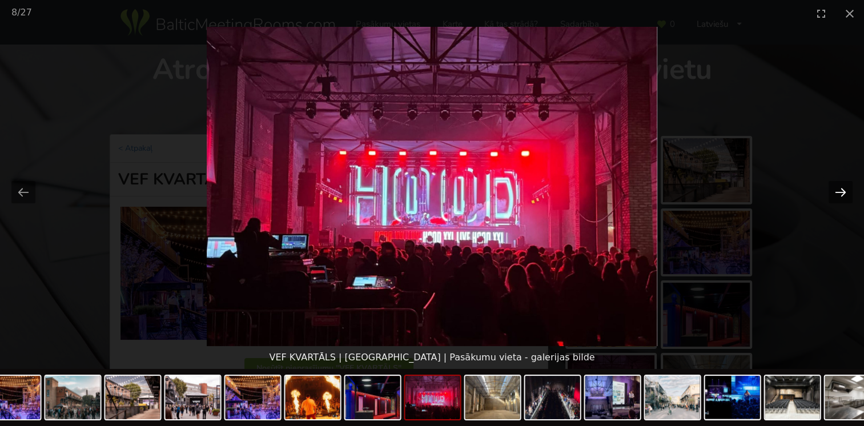
click at [841, 192] on button "Next slide" at bounding box center [840, 192] width 24 height 22
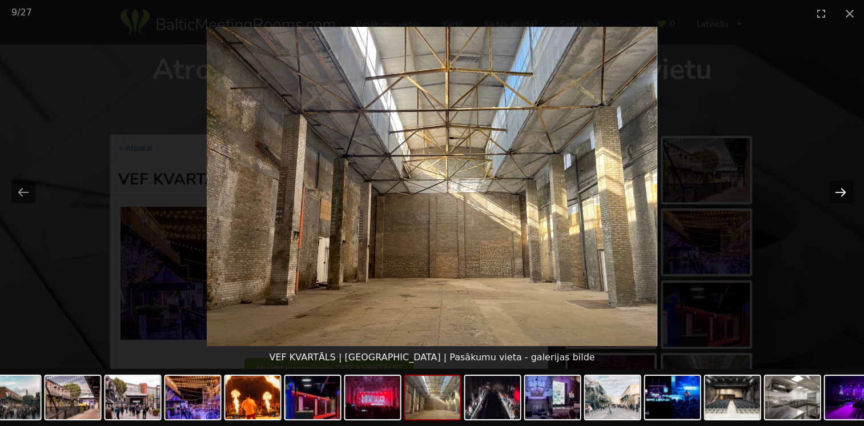
click at [841, 192] on button "Next slide" at bounding box center [840, 192] width 24 height 22
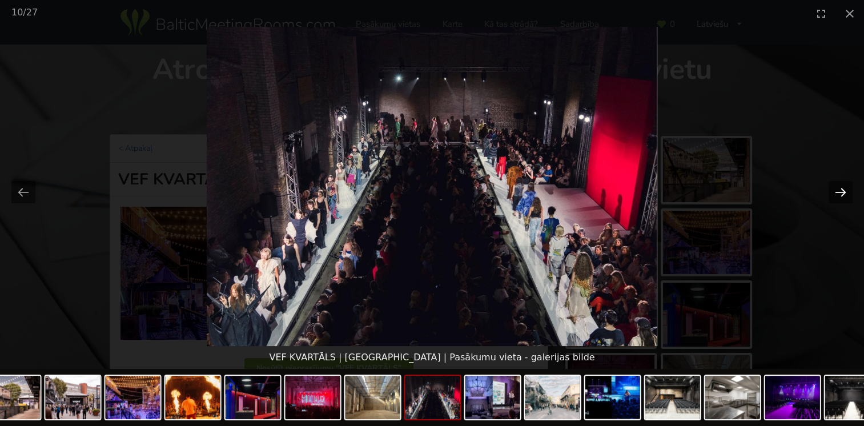
click at [841, 192] on button "Next slide" at bounding box center [840, 192] width 24 height 22
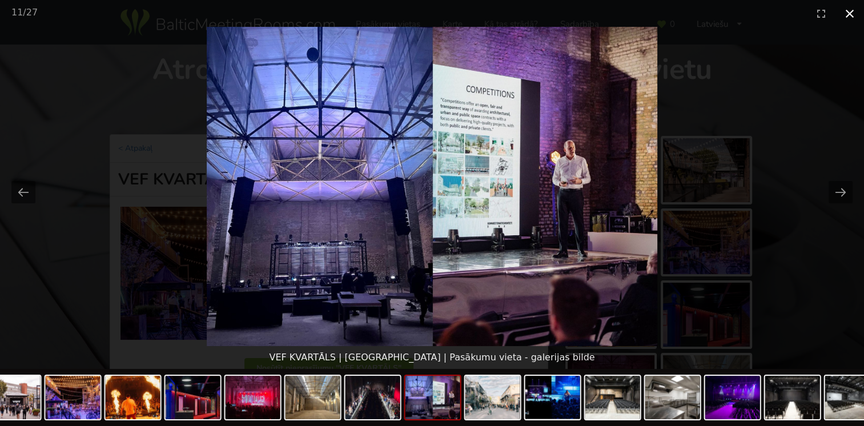
click at [848, 11] on button "Close gallery" at bounding box center [849, 13] width 29 height 27
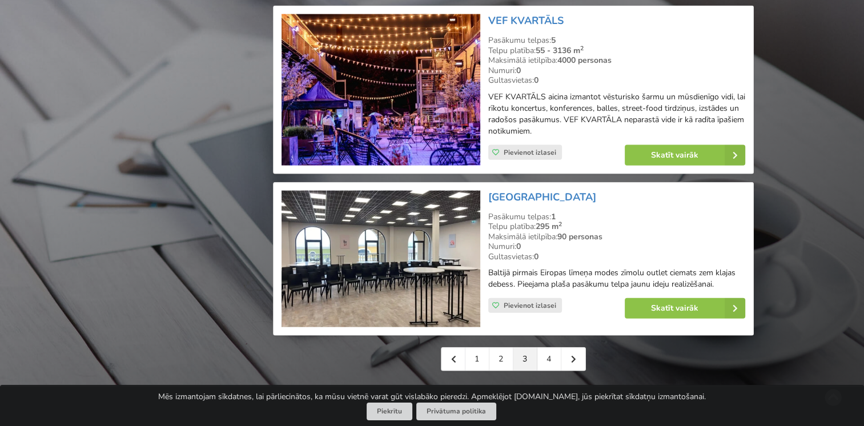
scroll to position [2683, 0]
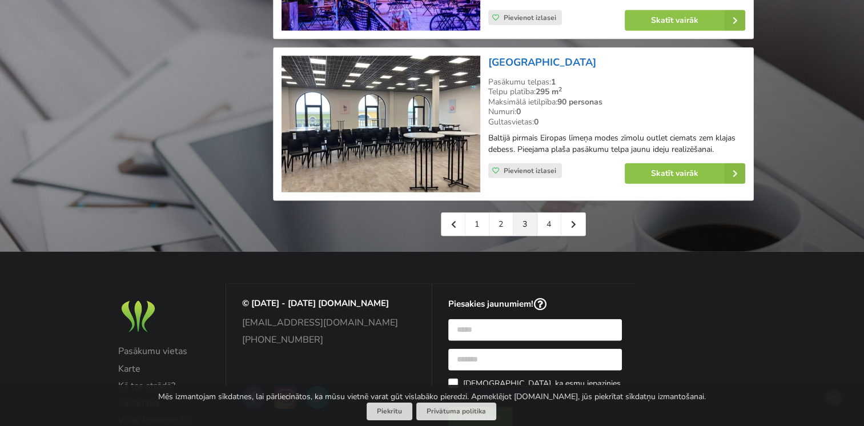
click at [534, 55] on link "Via Jurmala Outlet Village" at bounding box center [542, 62] width 108 height 14
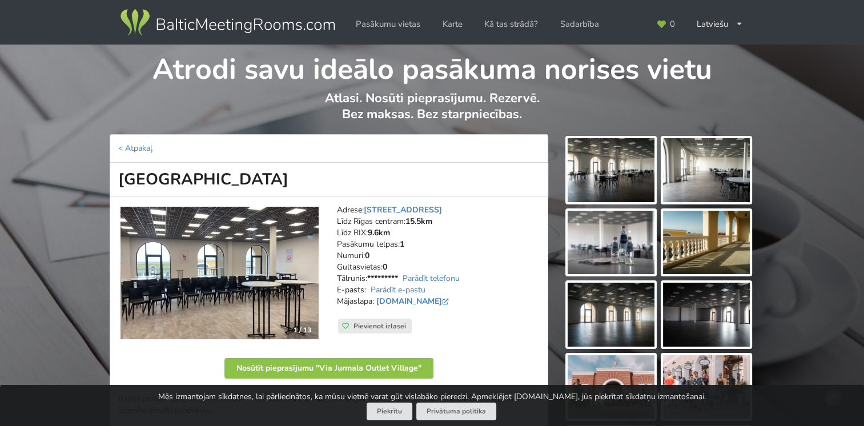
click at [599, 165] on img at bounding box center [611, 170] width 87 height 64
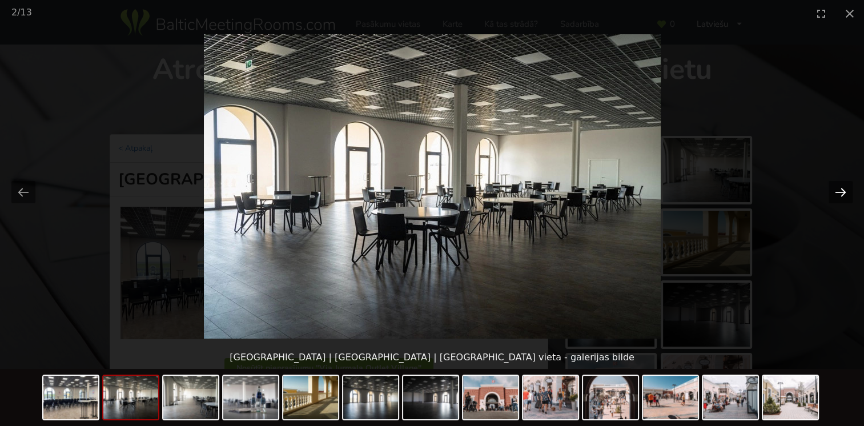
click at [830, 189] on button "Next slide" at bounding box center [840, 192] width 24 height 22
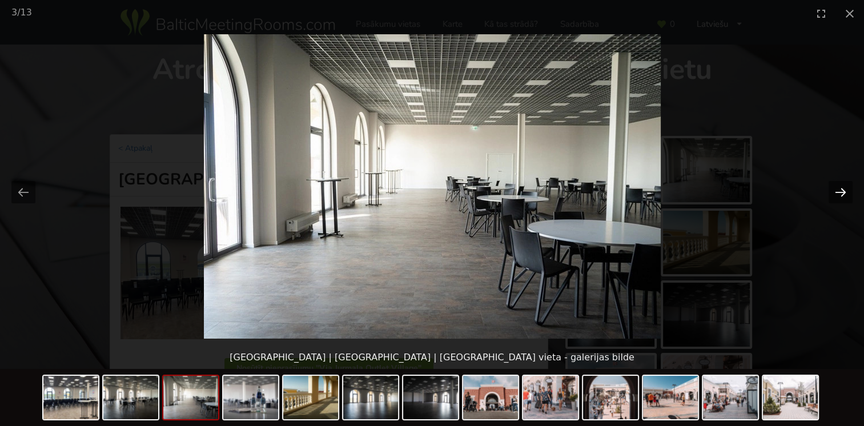
click at [830, 189] on button "Next slide" at bounding box center [840, 192] width 24 height 22
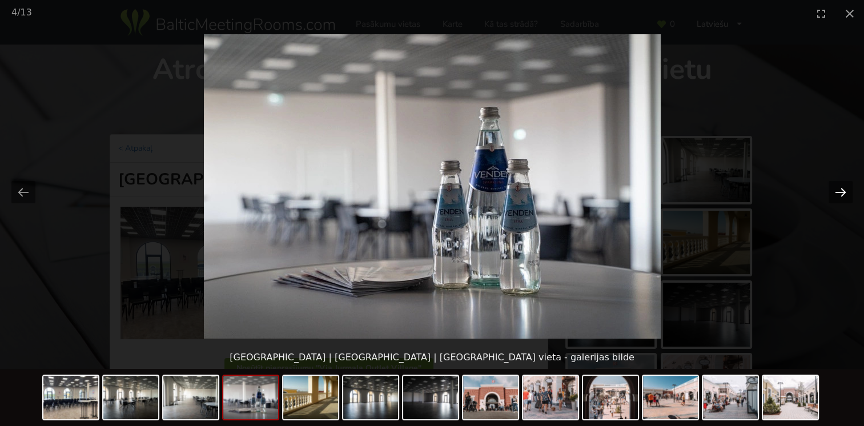
click at [830, 189] on button "Next slide" at bounding box center [840, 192] width 24 height 22
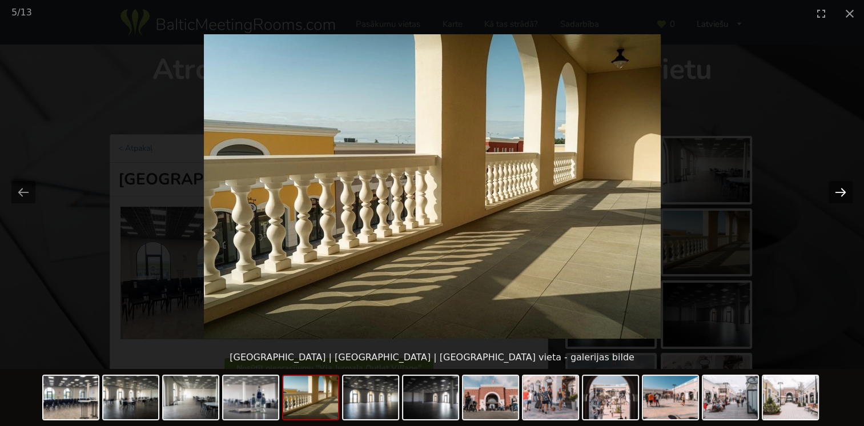
click at [830, 189] on button "Next slide" at bounding box center [840, 192] width 24 height 22
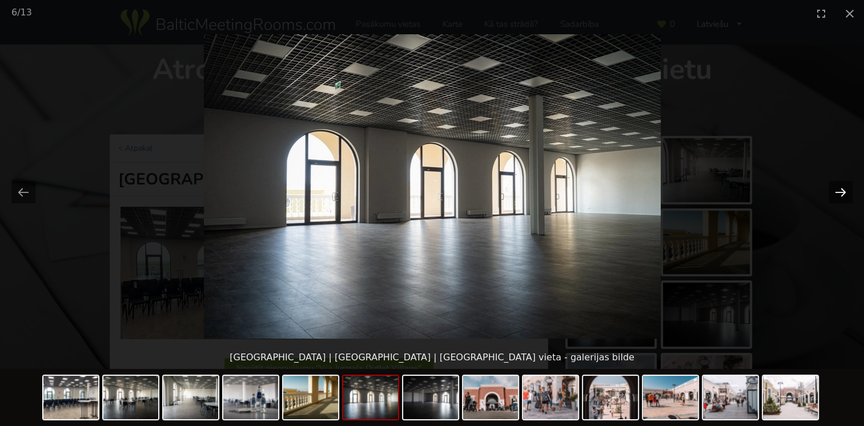
click at [830, 189] on button "Next slide" at bounding box center [840, 192] width 24 height 22
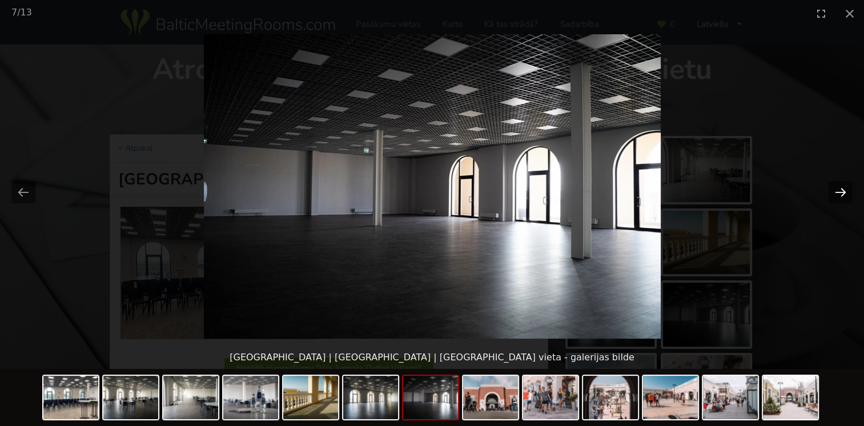
click at [830, 189] on button "Next slide" at bounding box center [840, 192] width 24 height 22
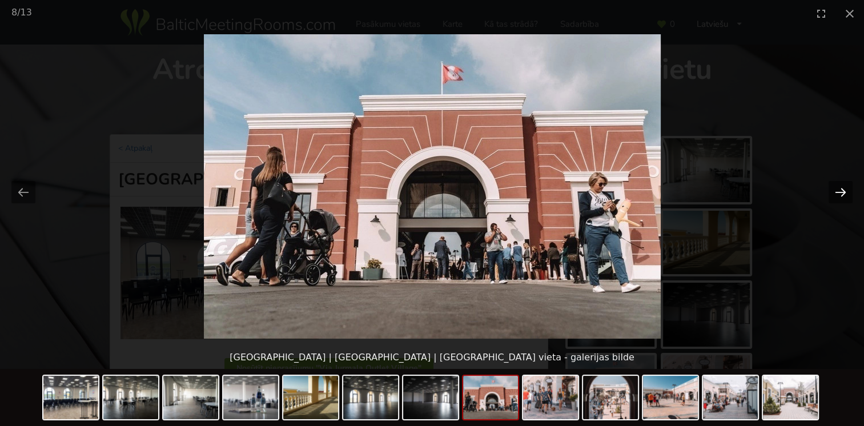
click at [830, 189] on button "Next slide" at bounding box center [840, 192] width 24 height 22
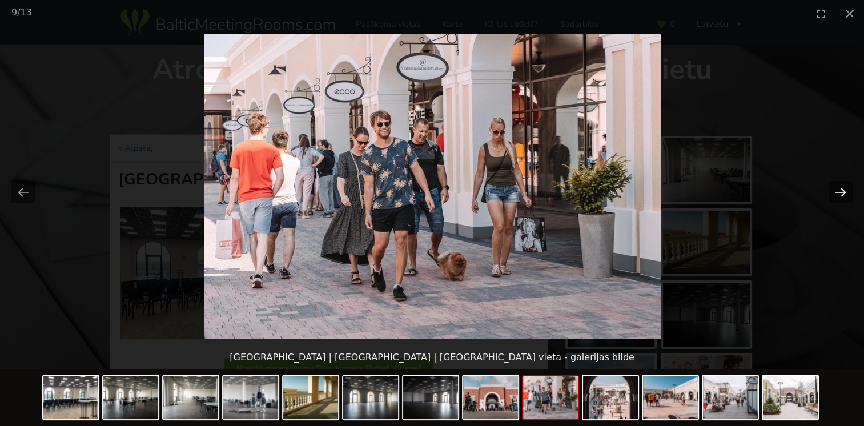
click at [830, 189] on button "Next slide" at bounding box center [840, 192] width 24 height 22
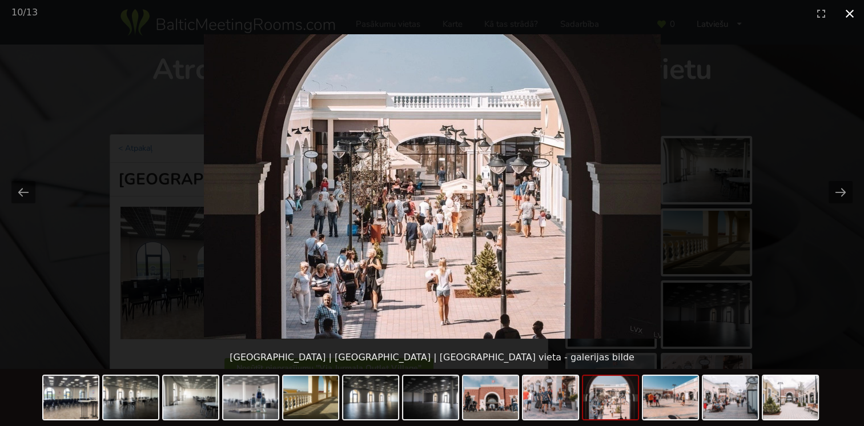
click at [848, 15] on button "Close gallery" at bounding box center [849, 13] width 29 height 27
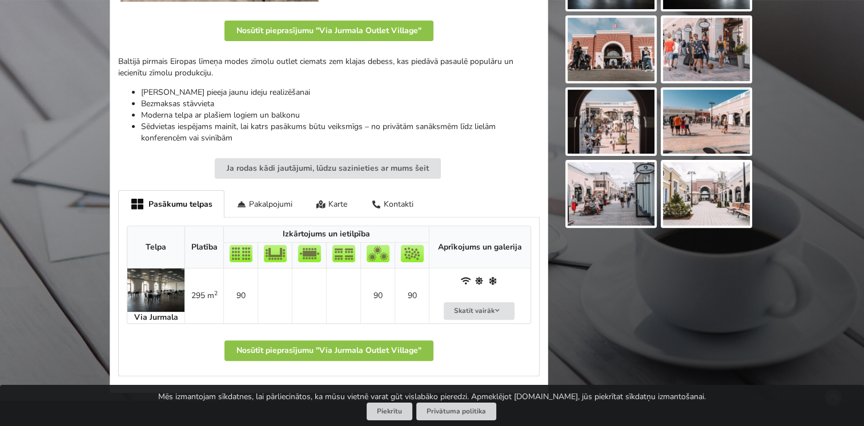
scroll to position [343, 0]
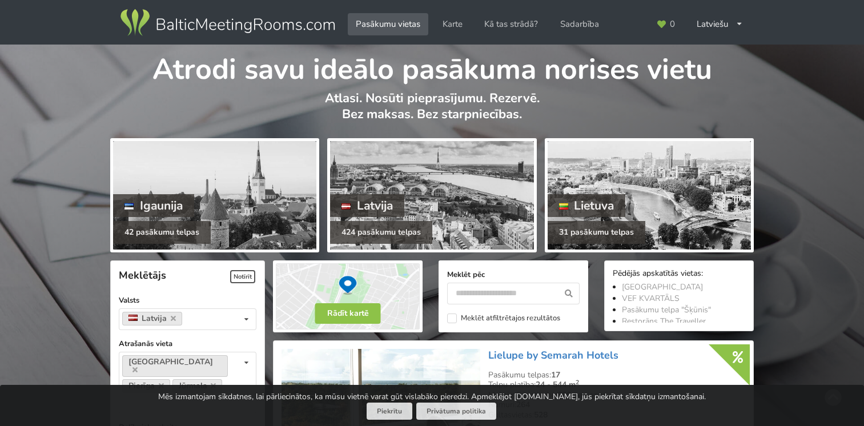
scroll to position [2683, 0]
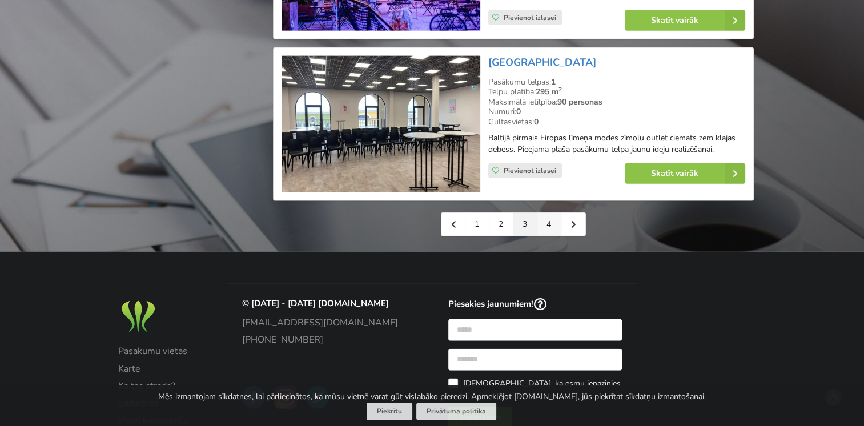
click at [553, 213] on link "4" at bounding box center [549, 224] width 24 height 23
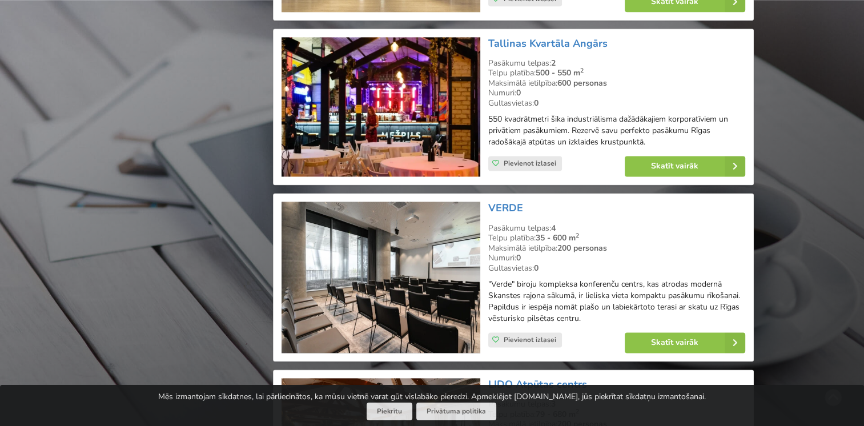
scroll to position [1599, 0]
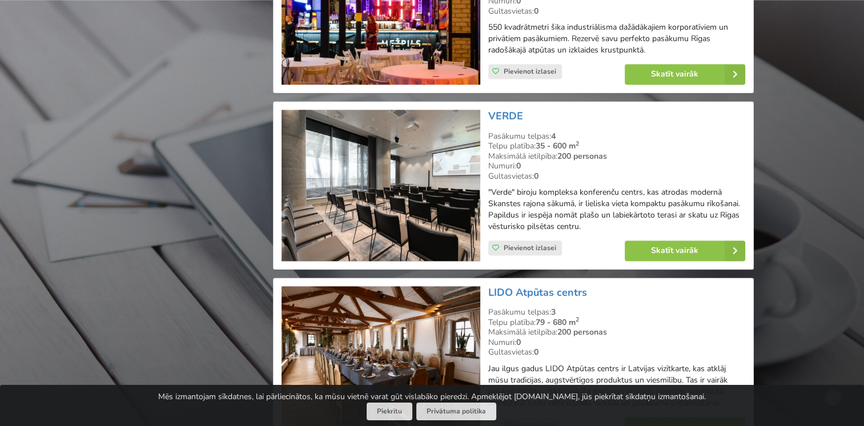
click at [415, 192] on img at bounding box center [380, 185] width 198 height 151
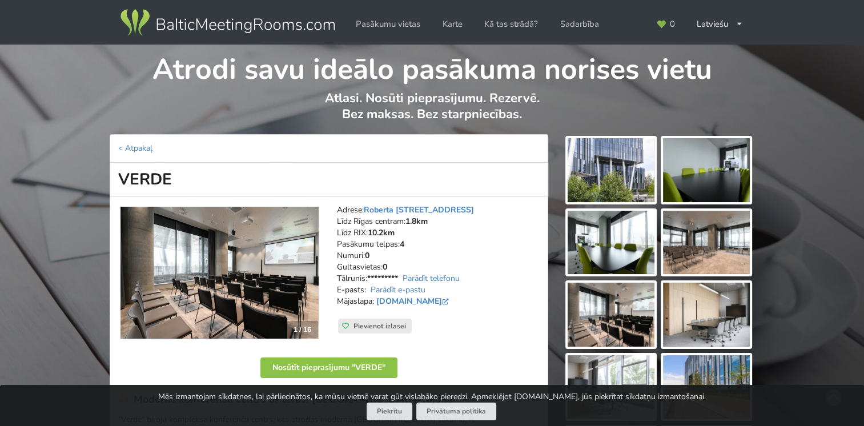
click at [629, 166] on img at bounding box center [611, 170] width 87 height 64
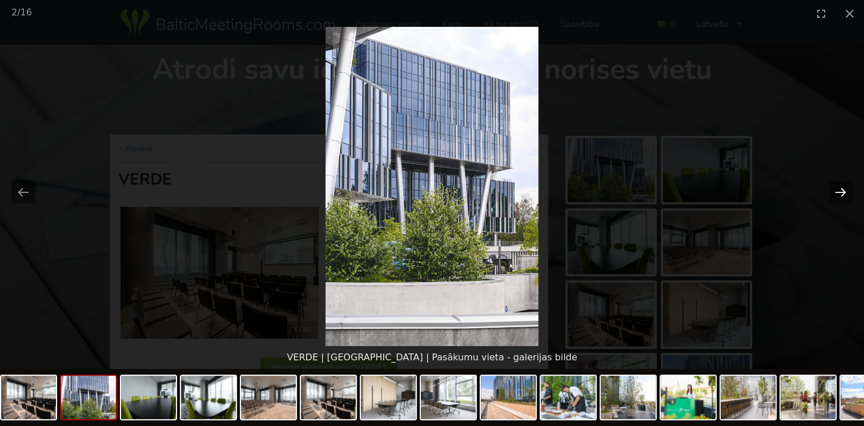
click at [836, 191] on button "Next slide" at bounding box center [840, 192] width 24 height 22
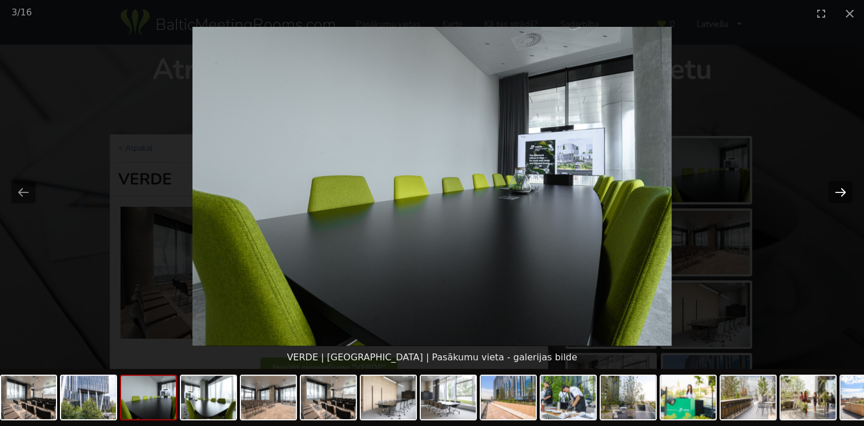
click at [836, 191] on button "Next slide" at bounding box center [840, 192] width 24 height 22
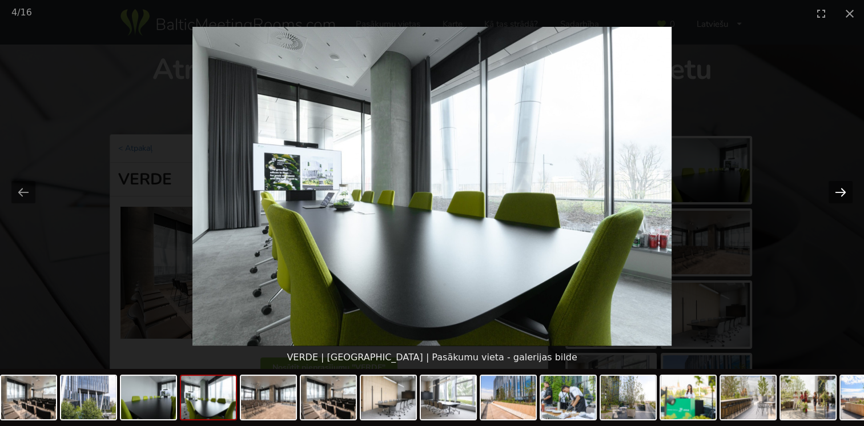
click at [836, 191] on button "Next slide" at bounding box center [840, 192] width 24 height 22
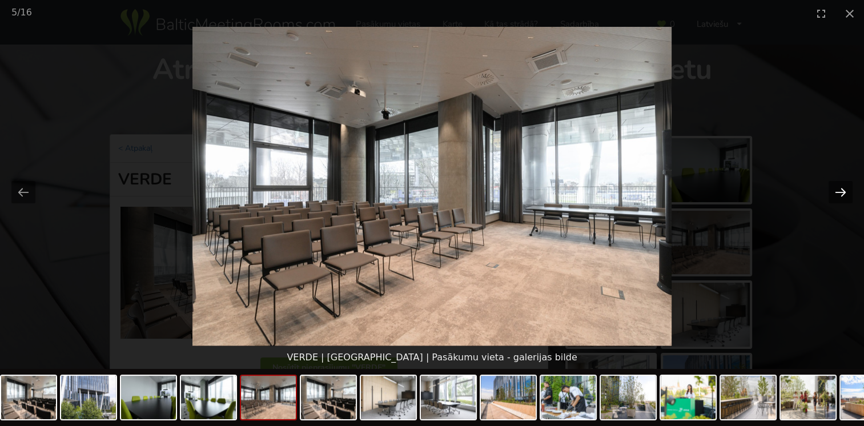
click at [836, 191] on button "Next slide" at bounding box center [840, 192] width 24 height 22
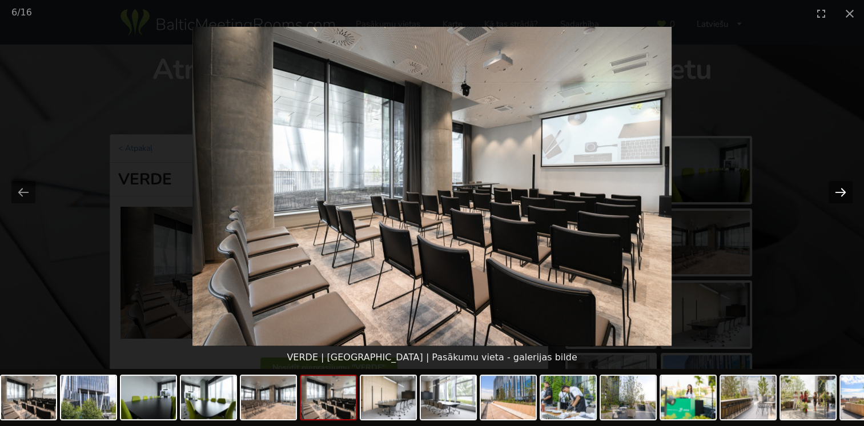
click at [836, 191] on button "Next slide" at bounding box center [840, 192] width 24 height 22
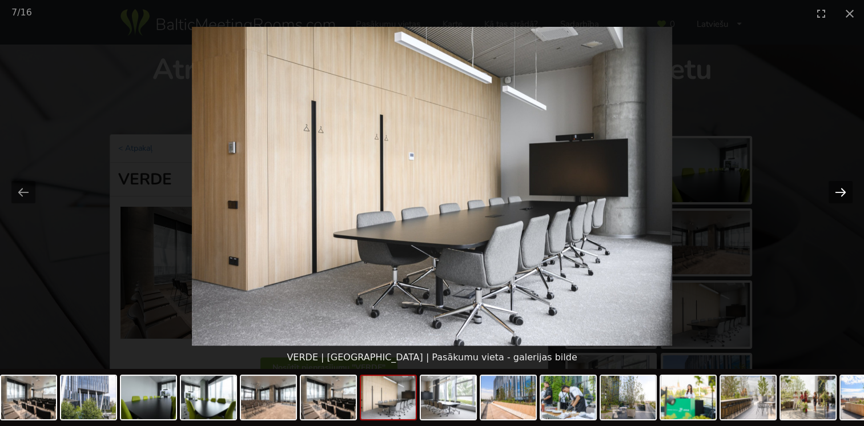
click at [836, 191] on button "Next slide" at bounding box center [840, 192] width 24 height 22
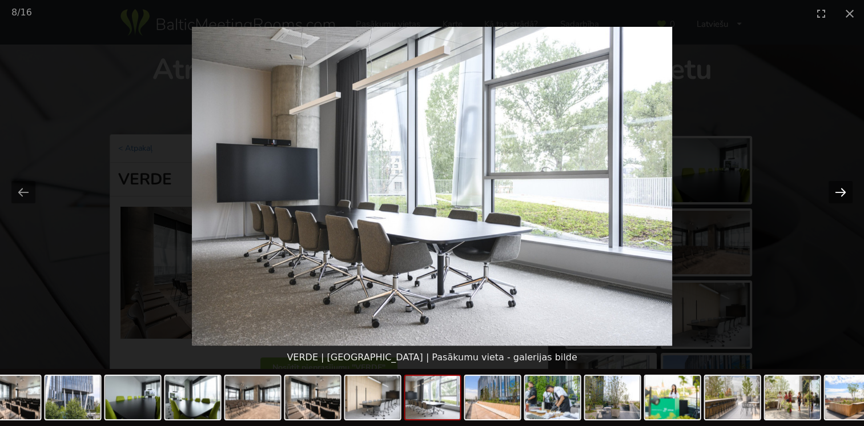
click at [836, 191] on button "Next slide" at bounding box center [840, 192] width 24 height 22
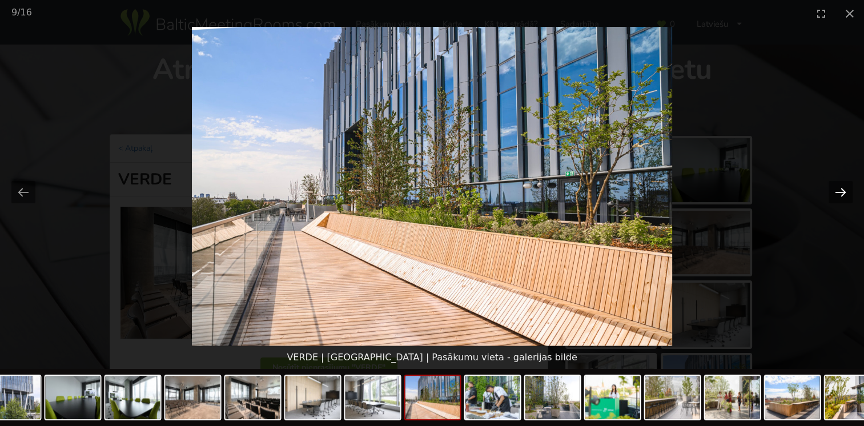
click at [836, 191] on button "Next slide" at bounding box center [840, 192] width 24 height 22
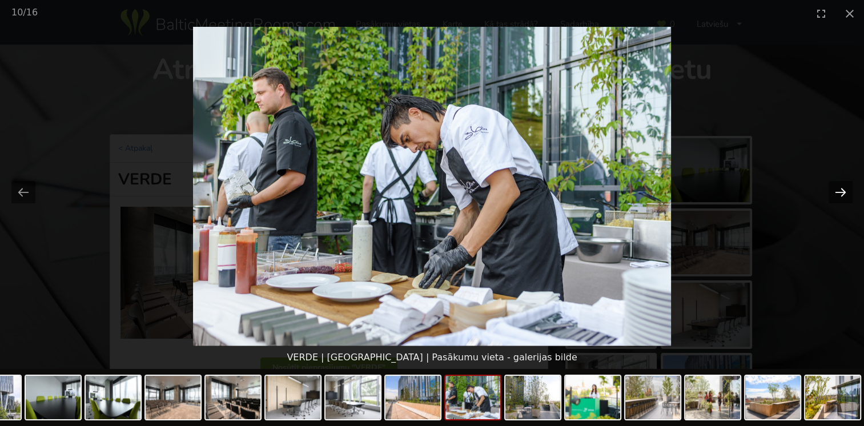
click at [836, 191] on button "Next slide" at bounding box center [840, 192] width 24 height 22
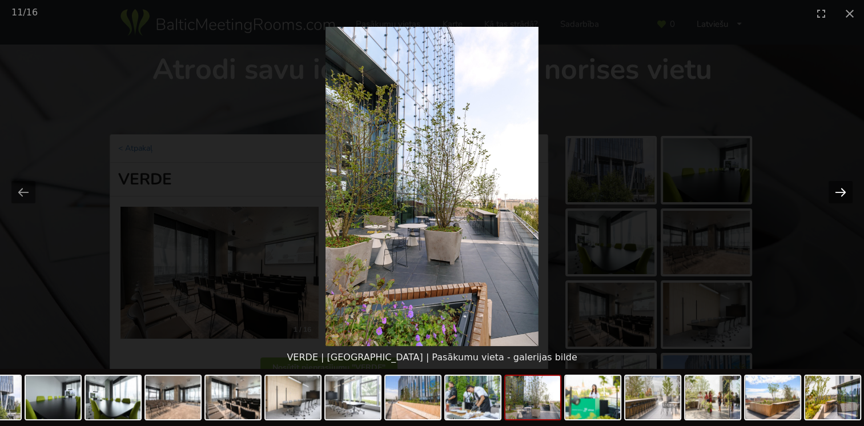
click at [836, 191] on button "Next slide" at bounding box center [840, 192] width 24 height 22
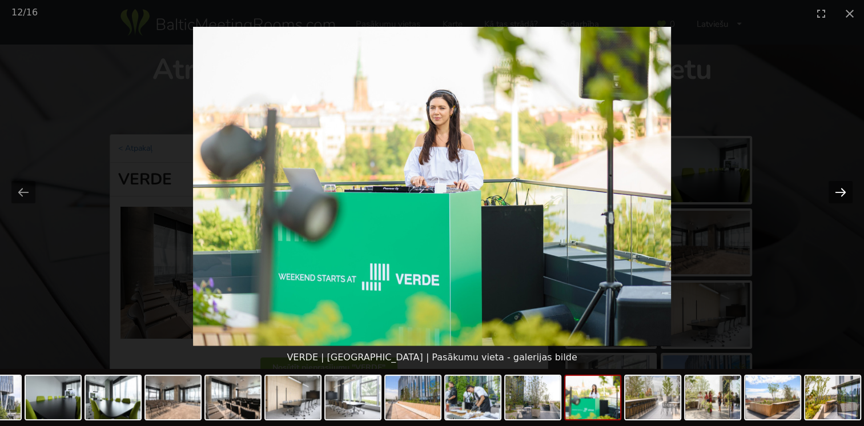
click at [836, 191] on button "Next slide" at bounding box center [840, 192] width 24 height 22
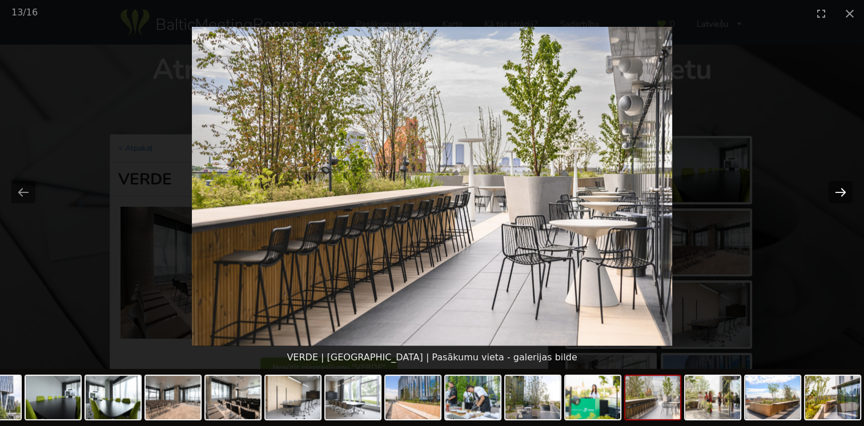
click at [836, 191] on button "Next slide" at bounding box center [840, 192] width 24 height 22
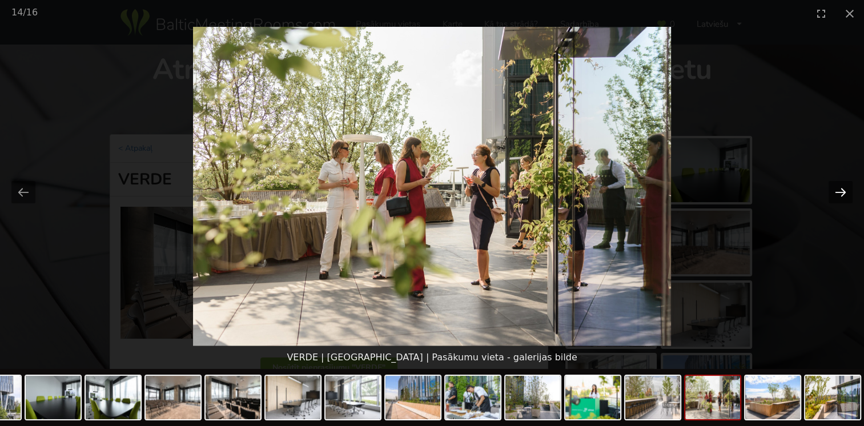
click at [836, 191] on button "Next slide" at bounding box center [840, 192] width 24 height 22
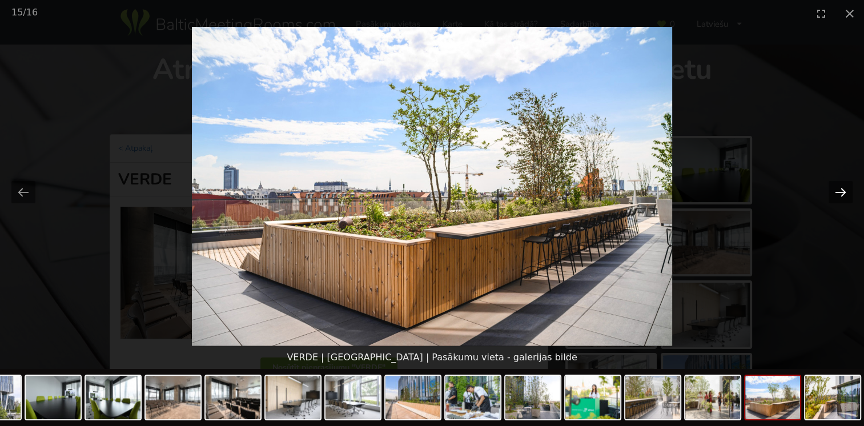
click at [836, 191] on button "Next slide" at bounding box center [840, 192] width 24 height 22
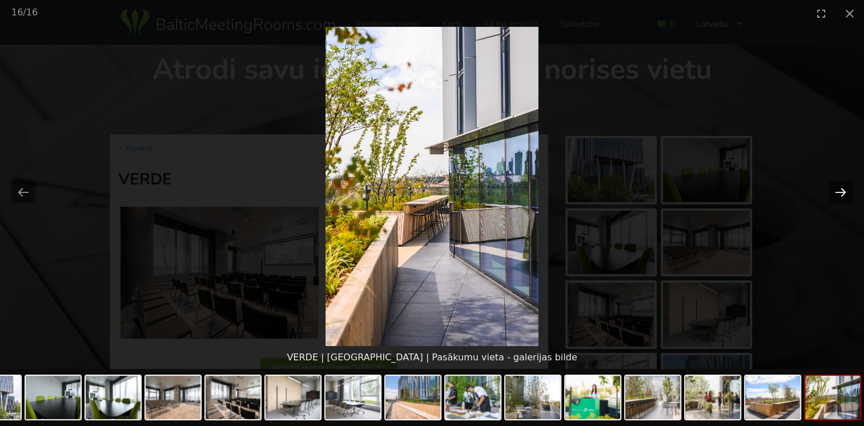
click at [836, 191] on button "Next slide" at bounding box center [840, 192] width 24 height 22
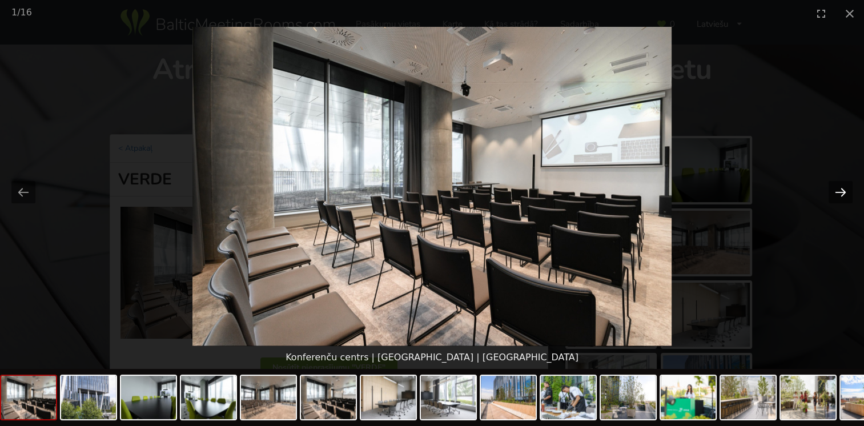
click at [836, 191] on button "Next slide" at bounding box center [840, 192] width 24 height 22
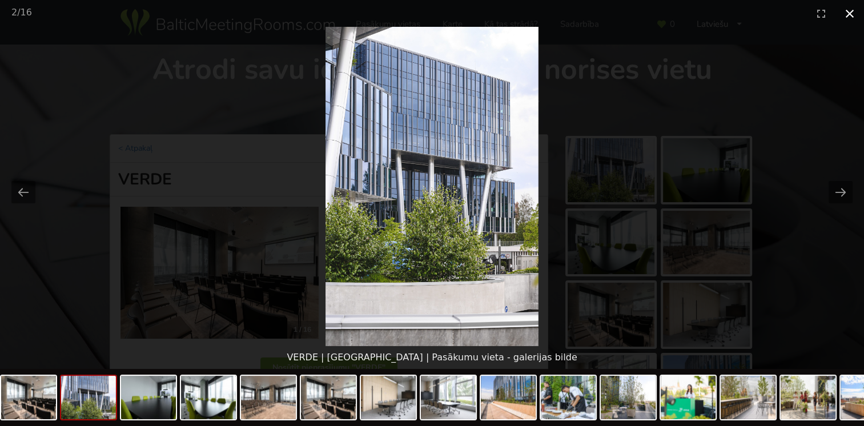
click at [852, 9] on button "Close gallery" at bounding box center [849, 13] width 29 height 27
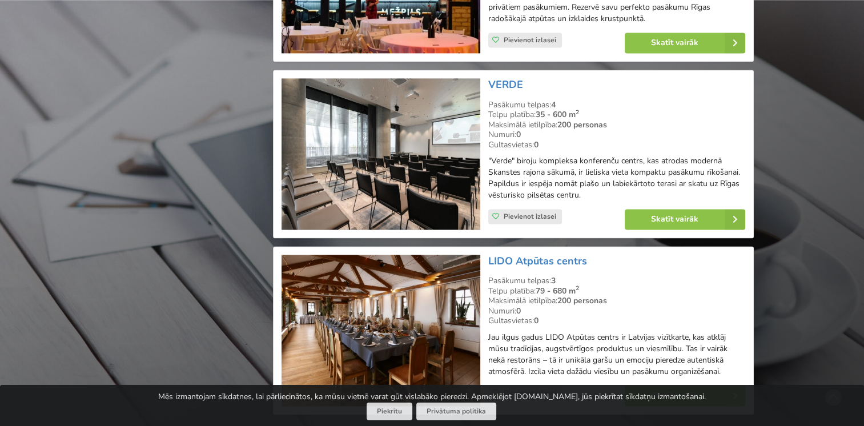
scroll to position [1713, 0]
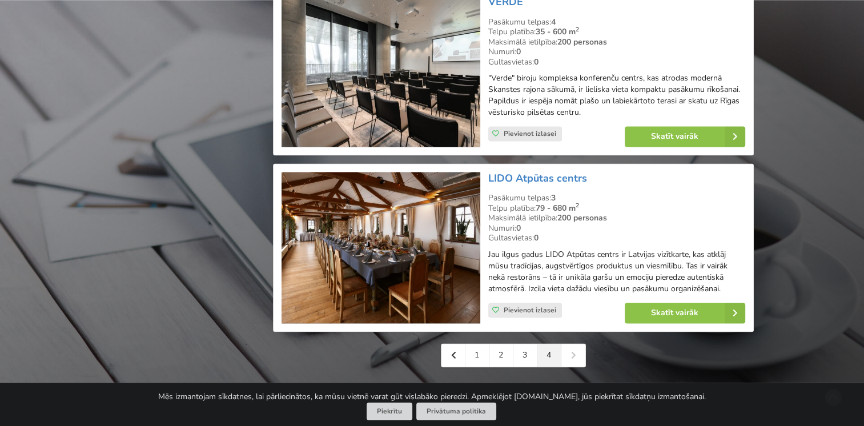
click at [396, 215] on img at bounding box center [380, 247] width 198 height 151
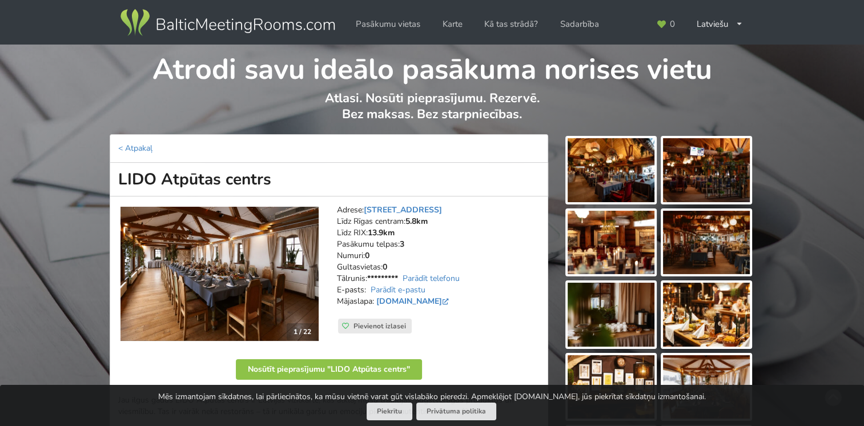
click at [616, 180] on img at bounding box center [611, 170] width 87 height 64
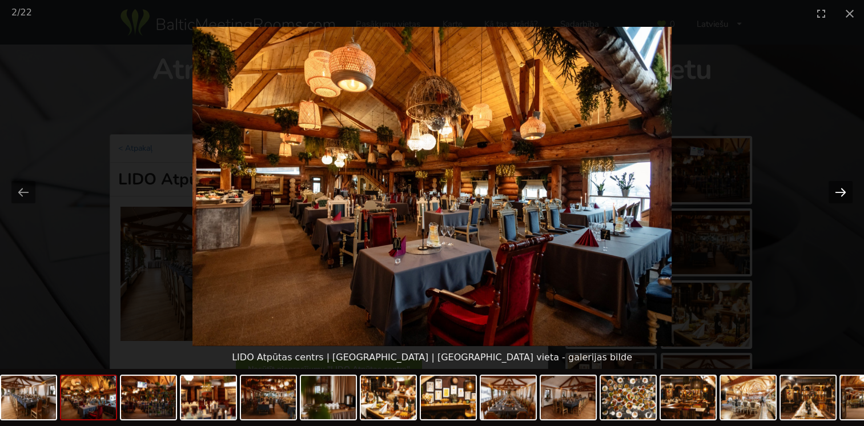
click at [847, 192] on button "Next slide" at bounding box center [840, 192] width 24 height 22
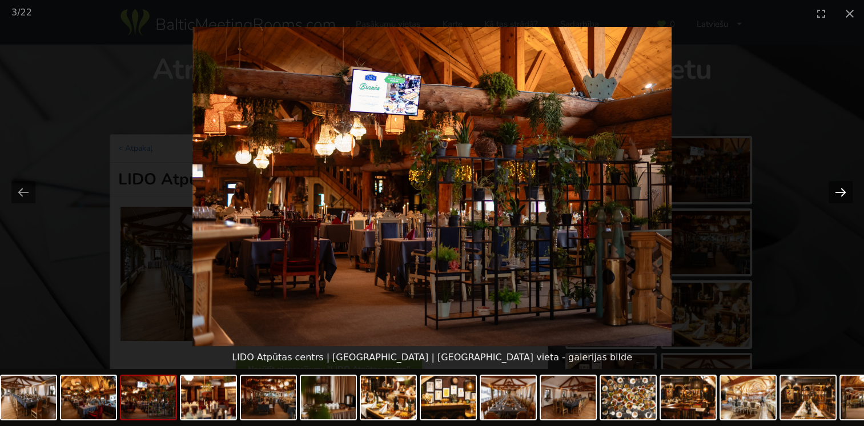
click at [847, 192] on button "Next slide" at bounding box center [840, 192] width 24 height 22
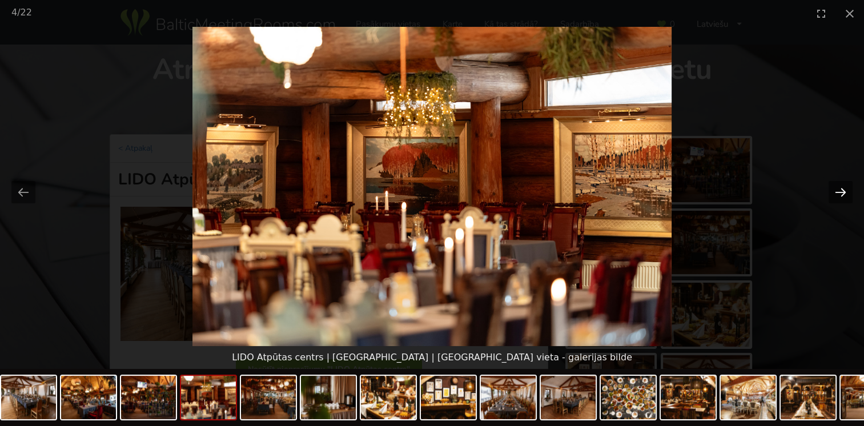
click at [847, 197] on button "Next slide" at bounding box center [840, 192] width 24 height 22
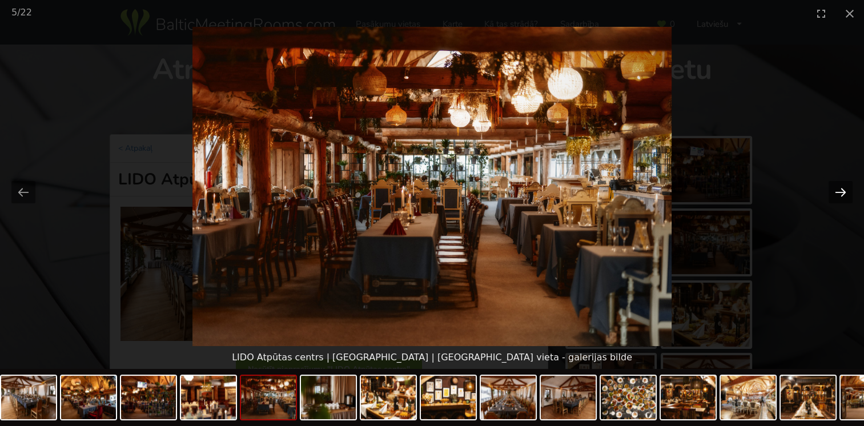
click at [846, 191] on button "Next slide" at bounding box center [840, 192] width 24 height 22
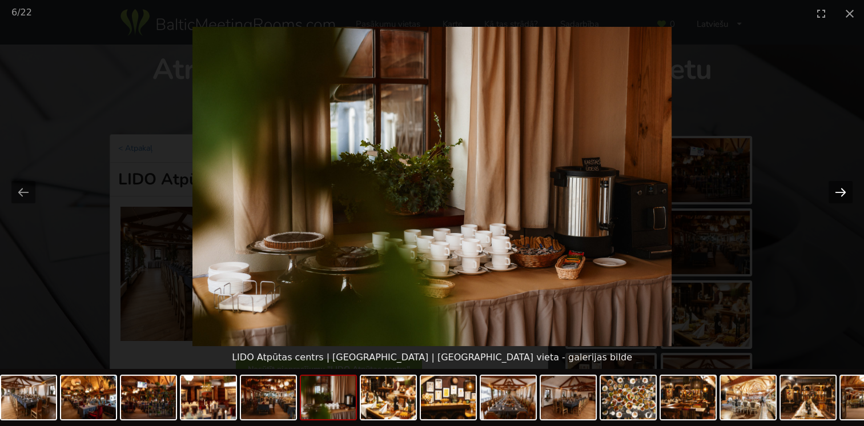
click at [846, 191] on button "Next slide" at bounding box center [840, 192] width 24 height 22
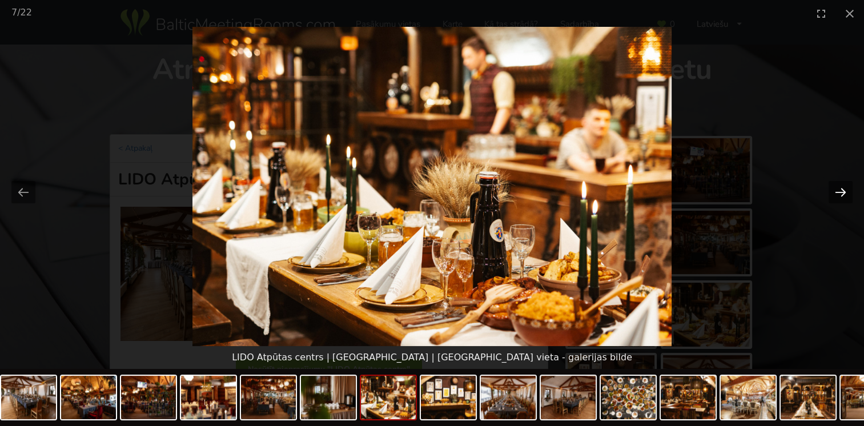
click at [846, 191] on button "Next slide" at bounding box center [840, 192] width 24 height 22
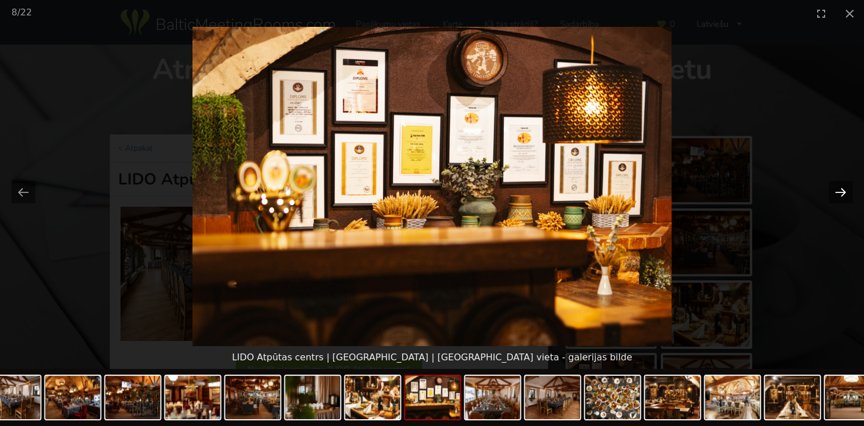
click at [846, 191] on button "Next slide" at bounding box center [840, 192] width 24 height 22
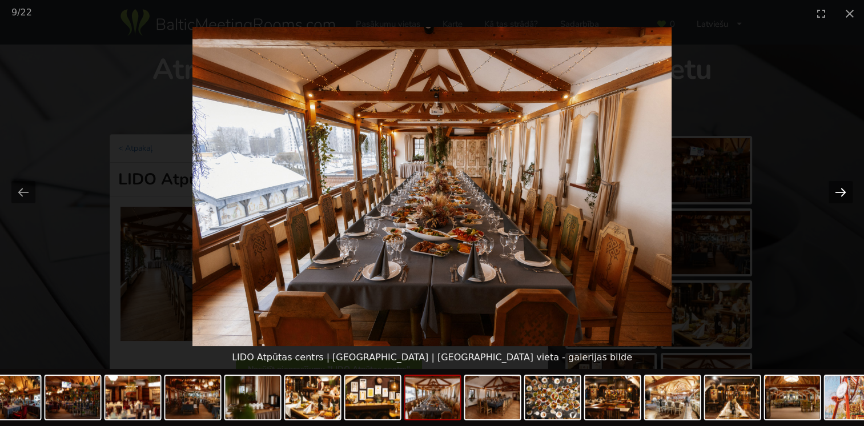
click at [846, 191] on button "Next slide" at bounding box center [840, 192] width 24 height 22
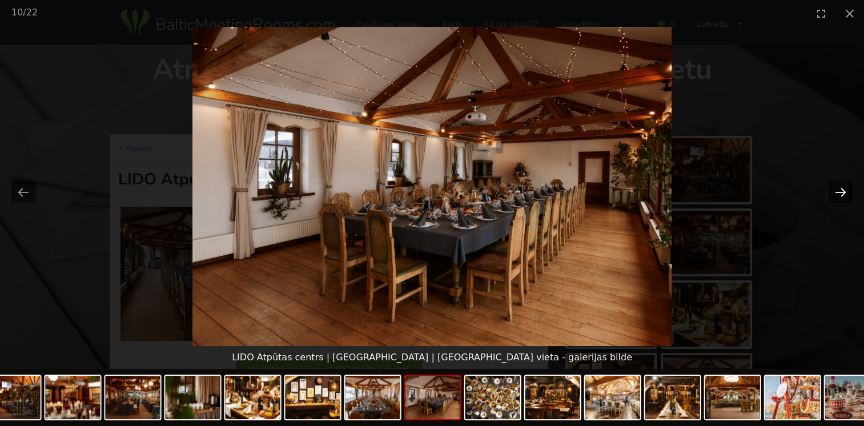
click at [846, 191] on button "Next slide" at bounding box center [840, 192] width 24 height 22
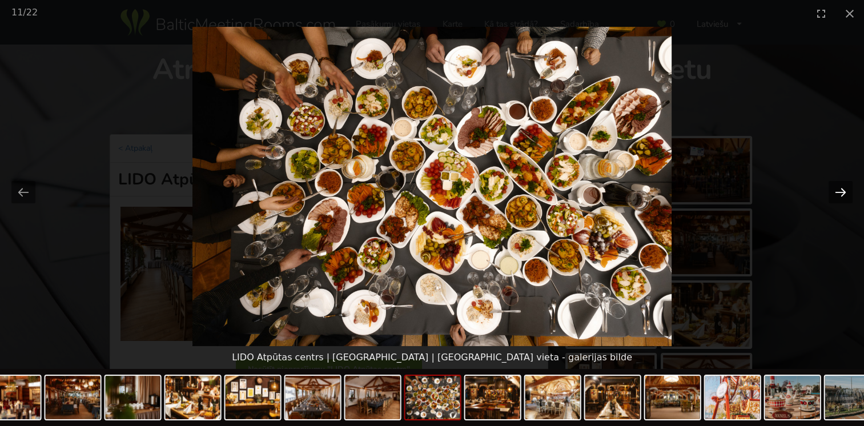
click at [846, 191] on button "Next slide" at bounding box center [840, 192] width 24 height 22
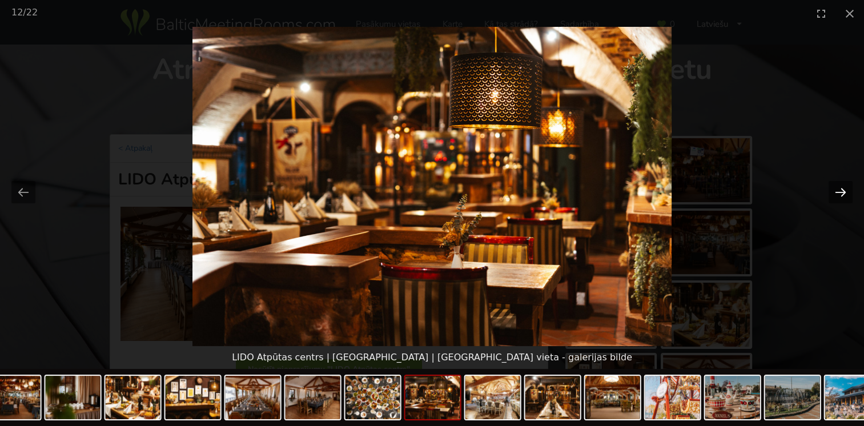
click at [846, 191] on button "Next slide" at bounding box center [840, 192] width 24 height 22
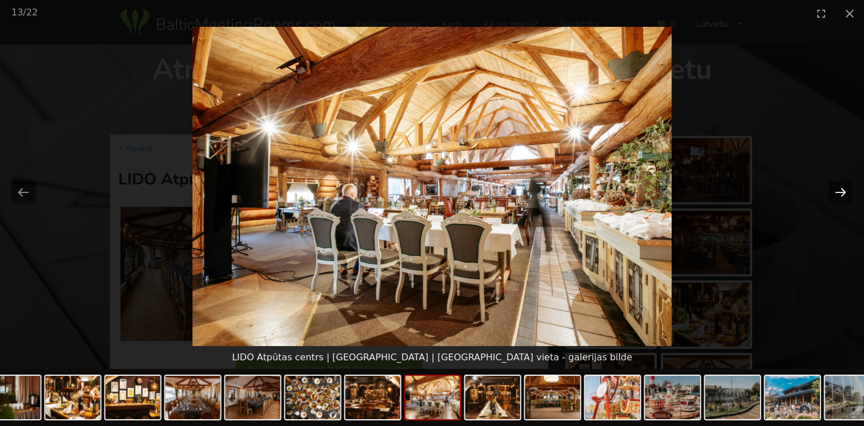
click at [846, 191] on button "Next slide" at bounding box center [840, 192] width 24 height 22
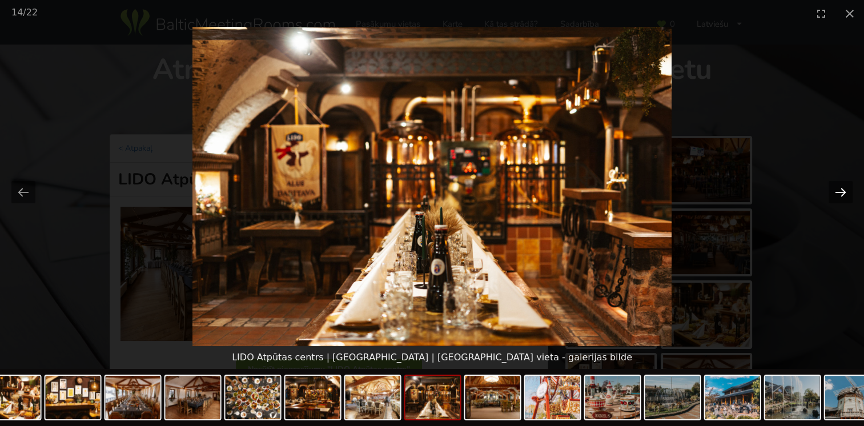
click at [846, 191] on button "Next slide" at bounding box center [840, 192] width 24 height 22
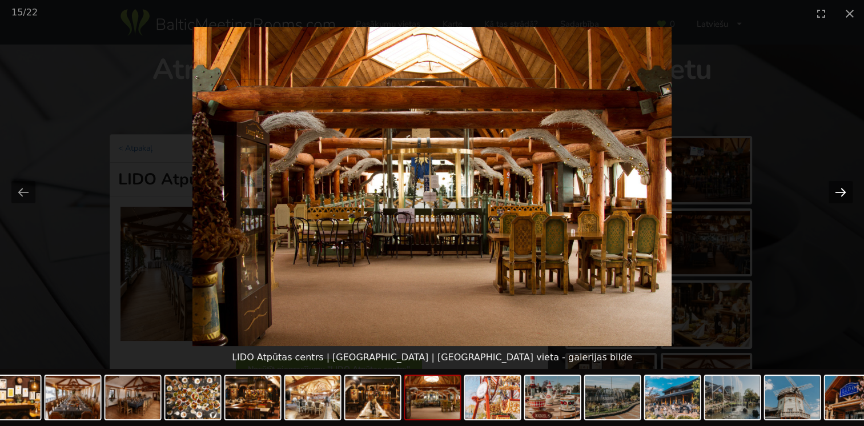
click at [846, 191] on button "Next slide" at bounding box center [840, 192] width 24 height 22
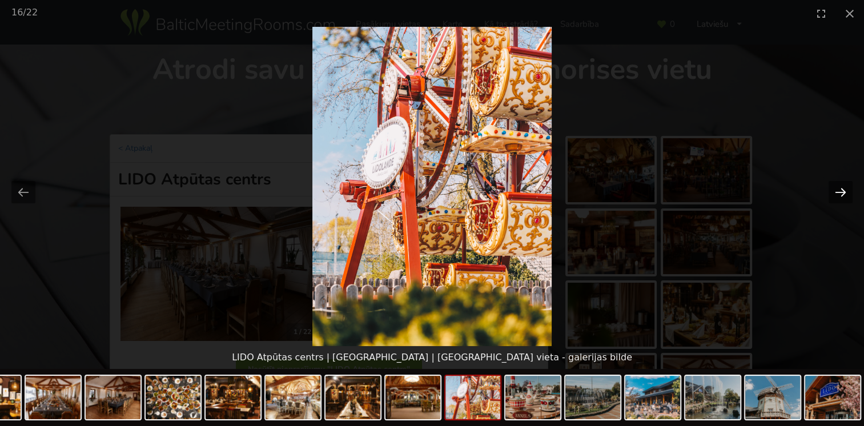
click at [846, 191] on button "Next slide" at bounding box center [840, 192] width 24 height 22
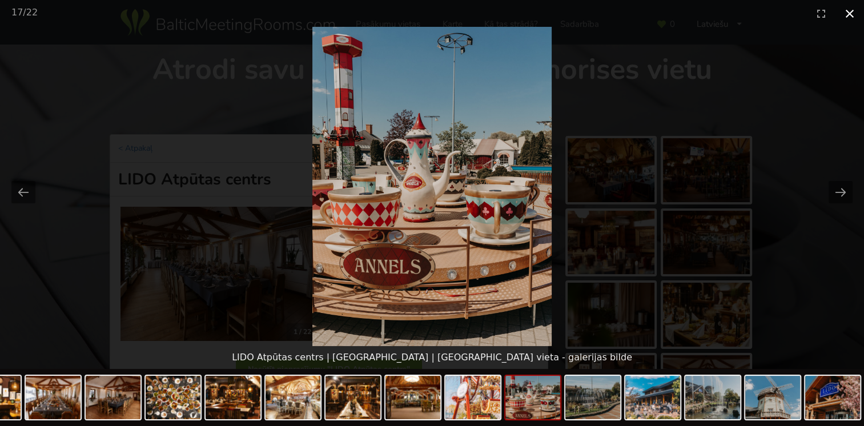
click at [850, 17] on button "Close gallery" at bounding box center [849, 13] width 29 height 27
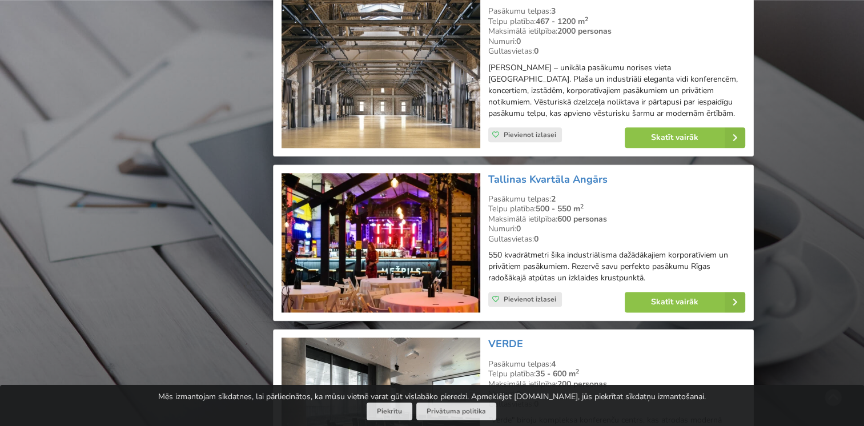
scroll to position [1370, 0]
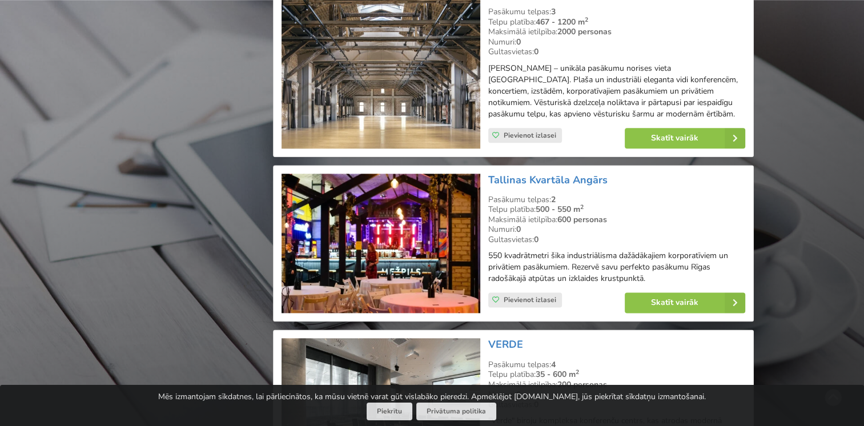
click at [425, 223] on img at bounding box center [380, 244] width 198 height 140
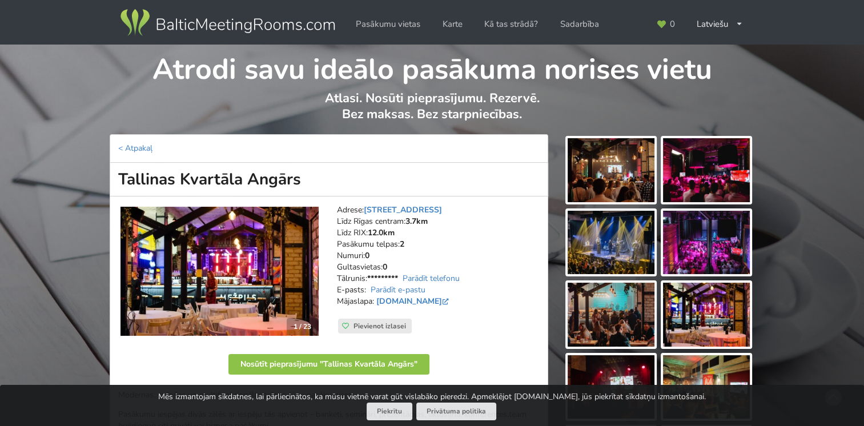
click at [619, 159] on img at bounding box center [611, 170] width 87 height 64
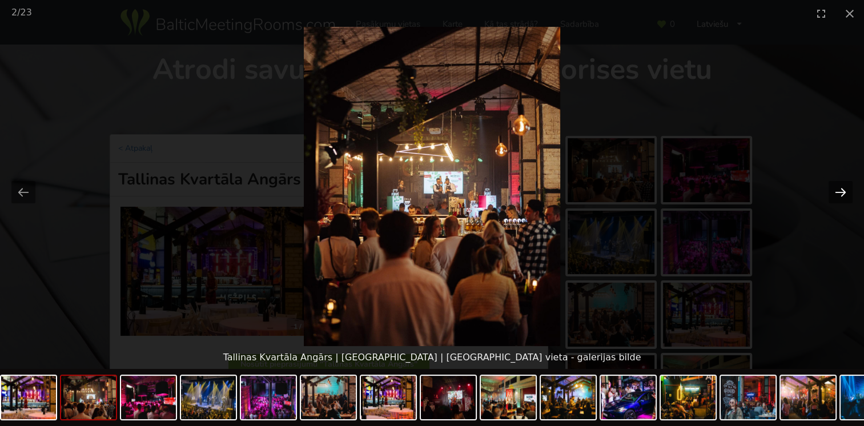
click at [836, 192] on button "Next slide" at bounding box center [840, 192] width 24 height 22
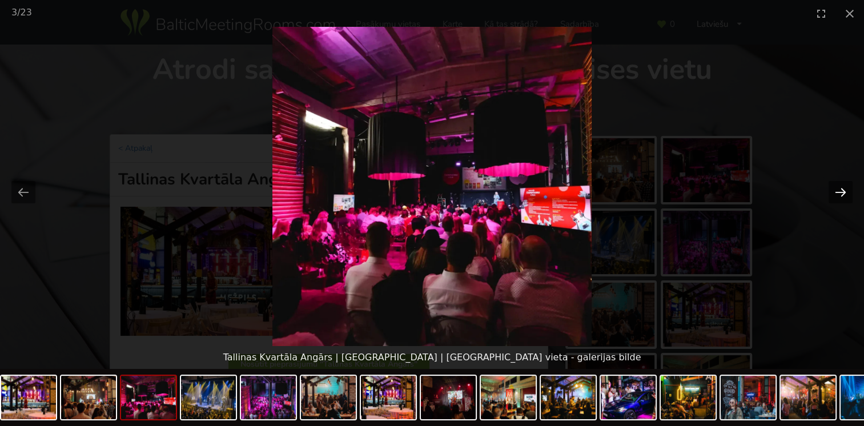
click at [836, 192] on button "Next slide" at bounding box center [840, 192] width 24 height 22
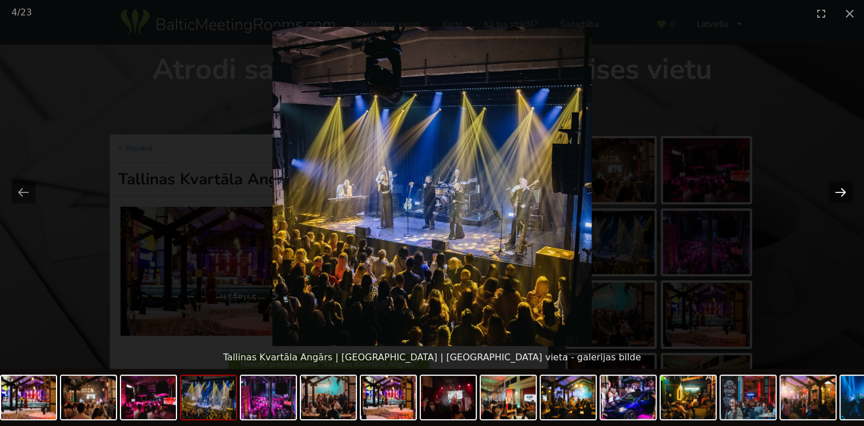
click at [836, 192] on button "Next slide" at bounding box center [840, 192] width 24 height 22
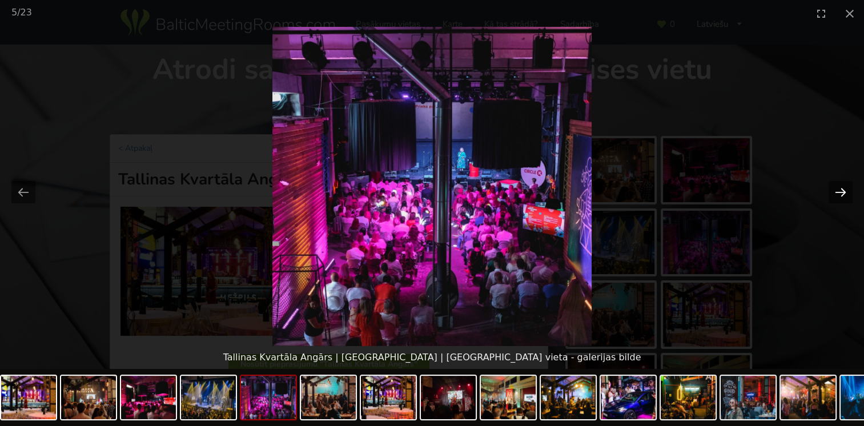
click at [836, 192] on button "Next slide" at bounding box center [840, 192] width 24 height 22
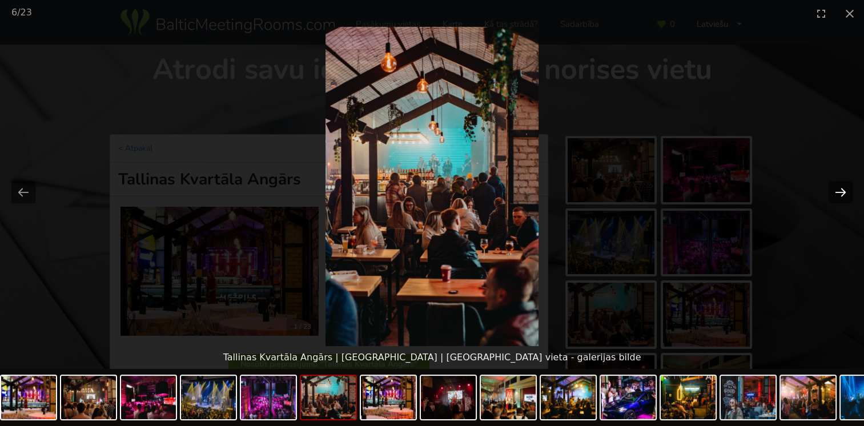
click at [836, 192] on button "Next slide" at bounding box center [840, 192] width 24 height 22
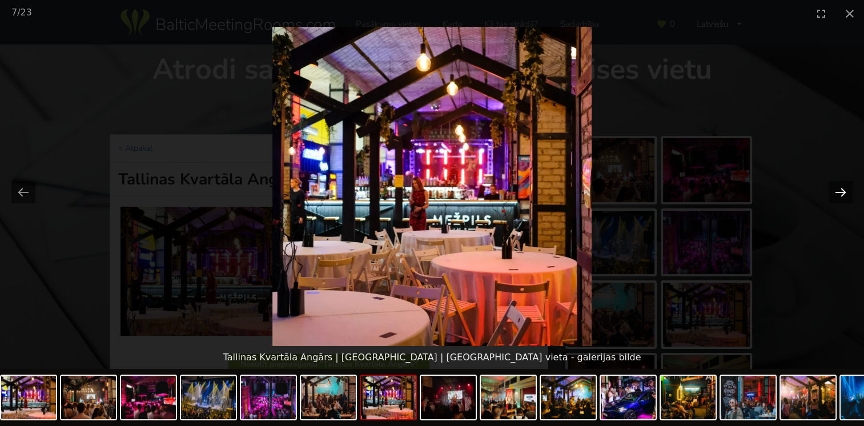
click at [836, 192] on button "Next slide" at bounding box center [840, 192] width 24 height 22
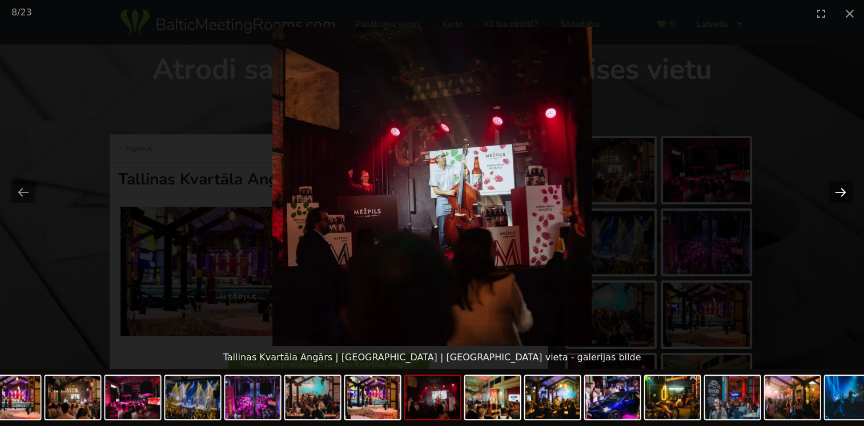
click at [836, 192] on button "Next slide" at bounding box center [840, 192] width 24 height 22
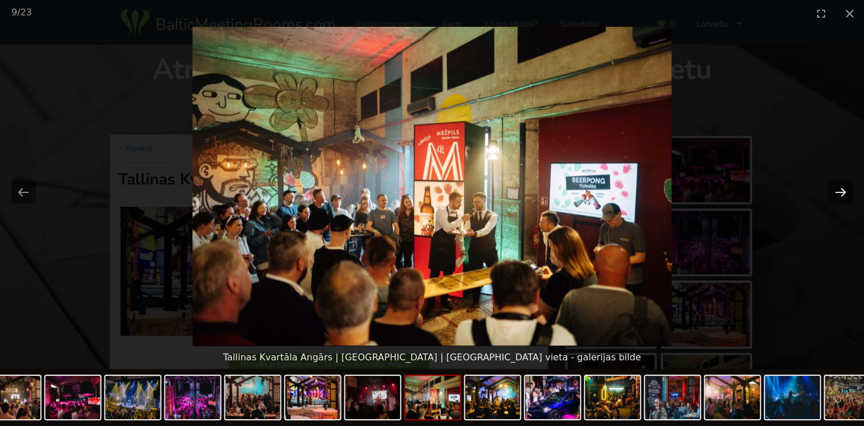
click at [836, 192] on button "Next slide" at bounding box center [840, 192] width 24 height 22
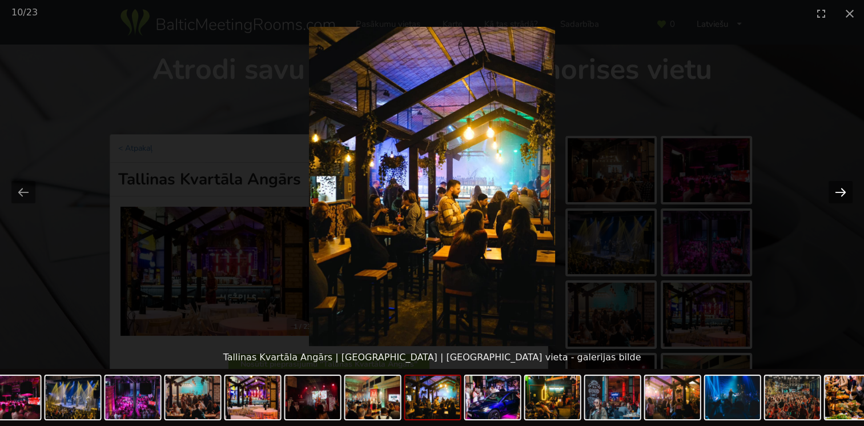
click at [836, 192] on button "Next slide" at bounding box center [840, 192] width 24 height 22
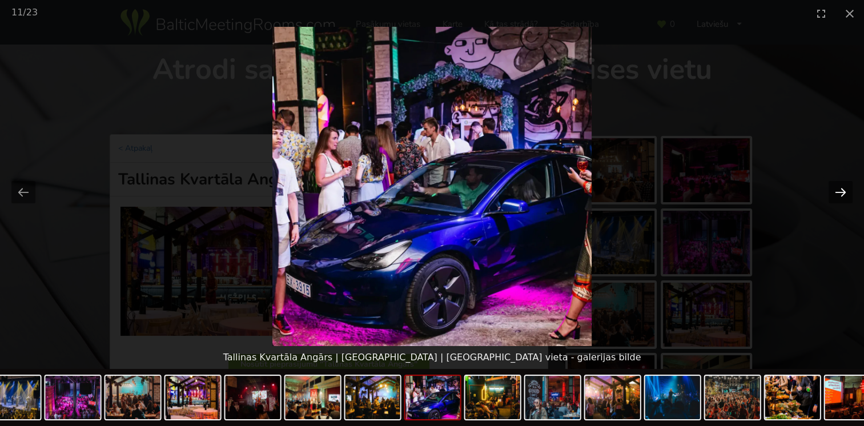
click at [836, 192] on button "Next slide" at bounding box center [840, 192] width 24 height 22
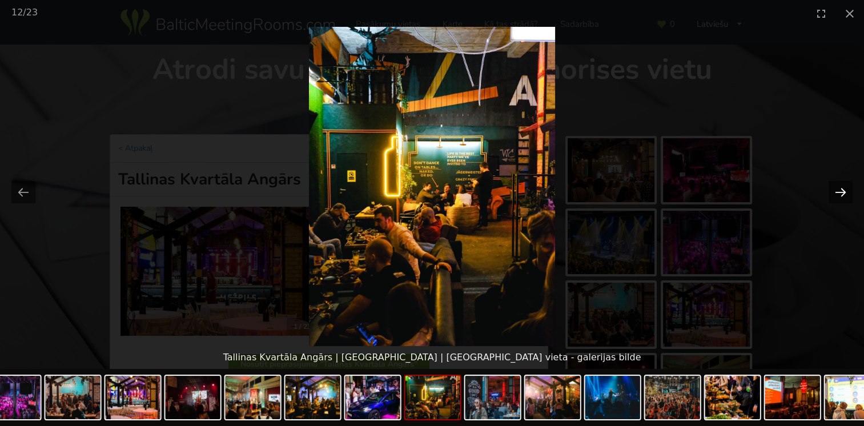
click at [836, 192] on button "Next slide" at bounding box center [840, 192] width 24 height 22
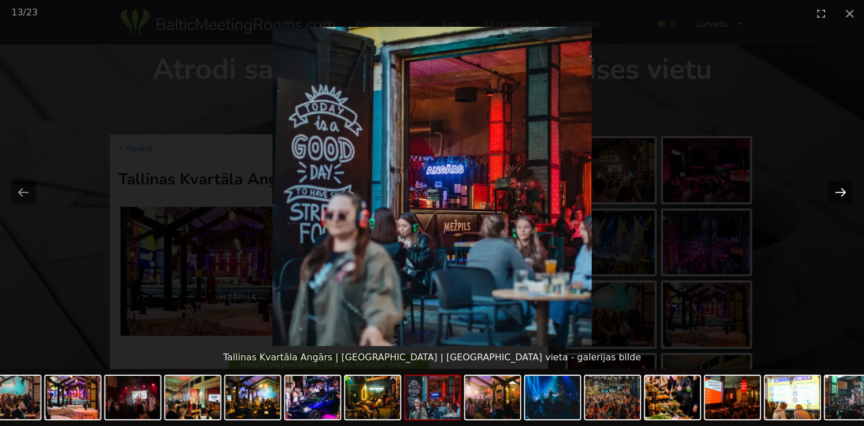
click at [836, 192] on button "Next slide" at bounding box center [840, 192] width 24 height 22
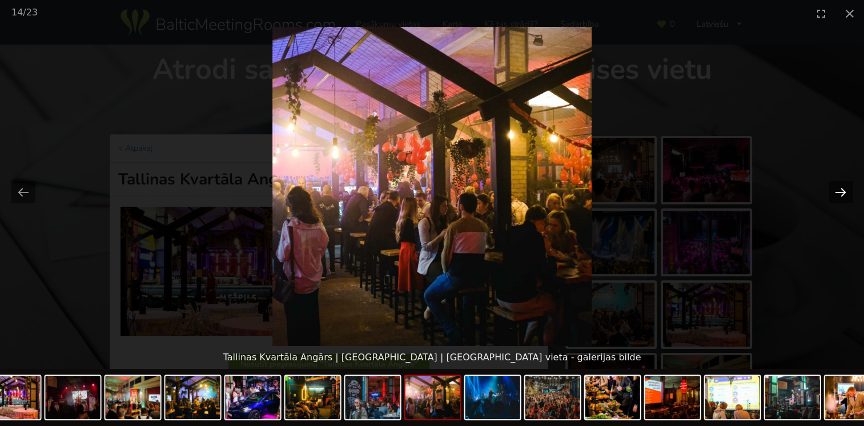
click at [836, 192] on button "Next slide" at bounding box center [840, 192] width 24 height 22
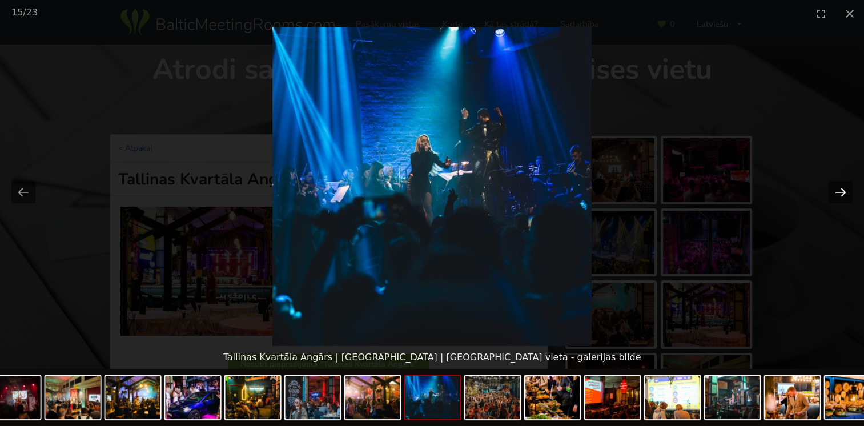
click at [836, 192] on button "Next slide" at bounding box center [840, 192] width 24 height 22
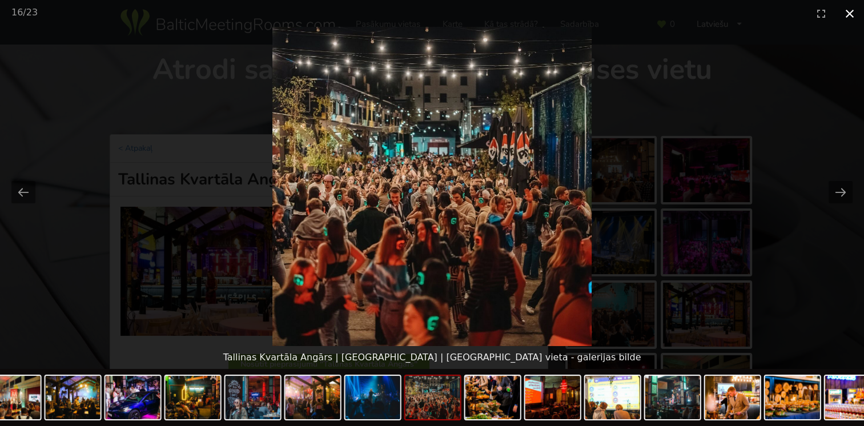
click at [852, 15] on button "Close gallery" at bounding box center [849, 13] width 29 height 27
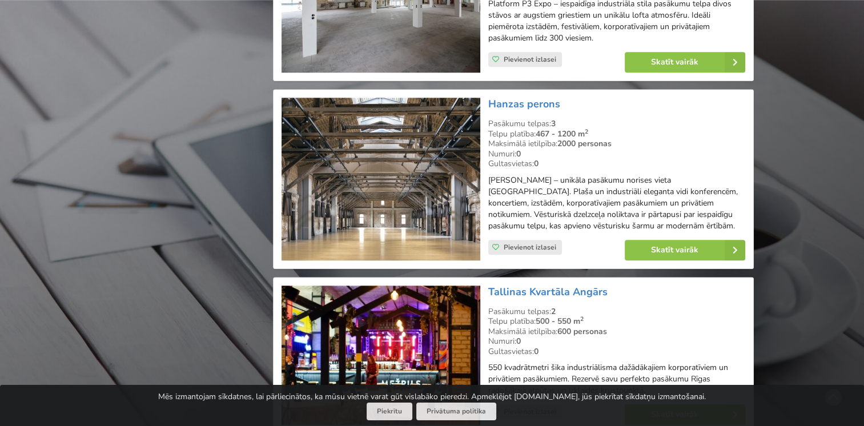
scroll to position [1085, 0]
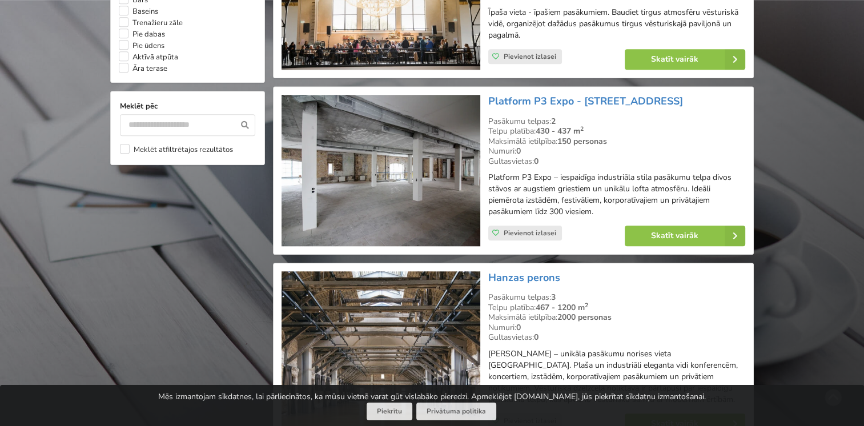
click at [430, 338] on img at bounding box center [380, 352] width 198 height 163
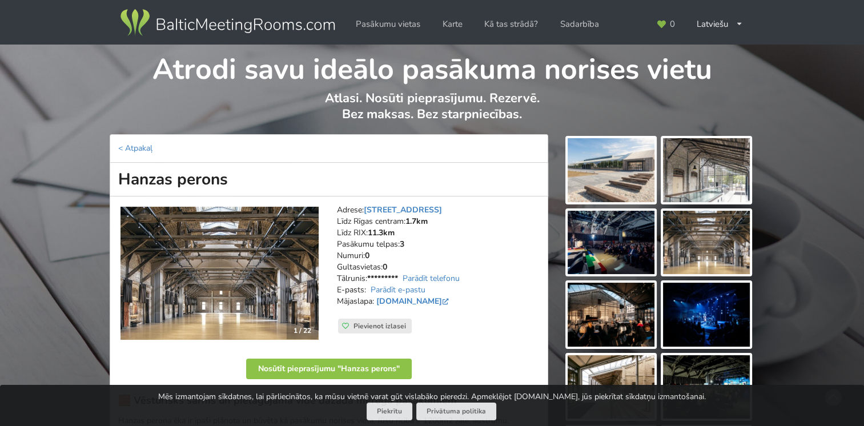
click at [614, 169] on img at bounding box center [611, 170] width 87 height 64
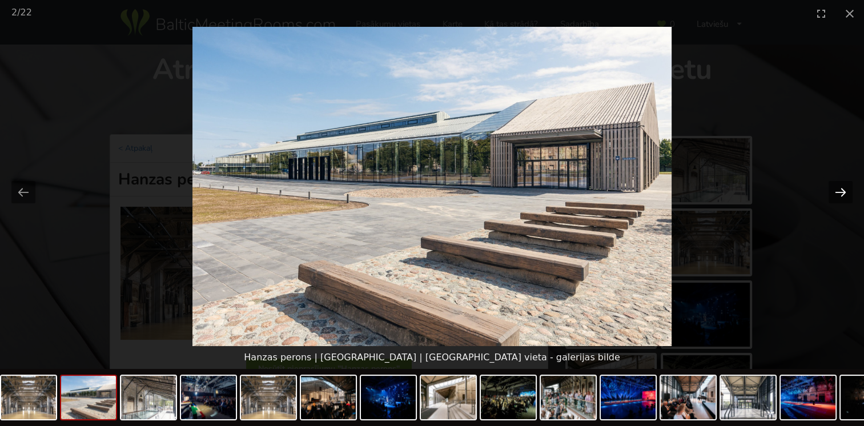
click at [834, 188] on button "Next slide" at bounding box center [840, 192] width 24 height 22
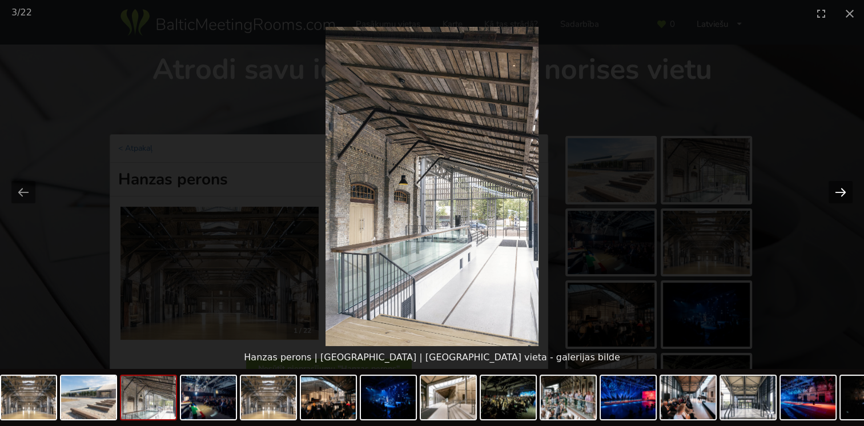
click at [834, 188] on button "Next slide" at bounding box center [840, 192] width 24 height 22
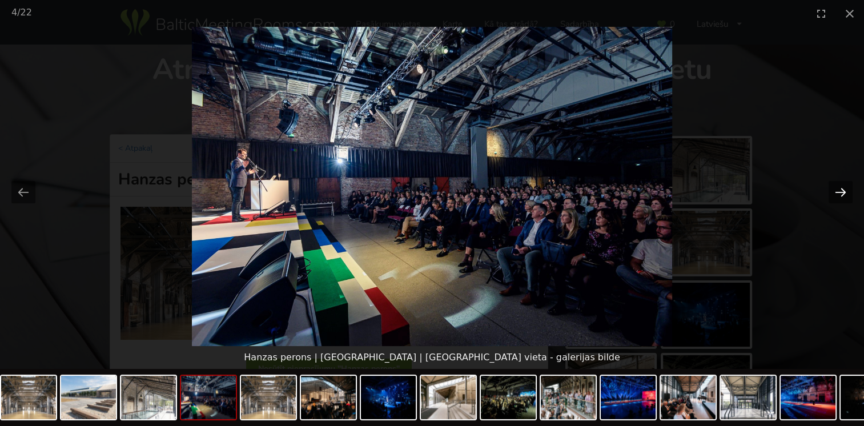
click at [834, 188] on button "Next slide" at bounding box center [840, 192] width 24 height 22
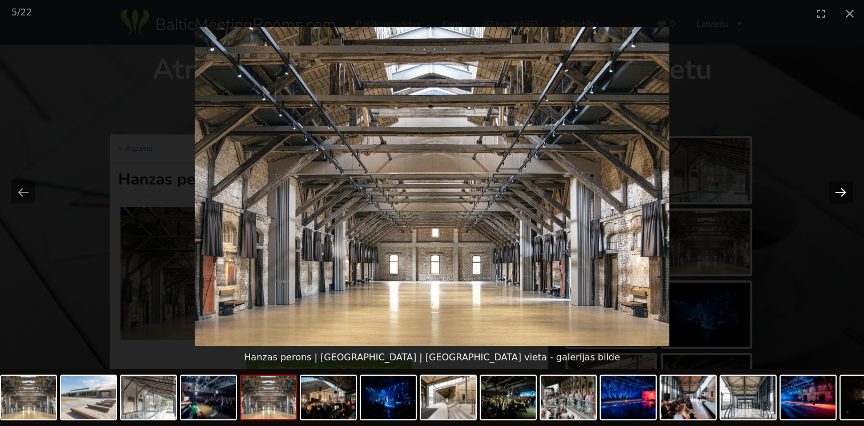
click at [834, 188] on button "Next slide" at bounding box center [840, 192] width 24 height 22
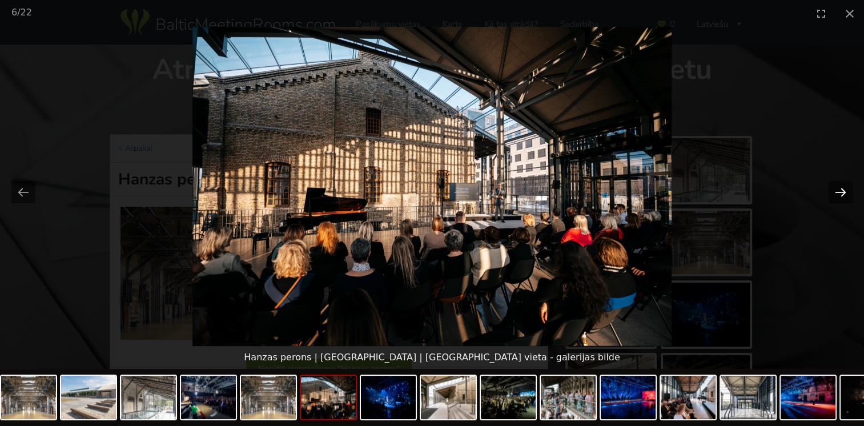
click at [834, 188] on button "Next slide" at bounding box center [840, 192] width 24 height 22
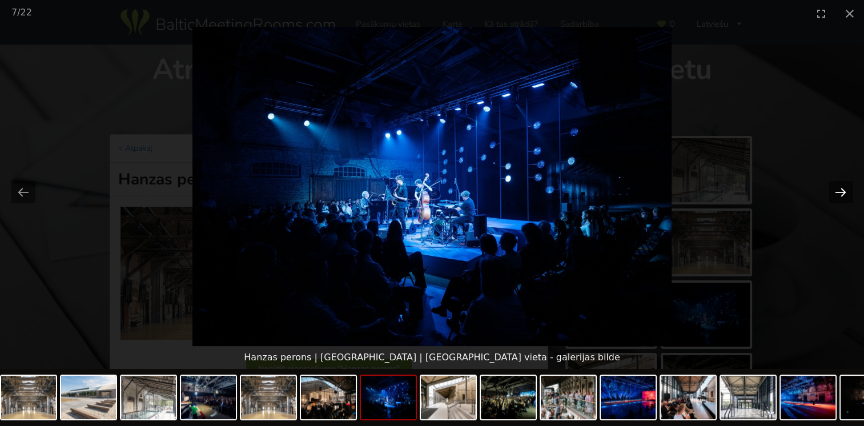
click at [834, 188] on button "Next slide" at bounding box center [840, 192] width 24 height 22
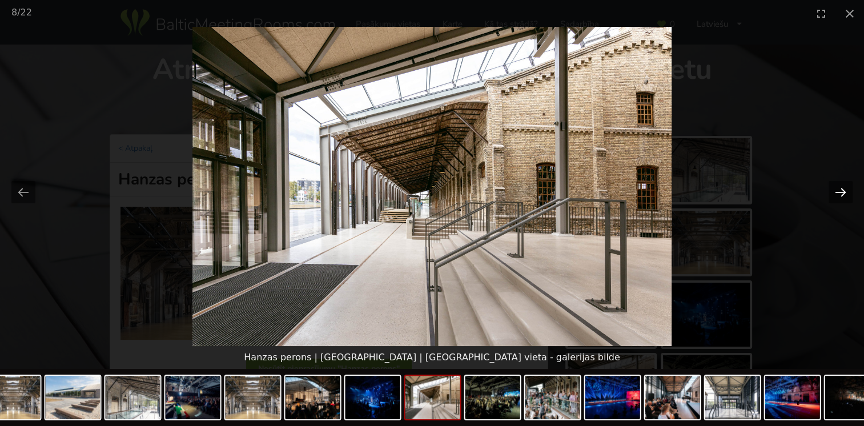
click at [834, 188] on button "Next slide" at bounding box center [840, 192] width 24 height 22
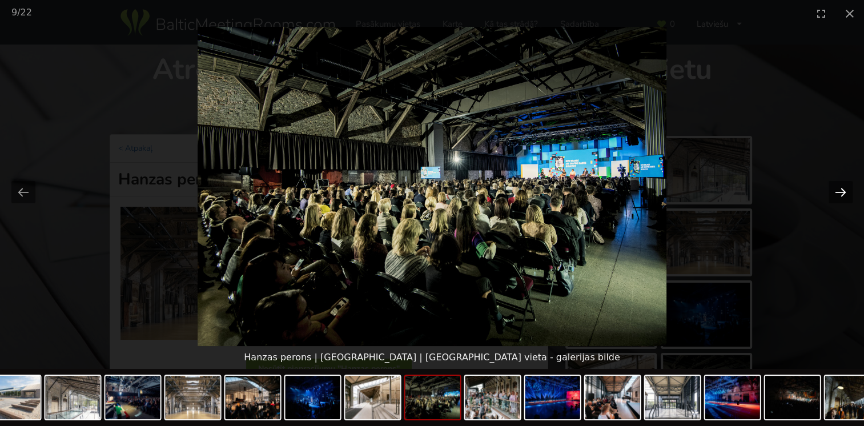
click at [834, 188] on button "Next slide" at bounding box center [840, 192] width 24 height 22
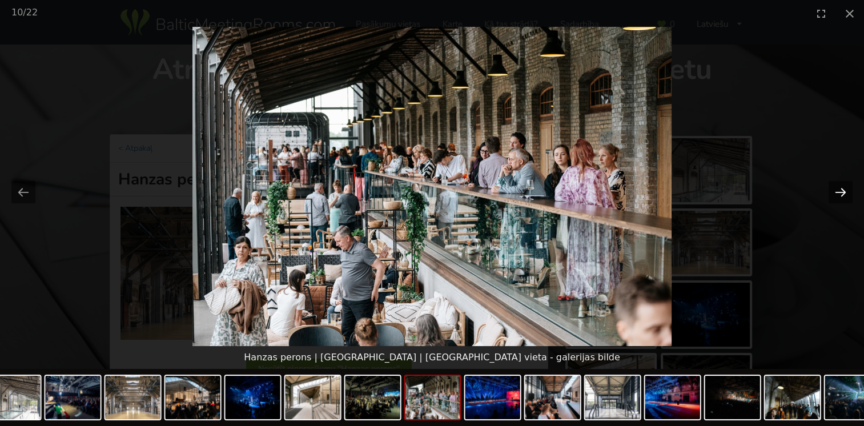
click at [834, 188] on button "Next slide" at bounding box center [840, 192] width 24 height 22
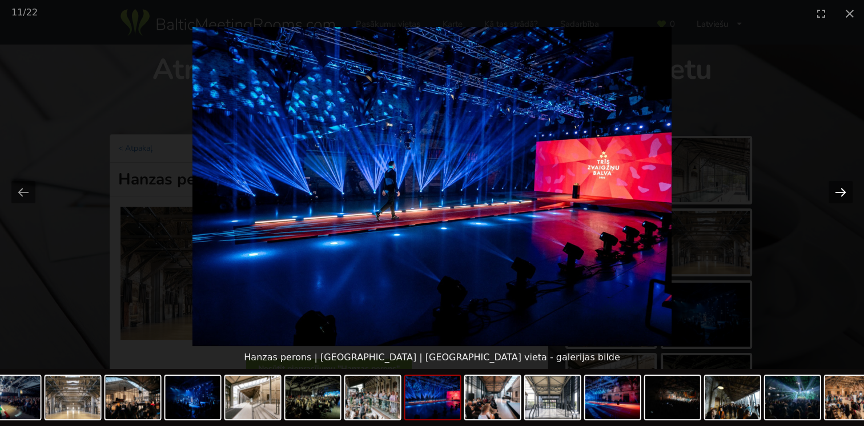
click at [834, 188] on button "Next slide" at bounding box center [840, 192] width 24 height 22
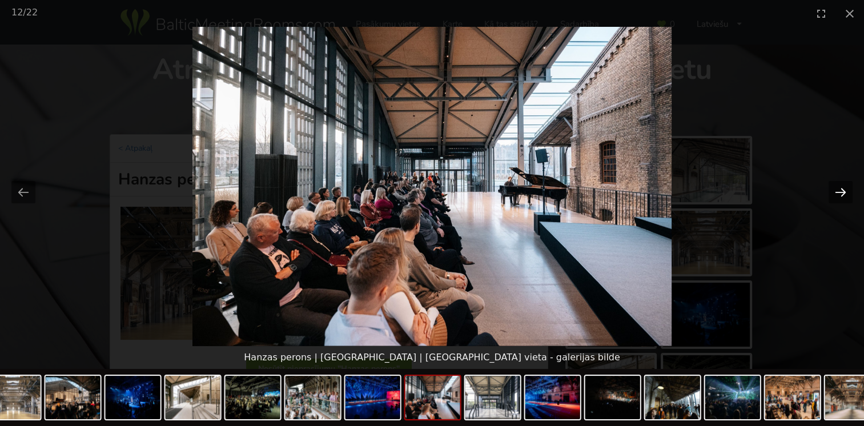
click at [834, 188] on button "Next slide" at bounding box center [840, 192] width 24 height 22
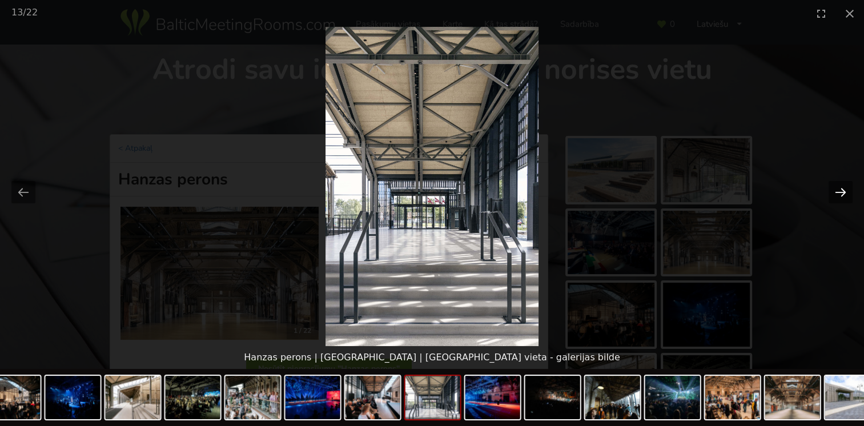
click at [834, 188] on button "Next slide" at bounding box center [840, 192] width 24 height 22
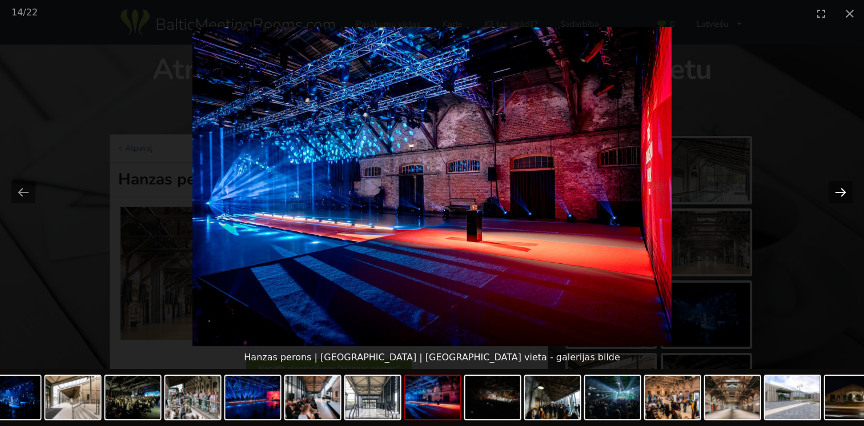
click at [834, 188] on button "Next slide" at bounding box center [840, 192] width 24 height 22
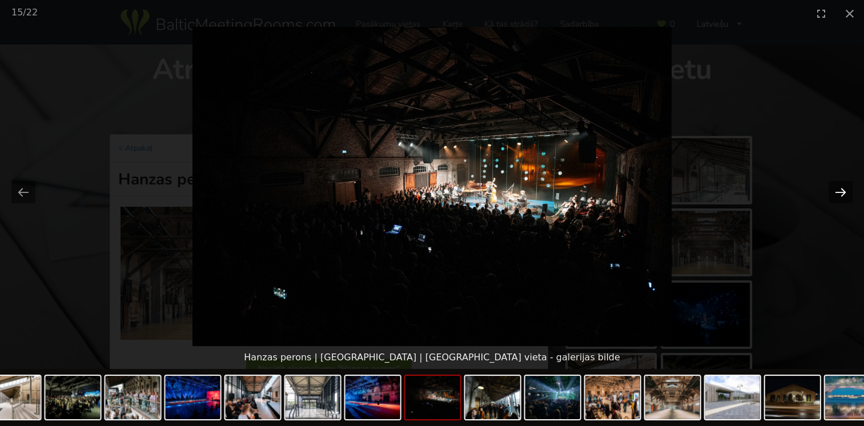
click at [834, 188] on button "Next slide" at bounding box center [840, 192] width 24 height 22
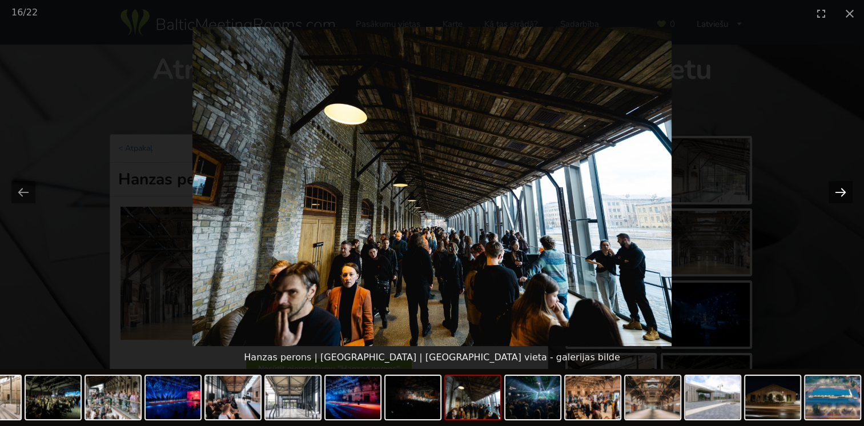
click at [834, 188] on button "Next slide" at bounding box center [840, 192] width 24 height 22
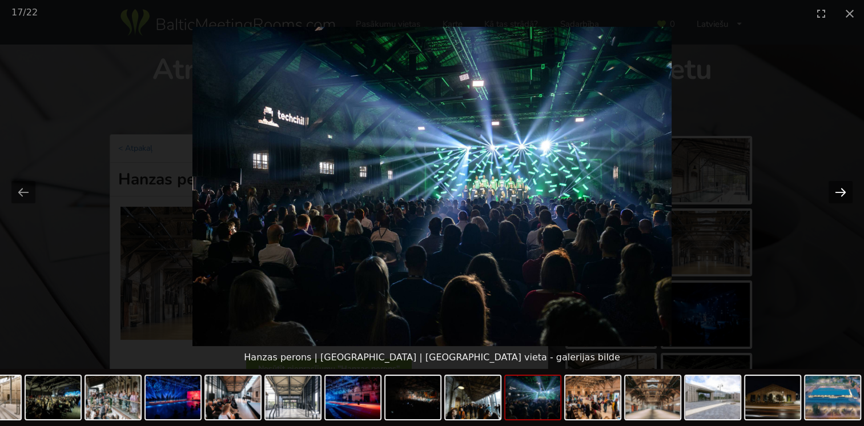
click at [834, 188] on button "Next slide" at bounding box center [840, 192] width 24 height 22
